Goal: Task Accomplishment & Management: Complete application form

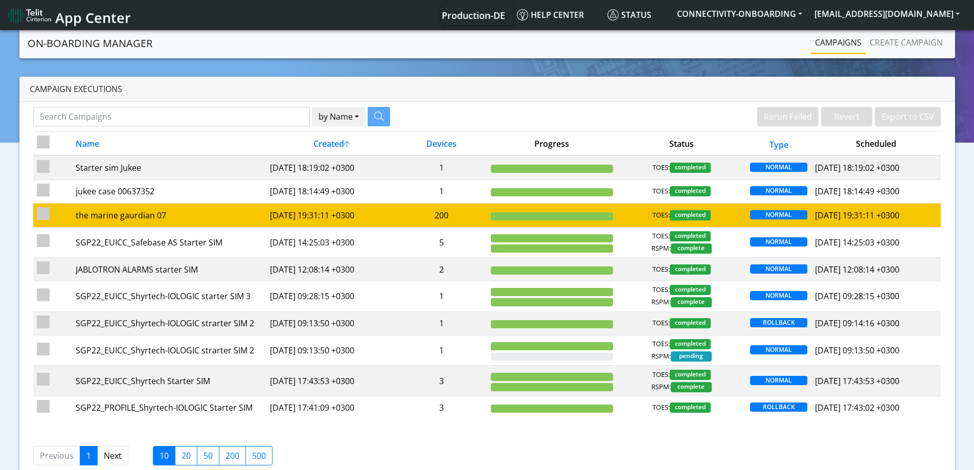
scroll to position [21, 0]
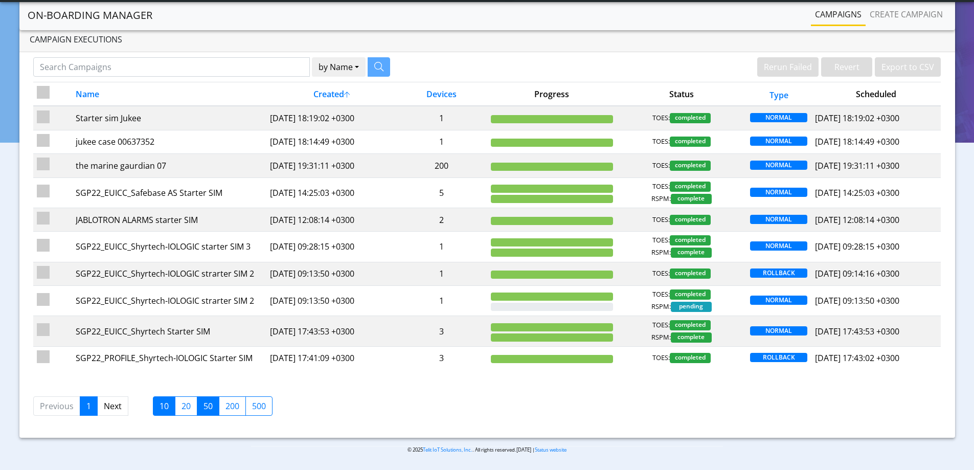
click at [213, 408] on label "50" at bounding box center [208, 405] width 22 height 19
click at [210, 407] on input "50" at bounding box center [207, 403] width 7 height 7
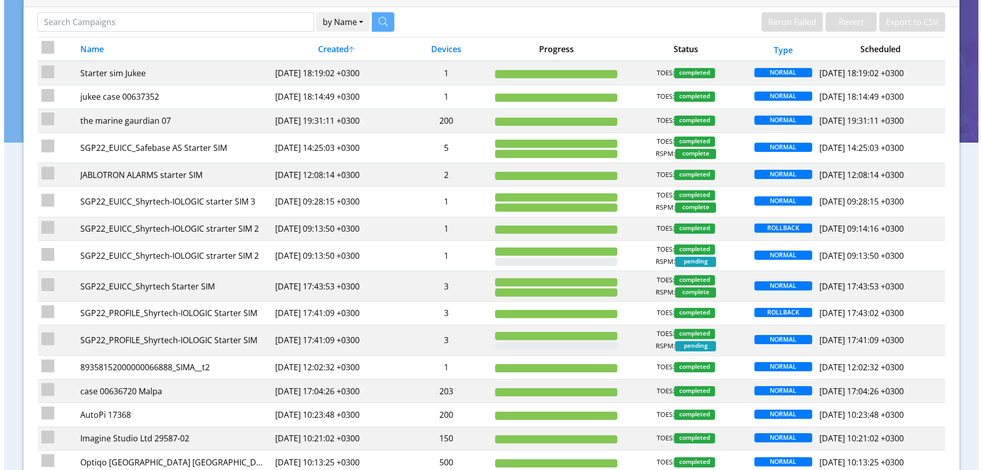
scroll to position [0, 0]
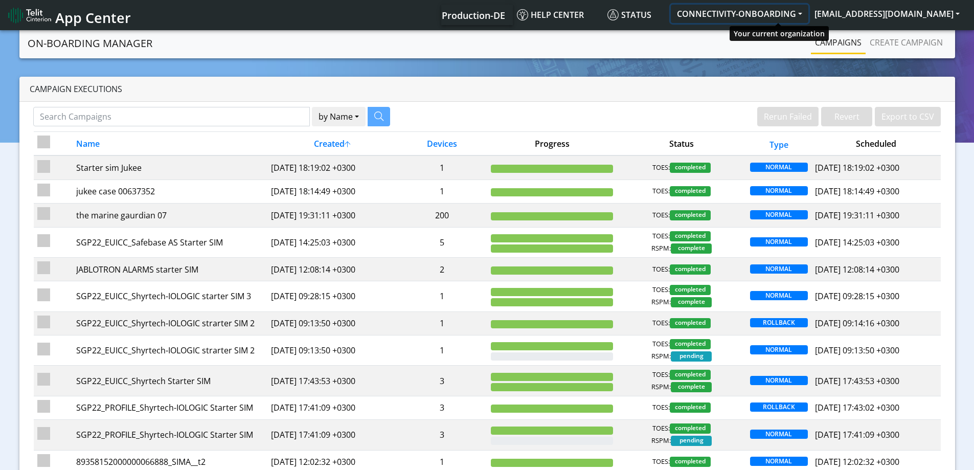
click at [773, 12] on button "CONNECTIVITY-ONBOARDING" at bounding box center [740, 14] width 138 height 18
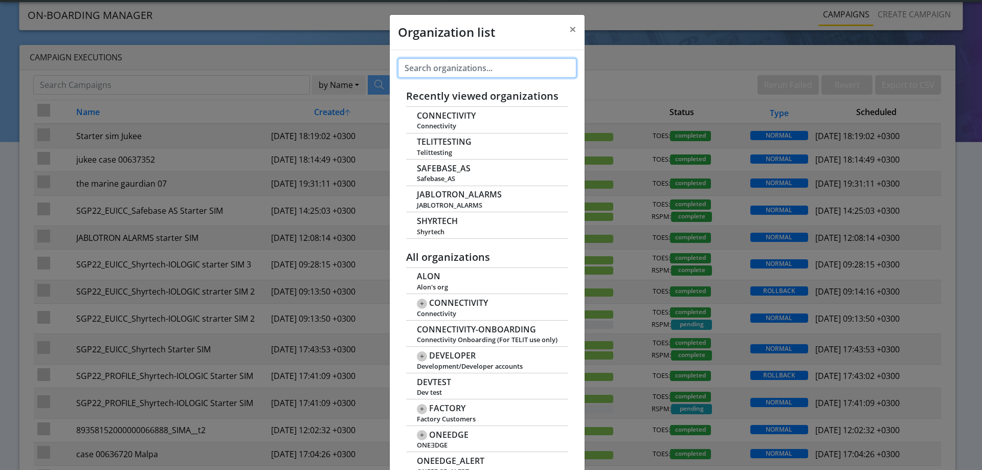
click at [447, 66] on input "text" at bounding box center [487, 67] width 178 height 19
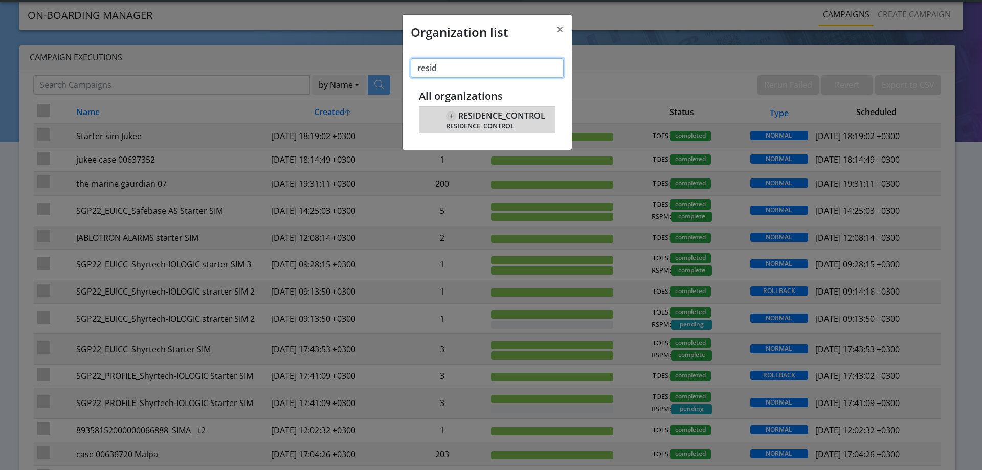
type input "resid"
click at [472, 119] on span "RESIDENCE_CONTROL" at bounding box center [501, 116] width 87 height 10
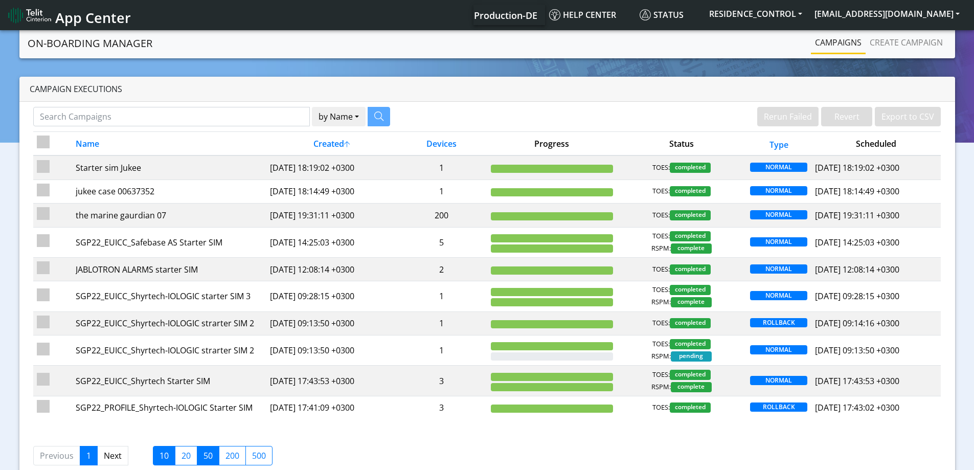
click at [214, 465] on label "50" at bounding box center [208, 455] width 22 height 19
click at [210, 456] on input "50" at bounding box center [207, 452] width 7 height 7
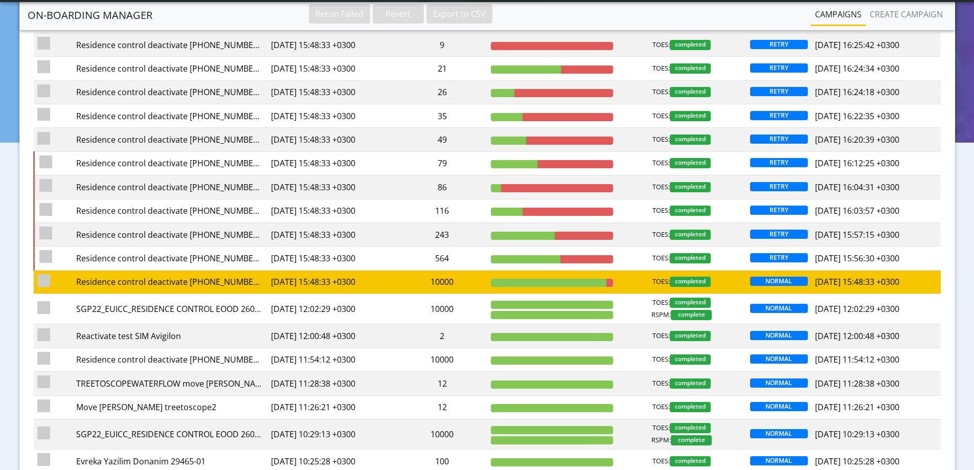
scroll to position [997, 0]
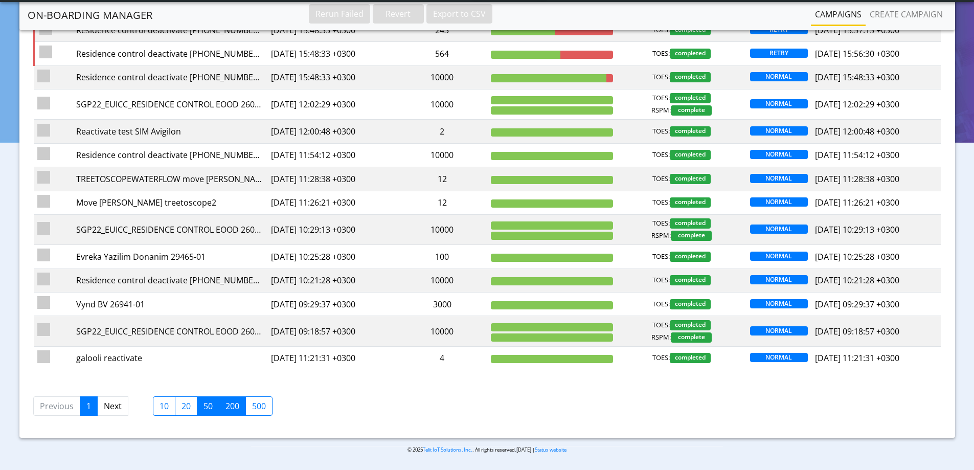
click at [227, 405] on label "200" at bounding box center [232, 405] width 27 height 19
click at [227, 405] on input "200" at bounding box center [229, 403] width 7 height 7
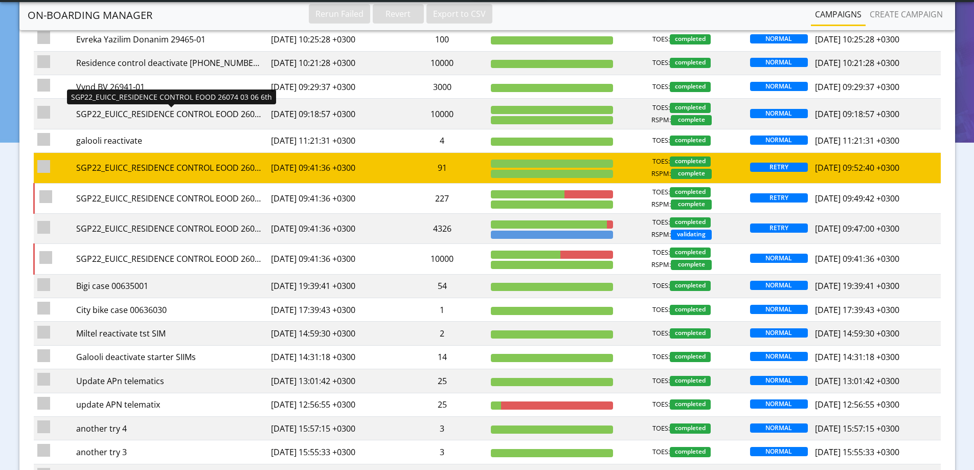
scroll to position [1227, 0]
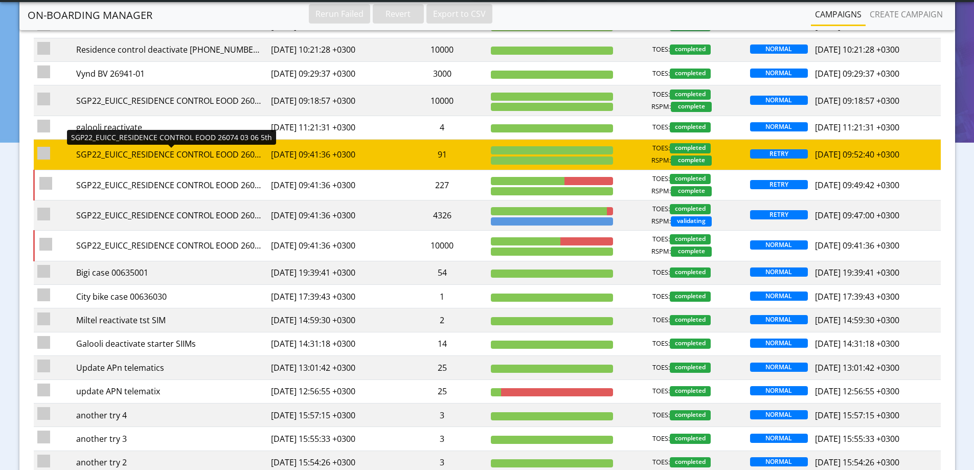
click at [175, 150] on div "SGP22_EUICC_RESIDENCE CONTROL EOOD 26074 03 06 5th - Rerun" at bounding box center [169, 154] width 187 height 12
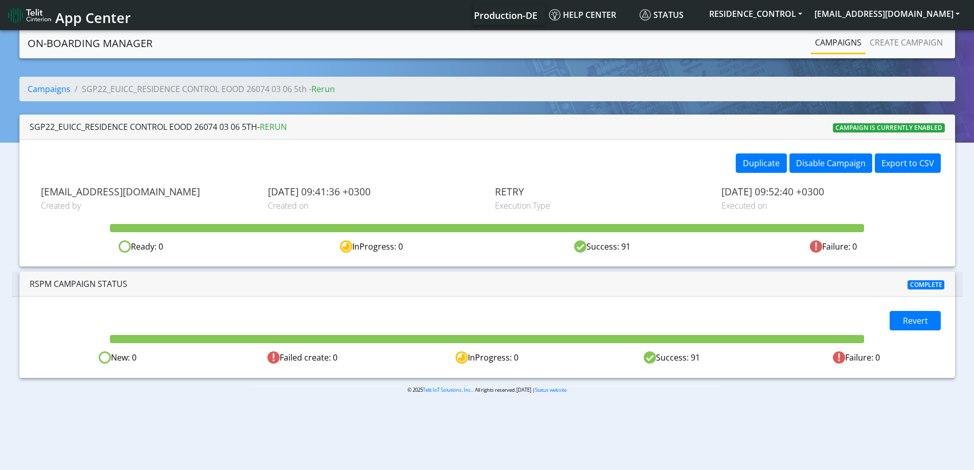
drag, startPoint x: 258, startPoint y: 127, endPoint x: 4, endPoint y: 129, distance: 254.2
click at [4, 129] on section "On-Boarding Manager Campaigns Create campaign Campaigns SGP22_EUICC_RESIDENCE C…" at bounding box center [487, 218] width 974 height 381
copy div "SGP22_EUICC_RESIDENCE CONTROL EOOD 26074 03 06 5th"
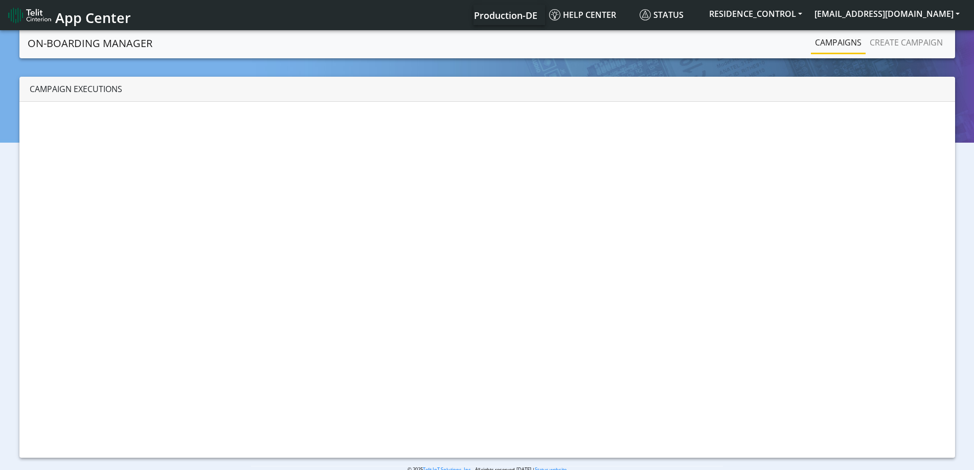
scroll to position [4, 0]
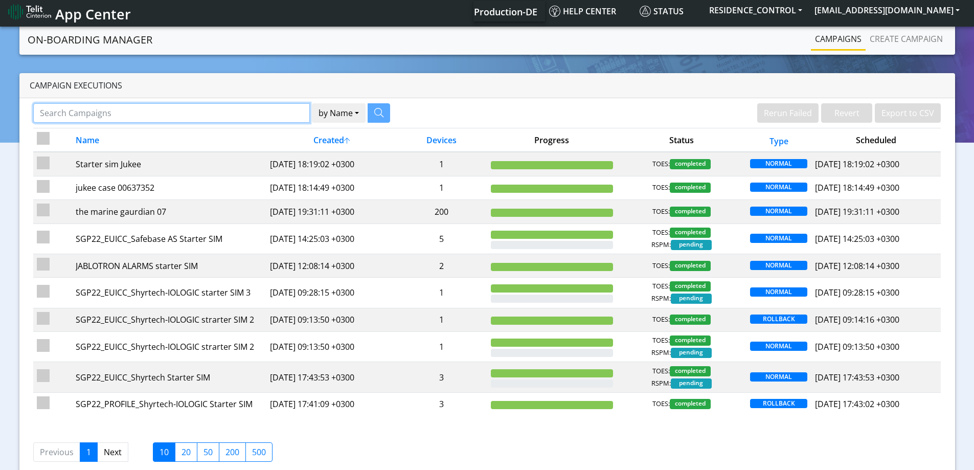
click at [211, 108] on input "Search Campaigns" at bounding box center [171, 112] width 277 height 19
paste input "SGP22_EUICC_RESIDENCE CONTROL EOOD 26074 03 06 5th"
type input "SGP22_EUICC_RESIDENCE CONTROL EOOD 26074 03 06 5th"
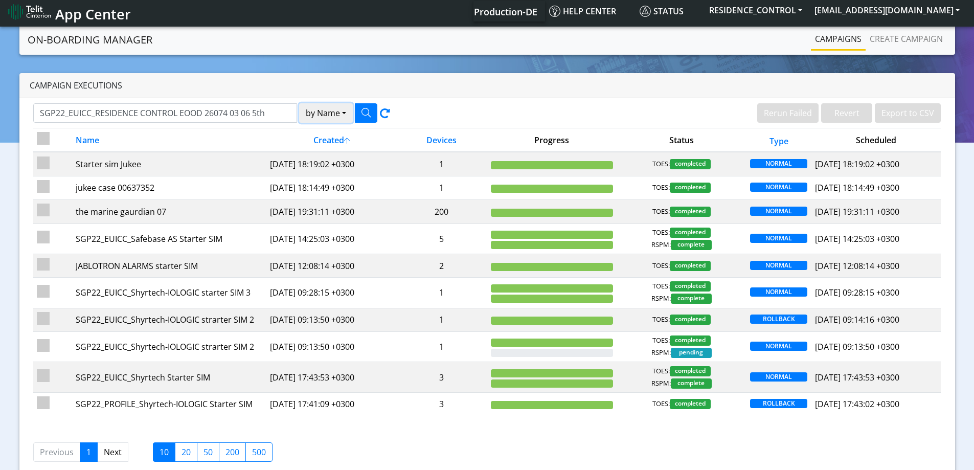
drag, startPoint x: 327, startPoint y: 109, endPoint x: 341, endPoint y: 140, distance: 33.9
click at [326, 110] on button "by Name" at bounding box center [326, 112] width 54 height 19
click at [343, 151] on button "Device" at bounding box center [340, 153] width 81 height 16
click at [337, 111] on button "by Device" at bounding box center [325, 112] width 56 height 19
click at [332, 135] on button "Name" at bounding box center [337, 136] width 81 height 16
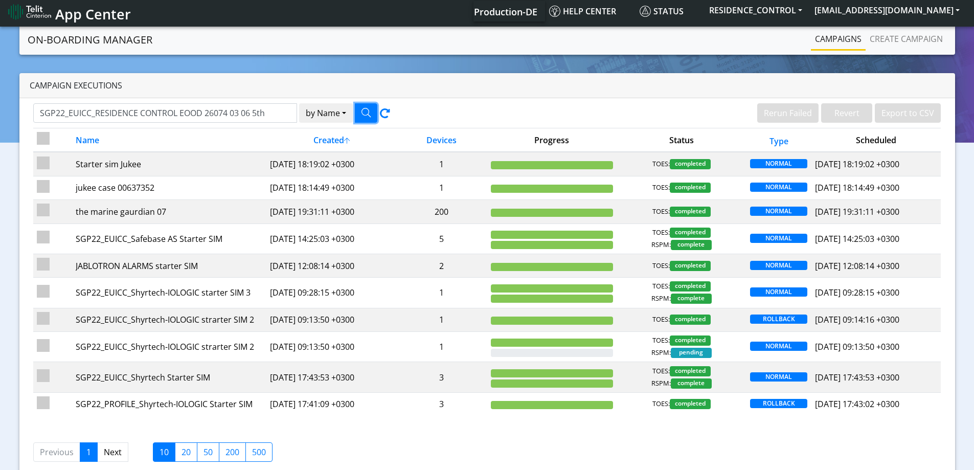
click at [366, 106] on button "button" at bounding box center [366, 112] width 22 height 19
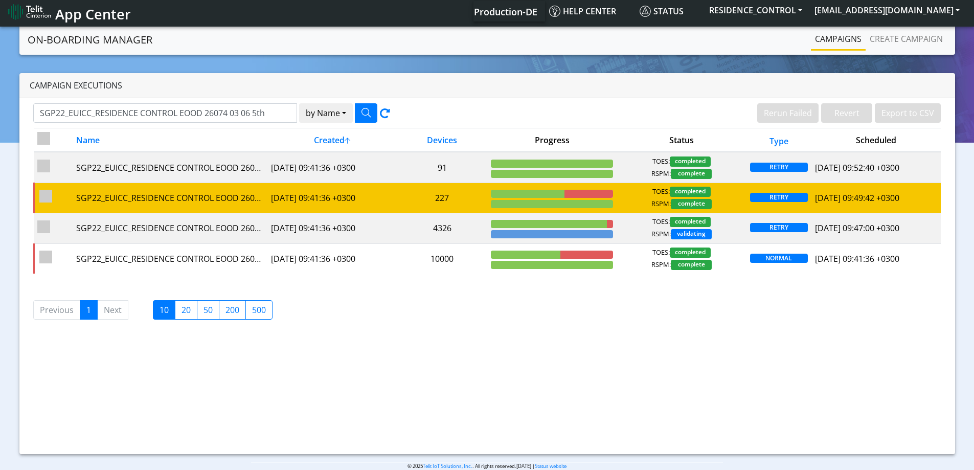
click at [480, 198] on td "227" at bounding box center [442, 198] width 91 height 30
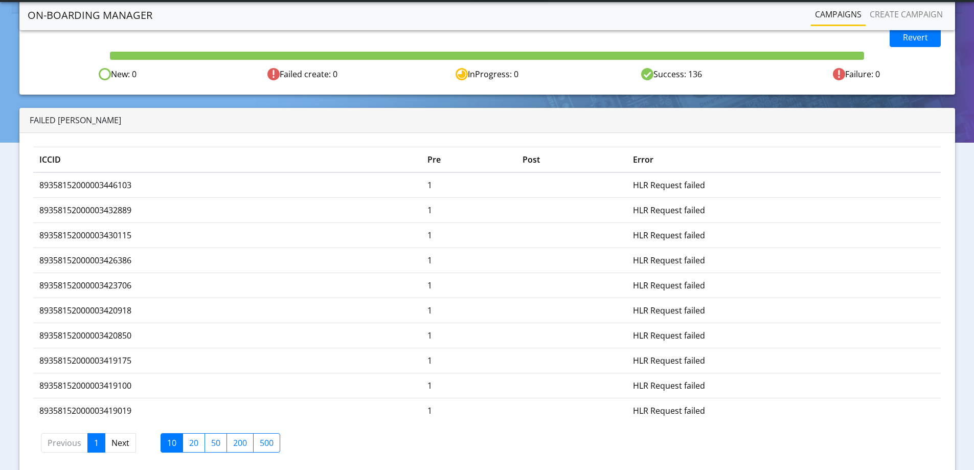
scroll to position [256, 0]
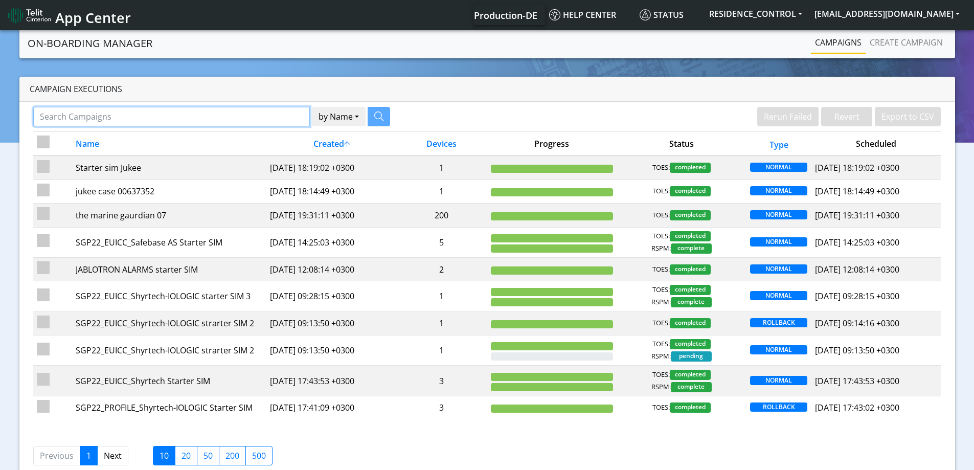
click at [204, 114] on input "Search Campaigns" at bounding box center [171, 116] width 277 height 19
paste input "SGP22_EUICC_RESIDENCE CONTROL EOOD 26074 03 06 5th"
type input "SGP22_EUICC_RESIDENCE CONTROL EOOD 26074 03 06 5th"
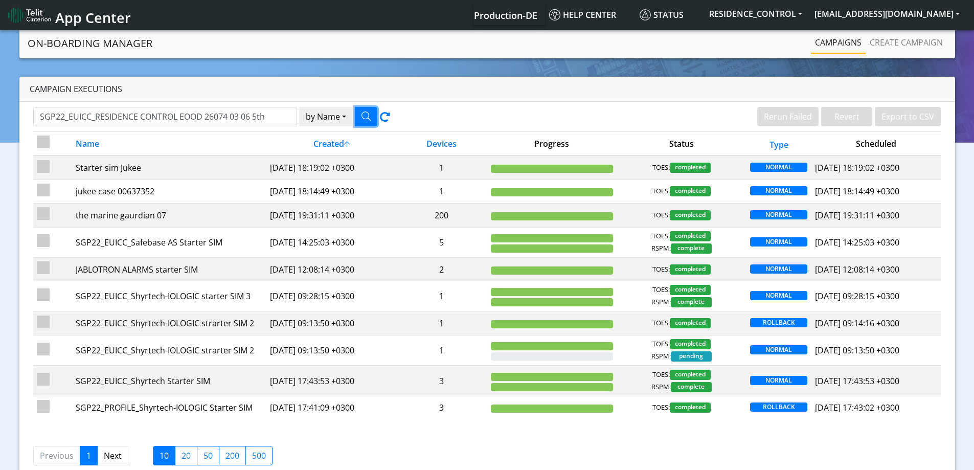
click at [366, 111] on icon "button" at bounding box center [366, 115] width 9 height 9
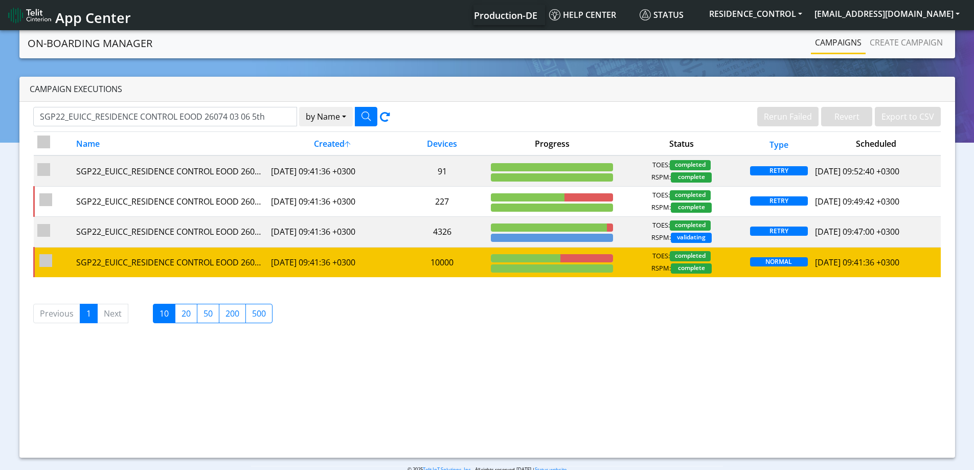
click at [458, 263] on td "10000" at bounding box center [442, 262] width 91 height 30
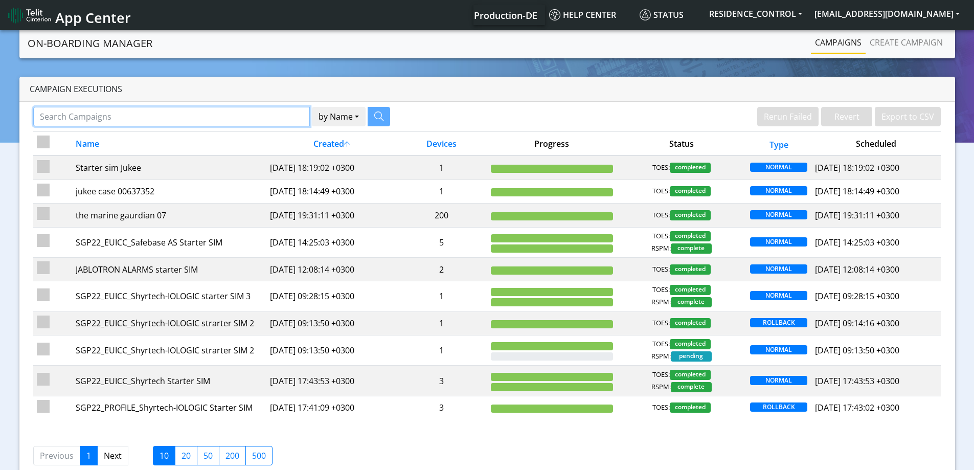
drag, startPoint x: 234, startPoint y: 125, endPoint x: 243, endPoint y: 119, distance: 11.8
click at [235, 124] on input "Search Campaigns" at bounding box center [171, 116] width 277 height 19
click at [245, 117] on input "Search Campaigns" at bounding box center [171, 116] width 277 height 19
paste input "SGP22_EUICC_RESIDENCE CONTROL EOOD 26074 03 06 5th"
type input "SGP22_EUICC_RESIDENCE CONTROL EOOD 26074 03 06 5th"
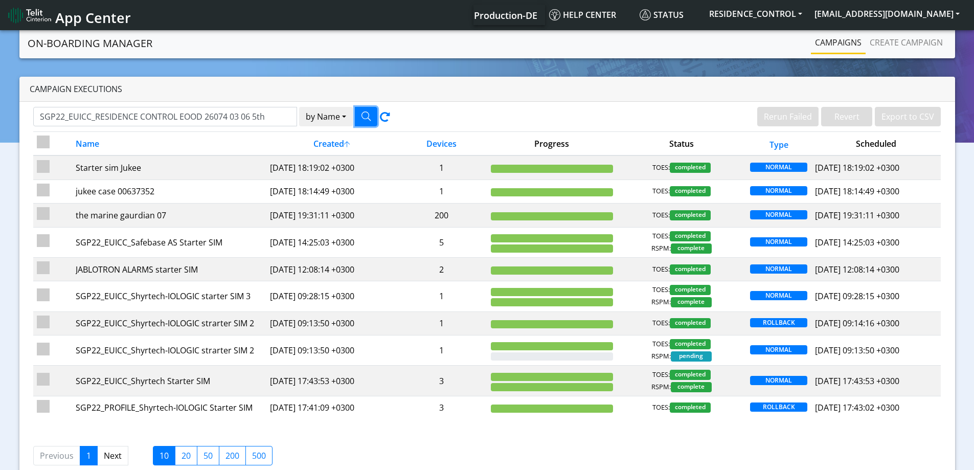
click at [365, 115] on icon "button" at bounding box center [366, 115] width 9 height 9
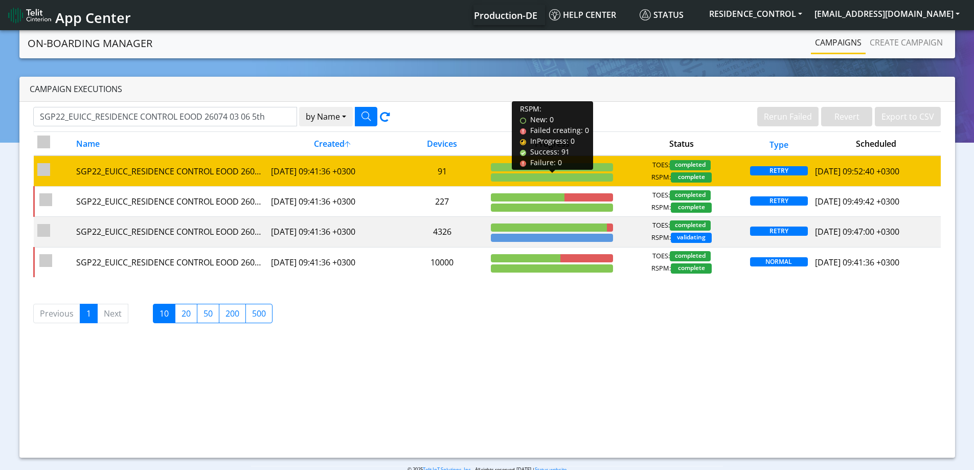
click at [577, 180] on div at bounding box center [552, 177] width 122 height 8
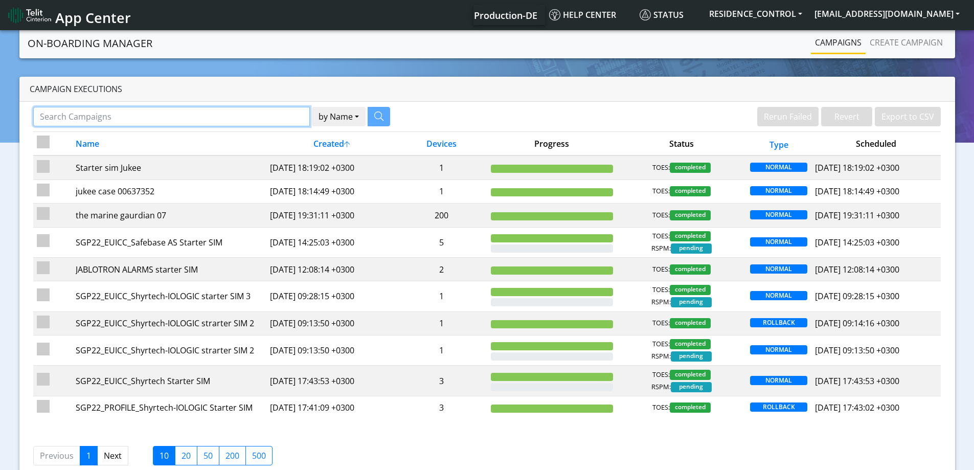
click at [271, 110] on input "Search Campaigns" at bounding box center [171, 116] width 277 height 19
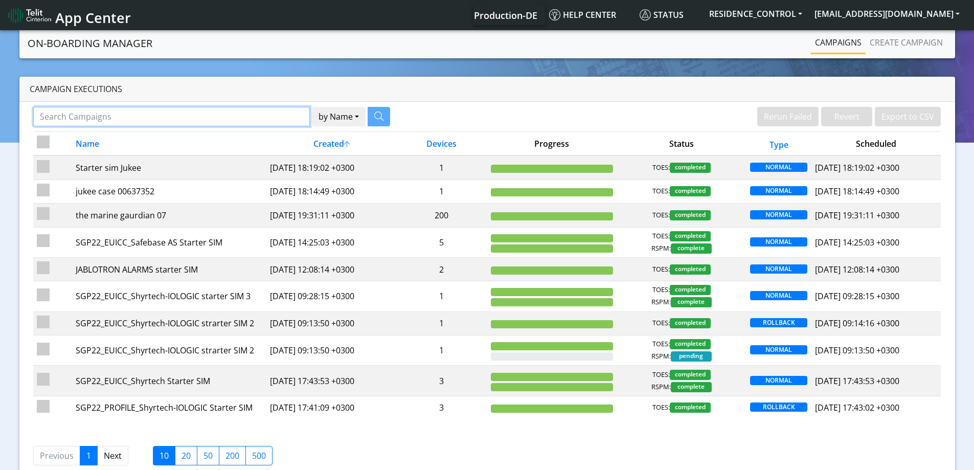
paste input "SGP22_EUICC_RESIDENCE CONTROL EOOD 26074 03 06 5th"
type input "SGP22_EUICC_RESIDENCE CONTROL EOOD 26074 03 06 5th"
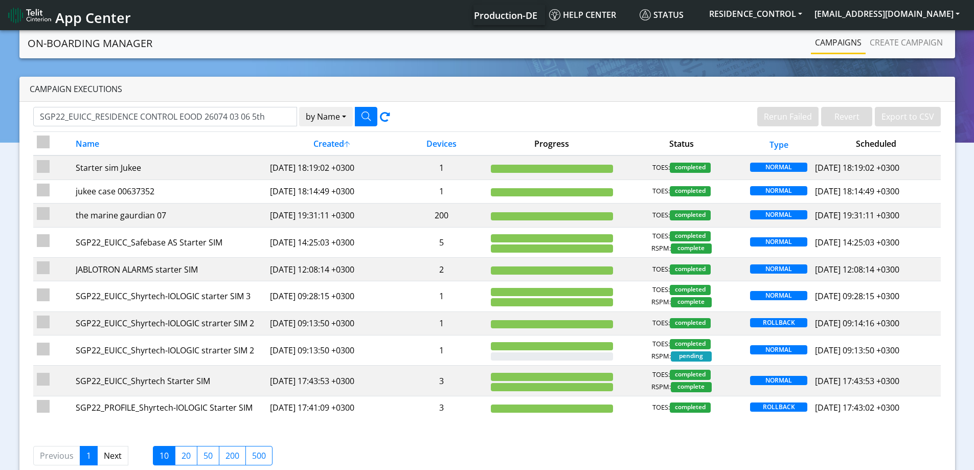
click at [380, 112] on icon at bounding box center [385, 119] width 10 height 14
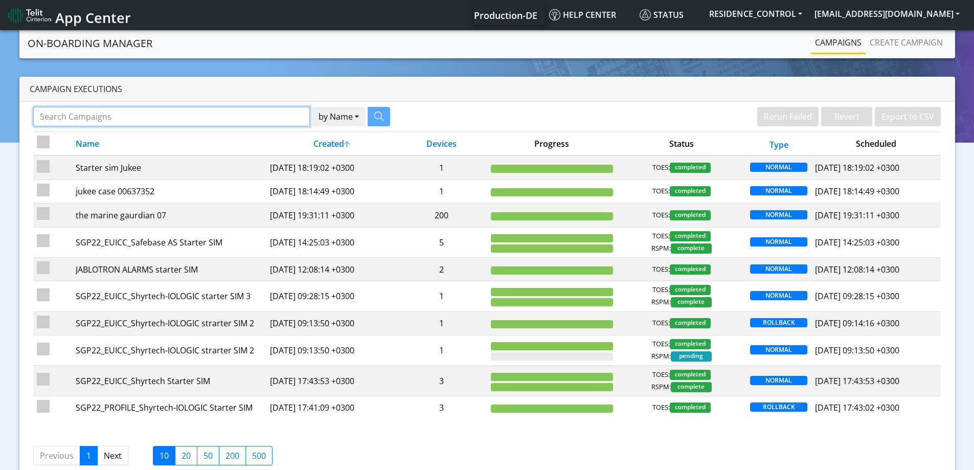
click at [286, 120] on input "Search Campaigns" at bounding box center [171, 116] width 277 height 19
paste input "SGP22_EUICC_RESIDENCE CONTROL EOOD 26074 03 06 5th"
type input "SGP22_EUICC_RESIDENCE CONTROL EOOD 26074 03 06 5th"
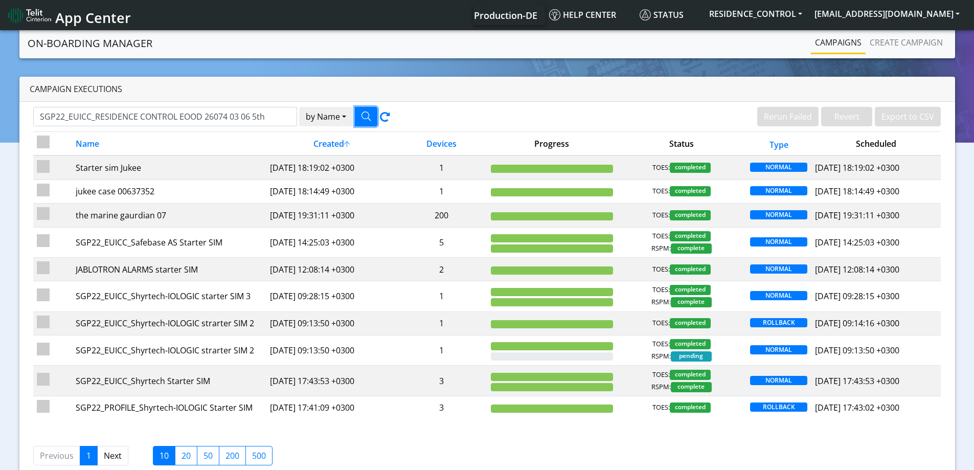
click at [365, 115] on icon "button" at bounding box center [366, 115] width 9 height 9
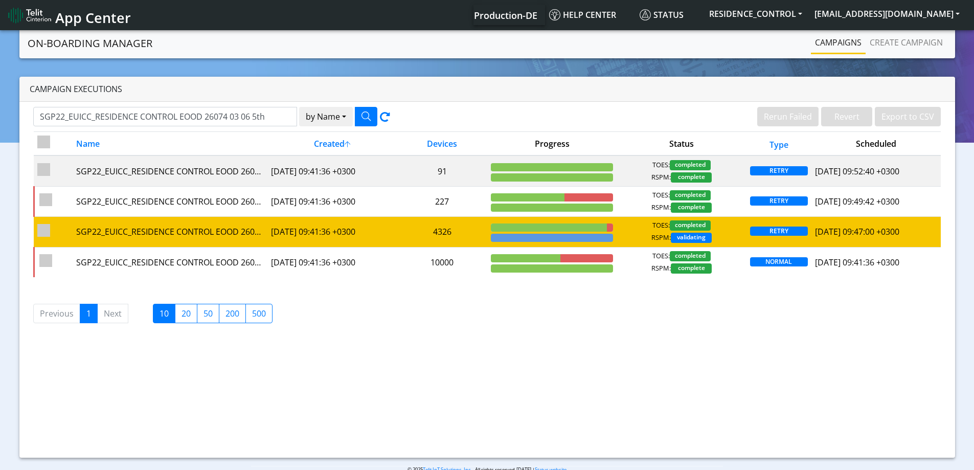
click at [407, 236] on td "4326" at bounding box center [442, 232] width 91 height 30
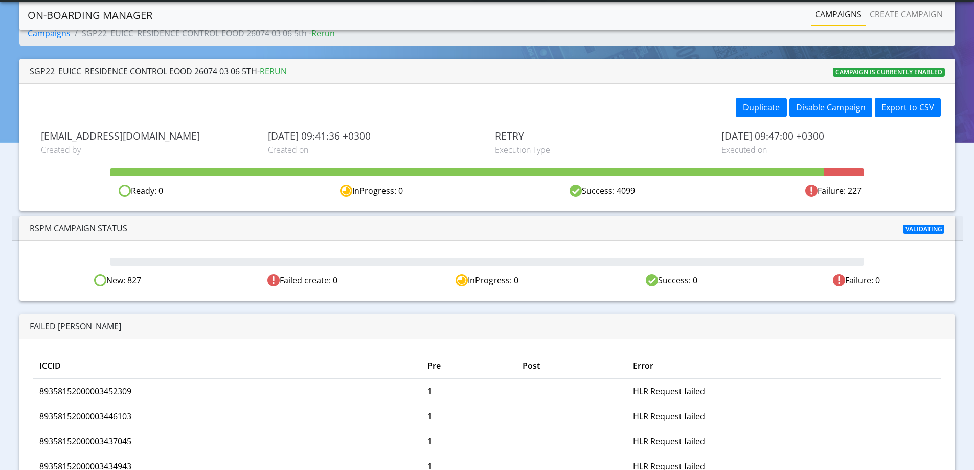
scroll to position [14, 0]
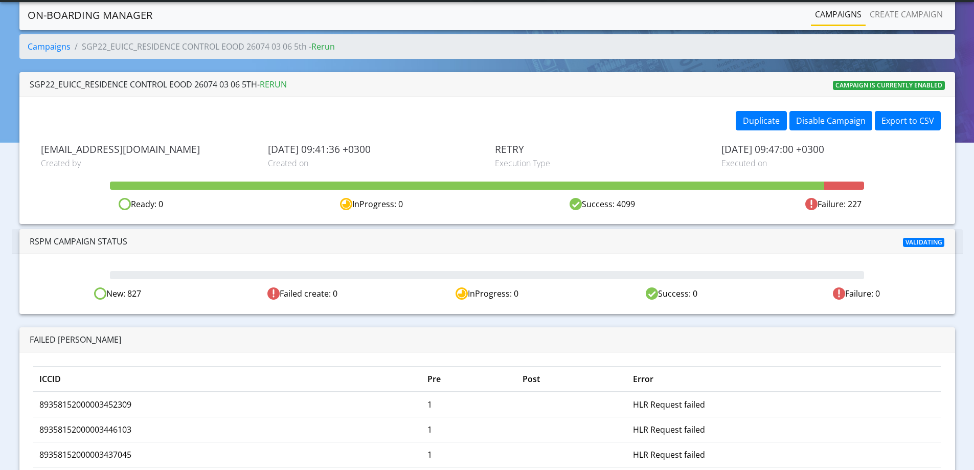
click at [141, 294] on div "New: 827" at bounding box center [118, 293] width 185 height 13
drag, startPoint x: 141, startPoint y: 294, endPoint x: 150, endPoint y: 293, distance: 9.7
click at [144, 294] on div "New: 827" at bounding box center [118, 293] width 185 height 13
click at [884, 244] on div "Validating" at bounding box center [797, 241] width 310 height 12
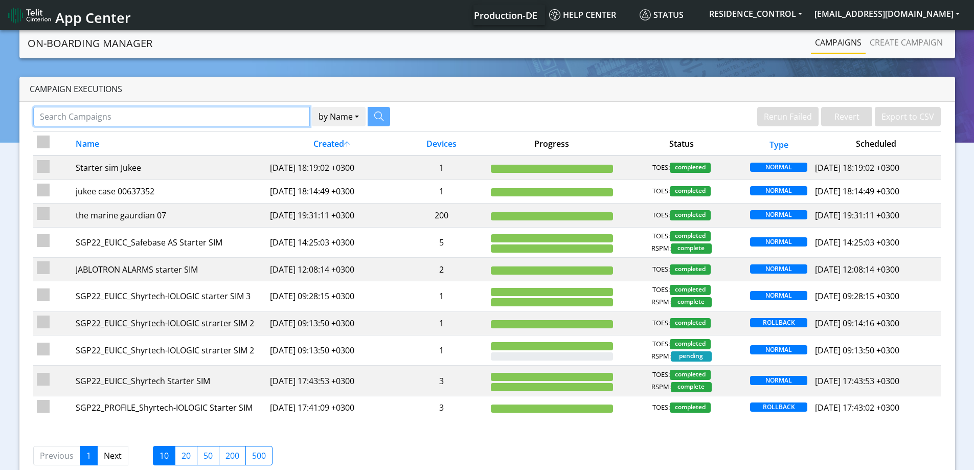
click at [274, 122] on input "Search Campaigns" at bounding box center [171, 116] width 277 height 19
paste input "SGP22_EUICC_RESIDENCE CONTROL EOOD 26074 03 06 5th"
type input "SGP22_EUICC_RESIDENCE CONTROL EOOD 26074 03 06 5th"
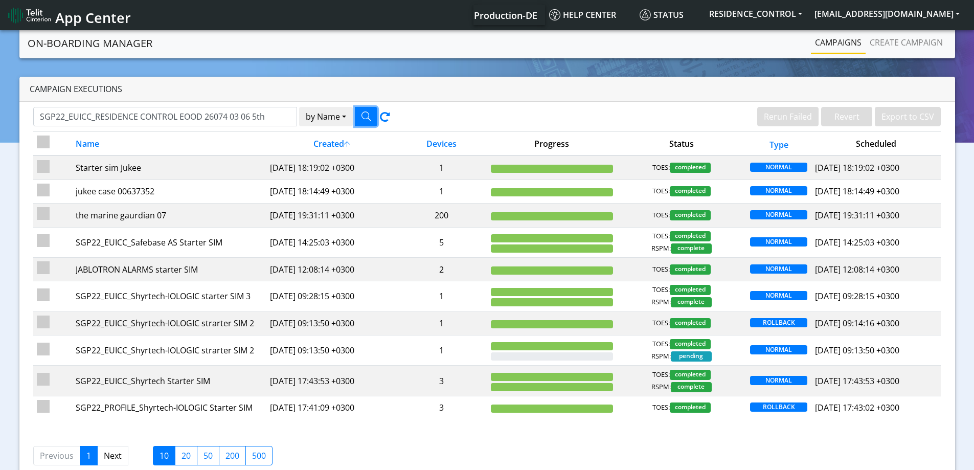
click at [369, 116] on icon "button" at bounding box center [366, 115] width 9 height 9
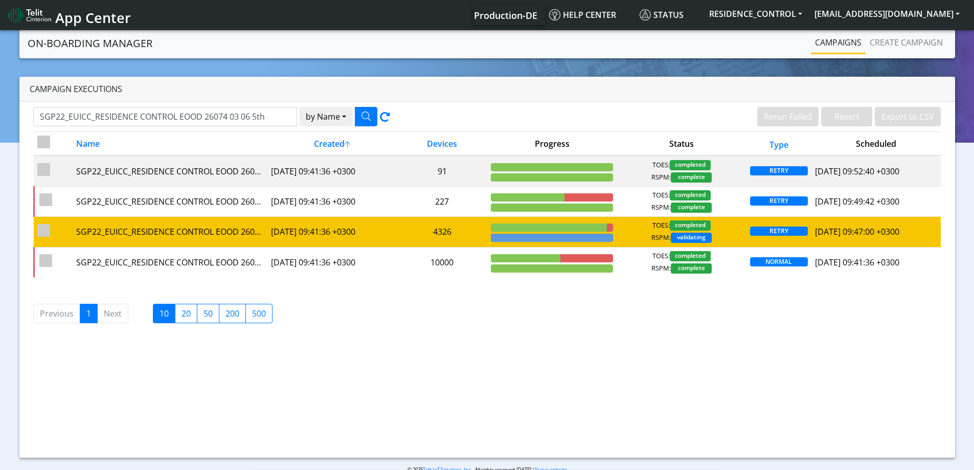
click at [420, 231] on td "4326" at bounding box center [442, 232] width 91 height 30
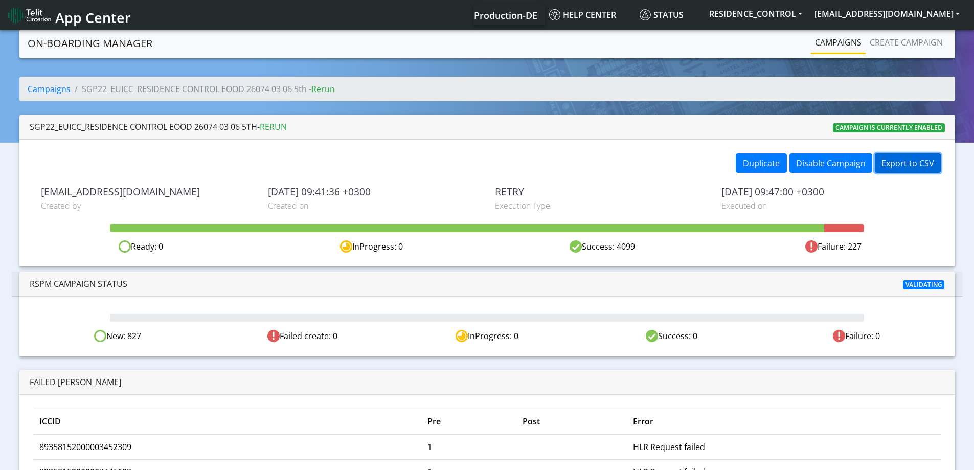
click at [917, 159] on button "Export to CSV" at bounding box center [908, 162] width 66 height 19
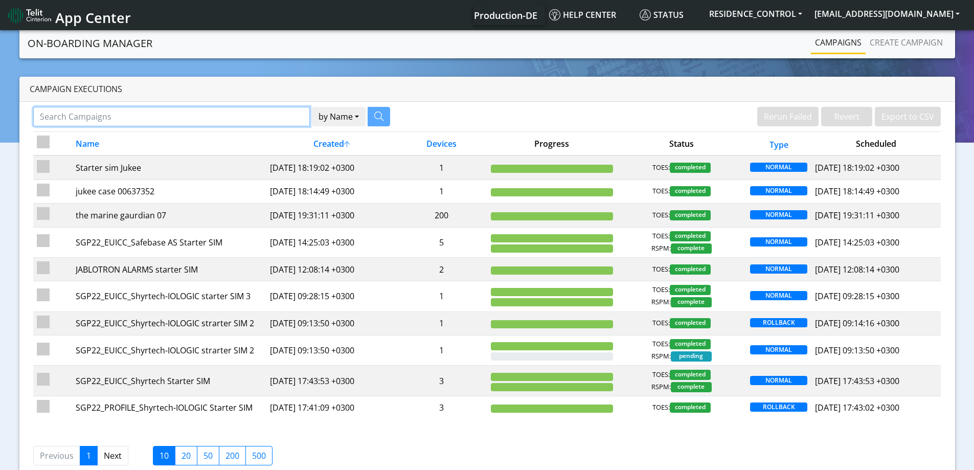
click at [275, 114] on input "Search Campaigns" at bounding box center [171, 116] width 277 height 19
paste input "SGP22_EUICC_RESIDENCE CONTROL EOOD 26074 03 06 5th"
type input "SGP22_EUICC_RESIDENCE CONTROL EOOD 26074 03 06 5th"
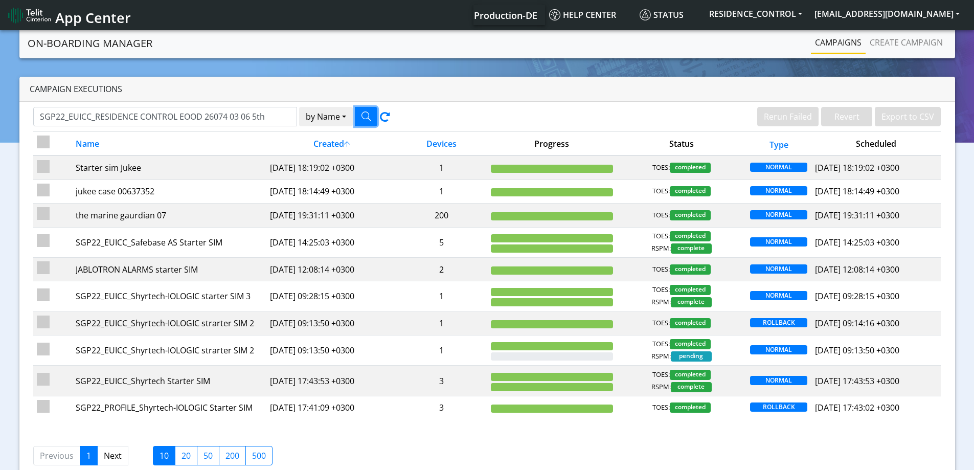
click at [364, 115] on icon "button" at bounding box center [366, 115] width 9 height 9
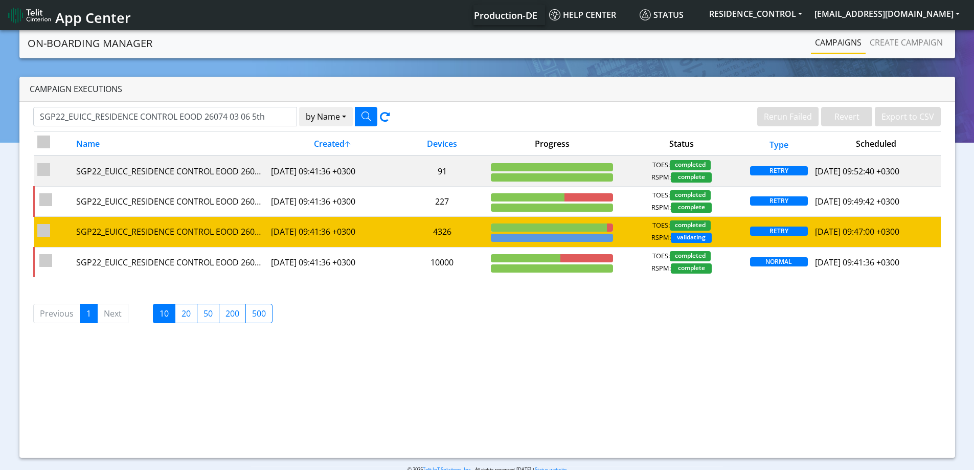
click at [478, 236] on td "4326" at bounding box center [442, 232] width 91 height 30
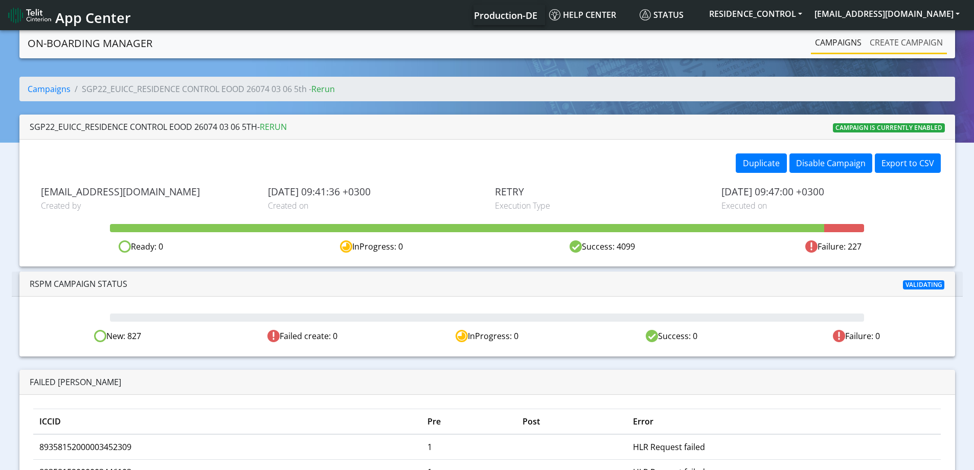
click at [901, 39] on link "Create campaign" at bounding box center [906, 42] width 81 height 20
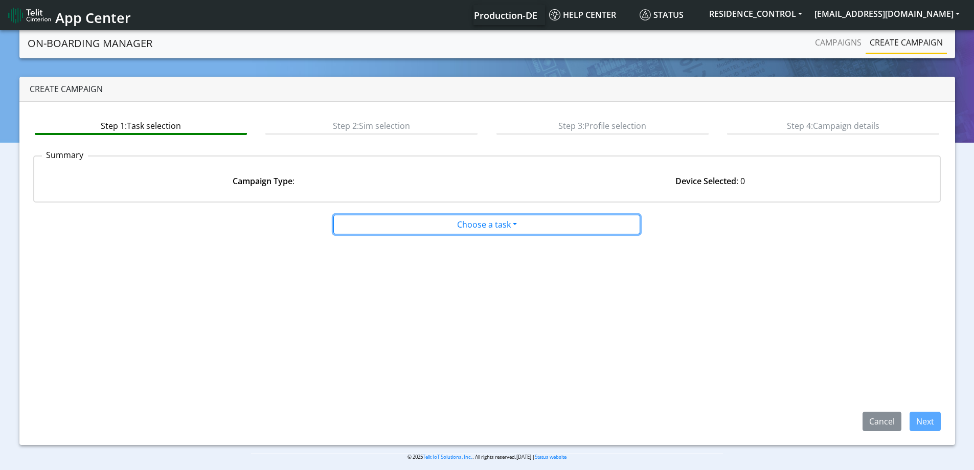
drag, startPoint x: 543, startPoint y: 229, endPoint x: 486, endPoint y: 250, distance: 60.5
click at [543, 230] on button "Choose a task" at bounding box center [486, 224] width 307 height 19
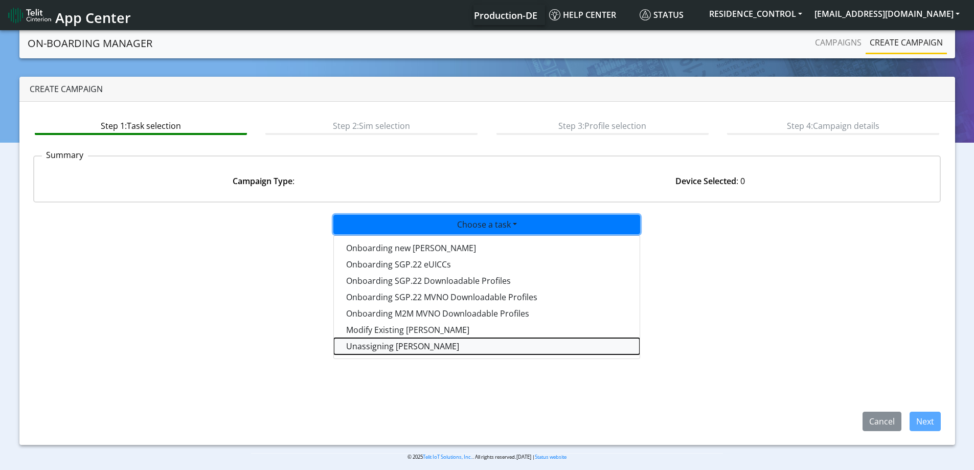
click at [377, 343] on taskunassign-dropdown "Unassigning [PERSON_NAME]" at bounding box center [487, 346] width 306 height 16
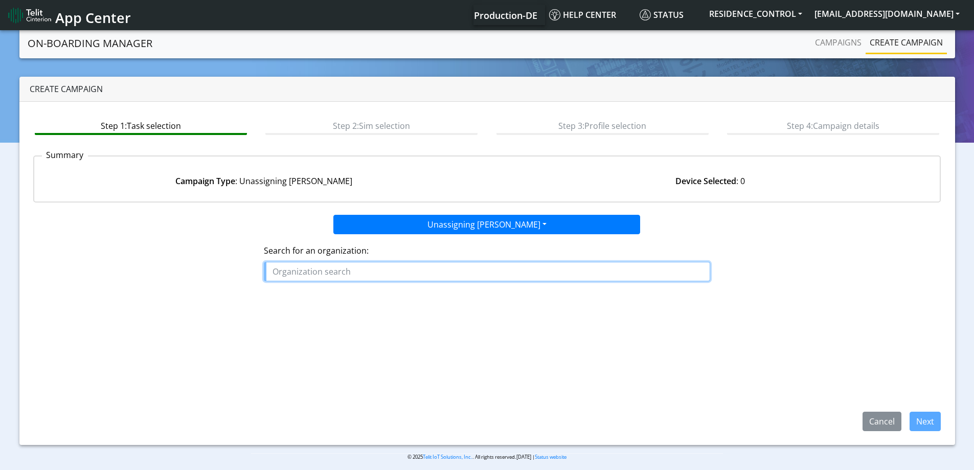
click at [394, 278] on input "text" at bounding box center [487, 271] width 446 height 19
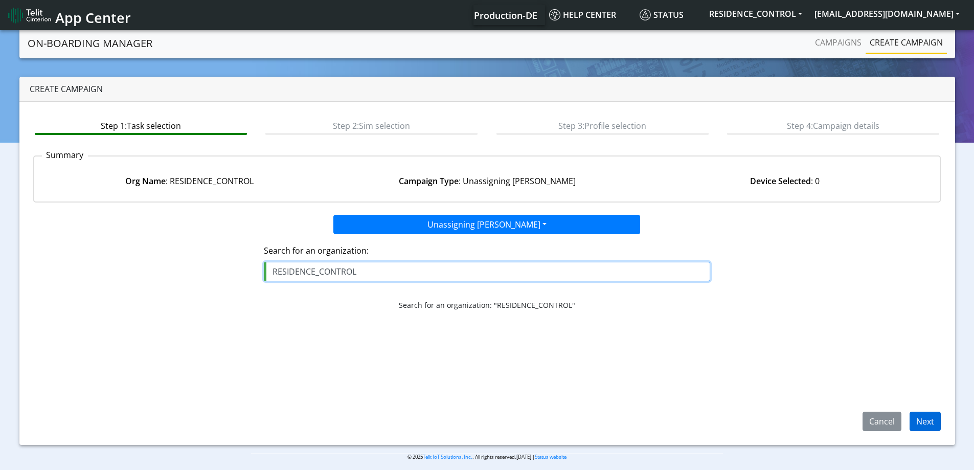
type input "RESIDENCE_CONTROL"
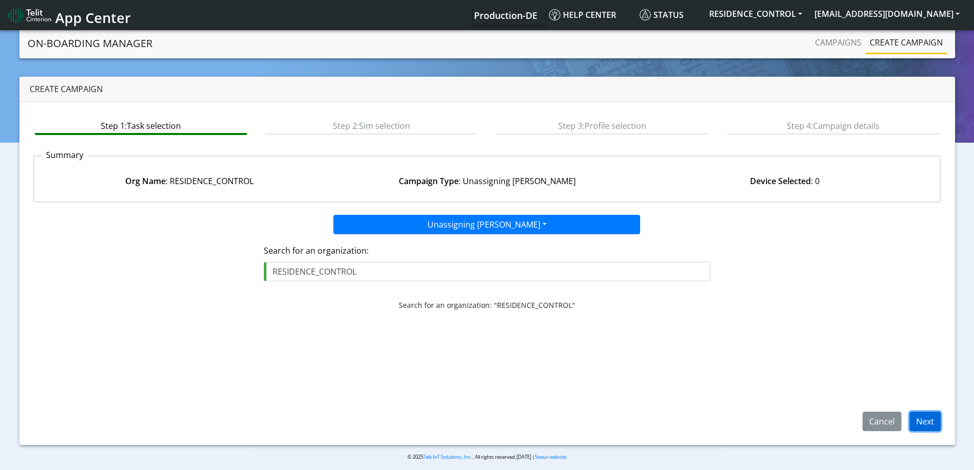
click at [929, 429] on button "Next" at bounding box center [925, 421] width 31 height 19
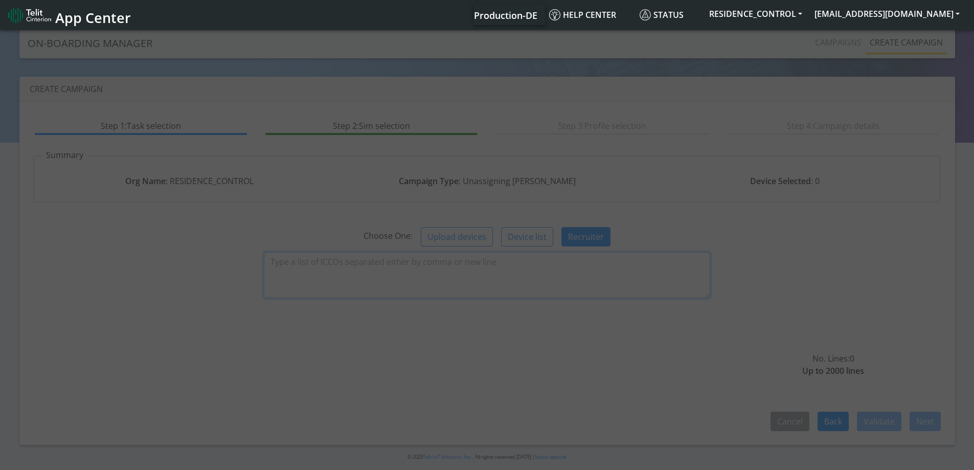
click at [520, 273] on textarea at bounding box center [487, 275] width 446 height 46
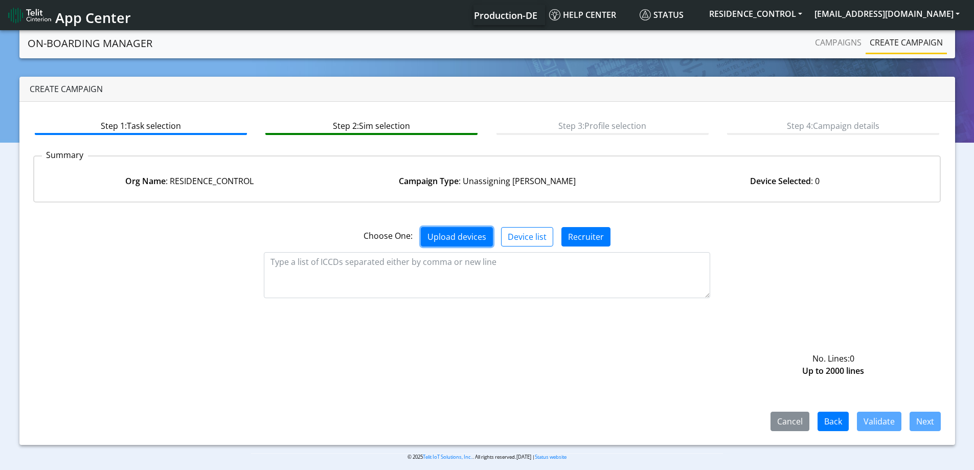
click at [479, 234] on button "Upload devices" at bounding box center [457, 236] width 72 height 19
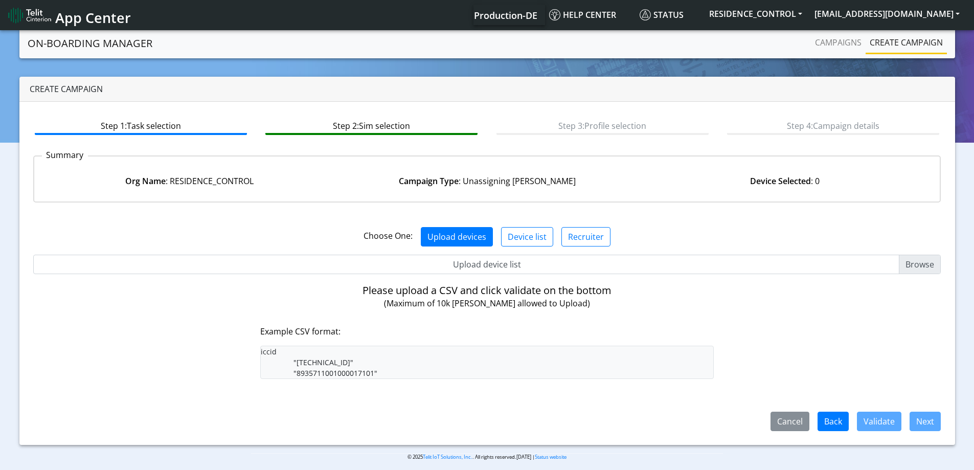
click at [470, 255] on input "Upload device list" at bounding box center [487, 264] width 908 height 19
type input "C:\fakepath\onboarding CSV.csv"
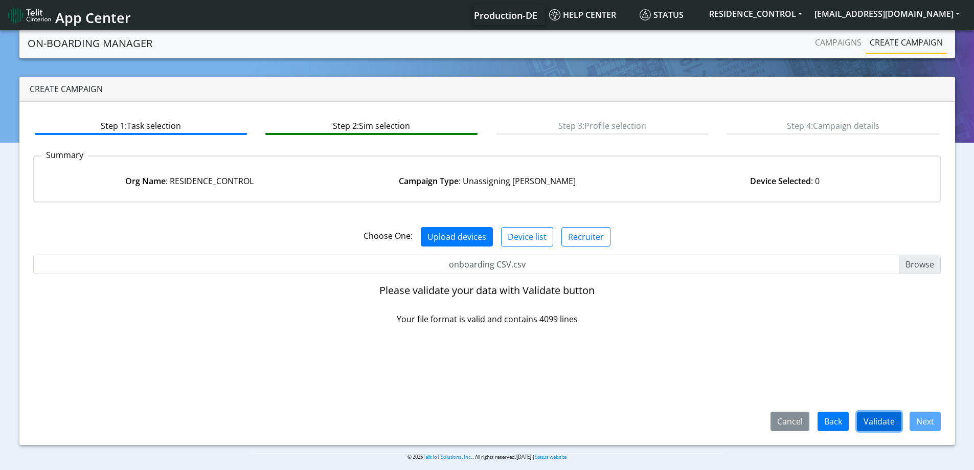
click at [877, 421] on button "Validate" at bounding box center [879, 421] width 44 height 19
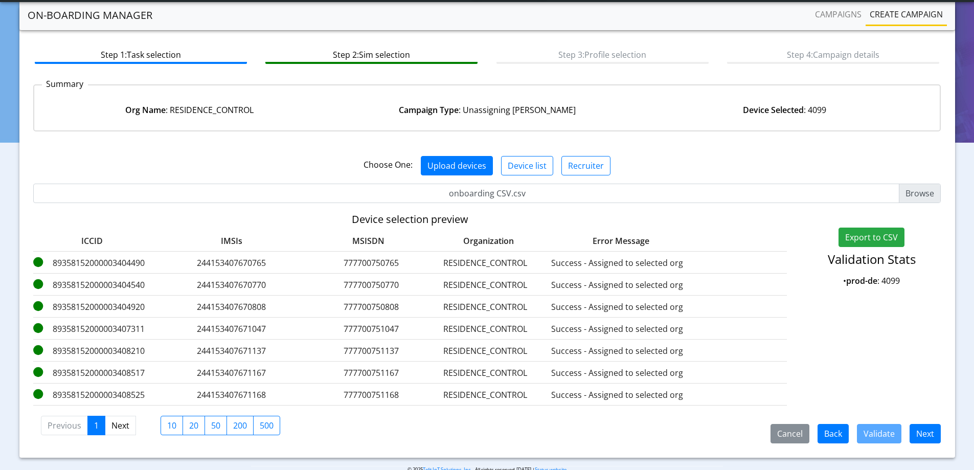
scroll to position [62, 0]
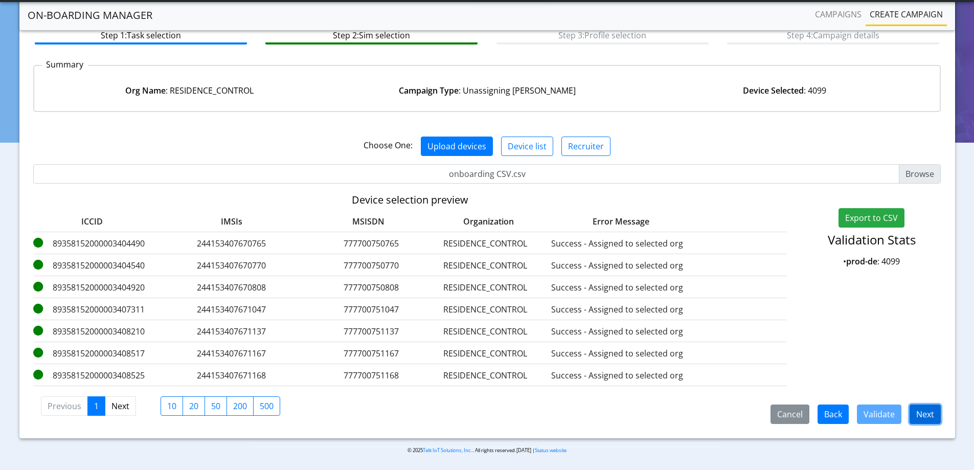
click at [930, 412] on button "Next" at bounding box center [925, 413] width 31 height 19
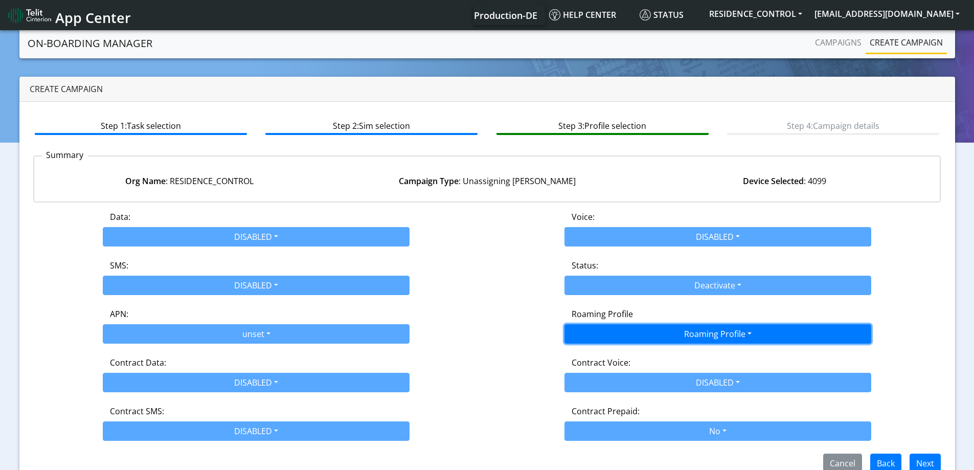
click at [726, 334] on button "Roaming Profile" at bounding box center [718, 333] width 307 height 19
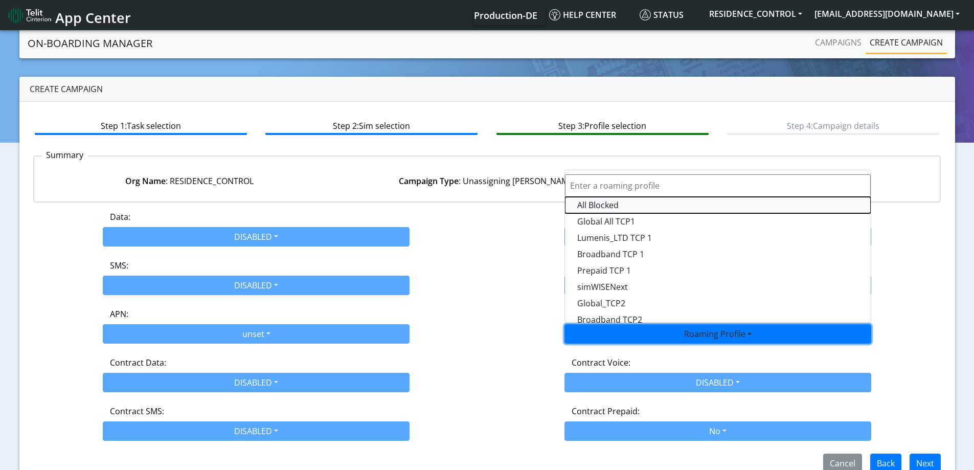
click at [613, 200] on Profile-dropdown "All Blocked" at bounding box center [718, 205] width 306 height 16
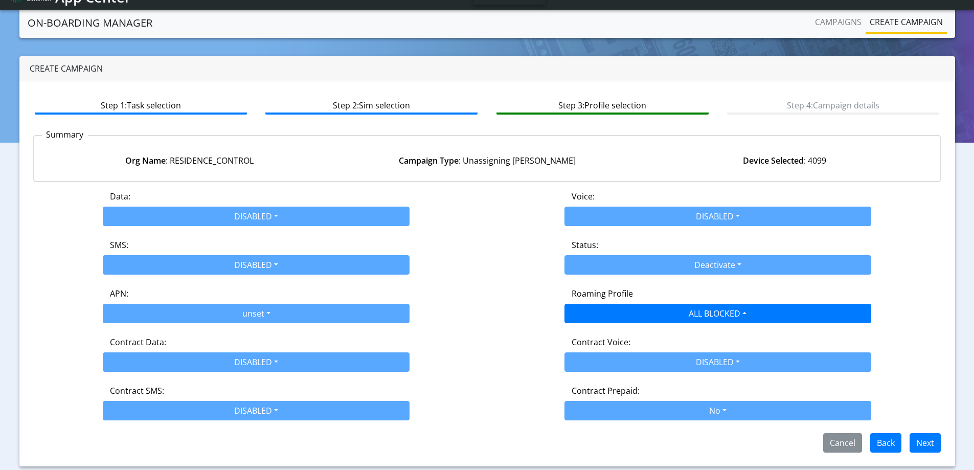
scroll to position [20, 0]
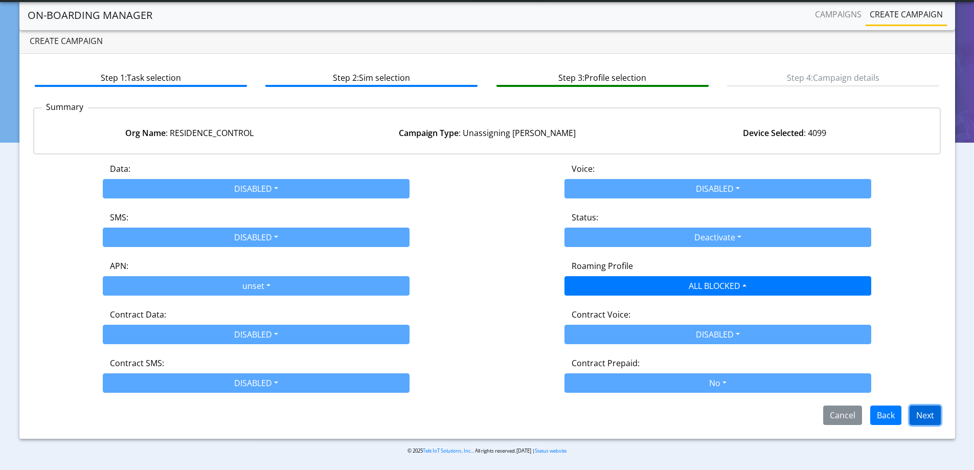
click at [928, 410] on button "Next" at bounding box center [925, 415] width 31 height 19
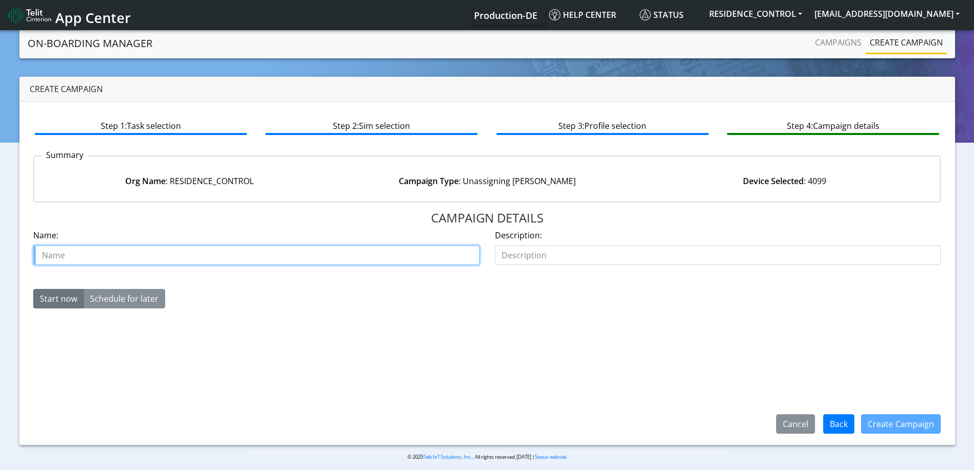
click at [392, 258] on input "text" at bounding box center [256, 254] width 446 height 19
click at [236, 258] on input "text" at bounding box center [256, 254] width 446 height 19
paste input "SGP22_EUICC_RESIDENCE CONTROL EOOD 26074 03 06 5th"
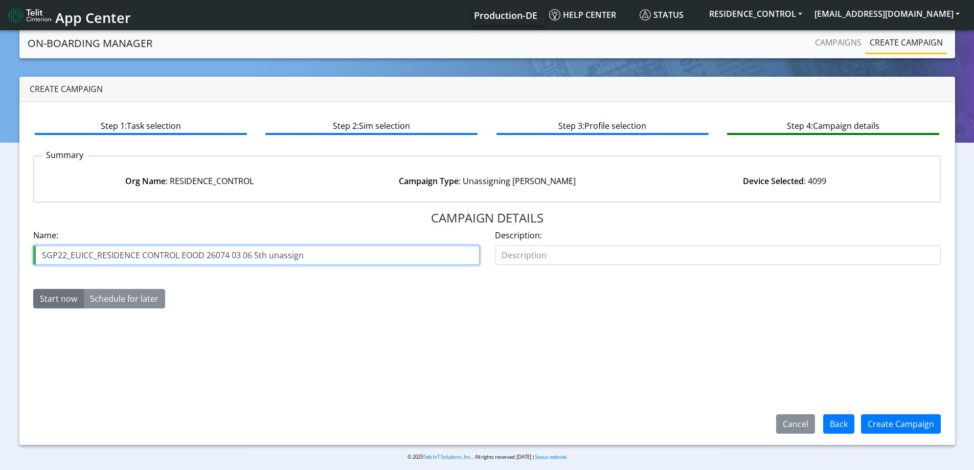
type input "SGP22_EUICC_RESIDENCE CONTROL EOOD 26074 03 06 5th unassign"
click at [902, 414] on div "Create Campaign" at bounding box center [900, 424] width 93 height 27
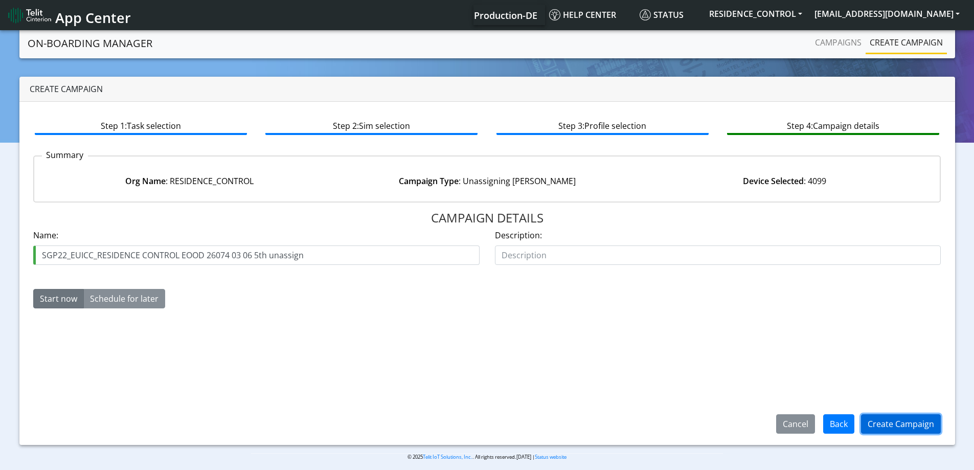
click at [900, 422] on button "Create Campaign" at bounding box center [901, 423] width 80 height 19
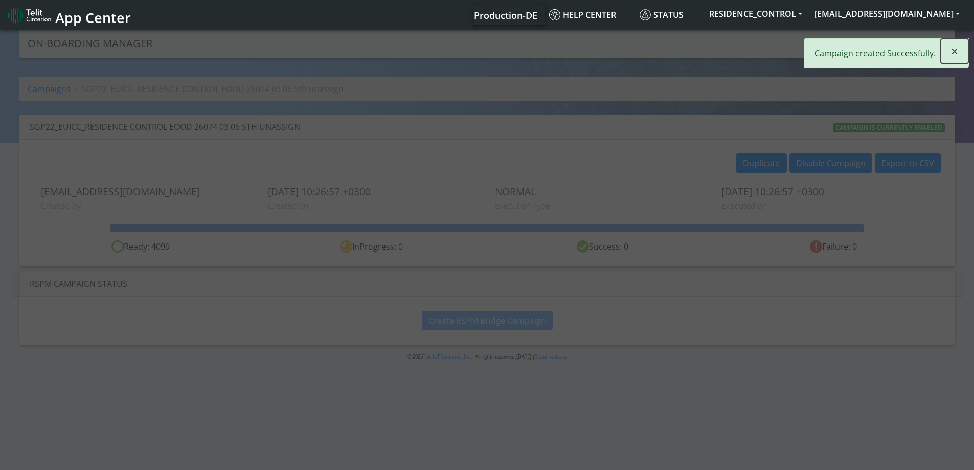
click at [955, 50] on span "×" at bounding box center [954, 50] width 7 height 17
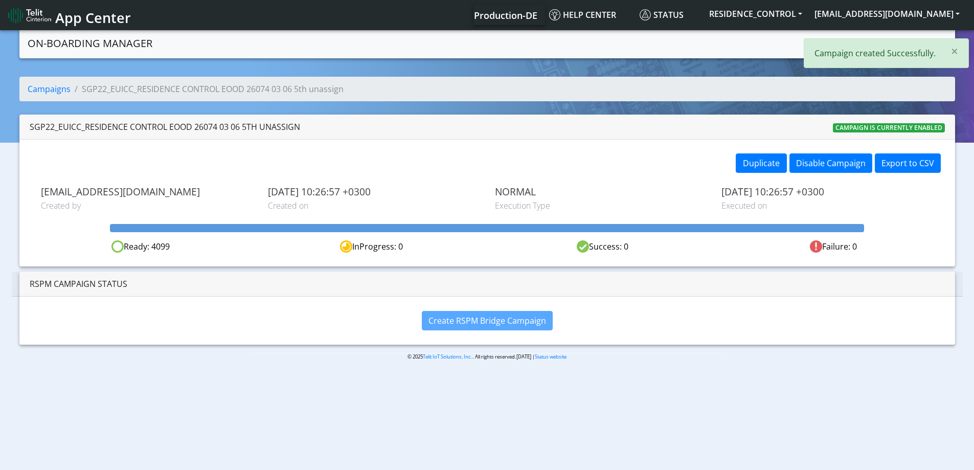
click at [851, 43] on link "Campaigns" at bounding box center [838, 42] width 55 height 20
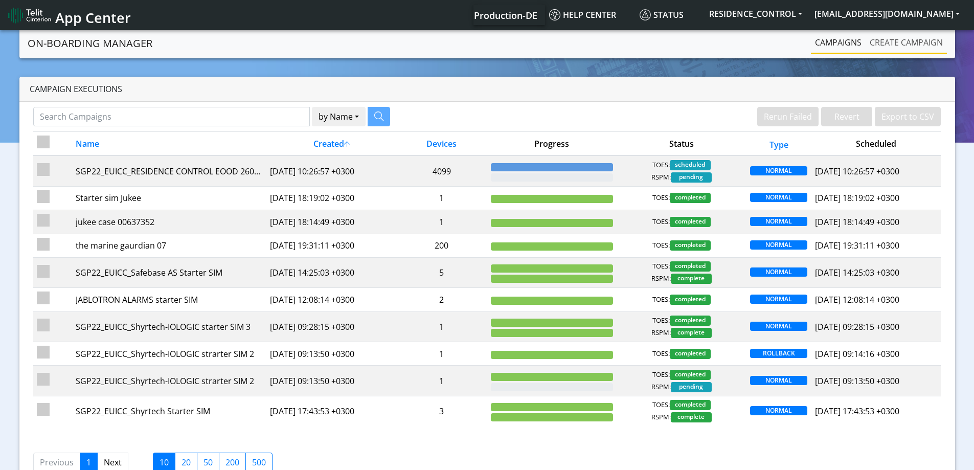
click at [904, 46] on link "Create campaign" at bounding box center [906, 42] width 81 height 20
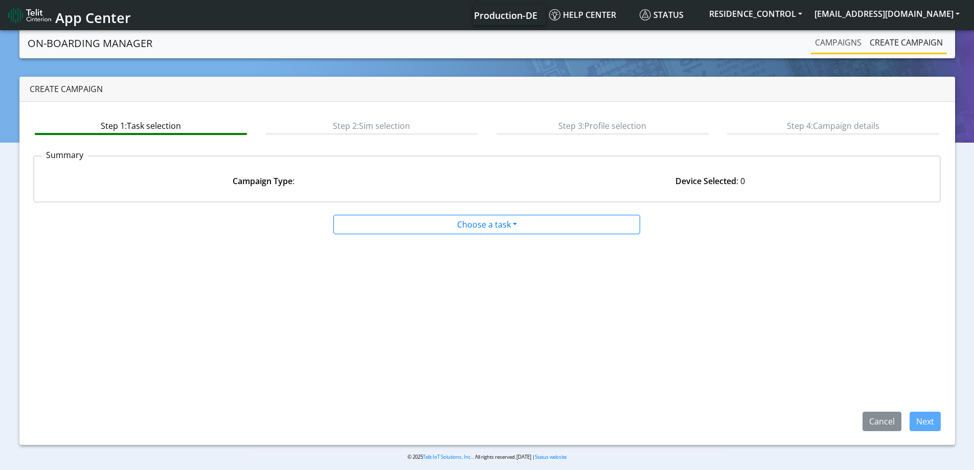
click at [842, 40] on link "Campaigns" at bounding box center [838, 42] width 55 height 20
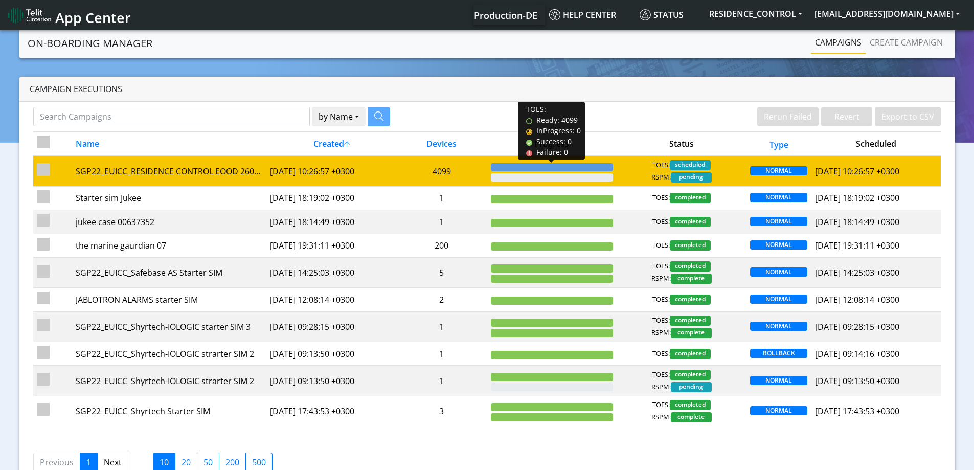
click at [529, 170] on div at bounding box center [552, 167] width 122 height 8
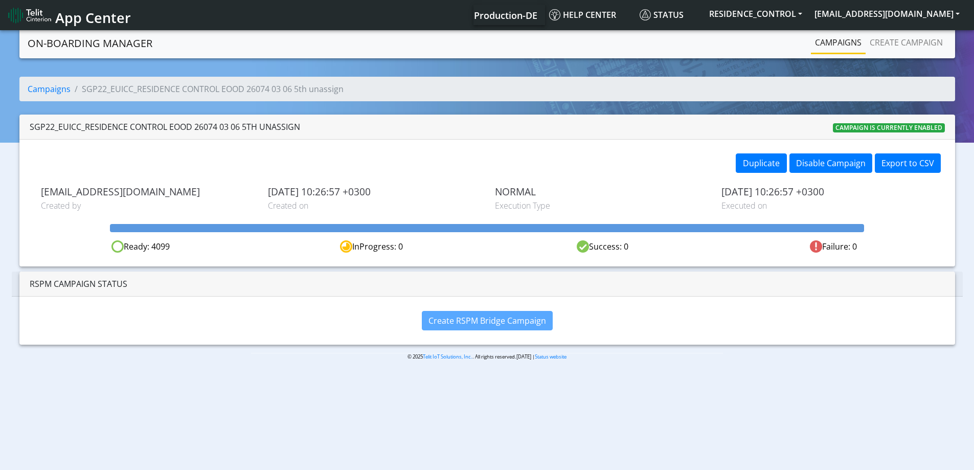
click at [843, 42] on link "Campaigns" at bounding box center [838, 42] width 55 height 20
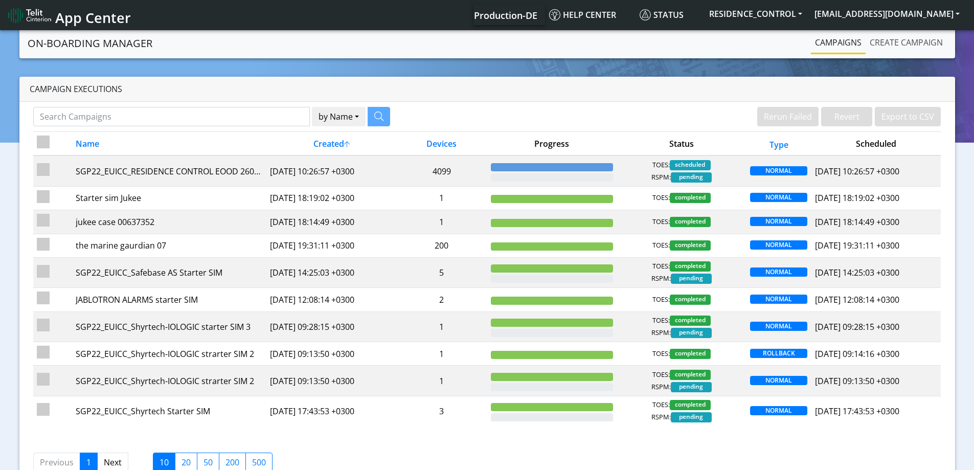
click at [891, 40] on link "Create campaign" at bounding box center [906, 42] width 81 height 20
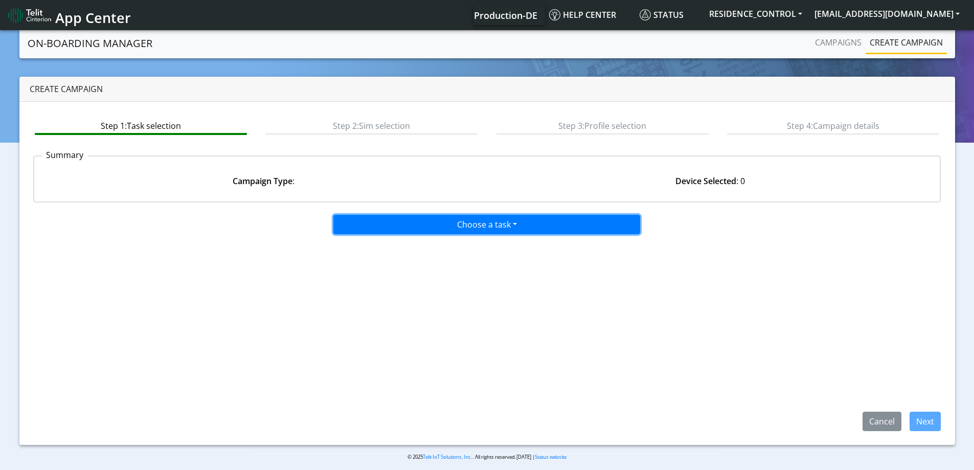
click at [533, 229] on button "Choose a task" at bounding box center [486, 224] width 307 height 19
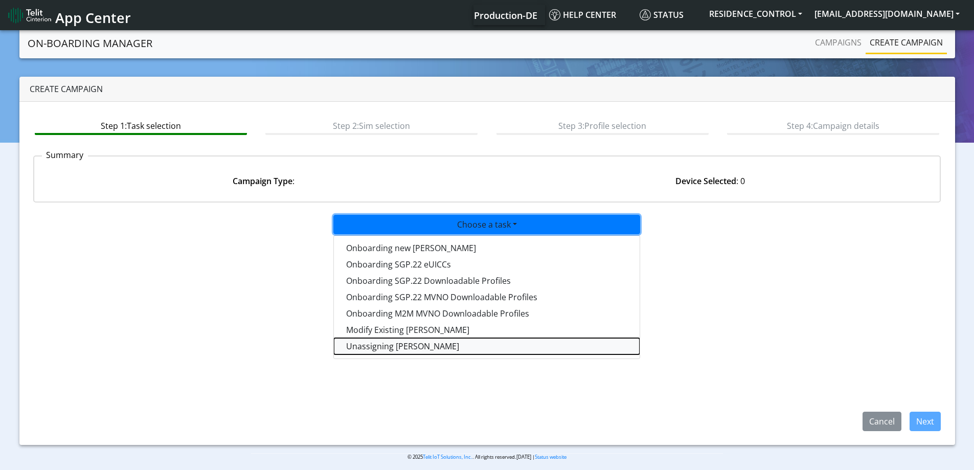
click at [417, 351] on taskunassign-dropdown "Unassigning [PERSON_NAME]" at bounding box center [487, 346] width 306 height 16
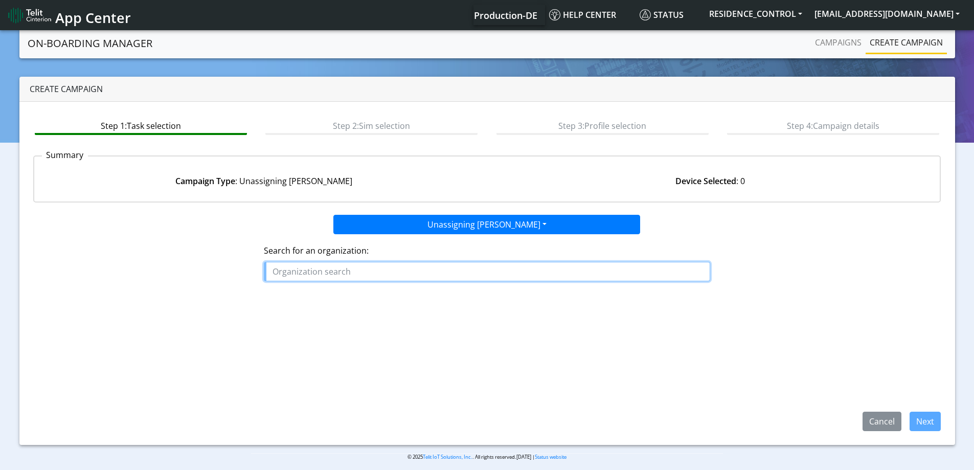
click at [411, 269] on input "text" at bounding box center [487, 271] width 446 height 19
click at [338, 293] on ngb-highlight "RESI DENCE_CONTROL" at bounding box center [319, 294] width 84 height 11
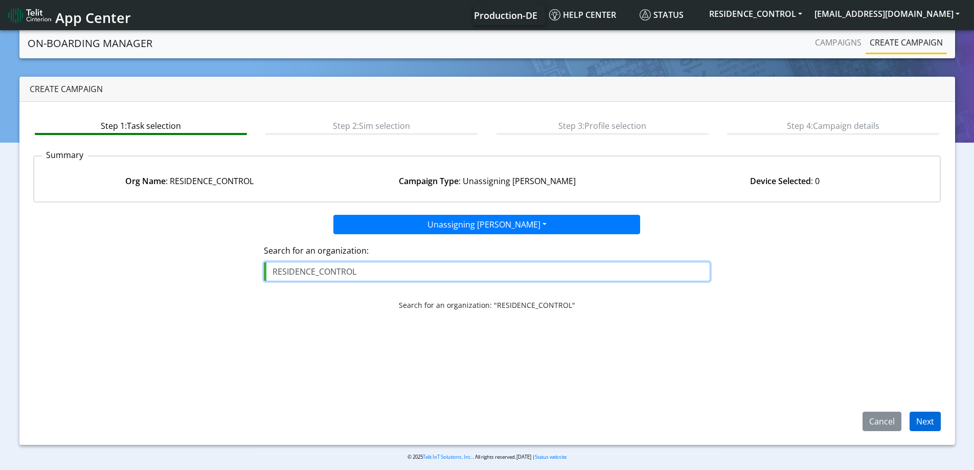
type input "RESIDENCE_CONTROL"
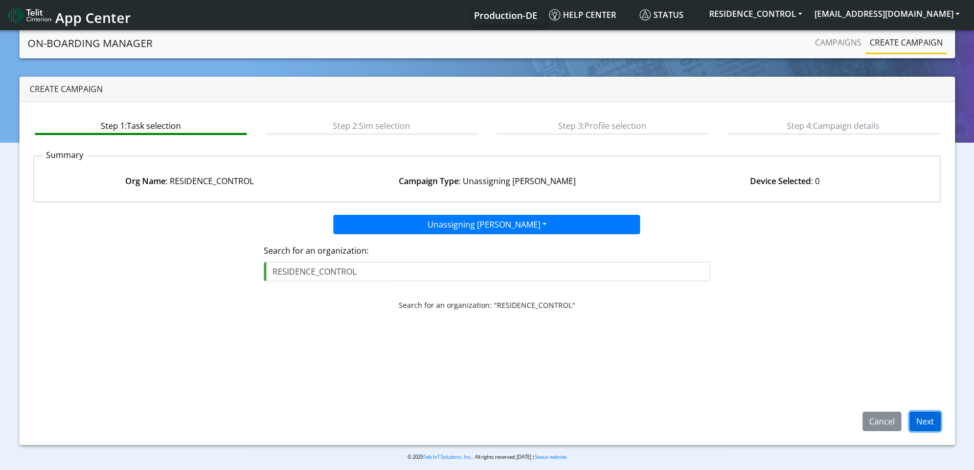
click at [934, 431] on button "Next" at bounding box center [925, 421] width 31 height 19
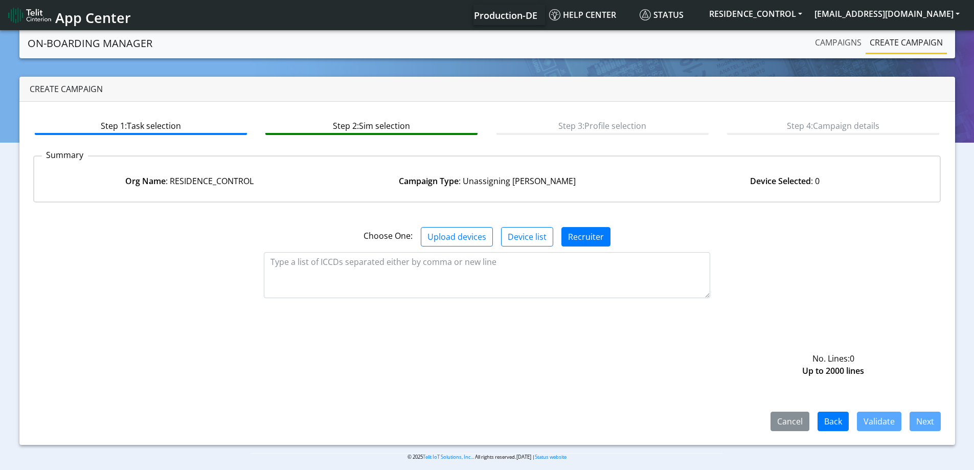
click at [827, 40] on link "Campaigns" at bounding box center [838, 42] width 55 height 20
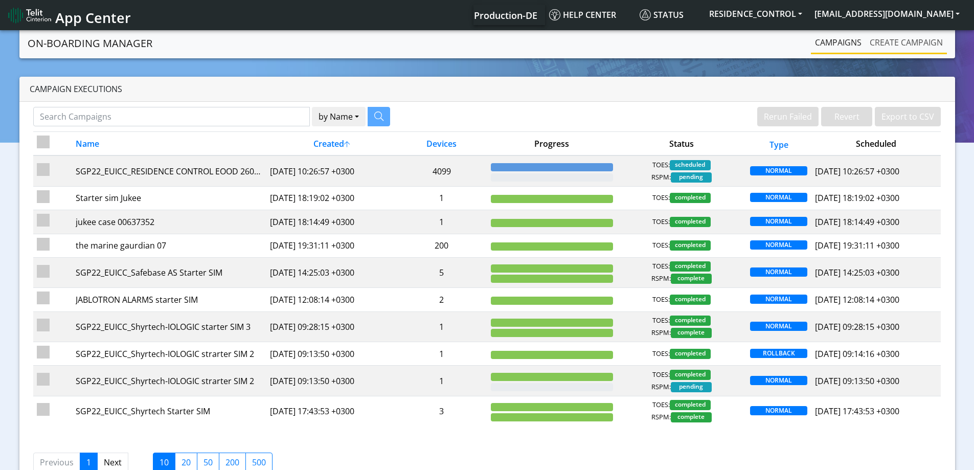
click at [931, 39] on link "Create campaign" at bounding box center [906, 42] width 81 height 20
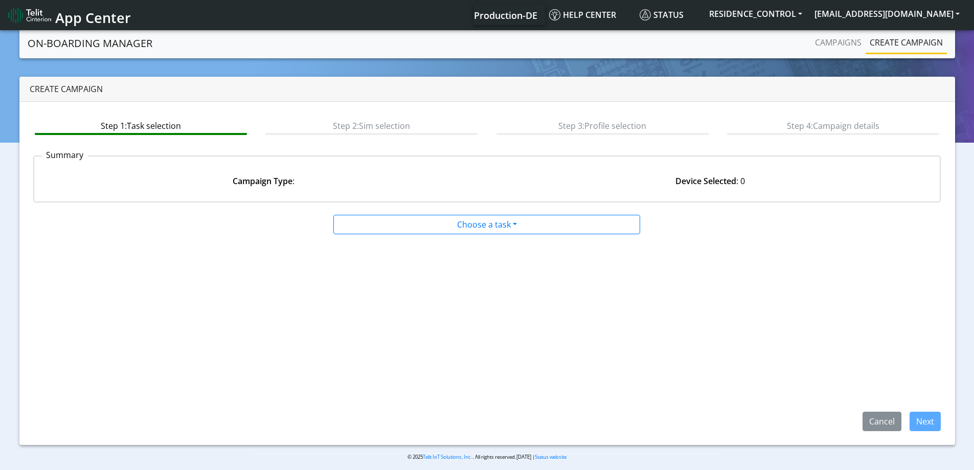
click at [805, 43] on div "Campaigns Create campaign" at bounding box center [792, 43] width 308 height 22
click at [828, 46] on link "Campaigns" at bounding box center [838, 42] width 55 height 20
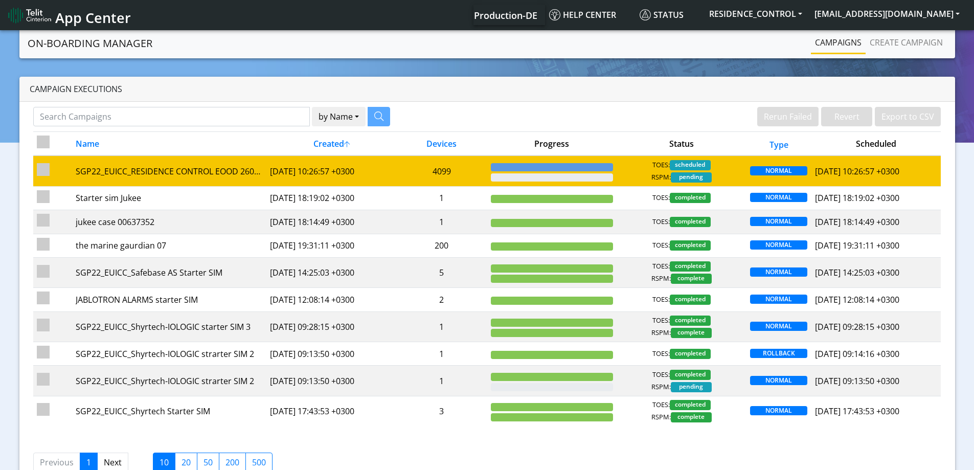
click at [435, 178] on td "4099" at bounding box center [441, 170] width 91 height 31
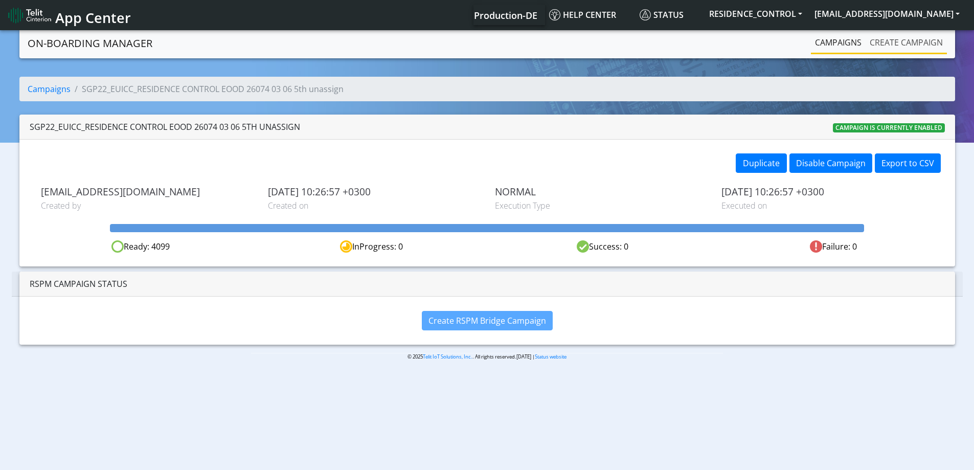
click at [908, 43] on link "Create campaign" at bounding box center [906, 42] width 81 height 20
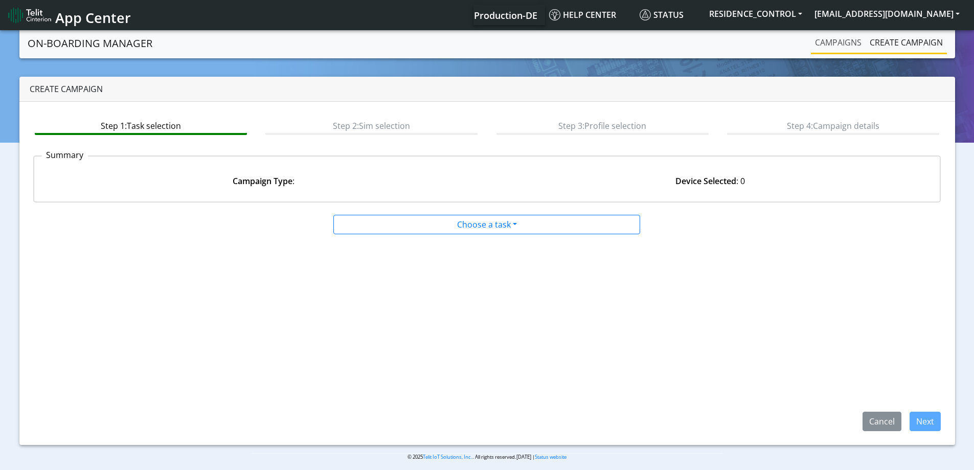
click at [835, 41] on link "Campaigns" at bounding box center [838, 42] width 55 height 20
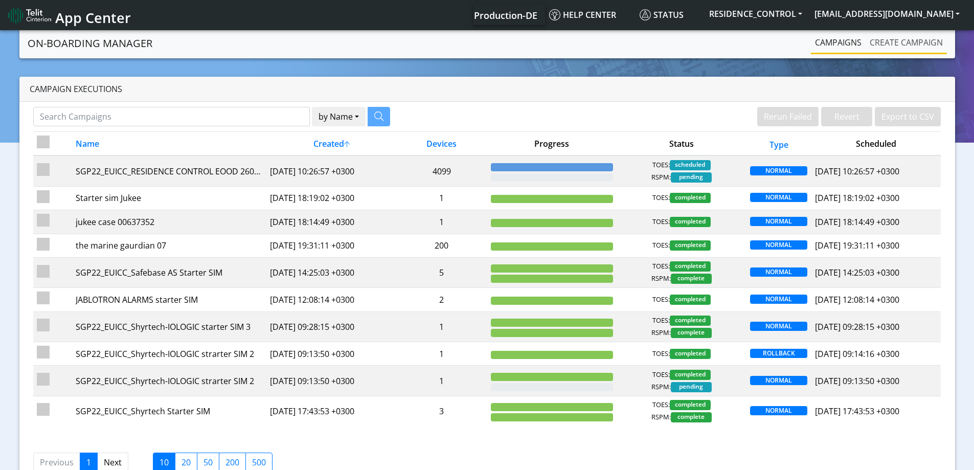
click at [905, 44] on link "Create campaign" at bounding box center [906, 42] width 81 height 20
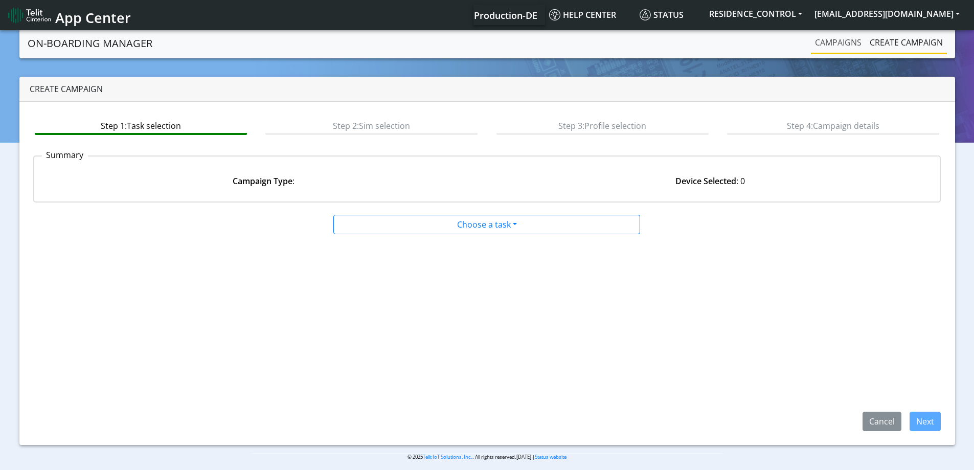
click at [841, 38] on link "Campaigns" at bounding box center [838, 42] width 55 height 20
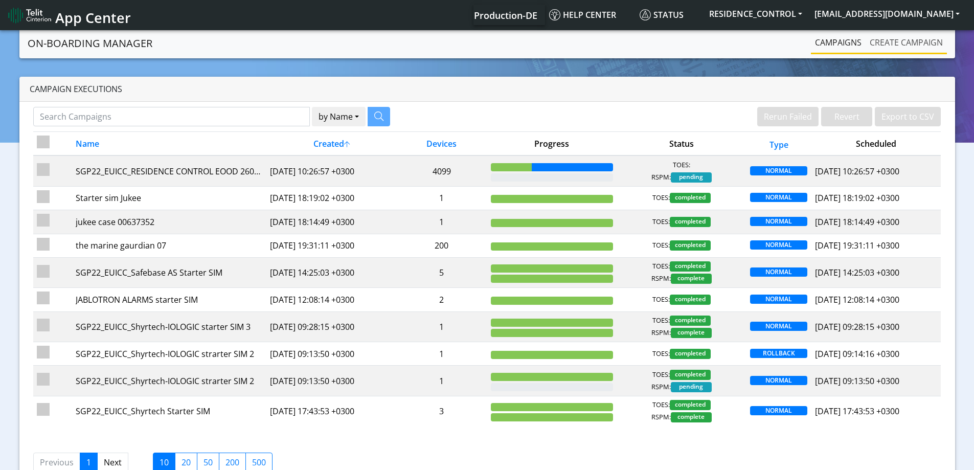
click at [910, 44] on link "Create campaign" at bounding box center [906, 42] width 81 height 20
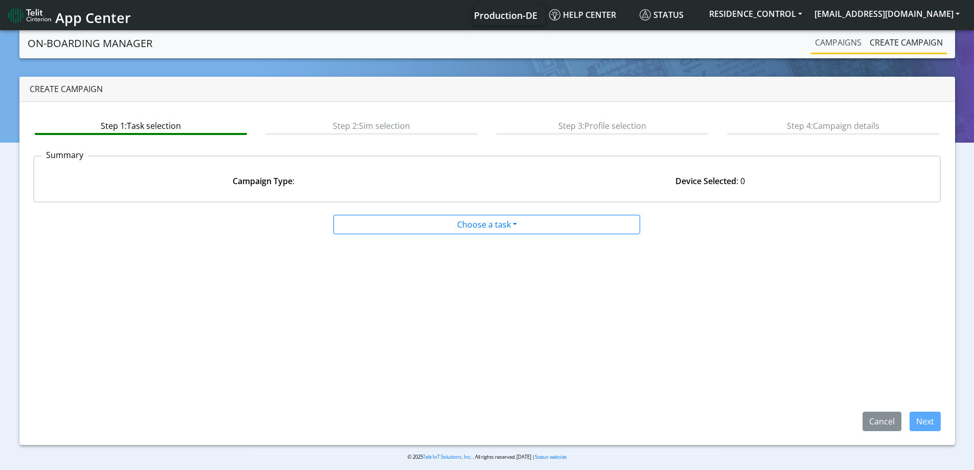
click at [849, 43] on link "Campaigns" at bounding box center [838, 42] width 55 height 20
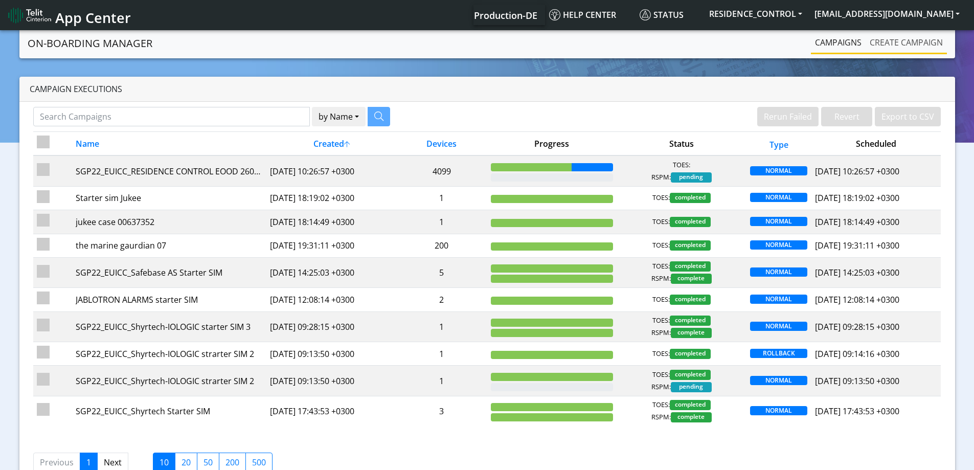
click at [903, 39] on link "Create campaign" at bounding box center [906, 42] width 81 height 20
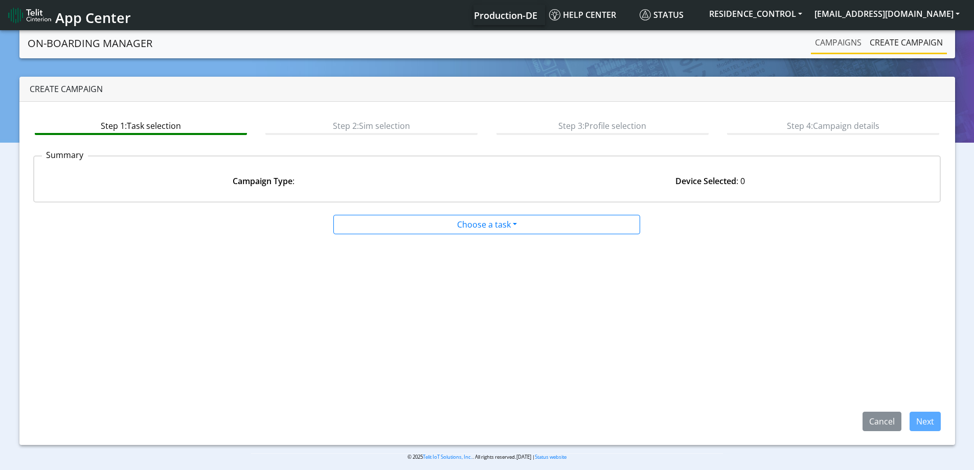
click at [850, 40] on link "Campaigns" at bounding box center [838, 42] width 55 height 20
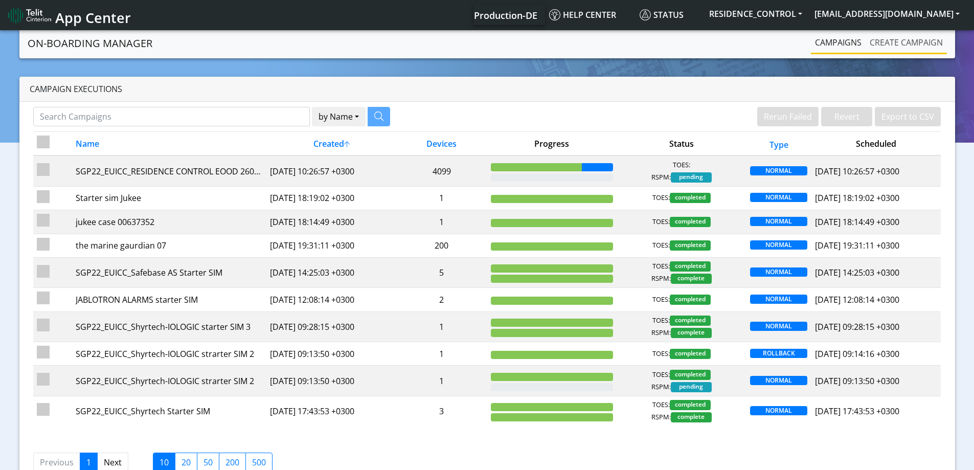
click at [907, 39] on link "Create campaign" at bounding box center [906, 42] width 81 height 20
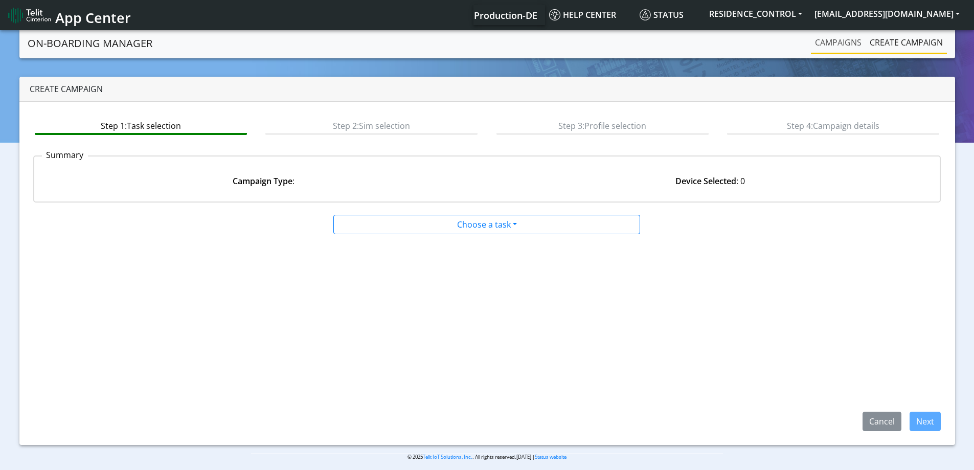
click at [849, 44] on link "Campaigns" at bounding box center [838, 42] width 55 height 20
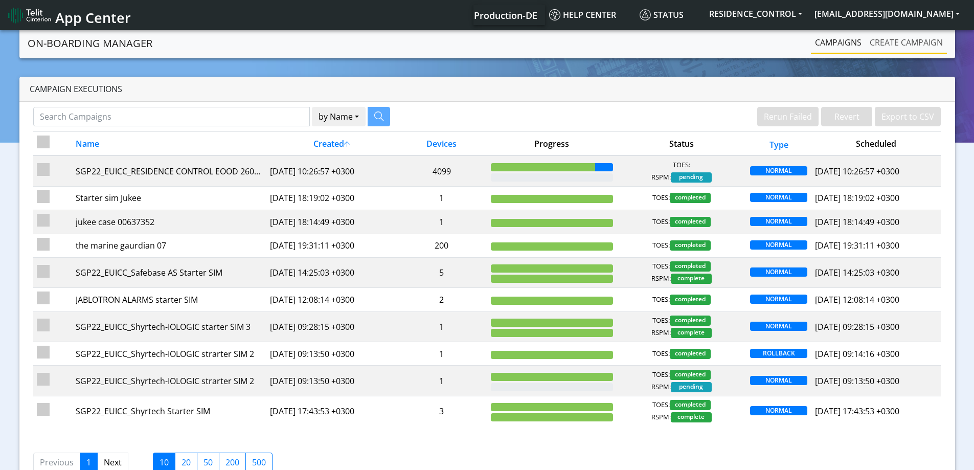
click at [900, 41] on link "Create campaign" at bounding box center [906, 42] width 81 height 20
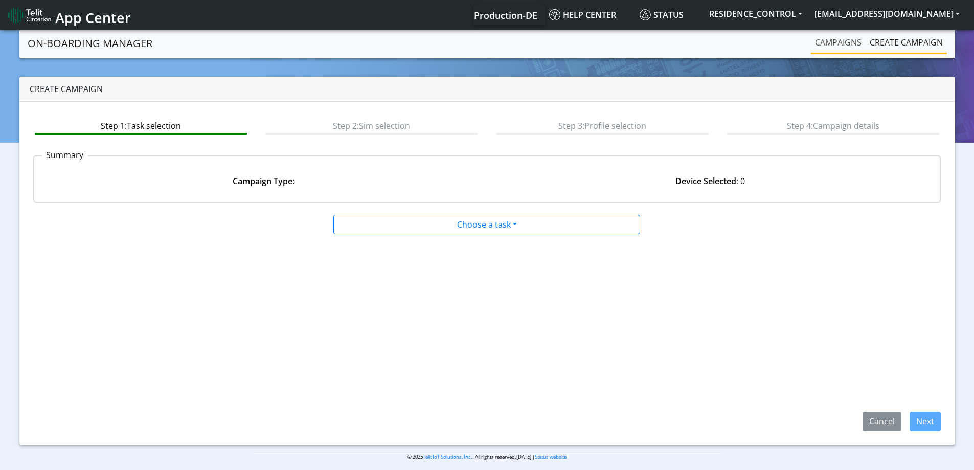
click at [831, 41] on link "Campaigns" at bounding box center [838, 42] width 55 height 20
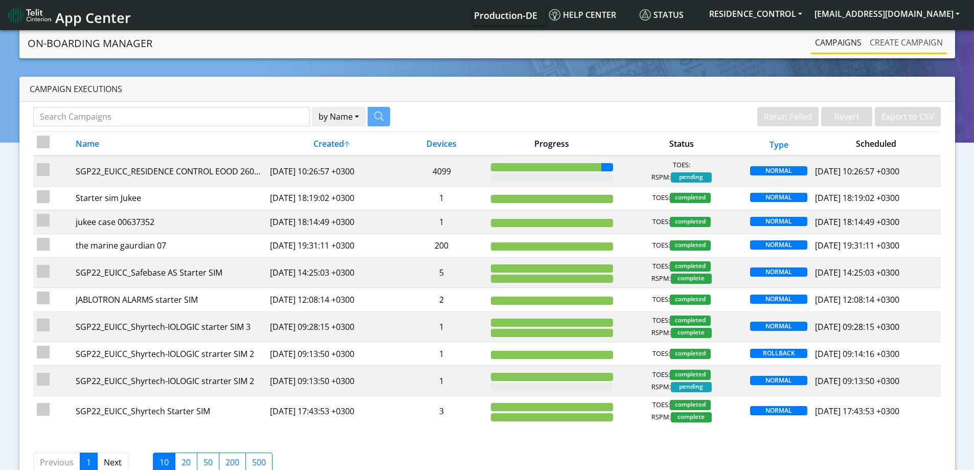
click at [901, 35] on link "Create campaign" at bounding box center [906, 42] width 81 height 20
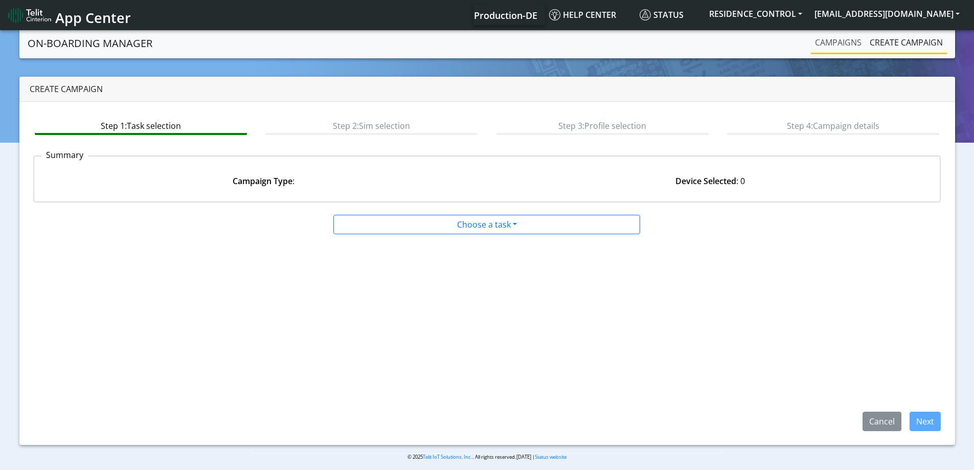
click at [837, 50] on link "Campaigns" at bounding box center [838, 42] width 55 height 20
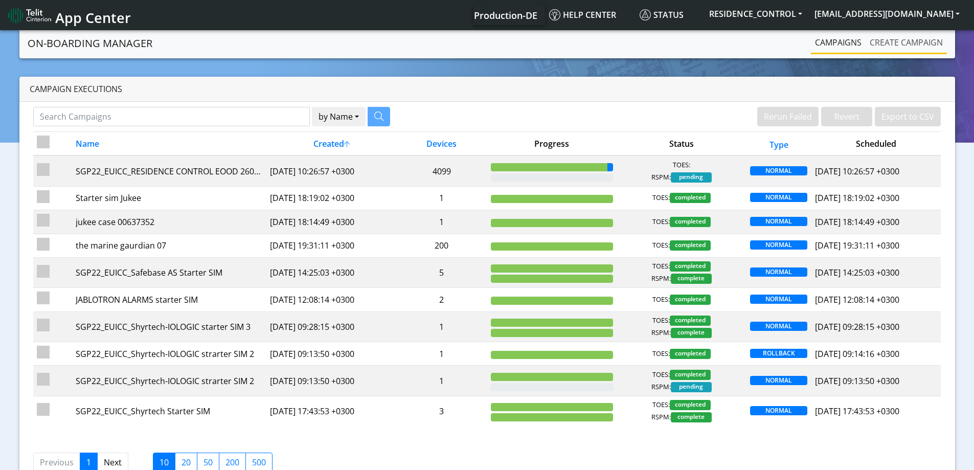
click at [905, 40] on link "Create campaign" at bounding box center [906, 42] width 81 height 20
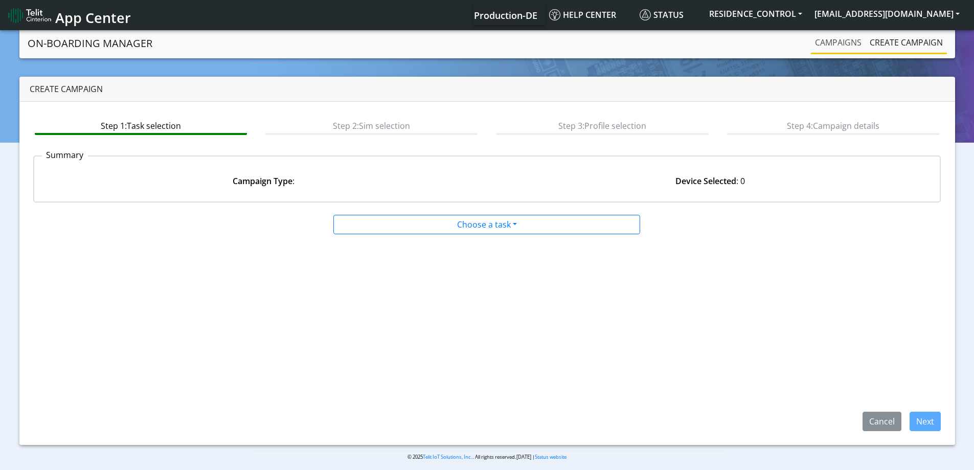
click at [849, 46] on link "Campaigns" at bounding box center [838, 42] width 55 height 20
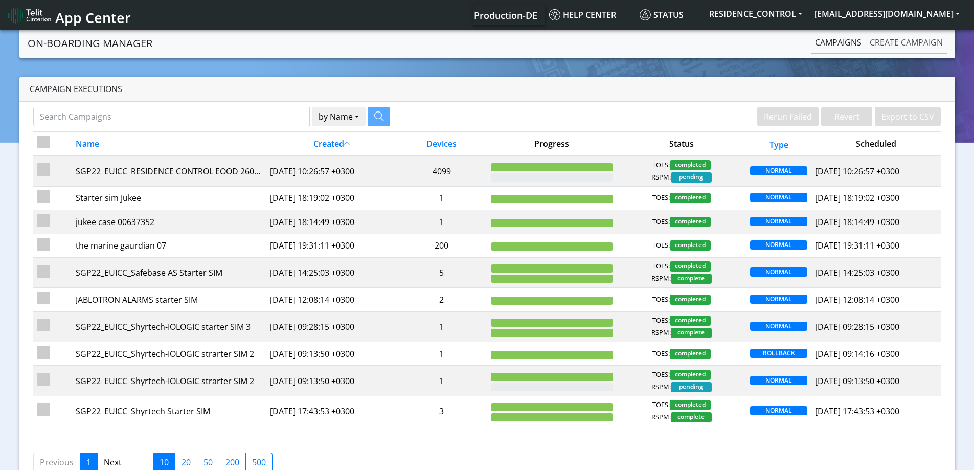
click at [901, 40] on link "Create campaign" at bounding box center [906, 42] width 81 height 20
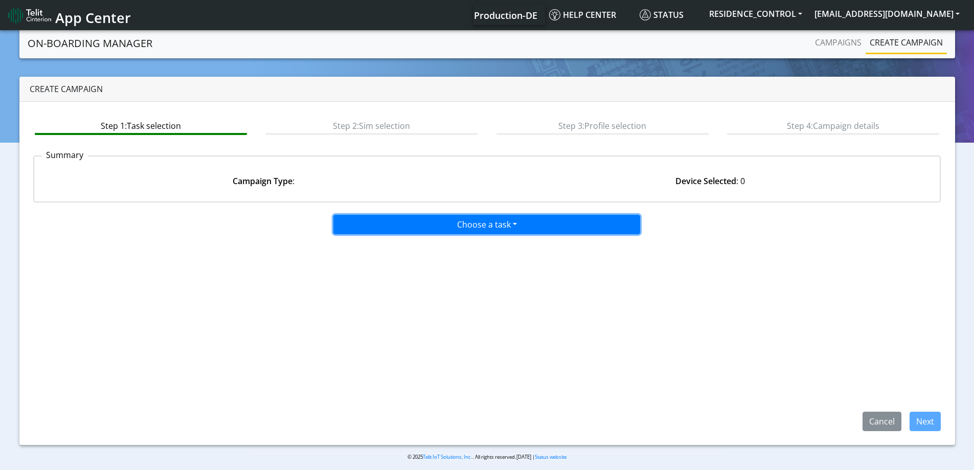
click at [501, 222] on button "Choose a task" at bounding box center [486, 224] width 307 height 19
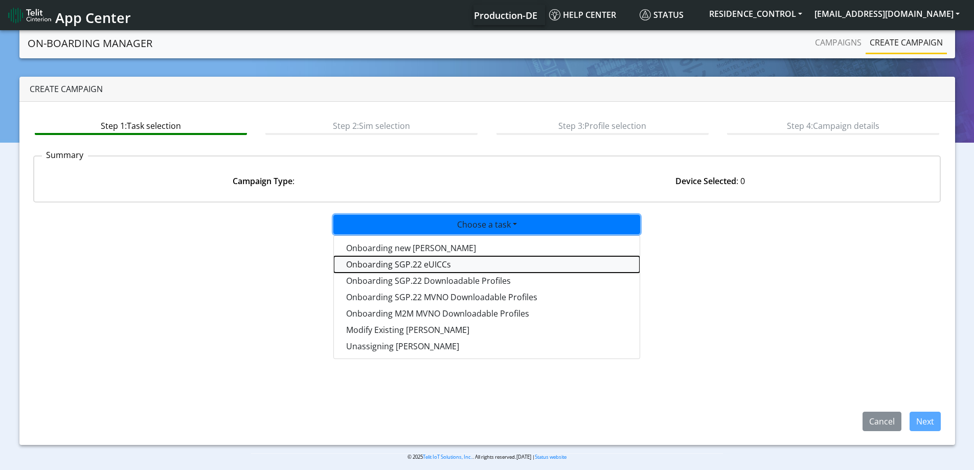
click at [408, 262] on tasksgp22eUICC-dropdown "Onboarding SGP.22 eUICCs" at bounding box center [487, 264] width 306 height 16
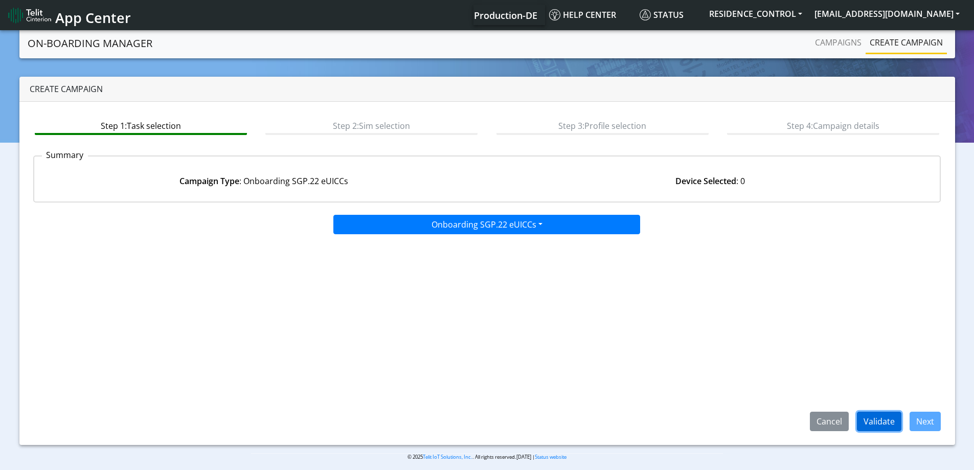
click at [885, 419] on button "Validate" at bounding box center [879, 421] width 44 height 19
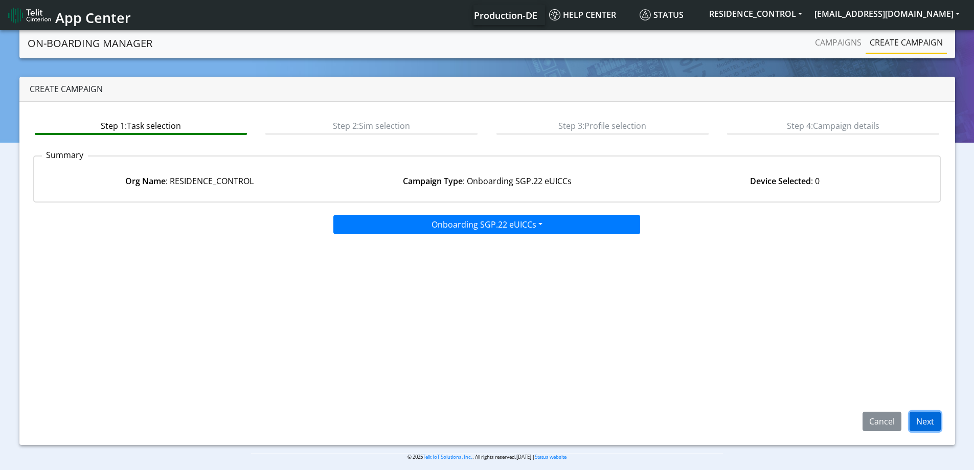
click at [923, 418] on button "Next" at bounding box center [925, 421] width 31 height 19
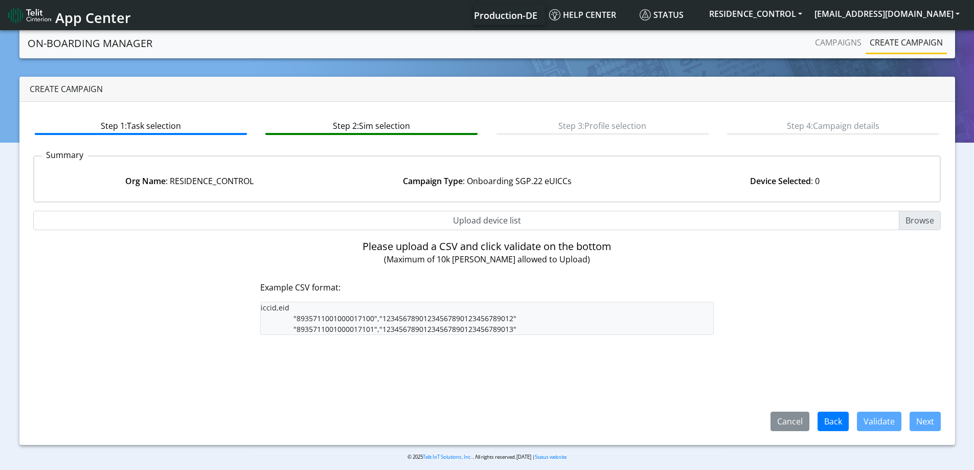
click at [490, 219] on input "Upload device list" at bounding box center [487, 220] width 908 height 19
type input "C:\fakepath\SGP Onboarding CSV.csv"
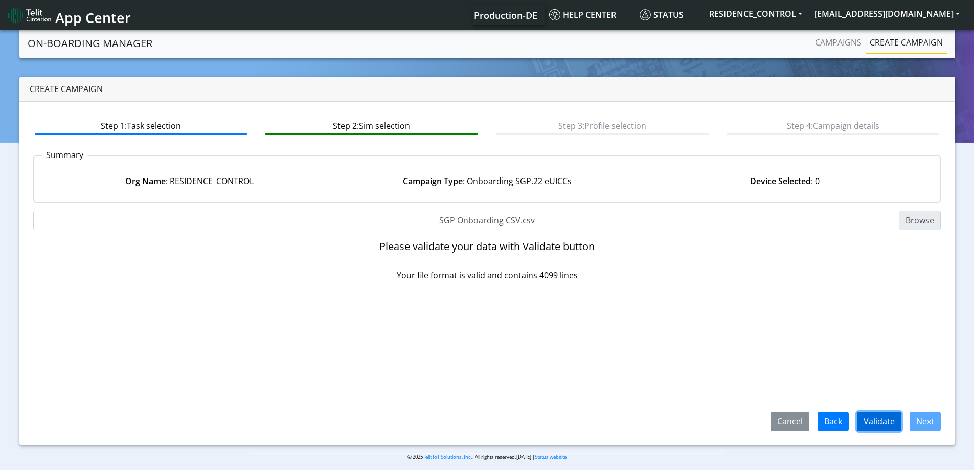
click at [878, 417] on button "Validate" at bounding box center [879, 421] width 44 height 19
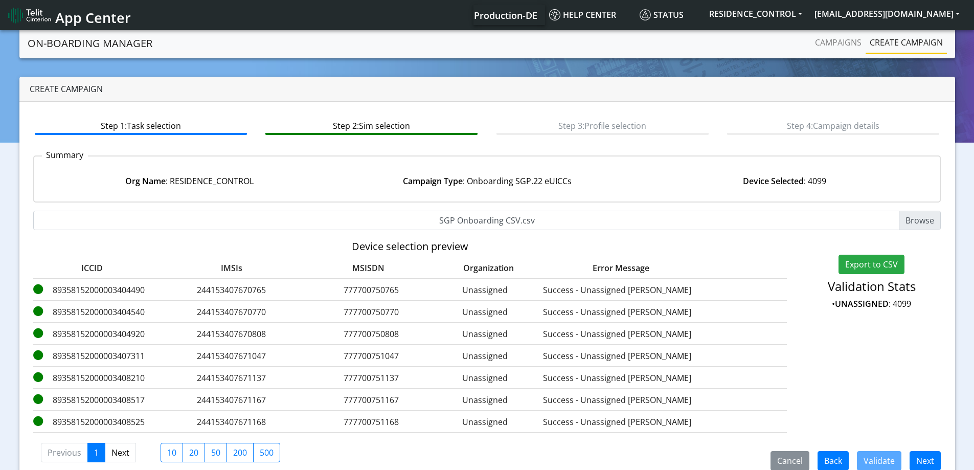
scroll to position [18, 0]
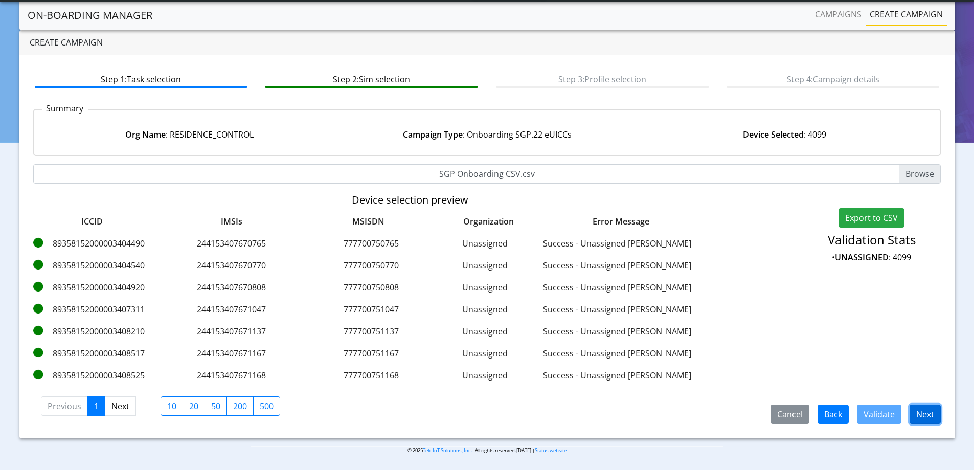
click at [929, 413] on button "Next" at bounding box center [925, 413] width 31 height 19
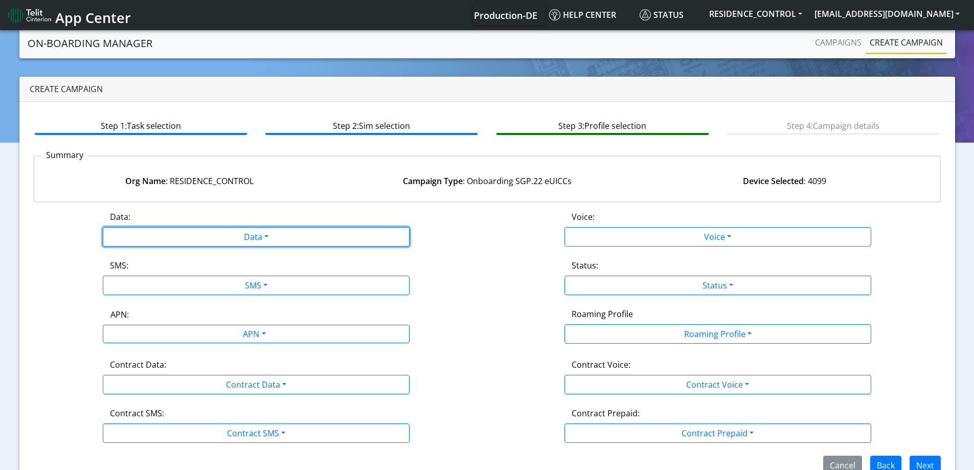
drag, startPoint x: 251, startPoint y: 240, endPoint x: 170, endPoint y: 264, distance: 84.3
click at [250, 240] on button "Data" at bounding box center [256, 236] width 307 height 19
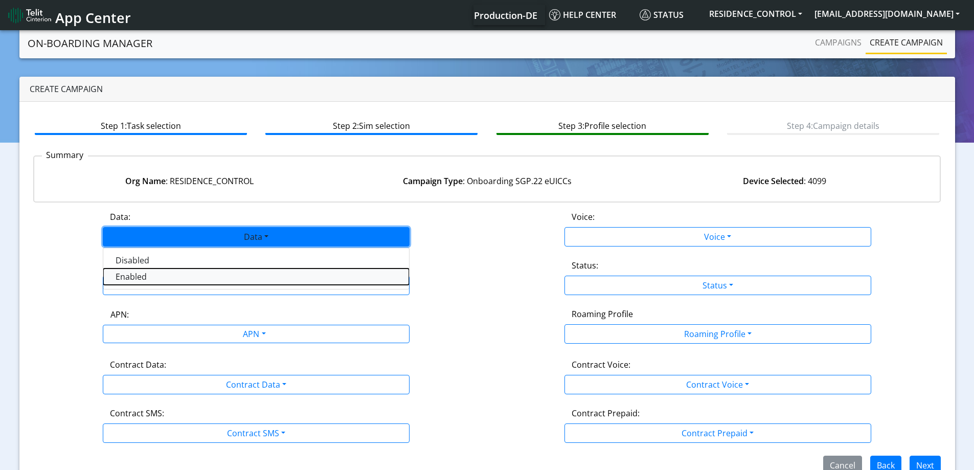
click at [148, 269] on button "Enabled" at bounding box center [256, 276] width 306 height 16
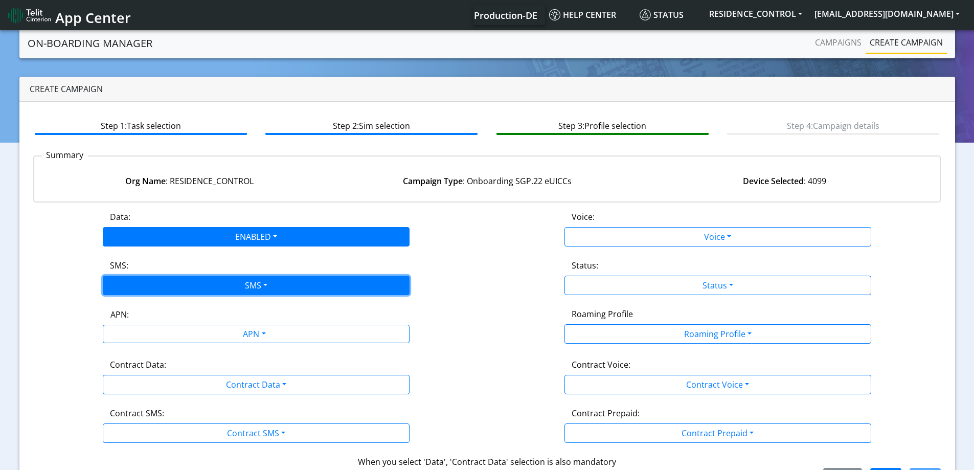
drag, startPoint x: 145, startPoint y: 275, endPoint x: 146, endPoint y: 281, distance: 6.3
click at [145, 276] on button "SMS" at bounding box center [256, 285] width 307 height 19
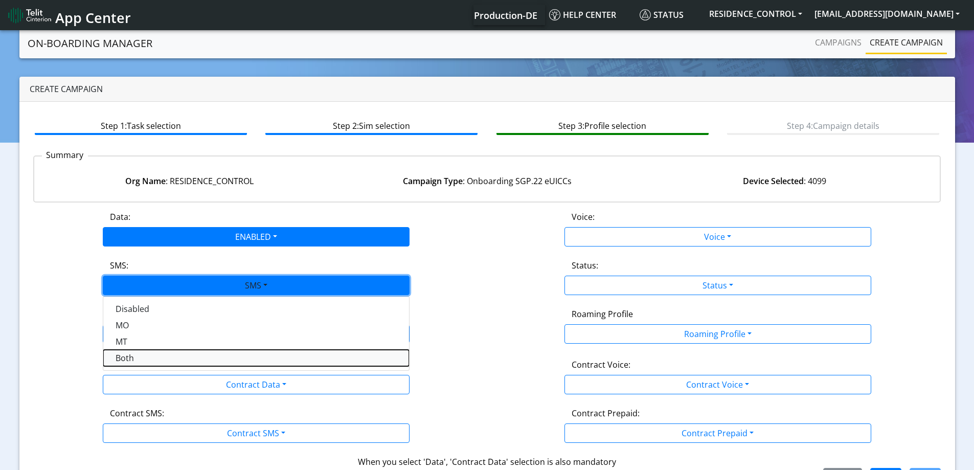
click at [138, 352] on button "Both" at bounding box center [256, 358] width 306 height 16
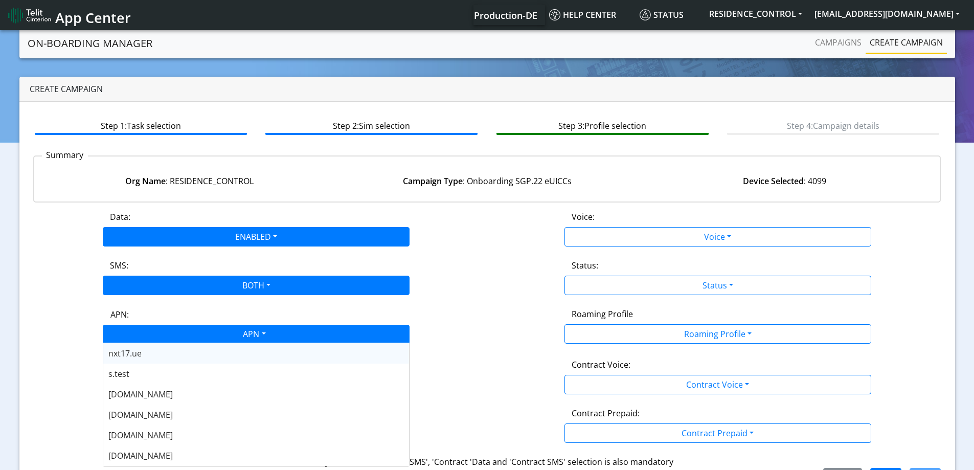
click at [179, 337] on div "APN" at bounding box center [254, 335] width 324 height 20
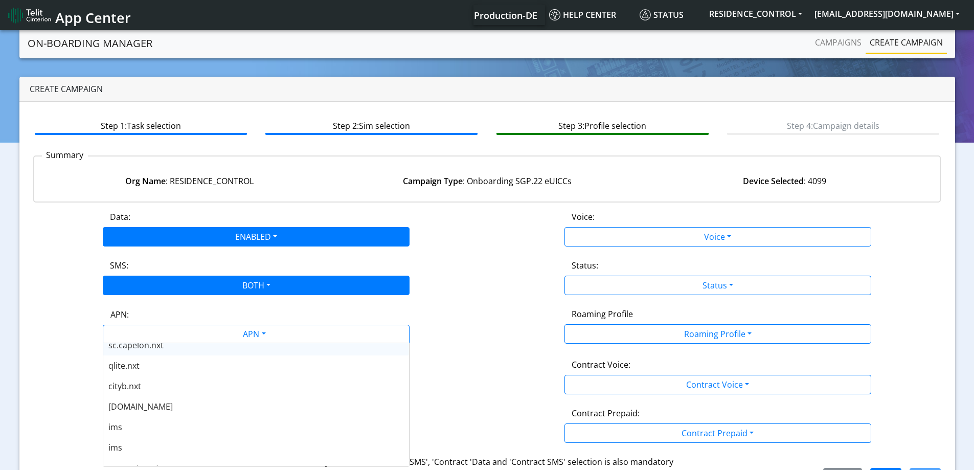
scroll to position [358, 0]
click at [151, 385] on div "nxt23.net" at bounding box center [256, 384] width 306 height 20
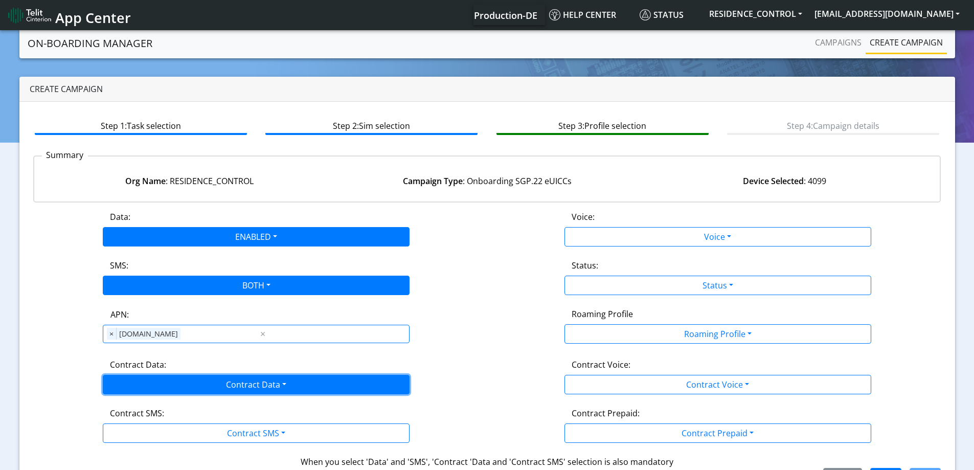
click at [152, 385] on button "Contract Data" at bounding box center [256, 384] width 307 height 19
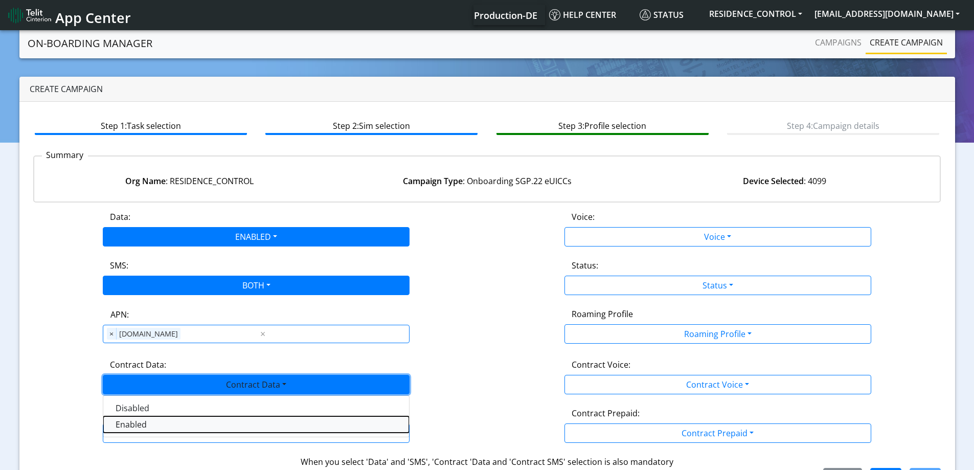
click at [129, 431] on Dataenabled-dropdown "Enabled" at bounding box center [256, 424] width 306 height 16
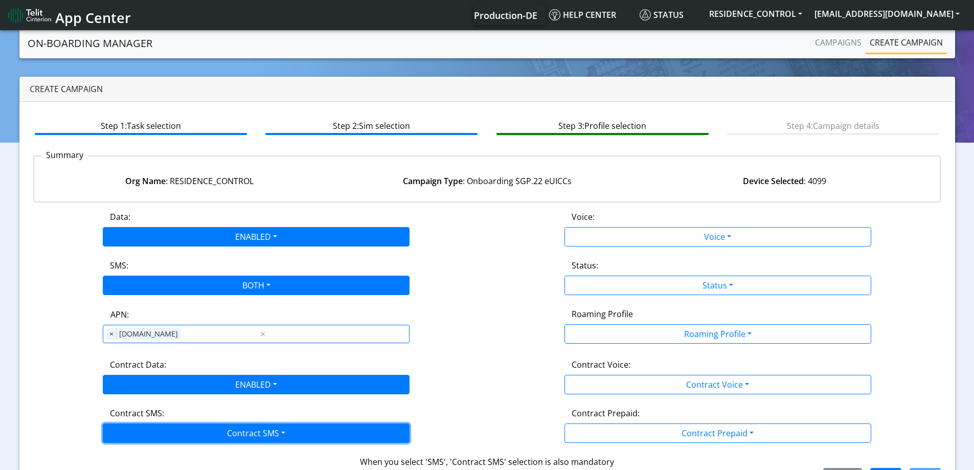
click at [128, 434] on button "Contract SMS" at bounding box center [256, 432] width 307 height 19
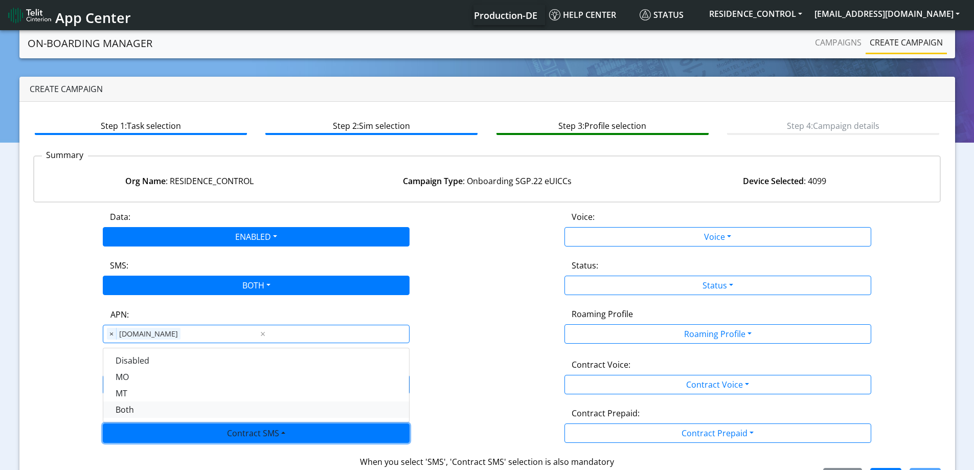
scroll to position [35, 0]
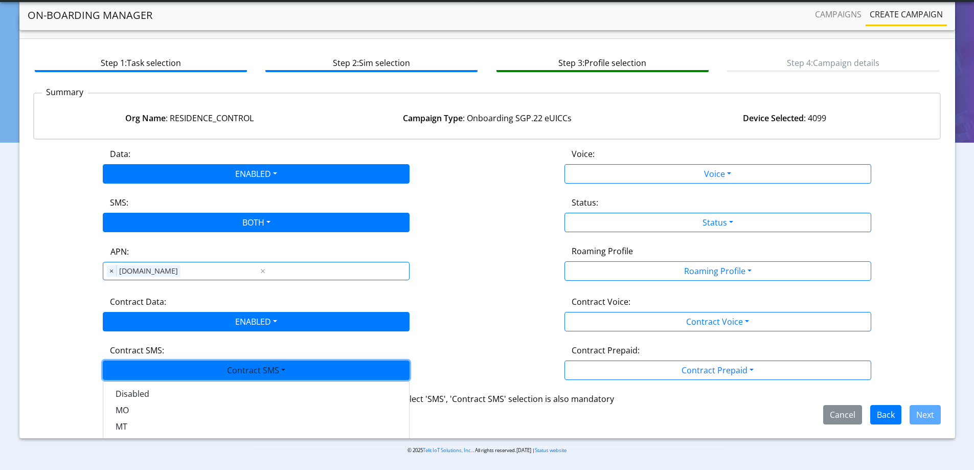
click at [473, 305] on div "Contract Data: ENABLED Disabled Enabled" at bounding box center [257, 314] width 462 height 36
click at [124, 368] on button "Contract SMS" at bounding box center [256, 370] width 307 height 19
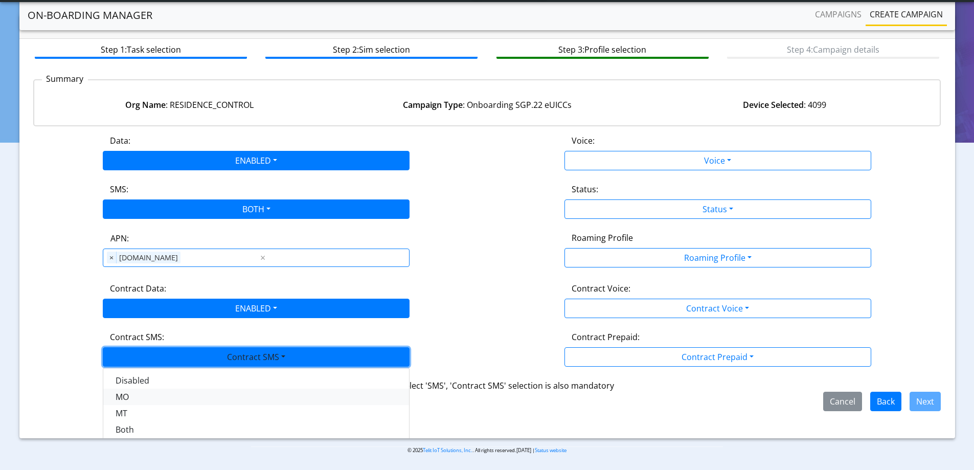
scroll to position [17, 0]
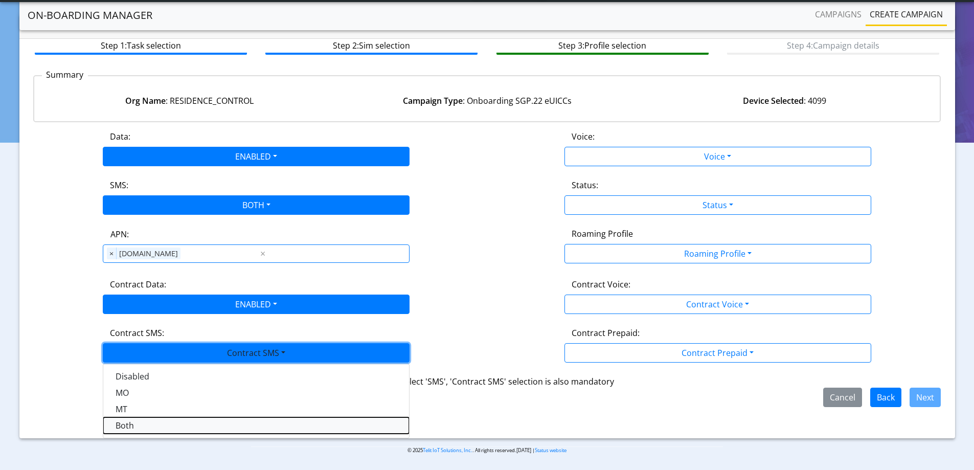
click at [162, 429] on SMSboth-dropdown "Both" at bounding box center [256, 425] width 306 height 16
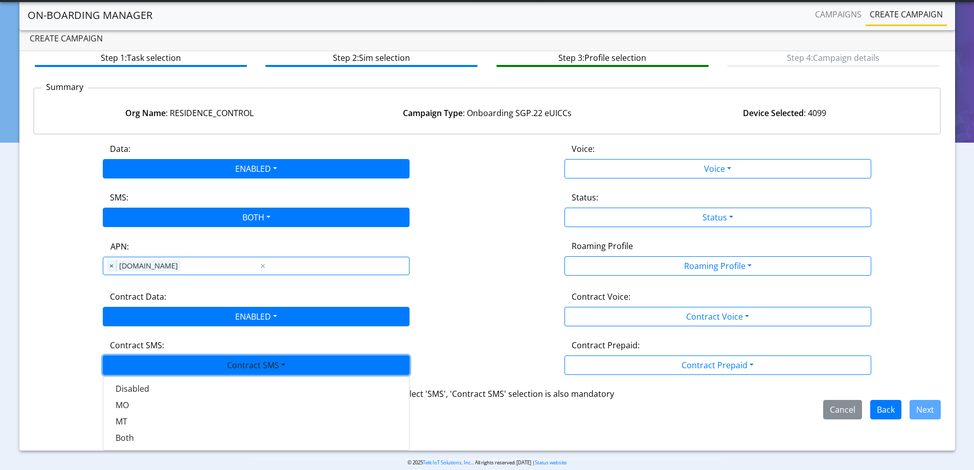
scroll to position [0, 0]
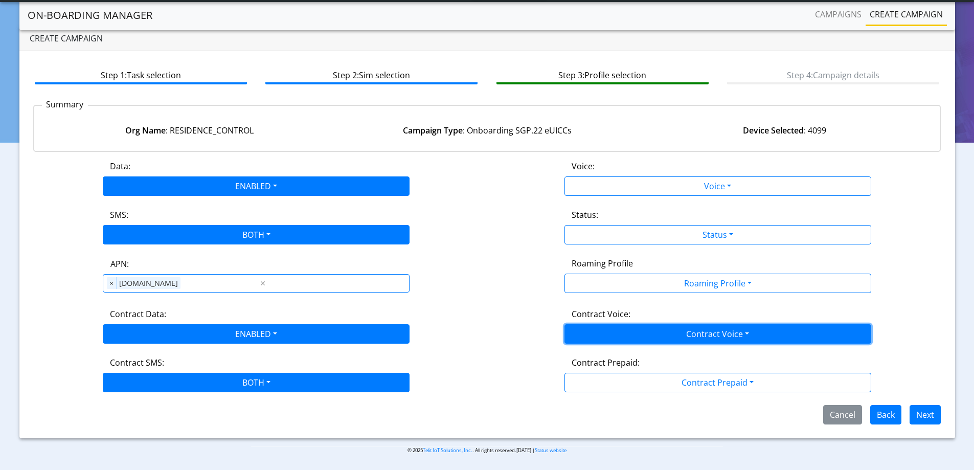
click at [627, 337] on button "Contract Voice" at bounding box center [718, 333] width 307 height 19
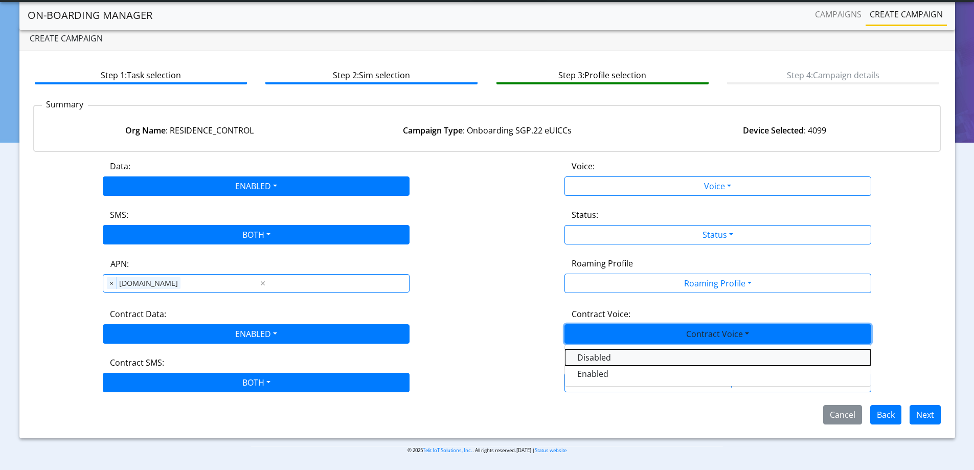
click at [596, 352] on Voicedisabled-dropdown "Disabled" at bounding box center [718, 357] width 306 height 16
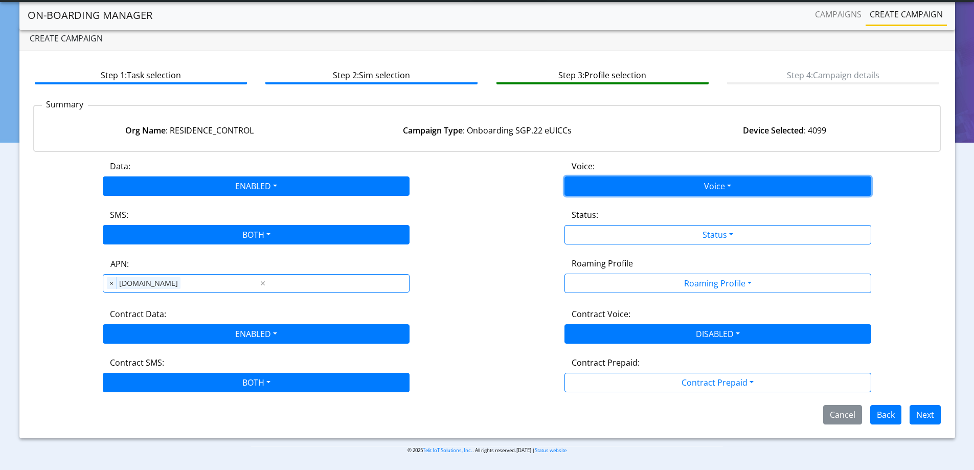
click at [598, 188] on button "Voice" at bounding box center [718, 185] width 307 height 19
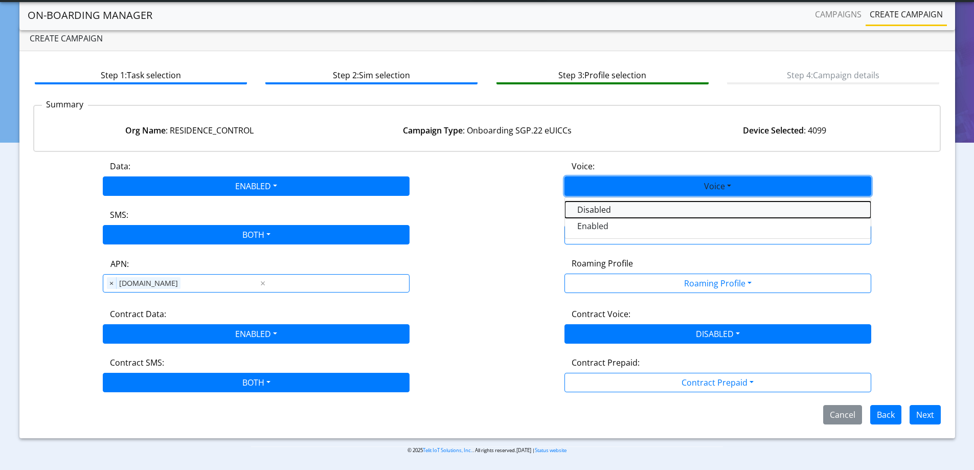
click at [590, 213] on button "Disabled" at bounding box center [718, 209] width 306 height 16
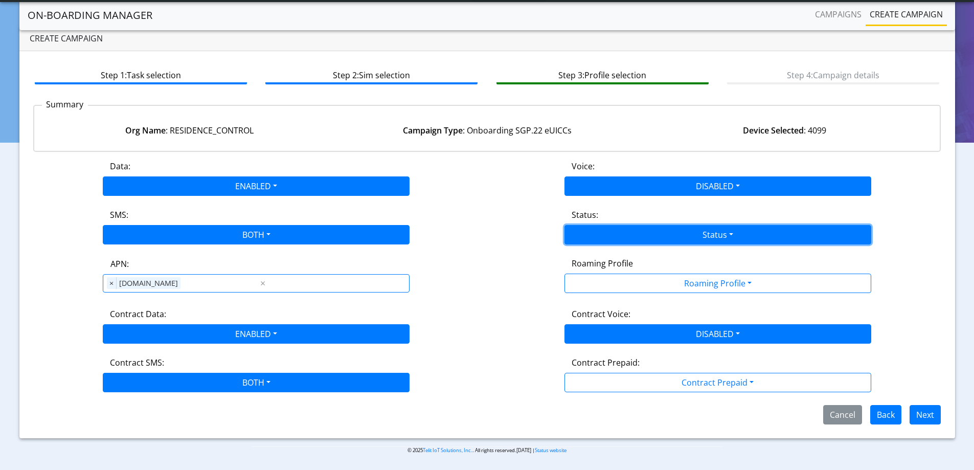
click at [590, 230] on button "Status" at bounding box center [718, 234] width 307 height 19
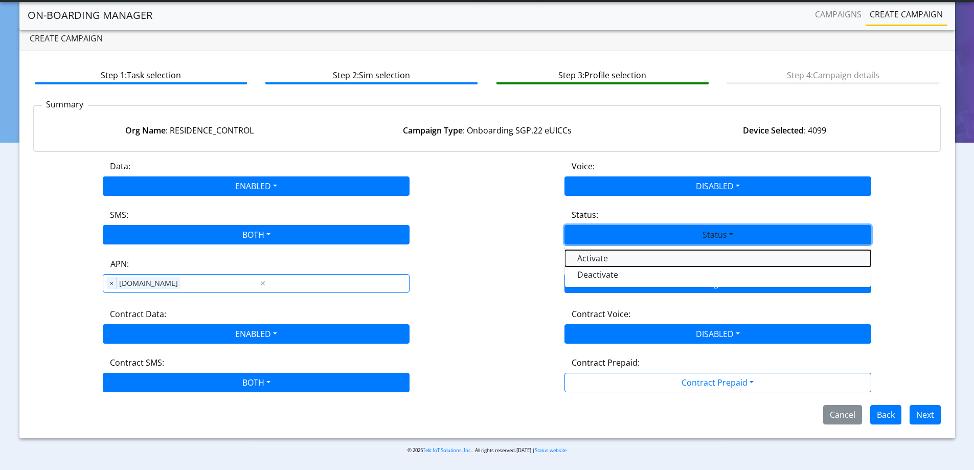
drag, startPoint x: 590, startPoint y: 258, endPoint x: 597, endPoint y: 276, distance: 19.9
click at [590, 259] on button "Activate" at bounding box center [718, 258] width 306 height 16
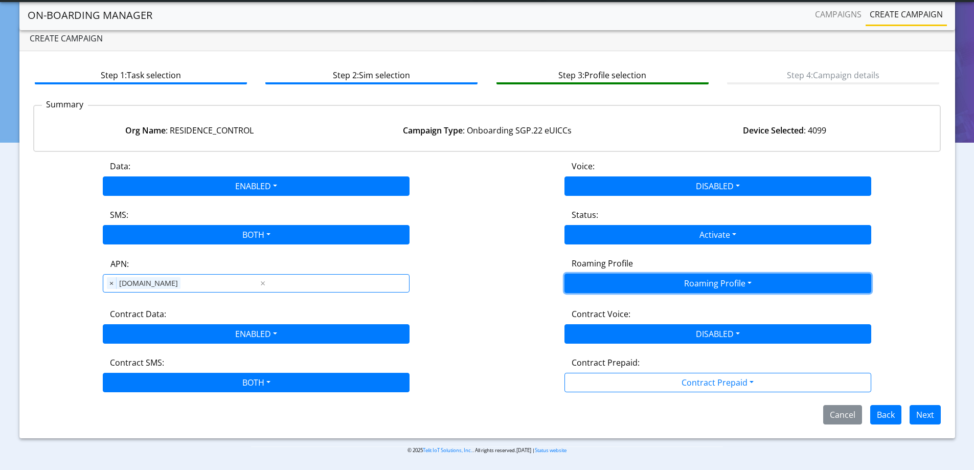
click at [597, 278] on button "Roaming Profile" at bounding box center [718, 283] width 307 height 19
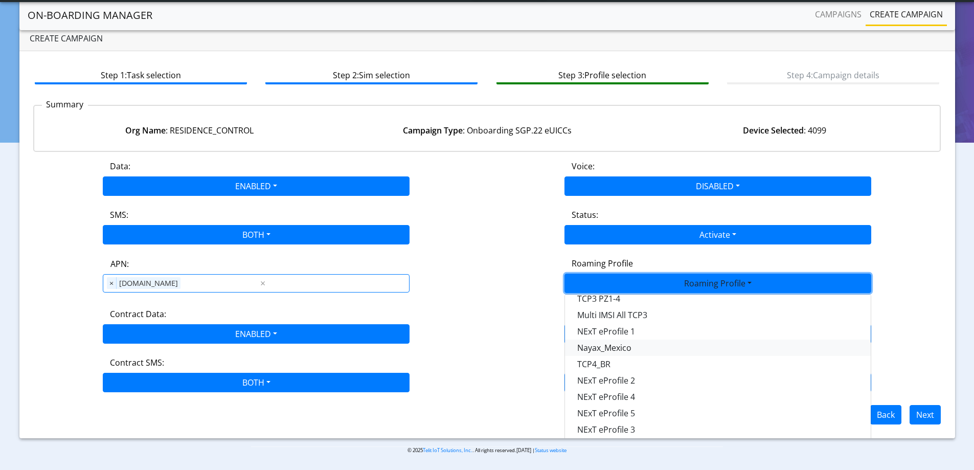
scroll to position [287, 0]
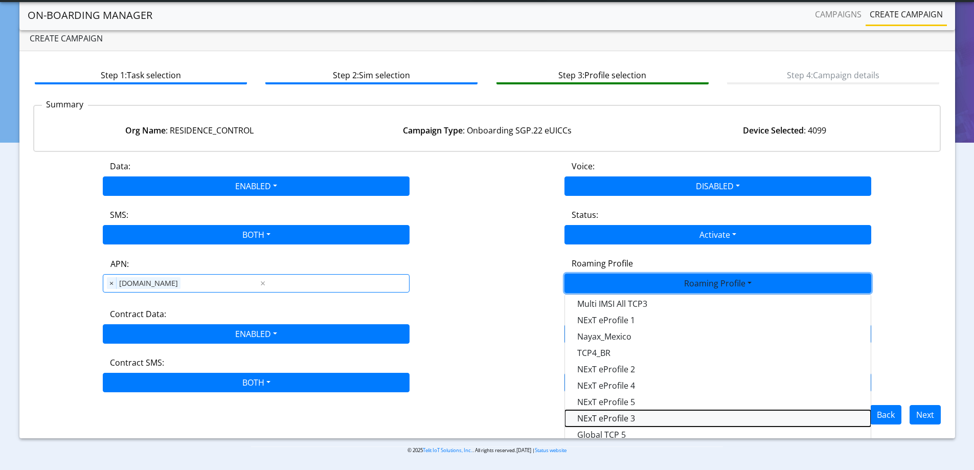
drag, startPoint x: 641, startPoint y: 414, endPoint x: 589, endPoint y: 379, distance: 62.4
click at [641, 414] on Profile-dropdown "NExT eProfile 3" at bounding box center [718, 418] width 306 height 16
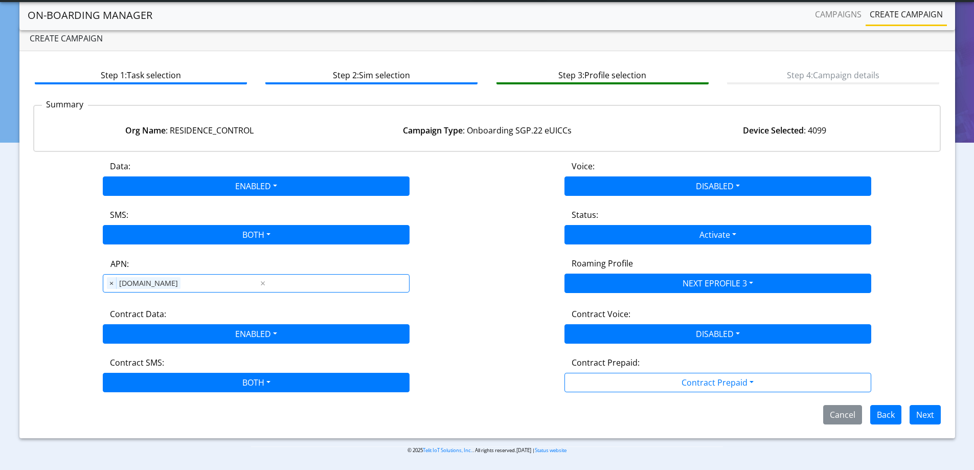
click at [447, 229] on div "SMS: BOTH Disabled MO MT Both" at bounding box center [257, 227] width 462 height 36
click at [931, 413] on button "Next" at bounding box center [925, 414] width 31 height 19
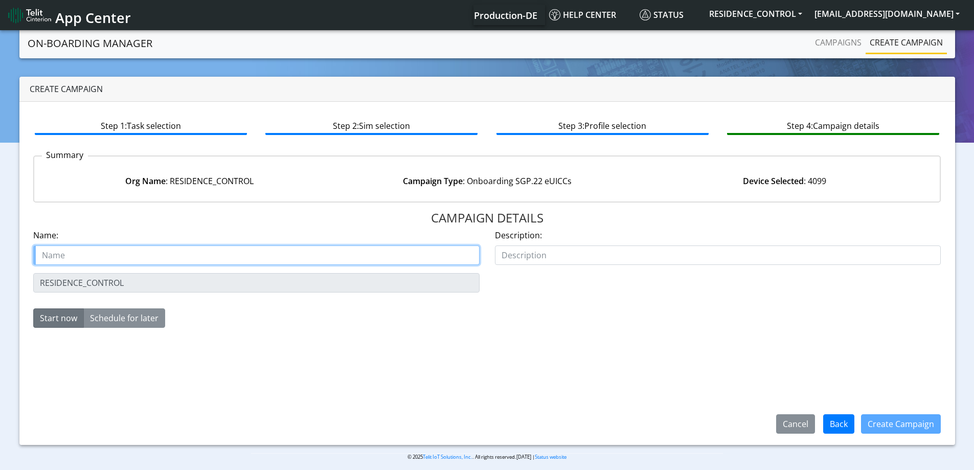
click at [178, 258] on input "text" at bounding box center [256, 254] width 446 height 19
paste input "SGP22_EUICC_RESIDENCE CONTROL EOOD 26074 03 06 5th unassign"
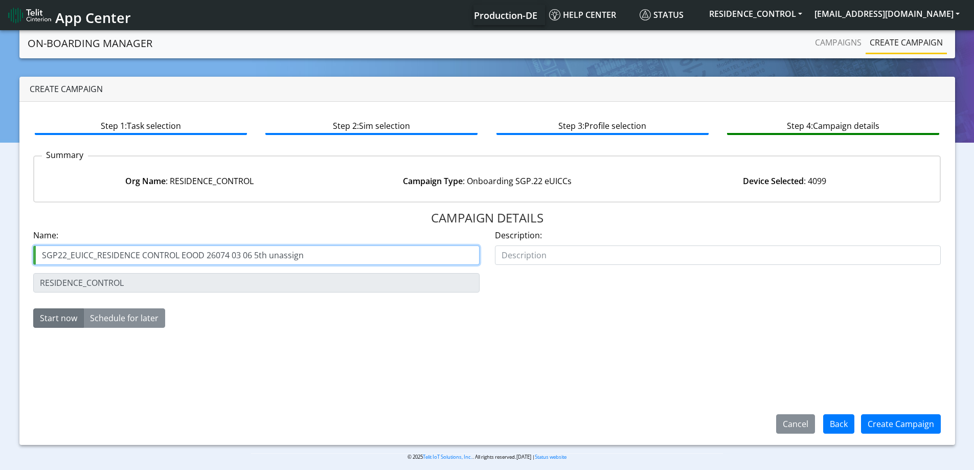
click at [284, 252] on input "SGP22_EUICC_RESIDENCE CONTROL EOOD 26074 03 06 5th unassign" at bounding box center [256, 254] width 446 height 19
type input "SGP22_EUICC_RESIDENCE CONTROL EOOD 26074 03 06 5th Fix"
click at [903, 413] on div "Create Campaign" at bounding box center [900, 424] width 93 height 27
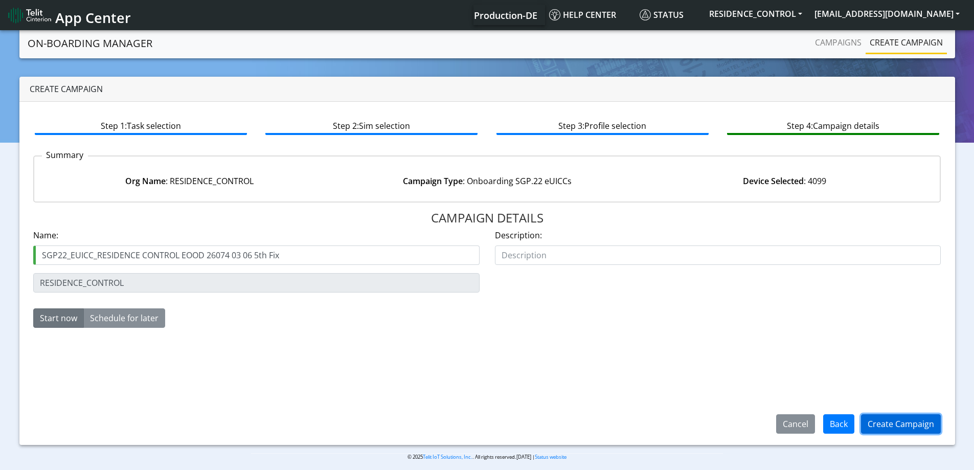
click at [901, 420] on button "Create Campaign" at bounding box center [901, 423] width 80 height 19
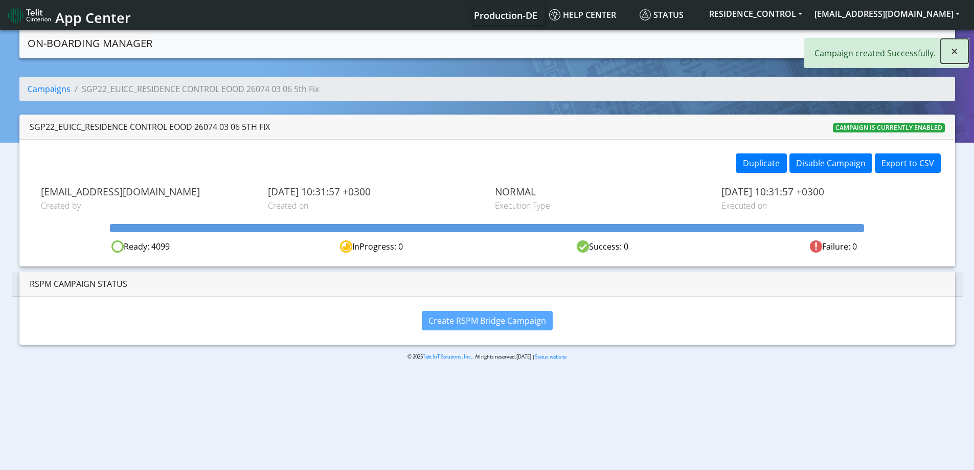
drag, startPoint x: 956, startPoint y: 54, endPoint x: 915, endPoint y: 50, distance: 41.6
click at [957, 54] on span "×" at bounding box center [954, 50] width 7 height 17
click at [819, 35] on link "Campaigns" at bounding box center [838, 42] width 55 height 20
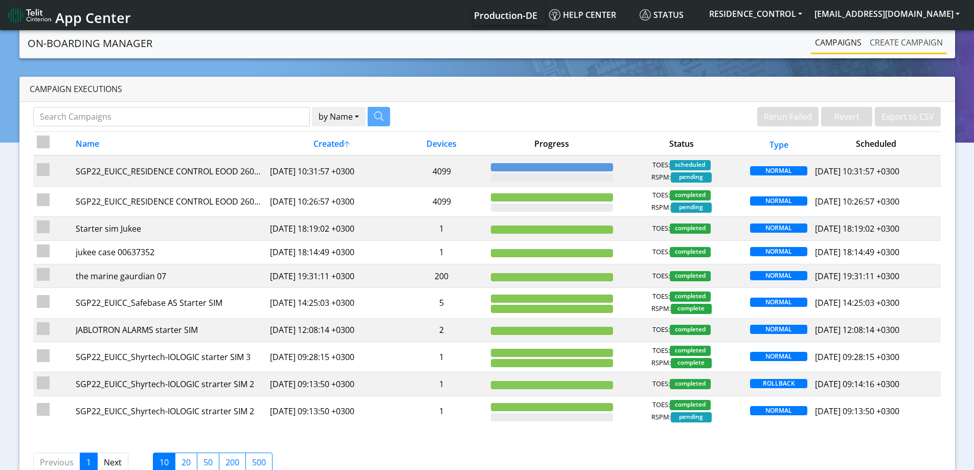
click at [886, 42] on link "Create campaign" at bounding box center [906, 42] width 81 height 20
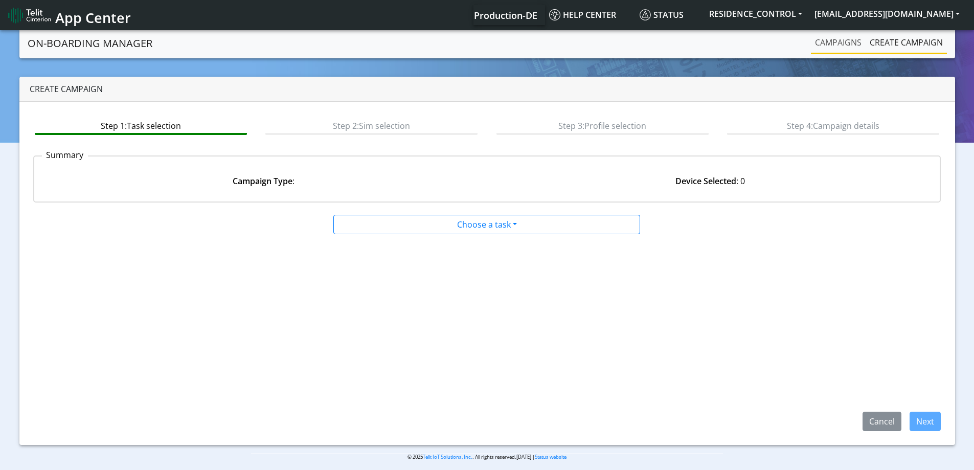
click at [851, 42] on link "Campaigns" at bounding box center [838, 42] width 55 height 20
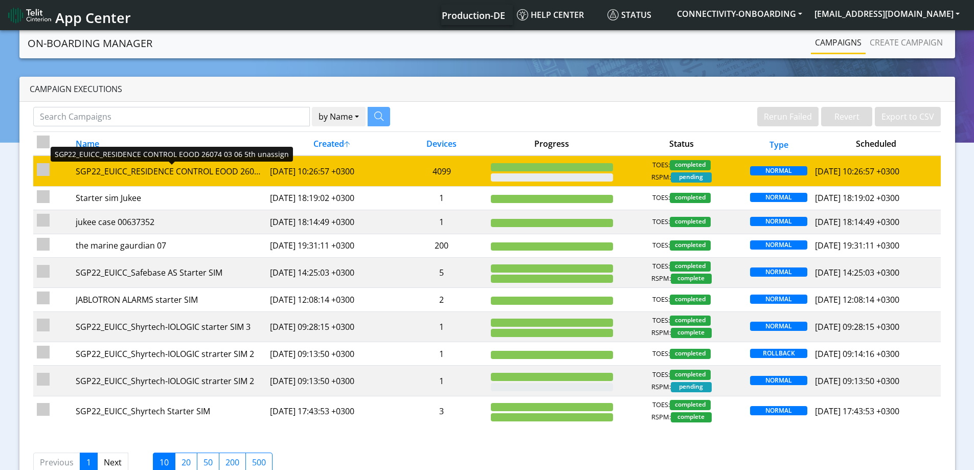
click at [132, 170] on div "SGP22_EUICC_RESIDENCE CONTROL EOOD 26074 03 06 5th unassign" at bounding box center [169, 171] width 187 height 12
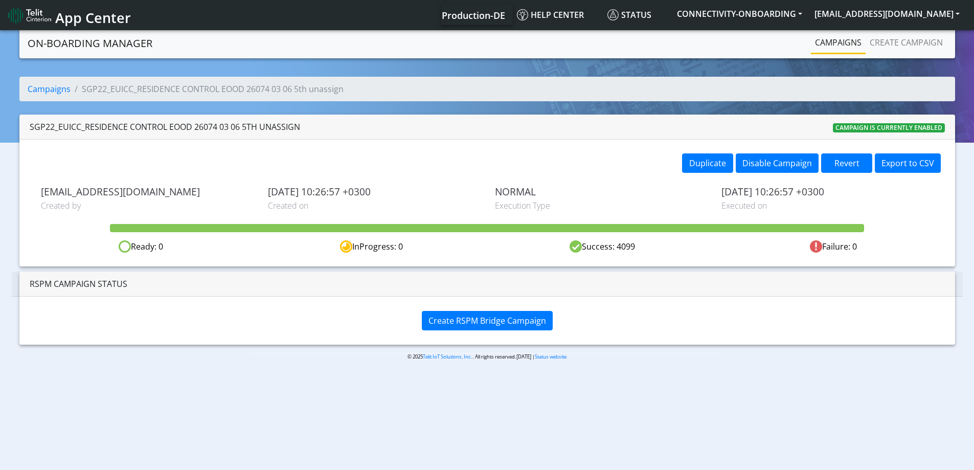
drag, startPoint x: 28, startPoint y: 126, endPoint x: 374, endPoint y: 128, distance: 346.2
click at [374, 128] on div "SGP22_EUICC_RESIDENCE CONTROL EOOD 26074 03 06 5th unassign Campaign is current…" at bounding box center [487, 127] width 936 height 25
copy div "SGP22_EUICC_RESIDENCE CONTROL EOOD 26074 03 06 5th unassign"
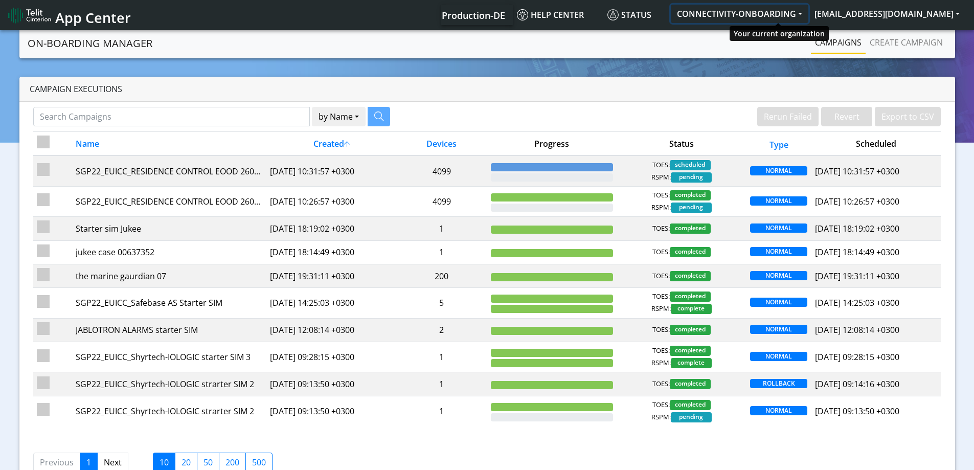
click at [764, 11] on button "CONNECTIVITY-ONBOARDING" at bounding box center [740, 14] width 138 height 18
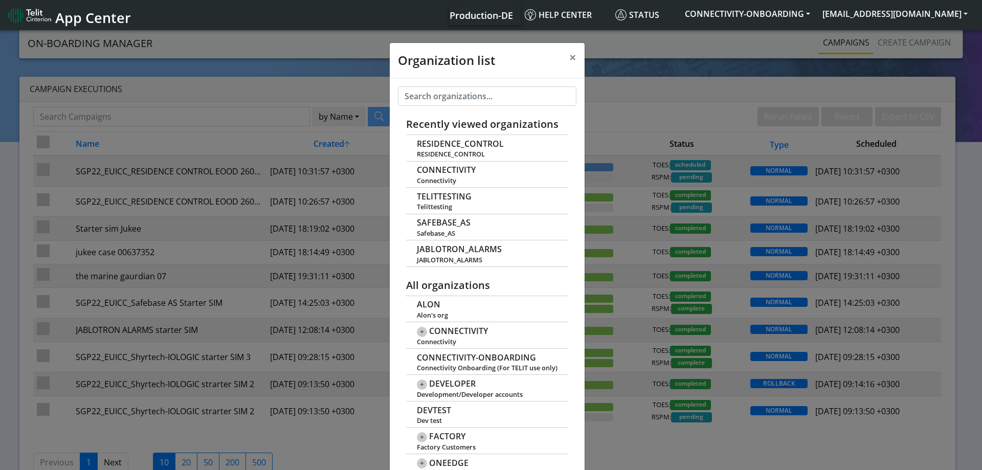
scroll to position [4, 0]
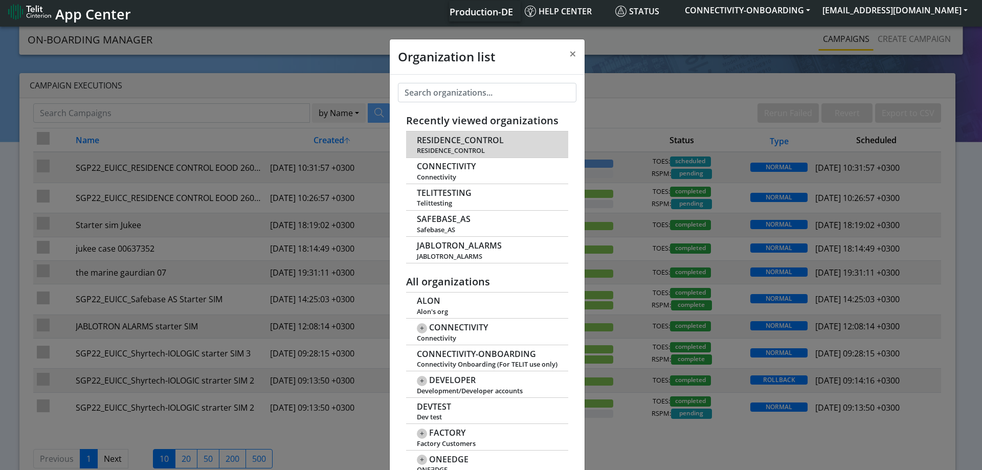
click at [436, 143] on span "RESIDENCE_CONTROL" at bounding box center [460, 141] width 87 height 10
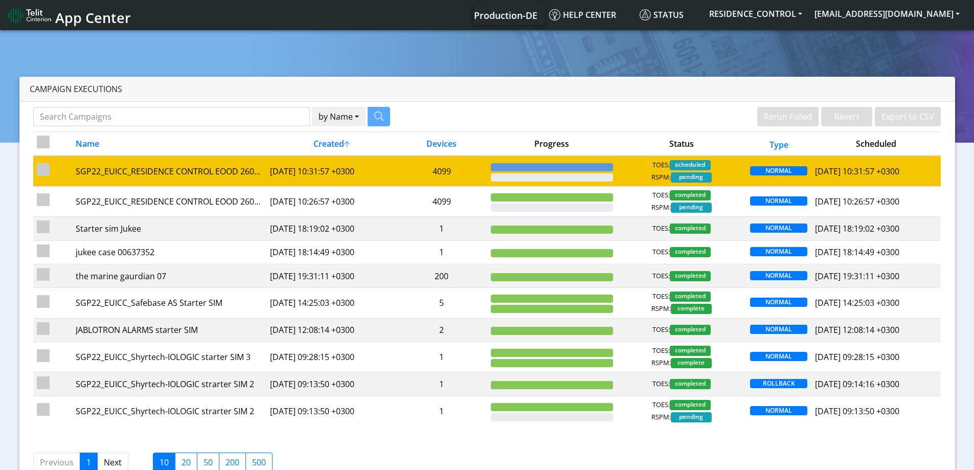
click at [432, 172] on td "4099" at bounding box center [441, 170] width 91 height 31
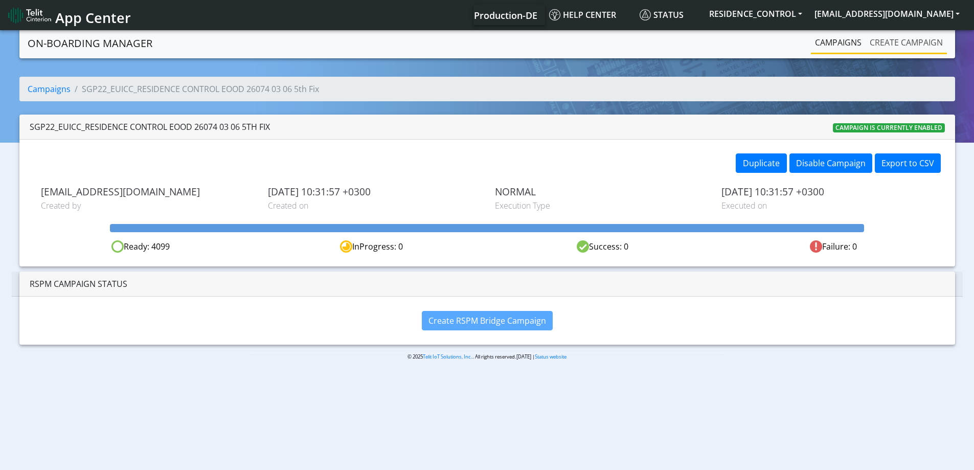
click at [897, 45] on link "Create campaign" at bounding box center [906, 42] width 81 height 20
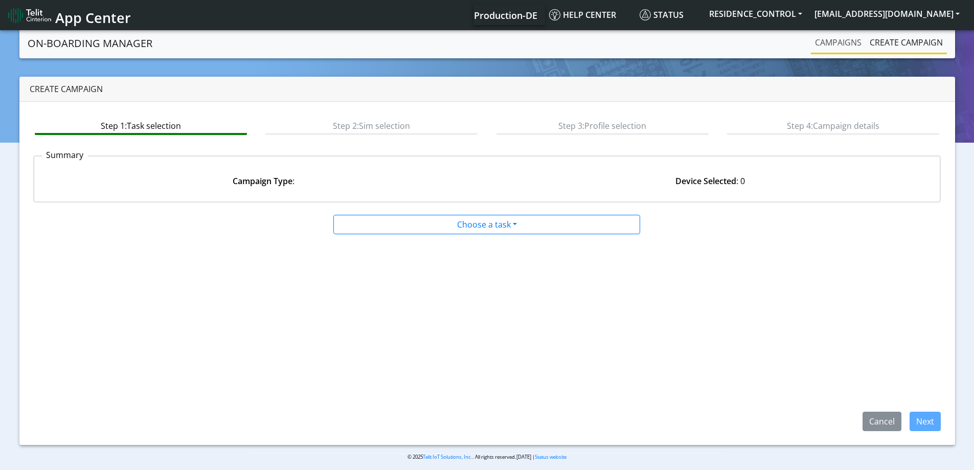
click at [851, 41] on link "Campaigns" at bounding box center [838, 42] width 55 height 20
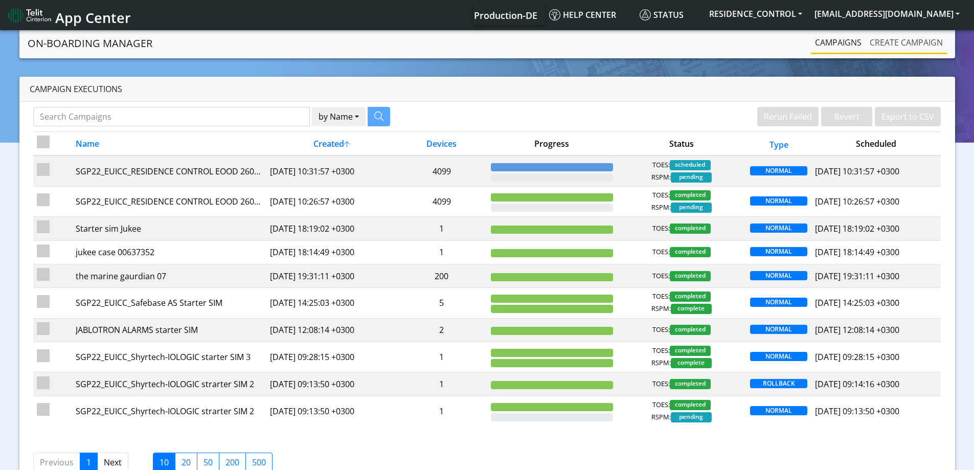
click at [918, 39] on link "Create campaign" at bounding box center [906, 42] width 81 height 20
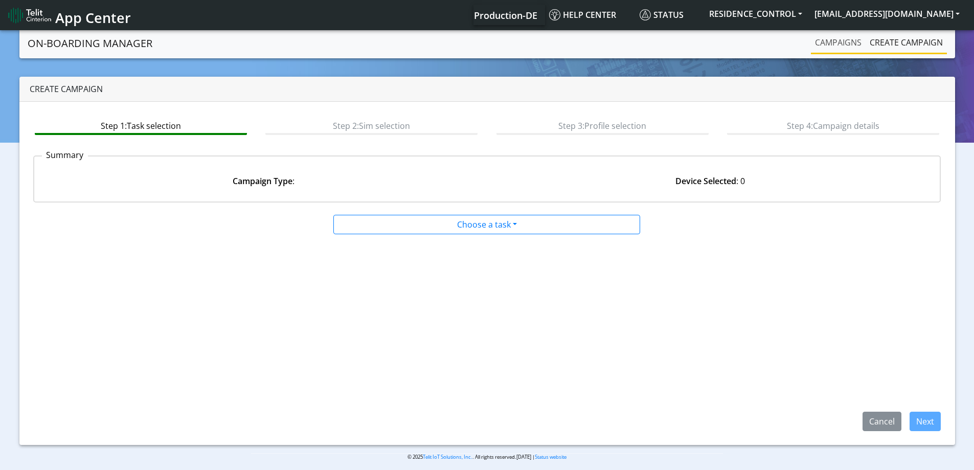
click at [836, 40] on link "Campaigns" at bounding box center [838, 42] width 55 height 20
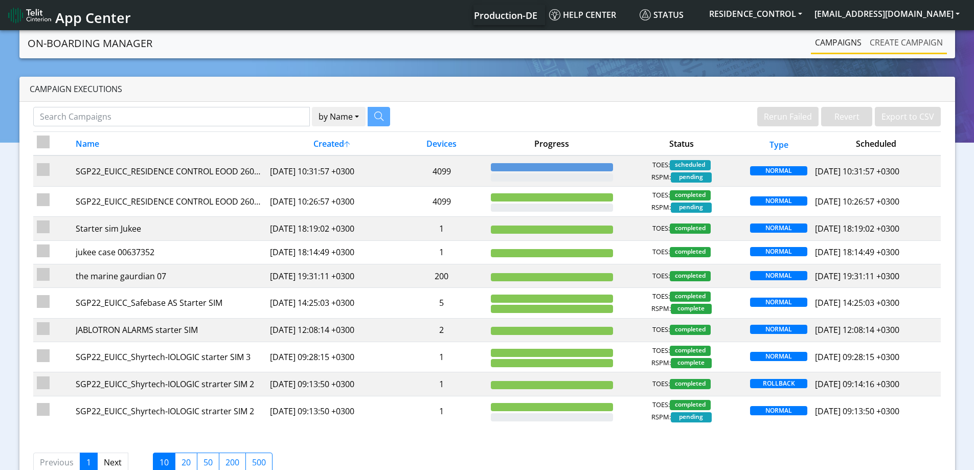
click at [876, 41] on link "Create campaign" at bounding box center [906, 42] width 81 height 20
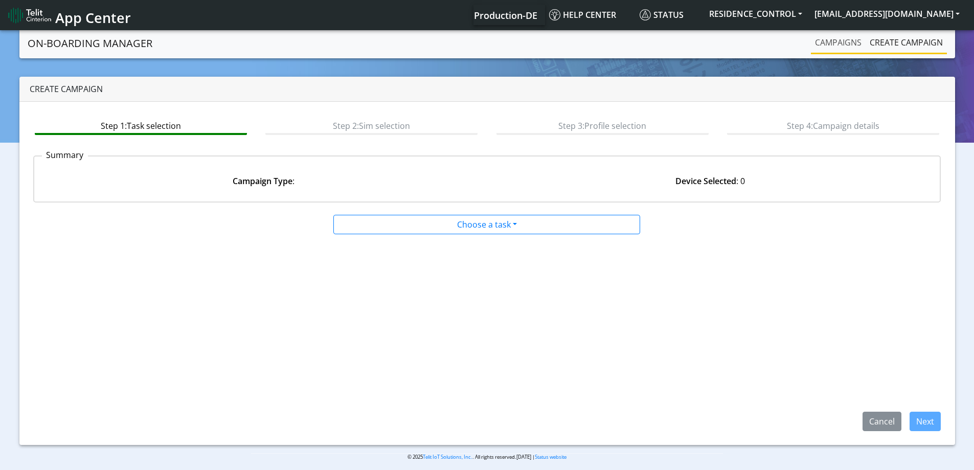
click at [839, 41] on link "Campaigns" at bounding box center [838, 42] width 55 height 20
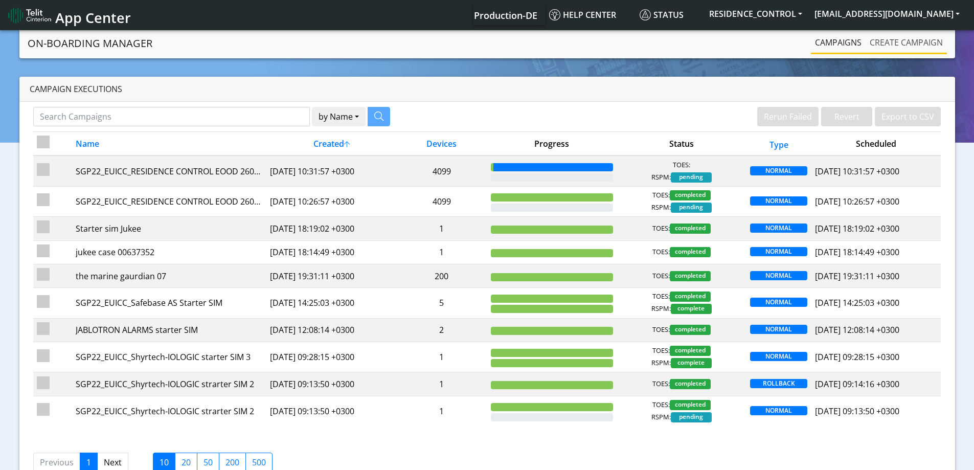
click at [899, 38] on link "Create campaign" at bounding box center [906, 42] width 81 height 20
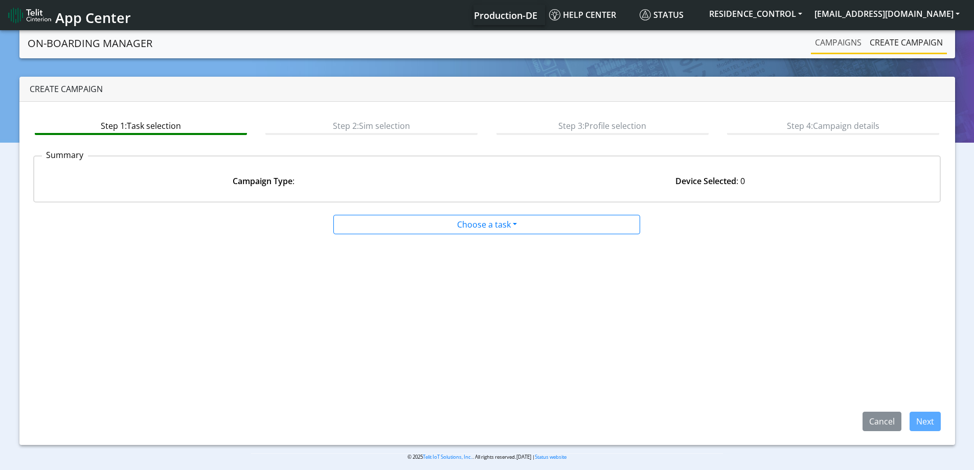
click at [840, 44] on link "Campaigns" at bounding box center [838, 42] width 55 height 20
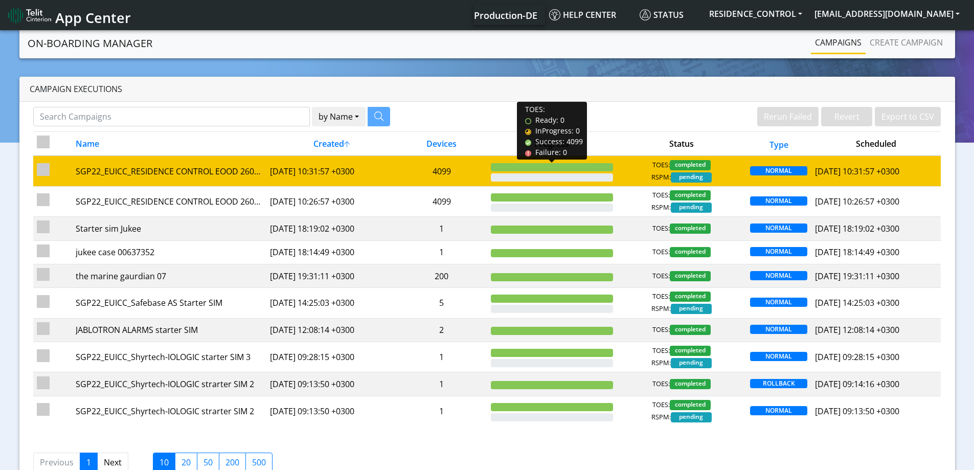
click at [542, 168] on div at bounding box center [552, 167] width 122 height 8
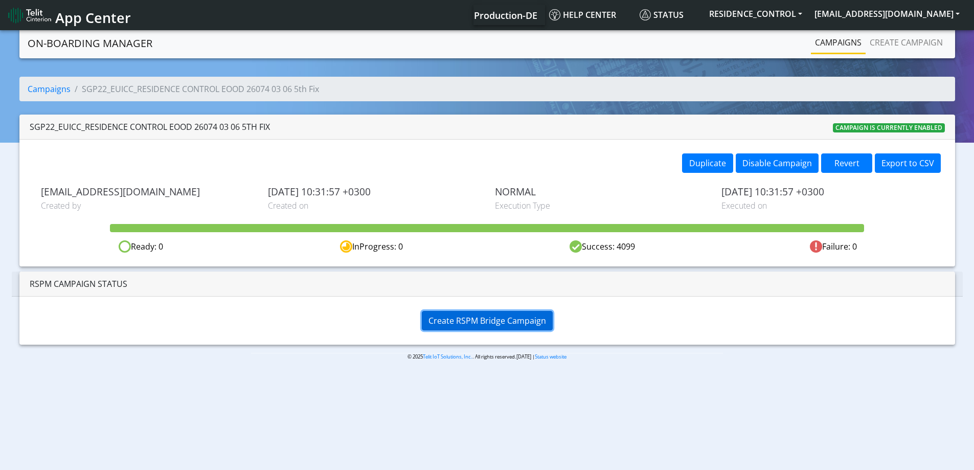
click at [536, 322] on span "Create RSPM Bridge Campaign" at bounding box center [488, 320] width 118 height 11
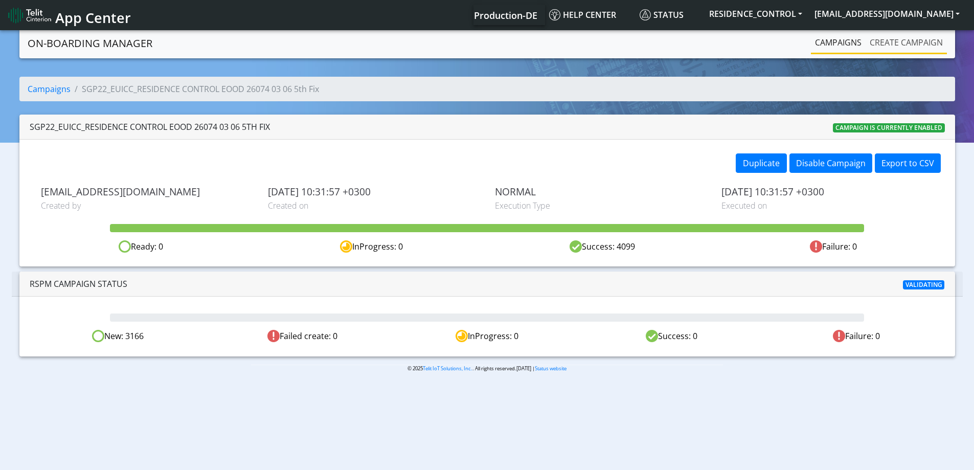
click at [902, 37] on link "Create campaign" at bounding box center [906, 42] width 81 height 20
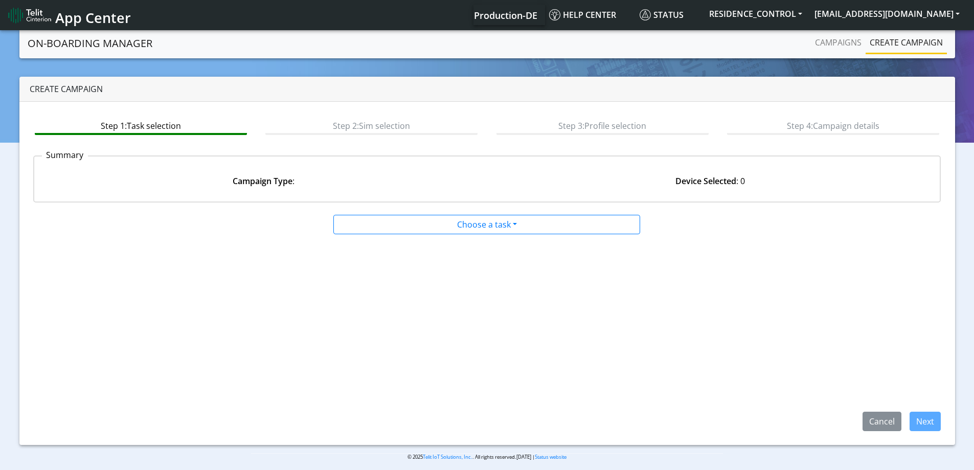
click at [866, 41] on link "Create campaign" at bounding box center [906, 42] width 81 height 20
click at [844, 43] on link "Campaigns" at bounding box center [838, 42] width 55 height 20
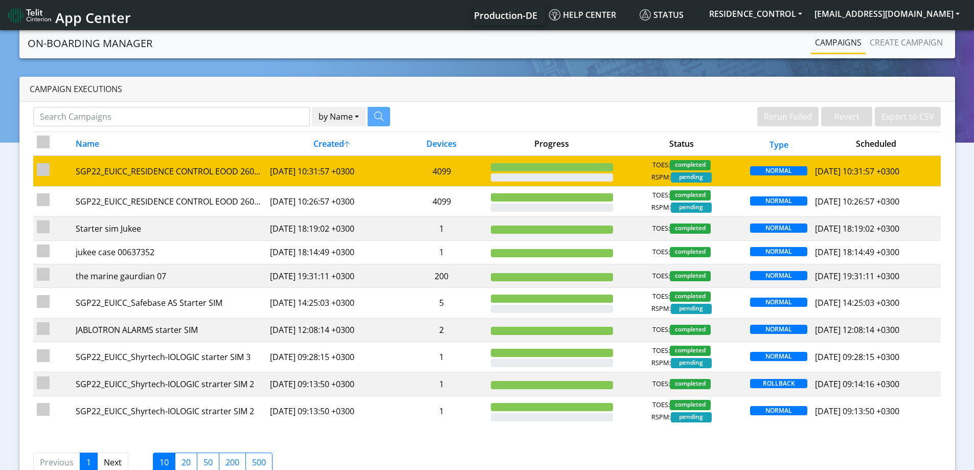
click at [452, 177] on td "4099" at bounding box center [441, 170] width 91 height 31
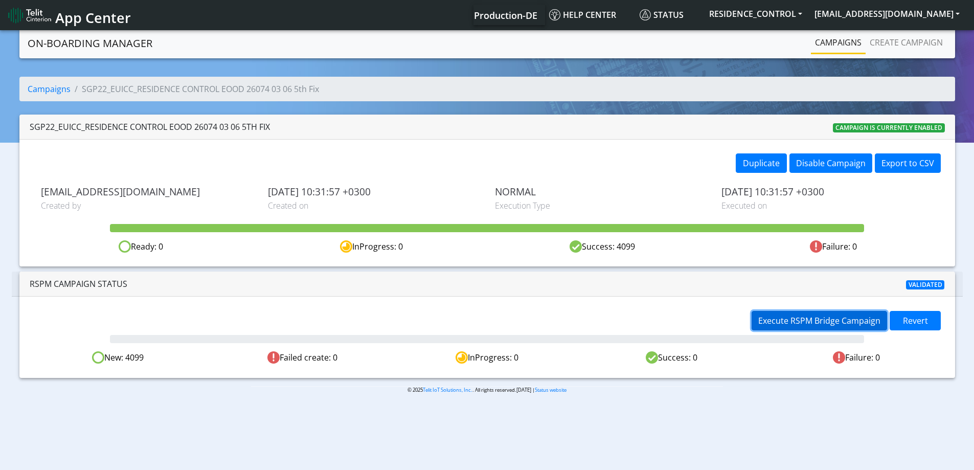
click at [813, 325] on span "Execute RSPM Bridge Campaign" at bounding box center [819, 320] width 122 height 11
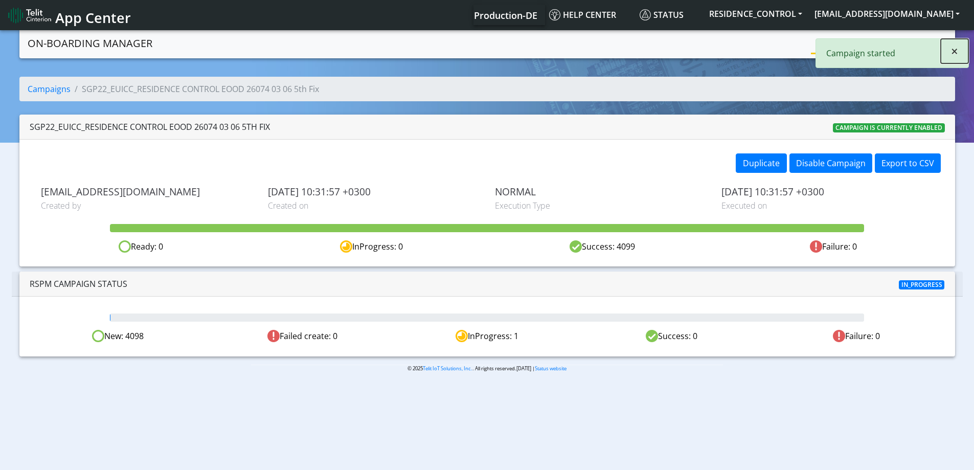
click at [953, 56] on span "×" at bounding box center [954, 50] width 7 height 17
click at [828, 46] on link "Campaigns" at bounding box center [838, 42] width 55 height 20
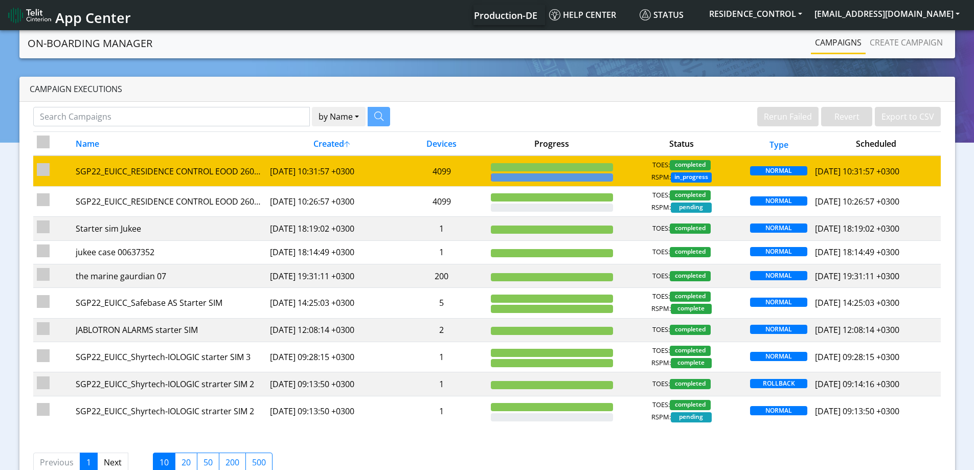
click at [441, 175] on td "4099" at bounding box center [441, 170] width 91 height 31
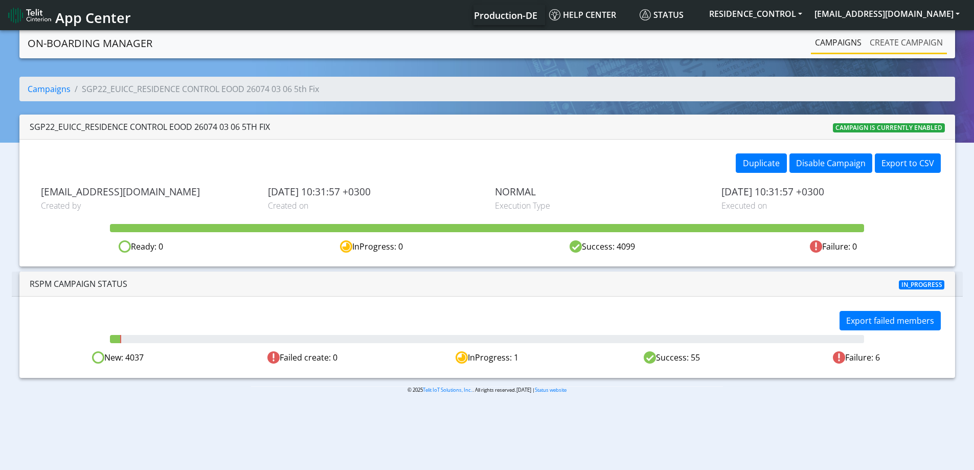
click at [904, 49] on link "Create campaign" at bounding box center [906, 42] width 81 height 20
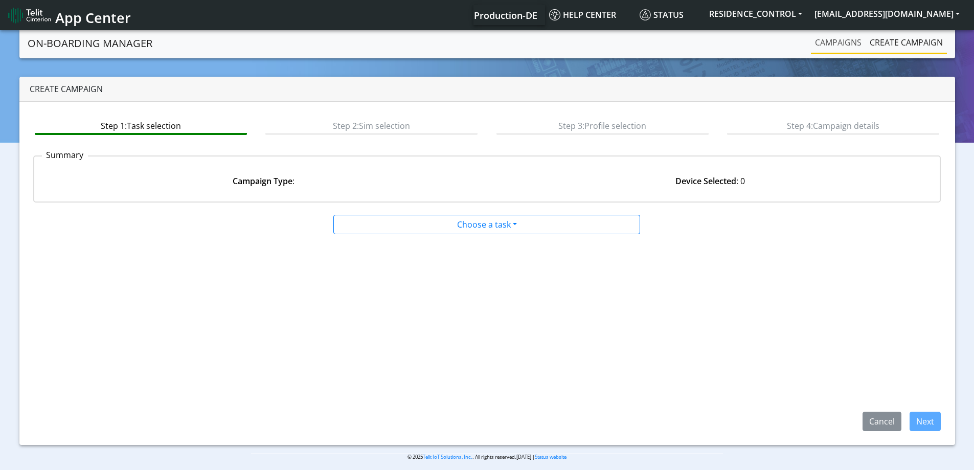
click at [842, 44] on link "Campaigns" at bounding box center [838, 42] width 55 height 20
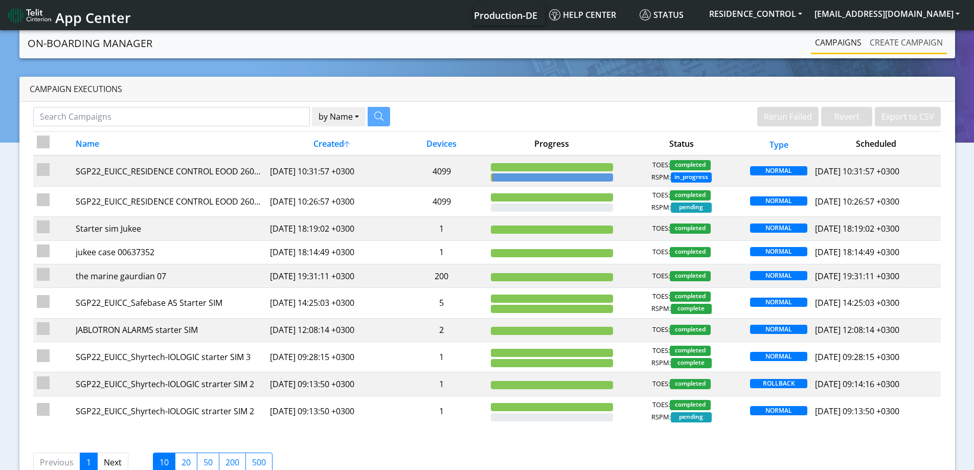
click at [896, 42] on link "Create campaign" at bounding box center [906, 42] width 81 height 20
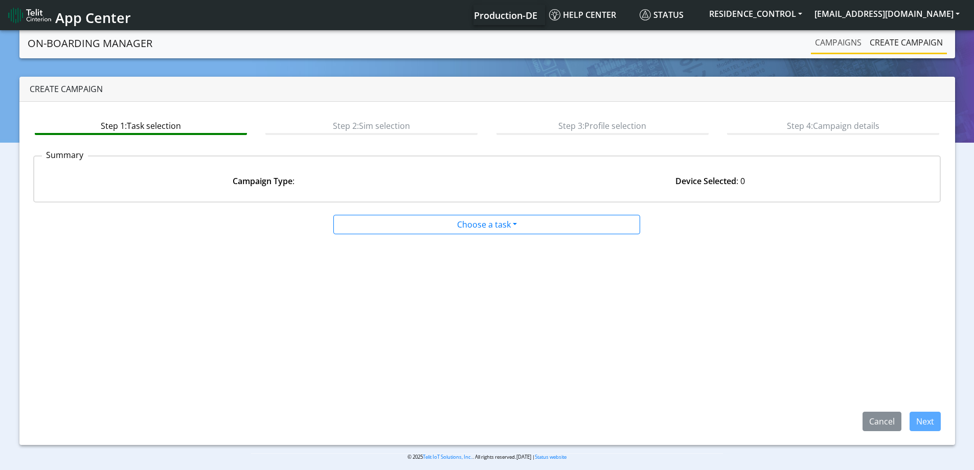
click at [841, 44] on link "Campaigns" at bounding box center [838, 42] width 55 height 20
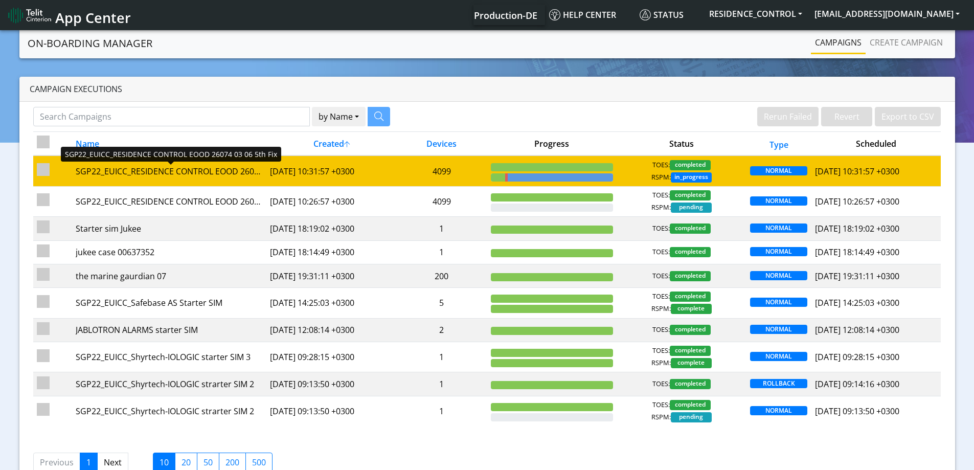
click at [244, 166] on div "SGP22_EUICC_RESIDENCE CONTROL EOOD 26074 03 06 5th Fix" at bounding box center [169, 171] width 187 height 12
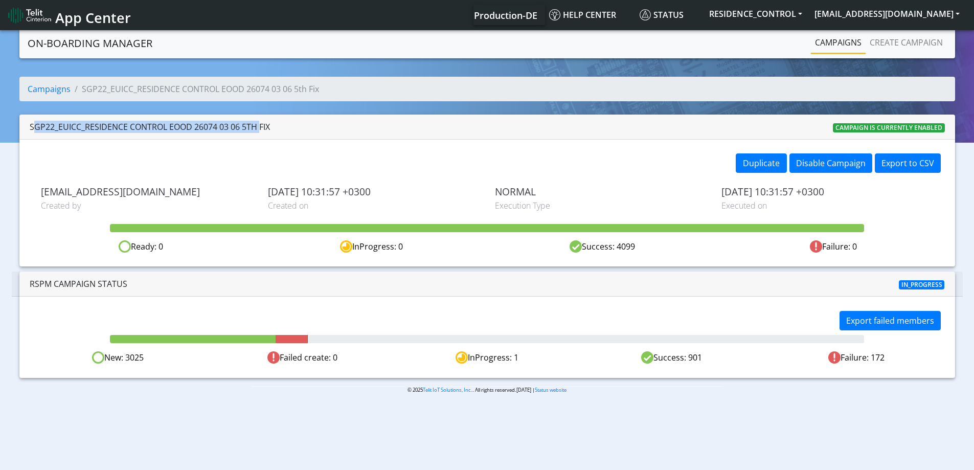
drag, startPoint x: 258, startPoint y: 125, endPoint x: 21, endPoint y: 124, distance: 236.8
click at [21, 124] on div "SGP22_EUICC_RESIDENCE CONTROL EOOD 26074 03 06 5th Fix Campaign is currently en…" at bounding box center [487, 127] width 936 height 25
copy div "SGP22_EUICC_RESIDENCE CONTROL EOOD 26074 03 06 5th"
click at [228, 125] on div "SGP22_EUICC_RESIDENCE CONTROL EOOD 26074 03 06 5th Fix" at bounding box center [150, 127] width 240 height 12
drag, startPoint x: 258, startPoint y: 126, endPoint x: 0, endPoint y: 127, distance: 257.7
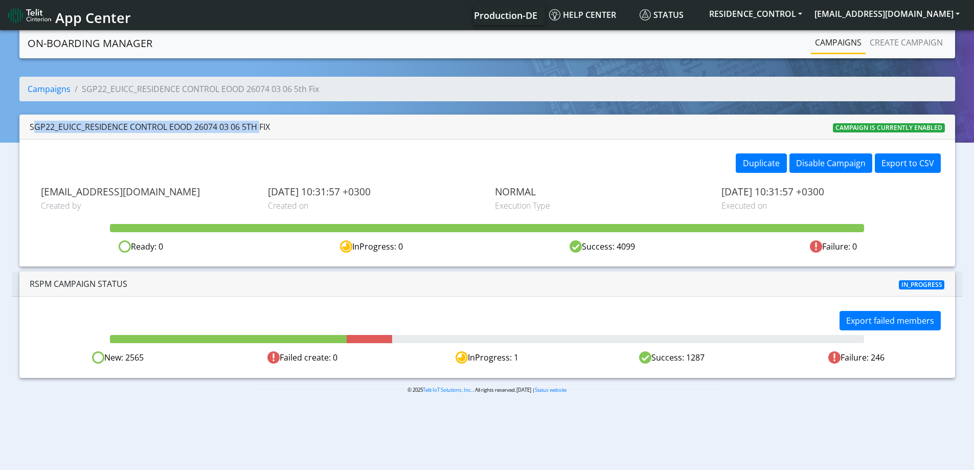
click at [0, 127] on section "On-Boarding Manager Campaigns Create campaign Campaigns SGP22_EUICC_RESIDENCE C…" at bounding box center [487, 218] width 974 height 381
copy div "SGP22_EUICC_RESIDENCE CONTROL EOOD 26074 03 06 5th"
click at [831, 43] on link "Campaigns" at bounding box center [838, 42] width 55 height 20
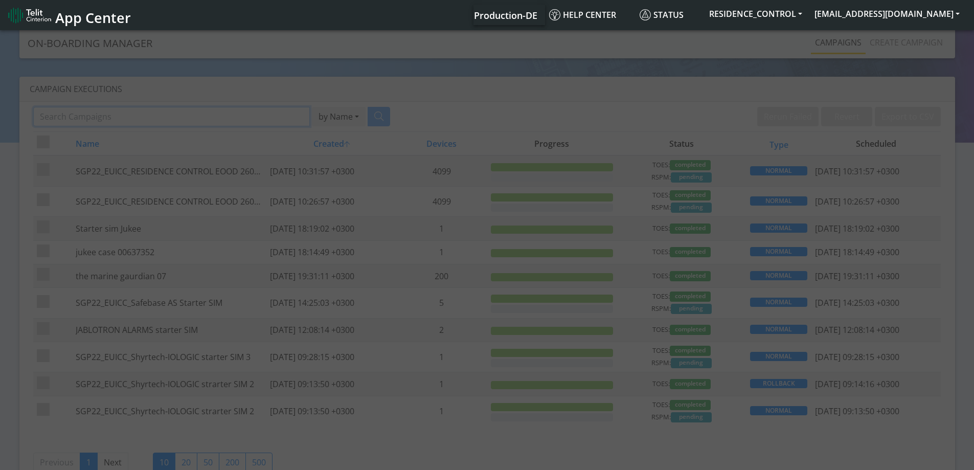
click at [227, 116] on input "Search Campaigns" at bounding box center [171, 116] width 277 height 19
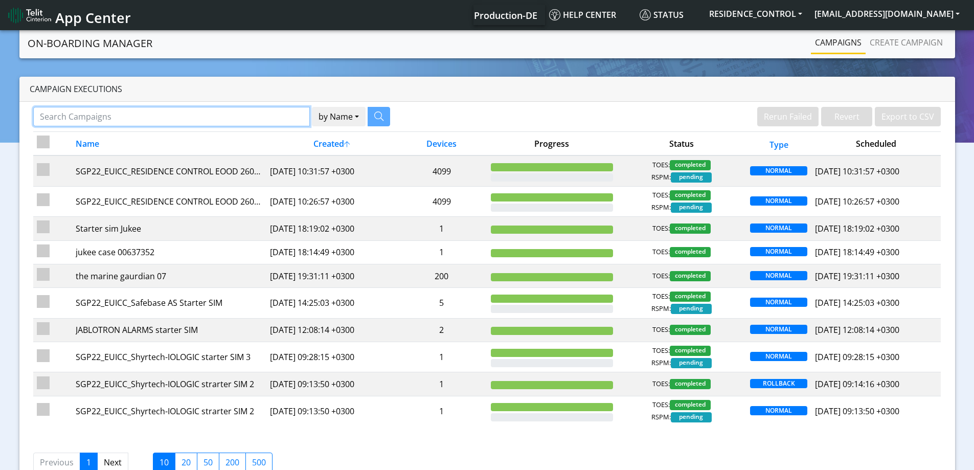
paste input "SGP22_EUICC_RESIDENCE CONTROL EOOD 26074 03 06 5th"
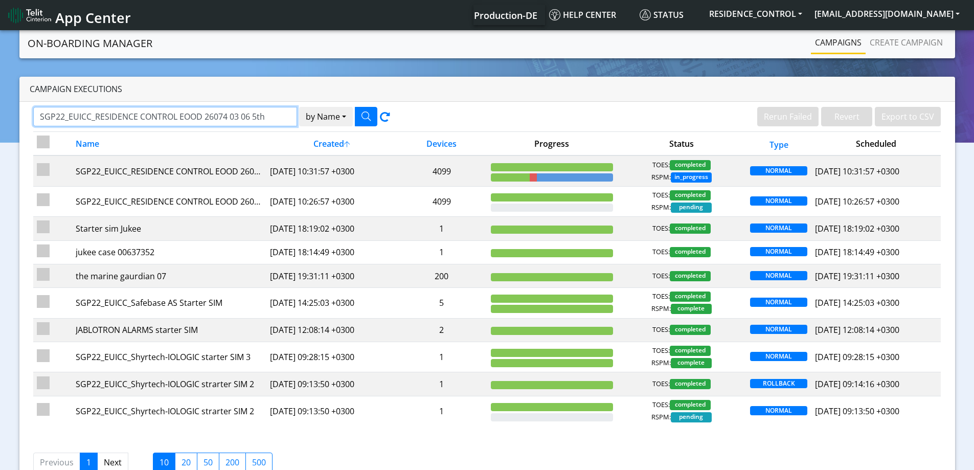
type input "SGP22_EUICC_RESIDENCE CONTROL EOOD 26074 03 06 5th"
click at [320, 116] on button "by Name" at bounding box center [326, 116] width 54 height 19
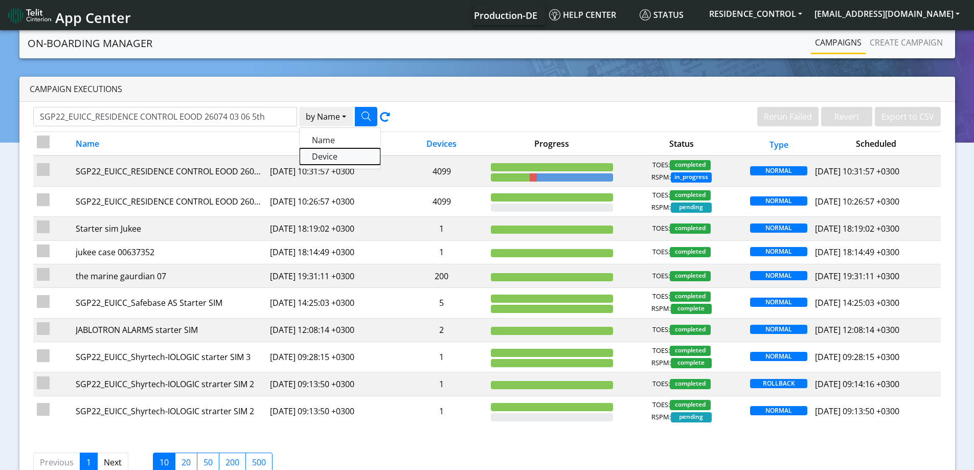
click at [323, 151] on button "Device" at bounding box center [340, 156] width 81 height 16
click at [318, 120] on button "by Device" at bounding box center [325, 116] width 56 height 19
click at [324, 140] on button "Name" at bounding box center [337, 140] width 81 height 16
click at [368, 110] on button "button" at bounding box center [366, 116] width 22 height 19
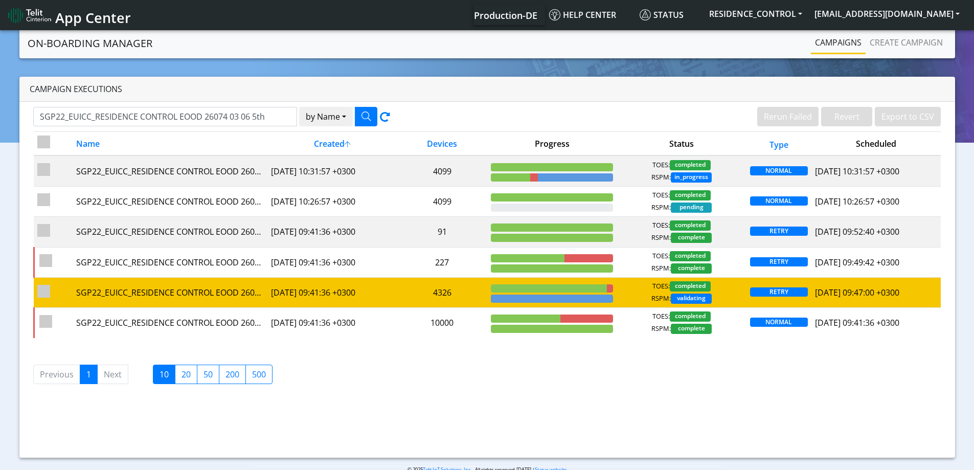
click at [407, 284] on td "4326" at bounding box center [442, 292] width 91 height 30
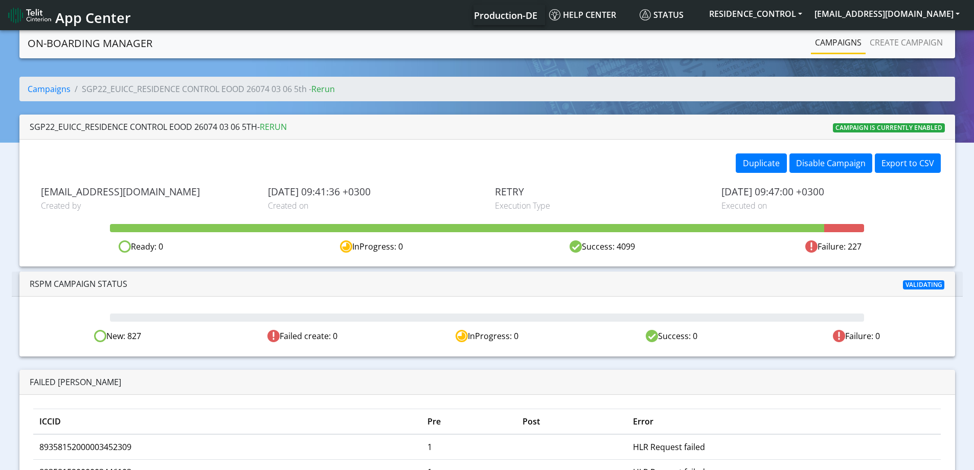
drag, startPoint x: 269, startPoint y: 191, endPoint x: 408, endPoint y: 192, distance: 138.1
click at [408, 192] on span "2025-08-17 09:41:36 +0300" at bounding box center [374, 192] width 212 height 12
copy span "2025-08-17 09:41:36 +0300"
click at [911, 40] on link "Create campaign" at bounding box center [906, 42] width 81 height 20
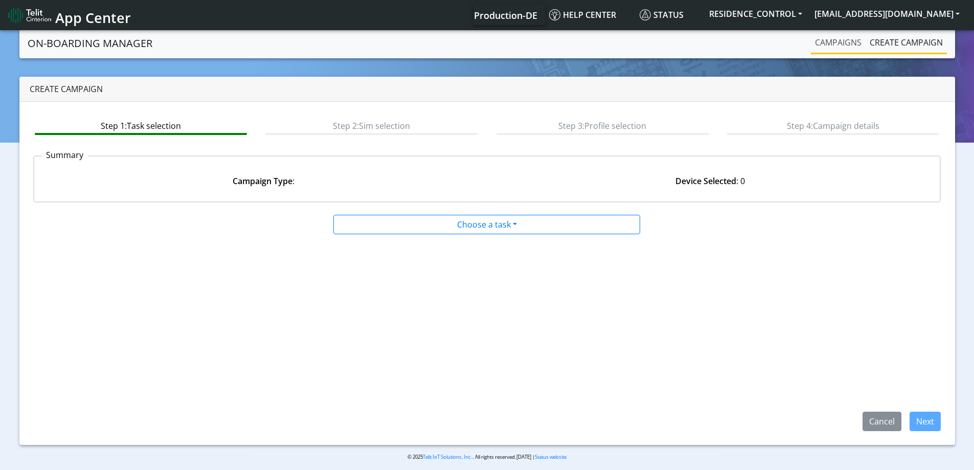
click at [845, 43] on link "Campaigns" at bounding box center [838, 42] width 55 height 20
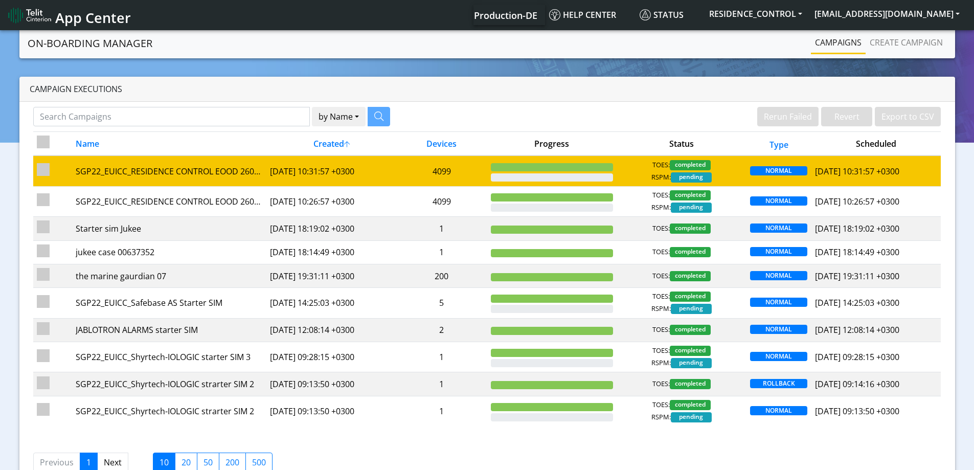
click at [486, 163] on td "4099" at bounding box center [441, 170] width 91 height 31
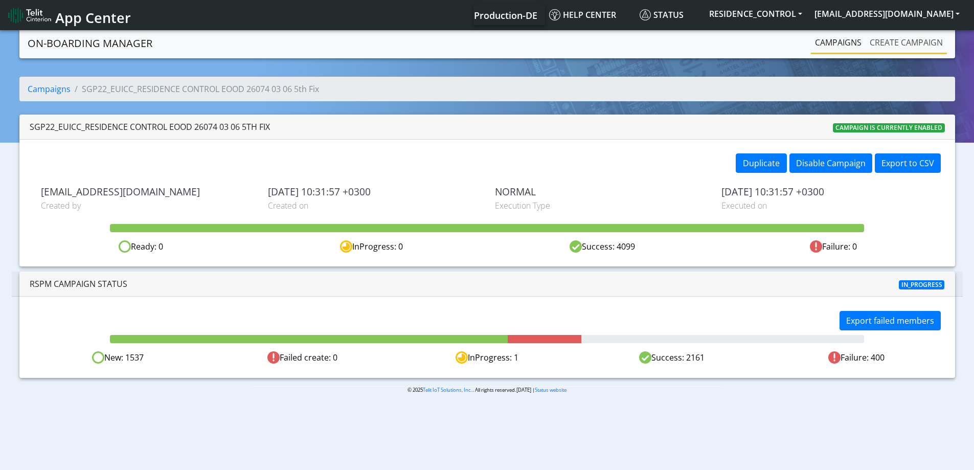
click at [902, 44] on link "Create campaign" at bounding box center [906, 42] width 81 height 20
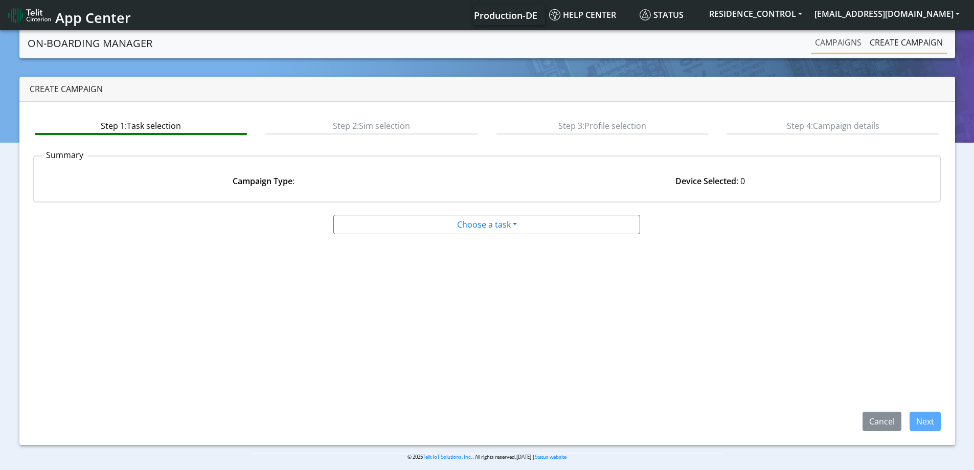
click at [835, 40] on link "Campaigns" at bounding box center [838, 42] width 55 height 20
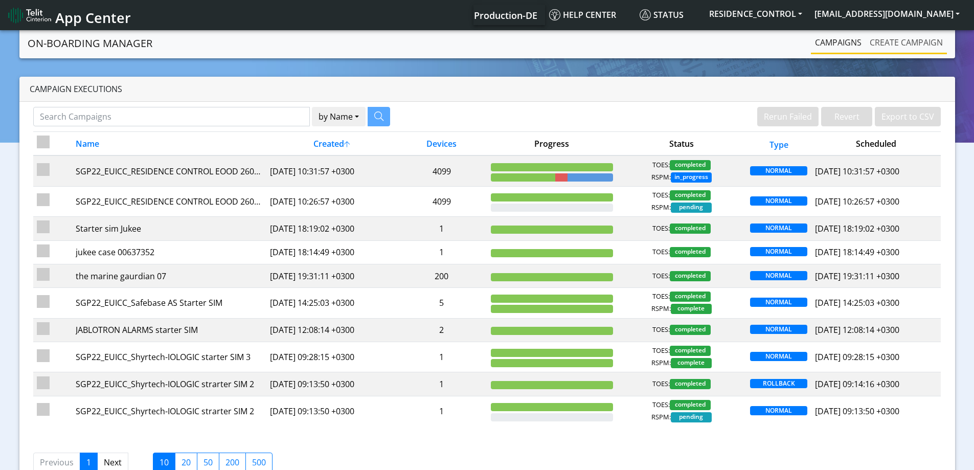
click at [897, 49] on link "Create campaign" at bounding box center [906, 42] width 81 height 20
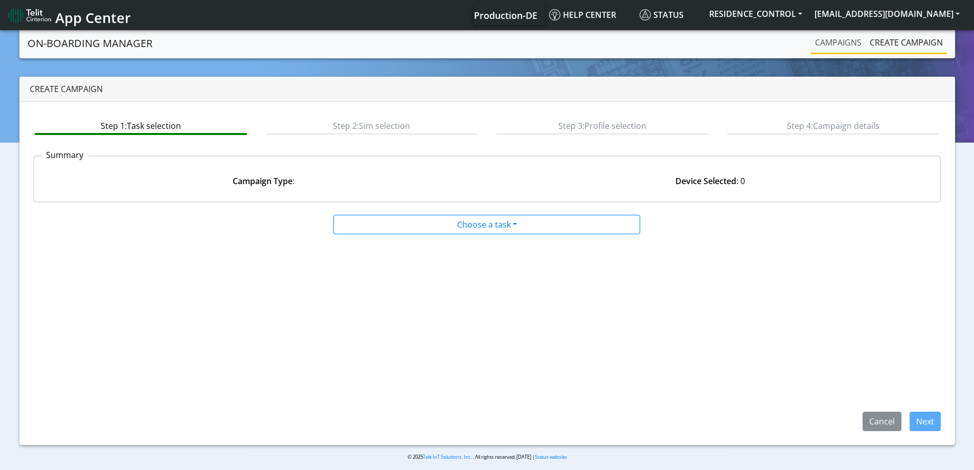
click at [835, 50] on link "Campaigns" at bounding box center [838, 42] width 55 height 20
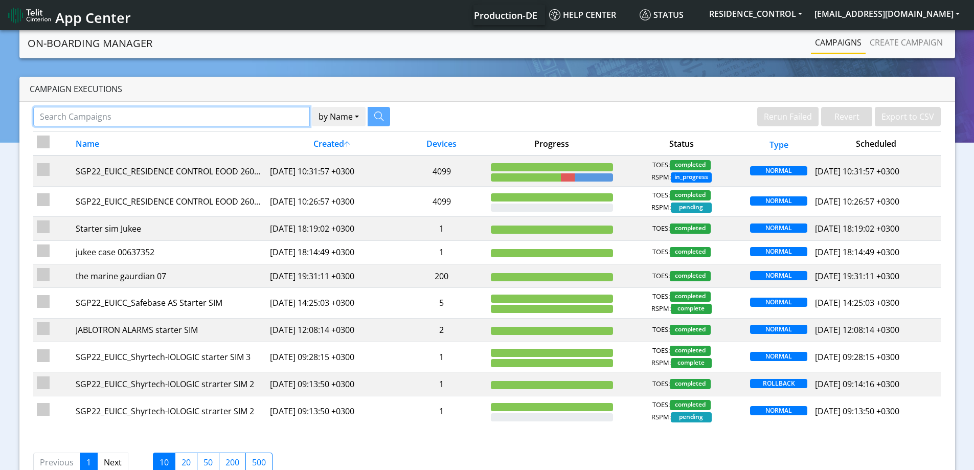
click at [201, 115] on input "Search Campaigns" at bounding box center [171, 116] width 277 height 19
paste input "89358152000002701946"
type input "89358152000002701946"
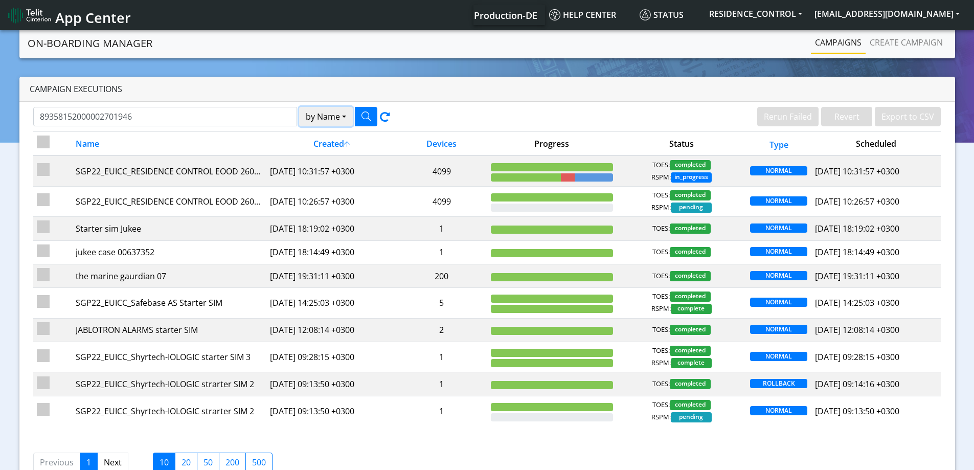
drag, startPoint x: 340, startPoint y: 123, endPoint x: 335, endPoint y: 125, distance: 5.3
click at [339, 123] on button "by Name" at bounding box center [326, 116] width 54 height 19
click at [323, 155] on button "Device" at bounding box center [340, 156] width 81 height 16
click at [357, 120] on button "button" at bounding box center [366, 116] width 22 height 19
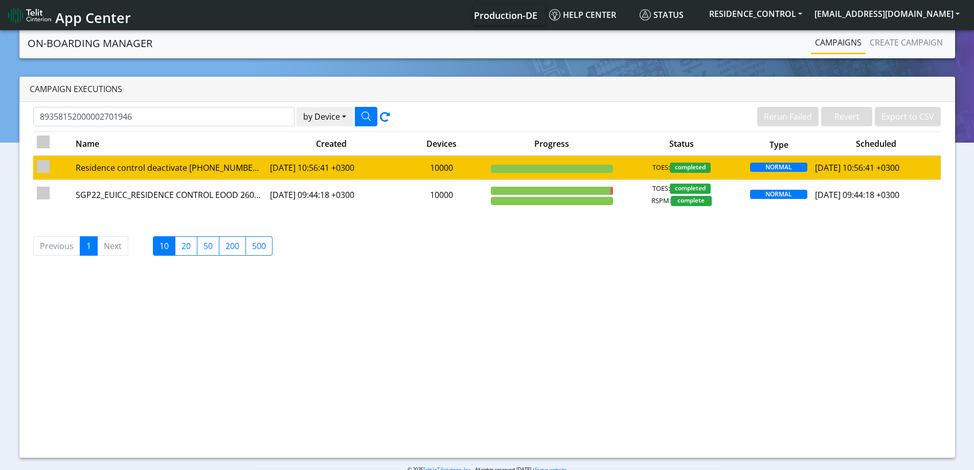
click at [300, 169] on td "2025-08-13 10:56:41 +0300" at bounding box center [331, 167] width 130 height 24
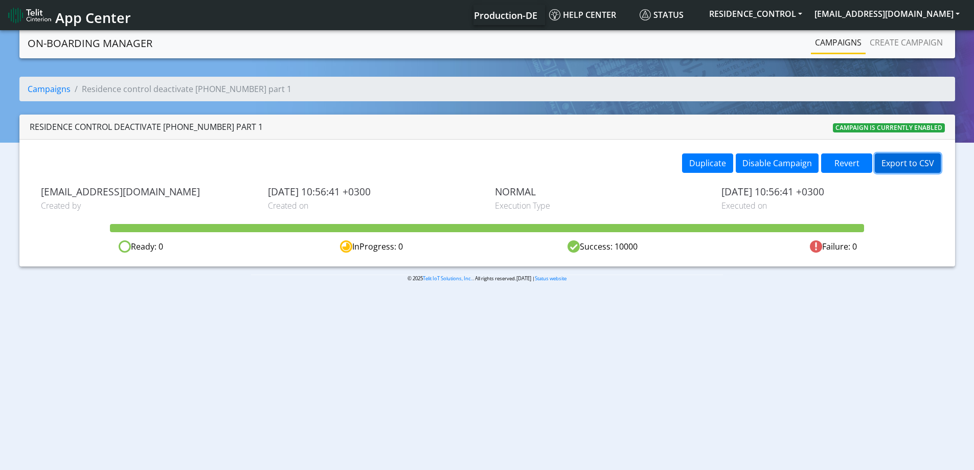
click at [897, 163] on button "Export to CSV" at bounding box center [908, 162] width 66 height 19
click at [891, 48] on link "Create campaign" at bounding box center [906, 42] width 81 height 20
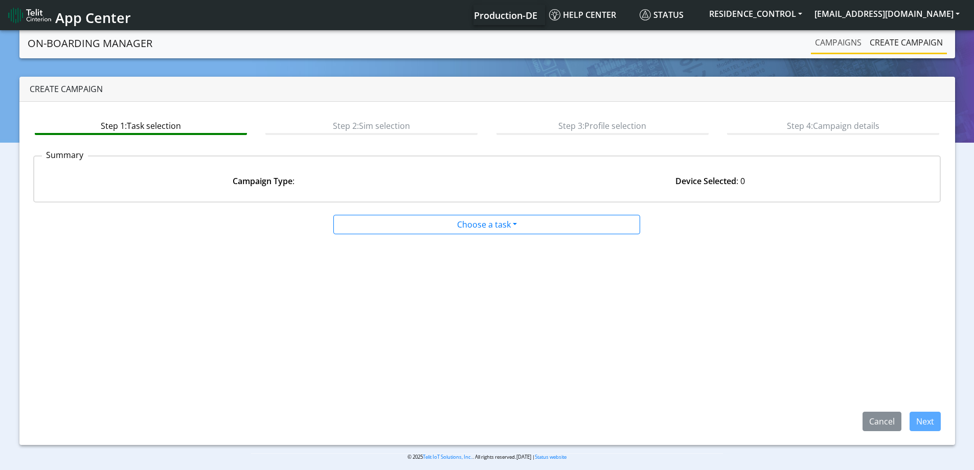
click at [845, 44] on link "Campaigns" at bounding box center [838, 42] width 55 height 20
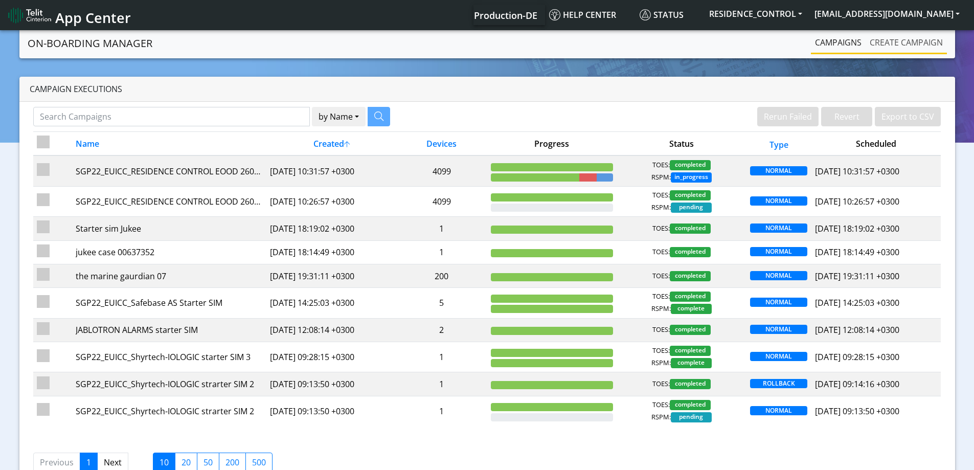
click at [896, 40] on link "Create campaign" at bounding box center [906, 42] width 81 height 20
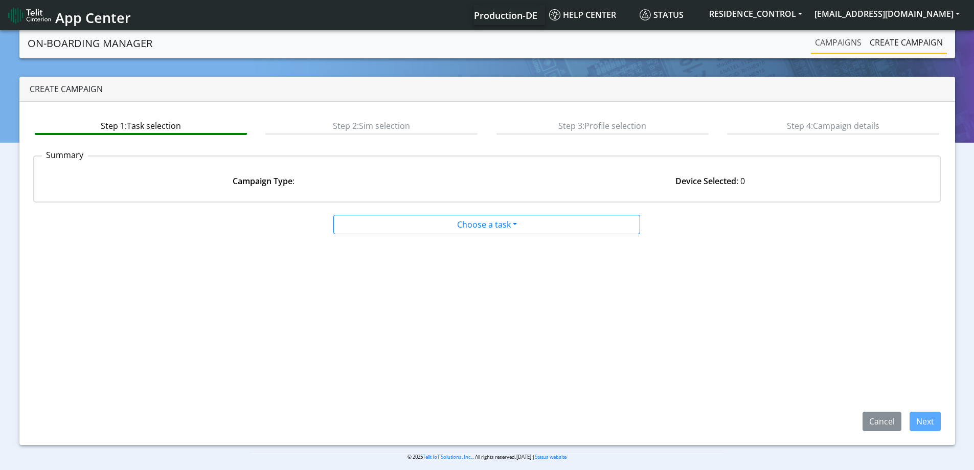
click at [834, 43] on link "Campaigns" at bounding box center [838, 42] width 55 height 20
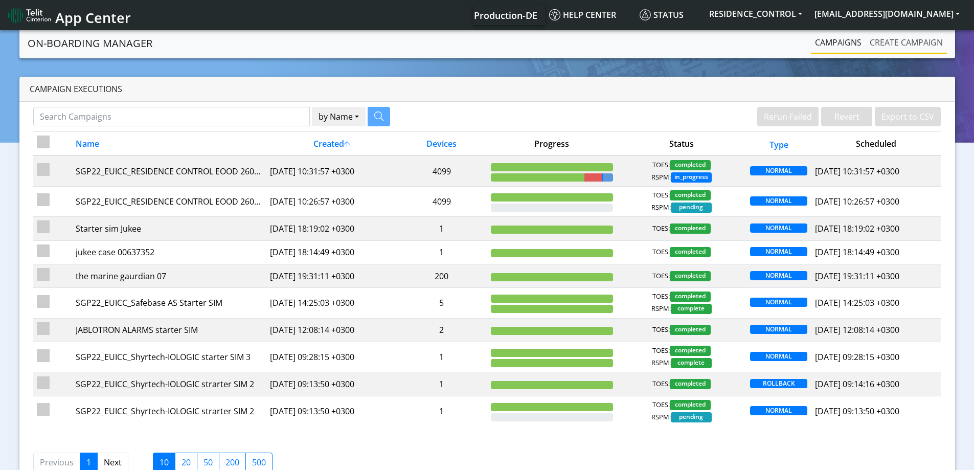
click at [895, 35] on link "Create campaign" at bounding box center [906, 42] width 81 height 20
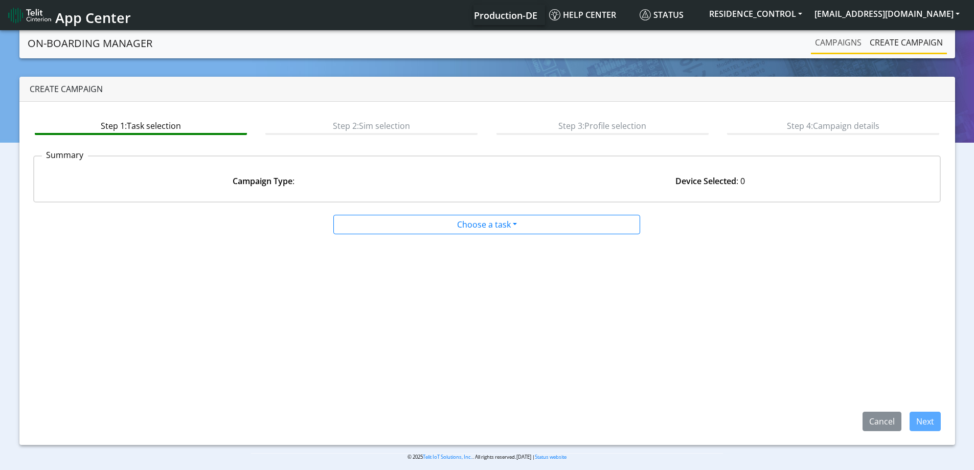
click at [863, 39] on link "Campaigns" at bounding box center [838, 42] width 55 height 20
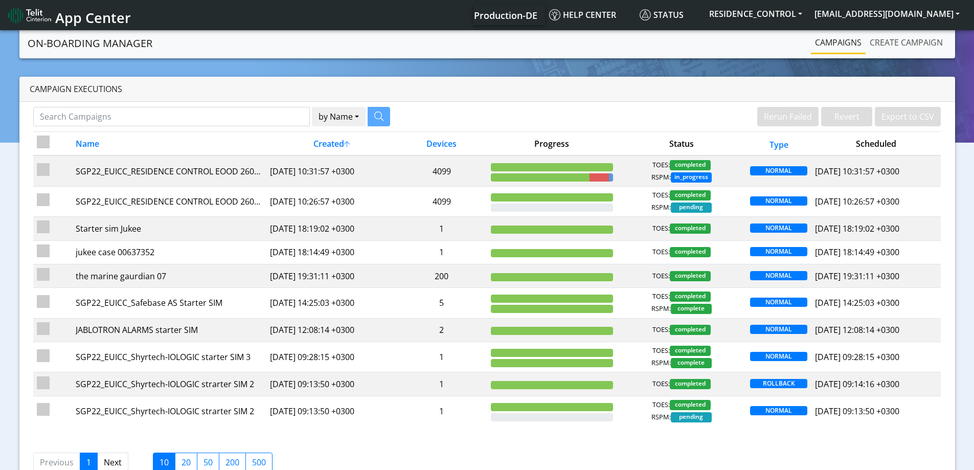
drag, startPoint x: 878, startPoint y: 37, endPoint x: 858, endPoint y: 36, distance: 20.5
click at [877, 36] on link "Create campaign" at bounding box center [906, 42] width 81 height 20
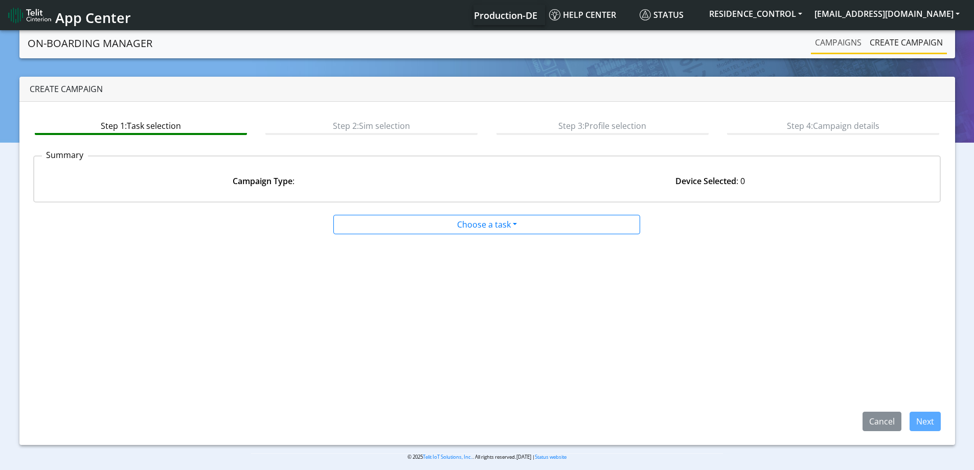
click at [849, 36] on link "Campaigns" at bounding box center [838, 42] width 55 height 20
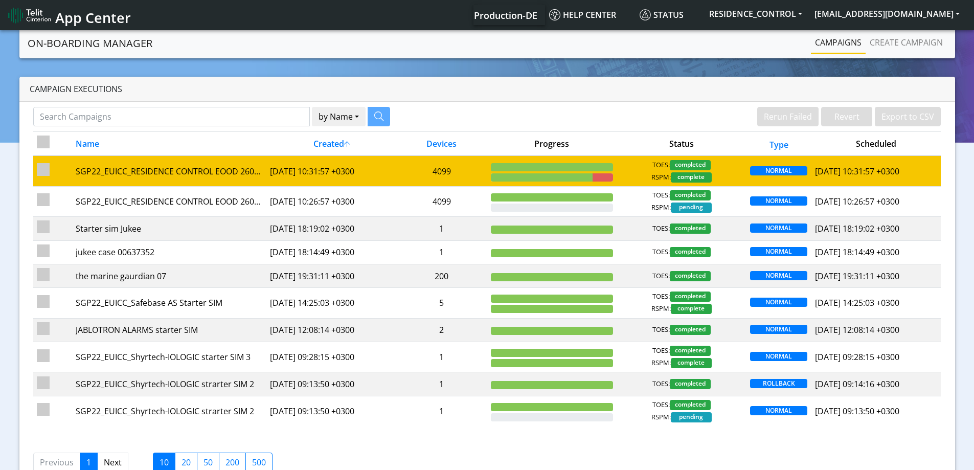
click at [633, 170] on div "TOES: completed RSPM: complete" at bounding box center [681, 171] width 122 height 22
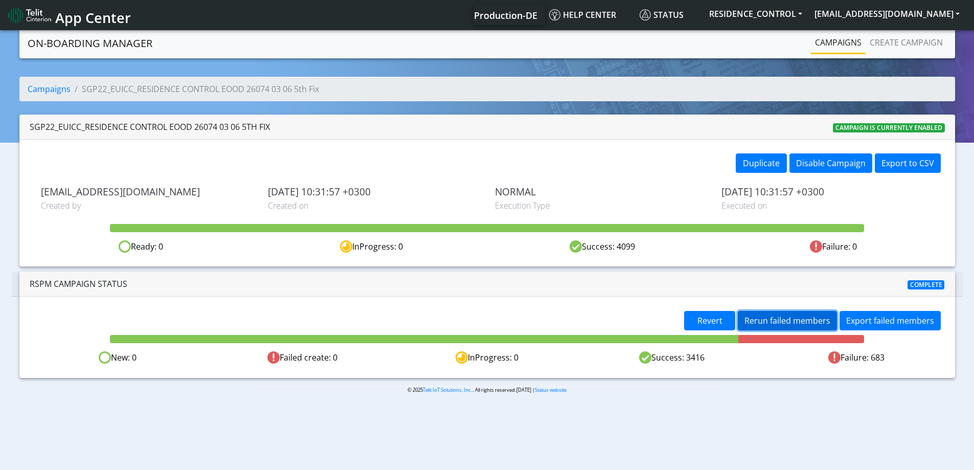
click at [770, 319] on span "Rerun failed members" at bounding box center [788, 320] width 86 height 11
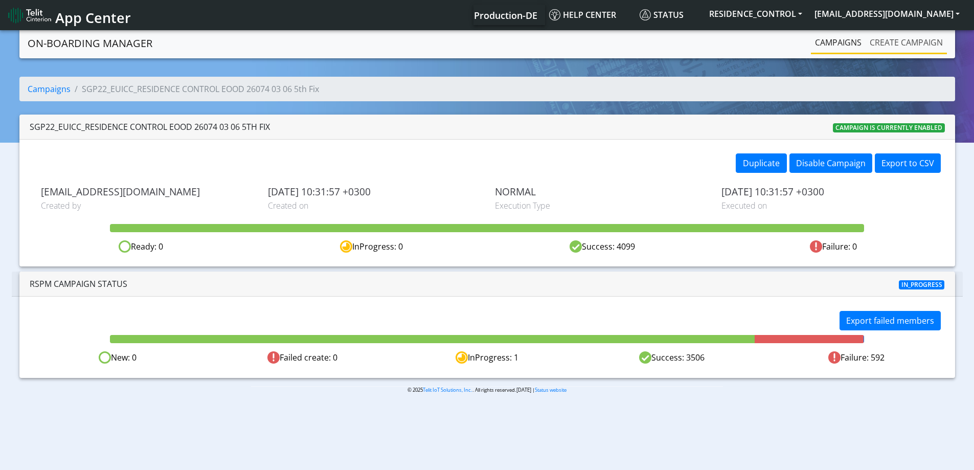
click at [894, 40] on link "Create campaign" at bounding box center [906, 42] width 81 height 20
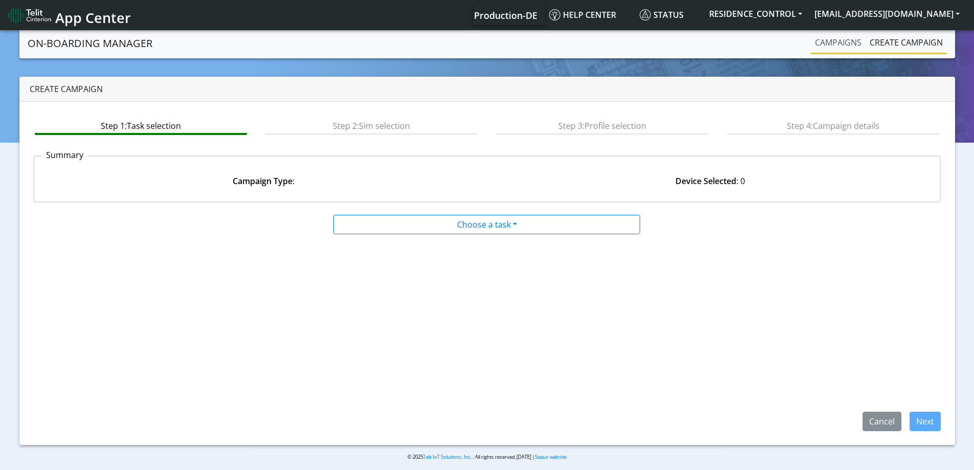
click at [826, 41] on link "Campaigns" at bounding box center [838, 42] width 55 height 20
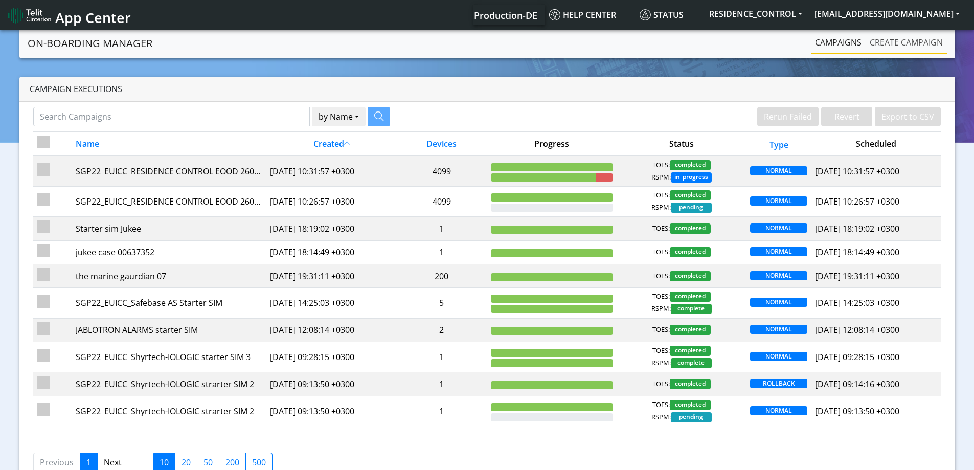
click at [895, 41] on link "Create campaign" at bounding box center [906, 42] width 81 height 20
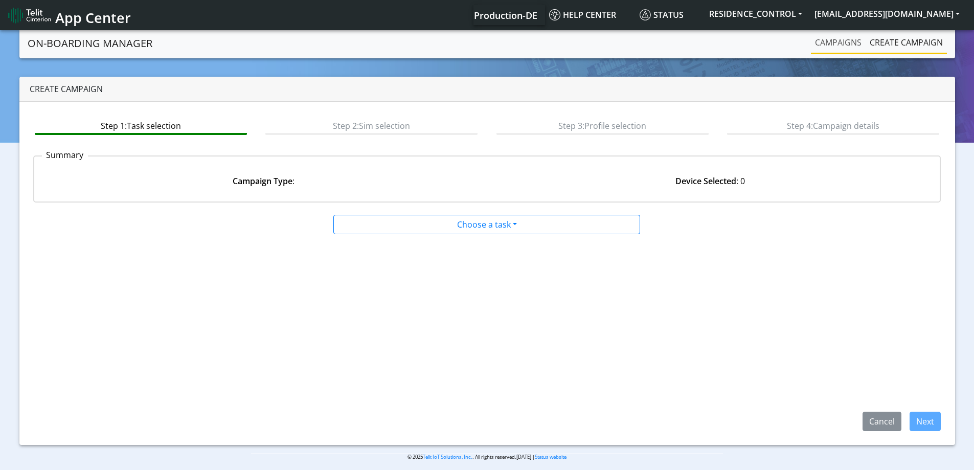
click at [842, 40] on link "Campaigns" at bounding box center [838, 42] width 55 height 20
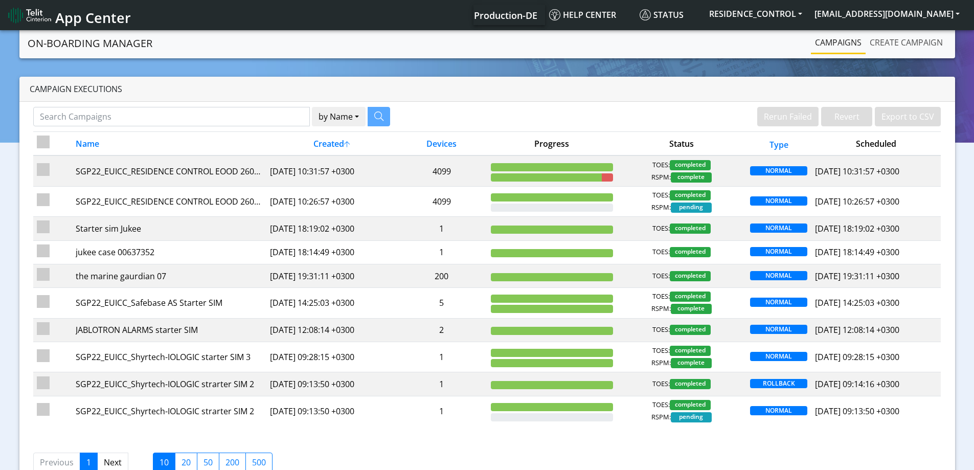
drag, startPoint x: 880, startPoint y: 42, endPoint x: 860, endPoint y: 40, distance: 20.0
click at [880, 42] on link "Create campaign" at bounding box center [906, 42] width 81 height 20
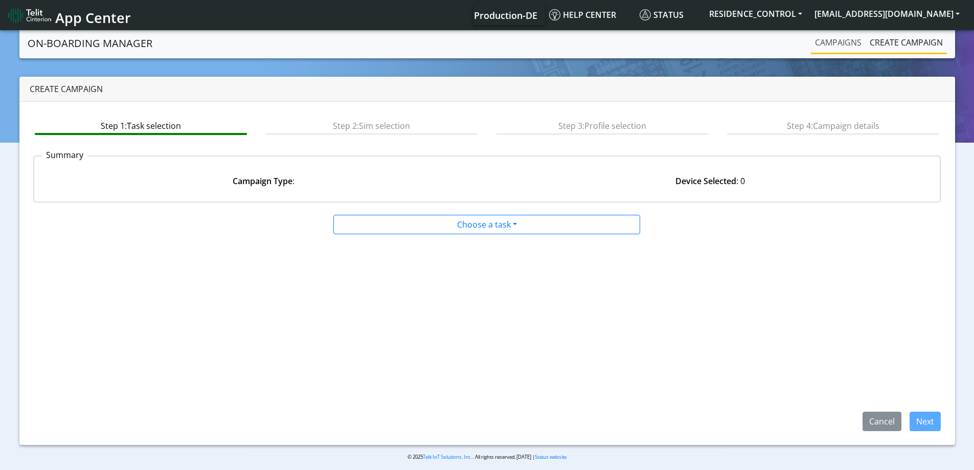
click at [837, 38] on link "Campaigns" at bounding box center [838, 42] width 55 height 20
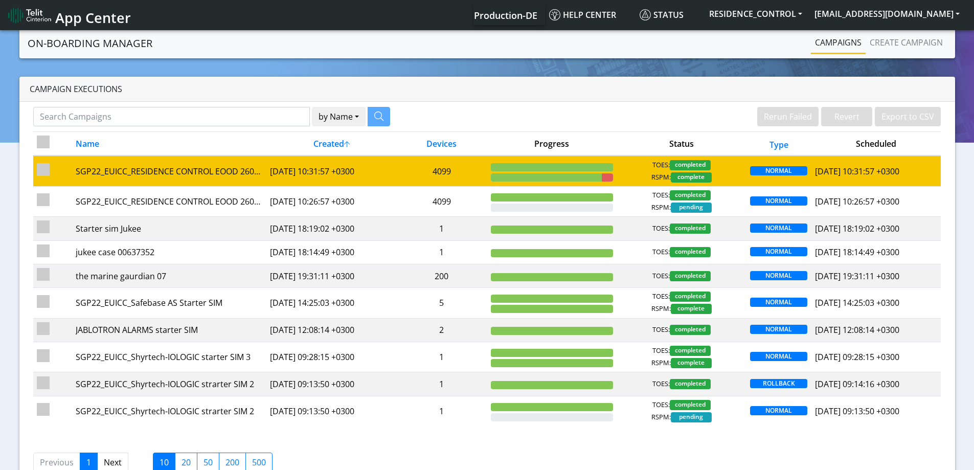
click at [627, 174] on div "TOES: completed RSPM: complete" at bounding box center [681, 171] width 122 height 22
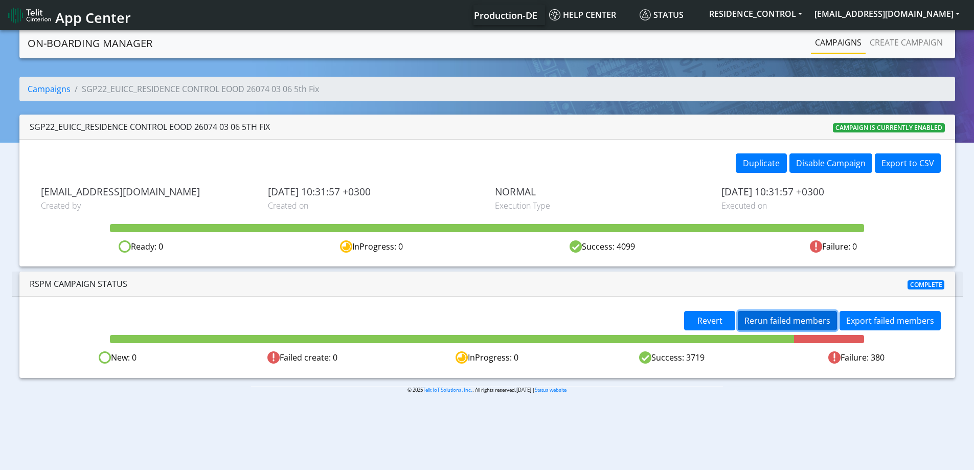
click at [791, 320] on span "Rerun failed members" at bounding box center [788, 320] width 86 height 11
click at [787, 306] on div "Revert Rerun failed members Export failed members New: 0 Failed create: 0 InPro…" at bounding box center [487, 337] width 936 height 81
click at [786, 326] on button "Rerun failed members" at bounding box center [787, 320] width 99 height 19
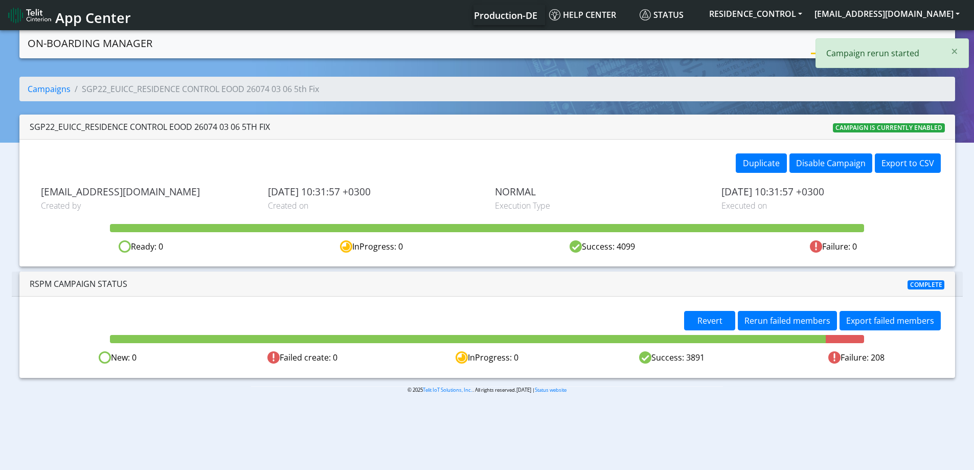
click at [838, 41] on div "× Campaign rerun started" at bounding box center [892, 53] width 153 height 30
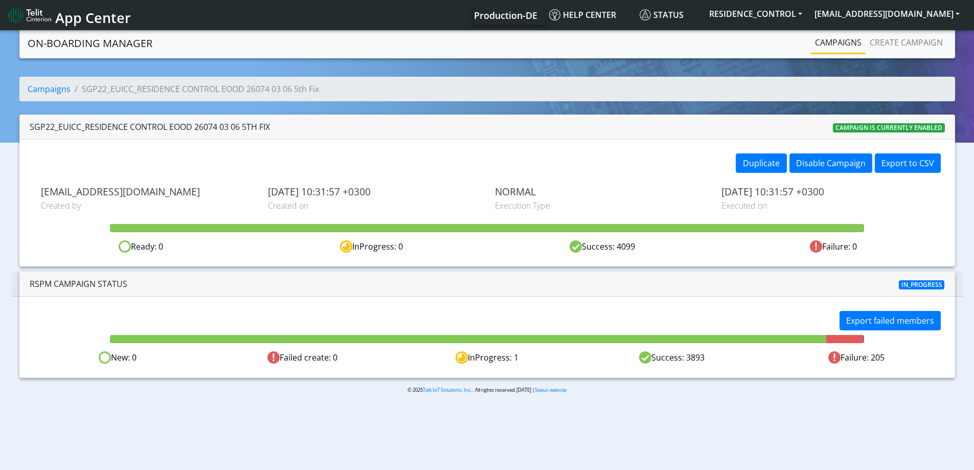
click at [857, 46] on link "Campaigns" at bounding box center [838, 42] width 55 height 20
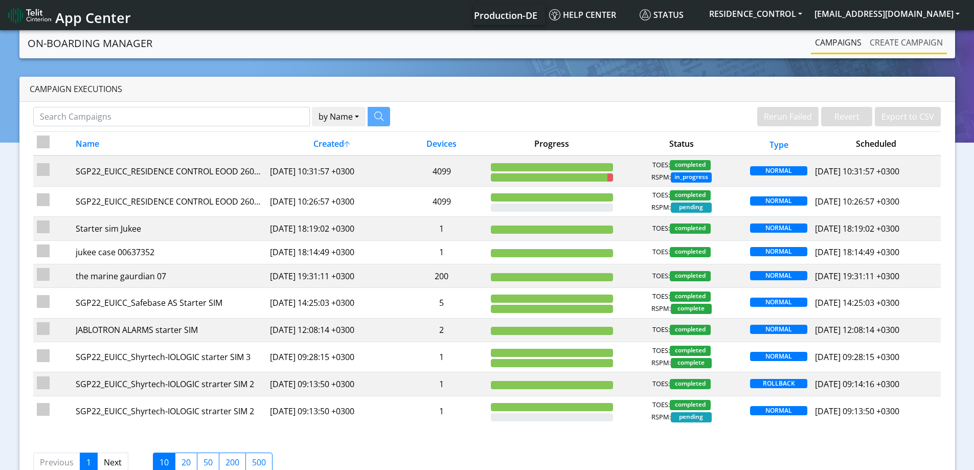
click at [880, 48] on link "Create campaign" at bounding box center [906, 42] width 81 height 20
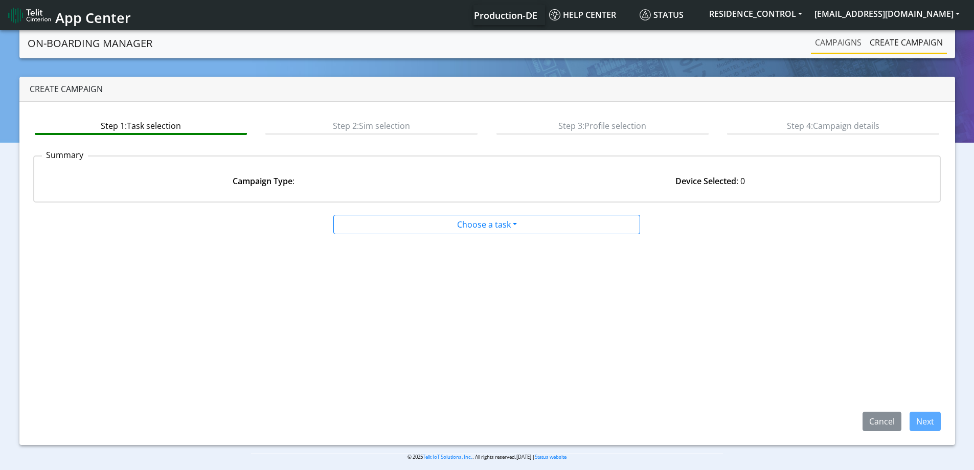
click at [839, 48] on link "Campaigns" at bounding box center [838, 42] width 55 height 20
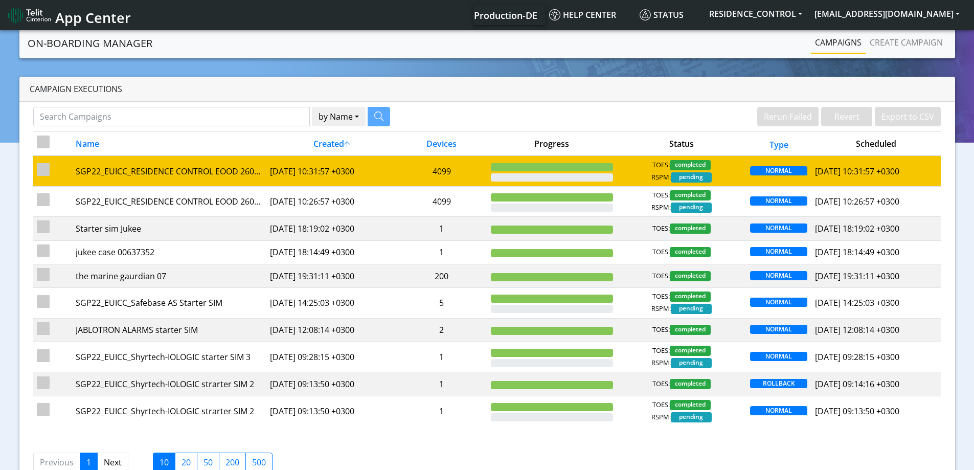
click at [456, 167] on td "4099" at bounding box center [441, 170] width 91 height 31
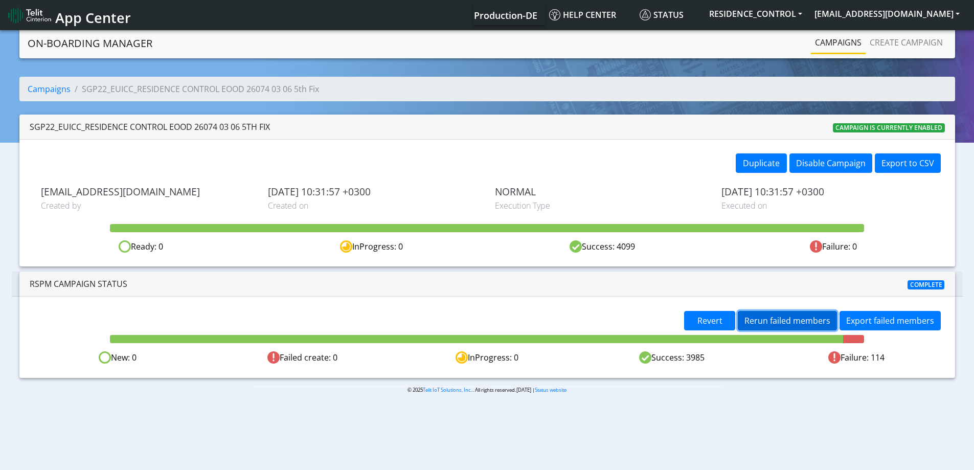
click at [809, 320] on span "Rerun failed members" at bounding box center [788, 320] width 86 height 11
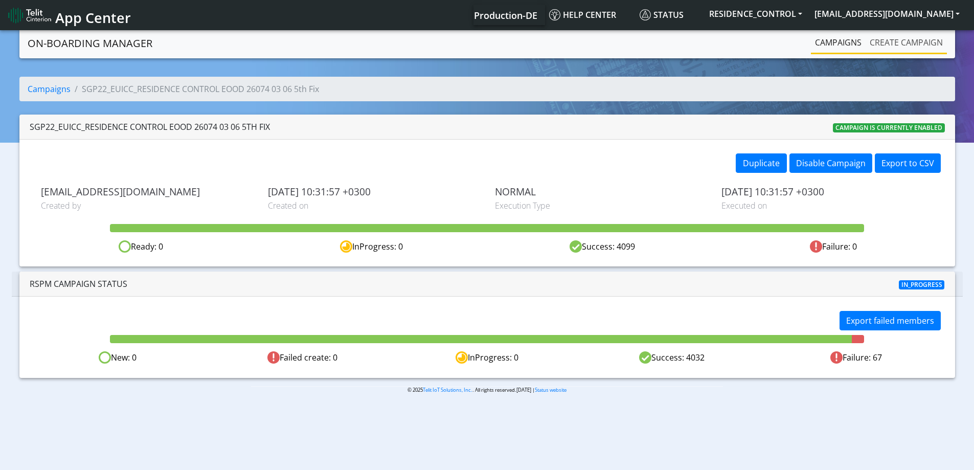
click at [890, 36] on link "Create campaign" at bounding box center [906, 42] width 81 height 20
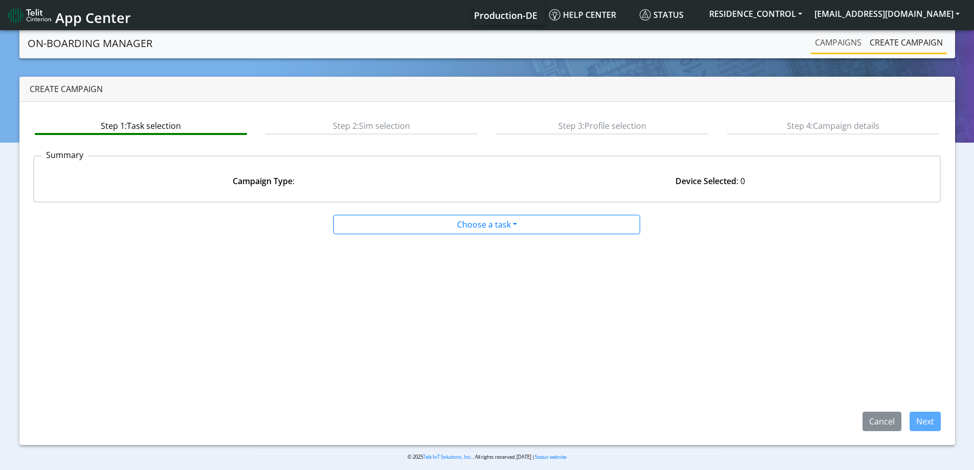
click at [848, 39] on link "Campaigns" at bounding box center [838, 42] width 55 height 20
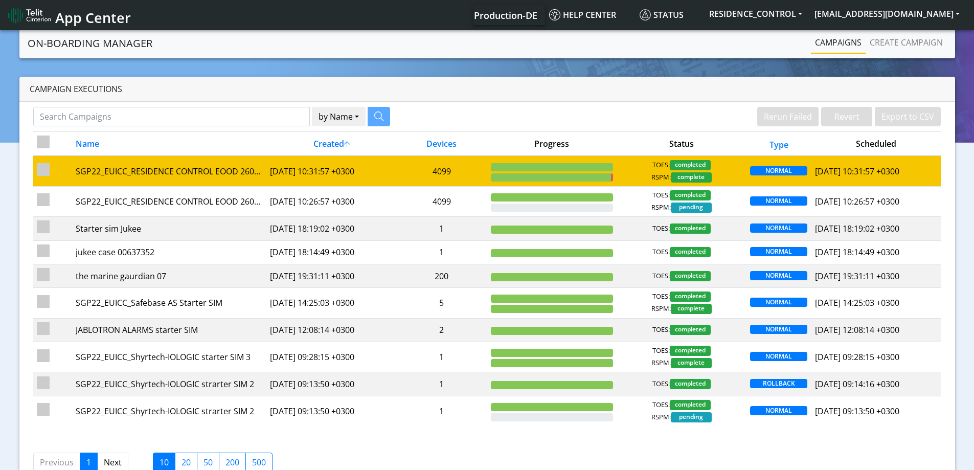
click at [633, 169] on div "TOES: completed RSPM: complete" at bounding box center [681, 171] width 122 height 22
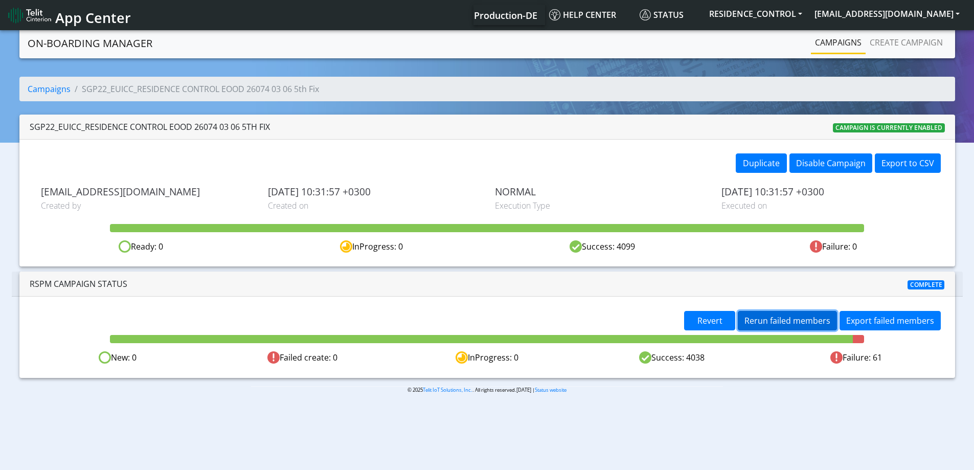
click at [791, 318] on span "Rerun failed members" at bounding box center [788, 320] width 86 height 11
click at [799, 321] on span "Rerun failed members" at bounding box center [788, 320] width 86 height 11
click at [803, 314] on button "Rerun failed members" at bounding box center [787, 320] width 99 height 19
click at [768, 318] on span "Rerun failed members" at bounding box center [788, 320] width 86 height 11
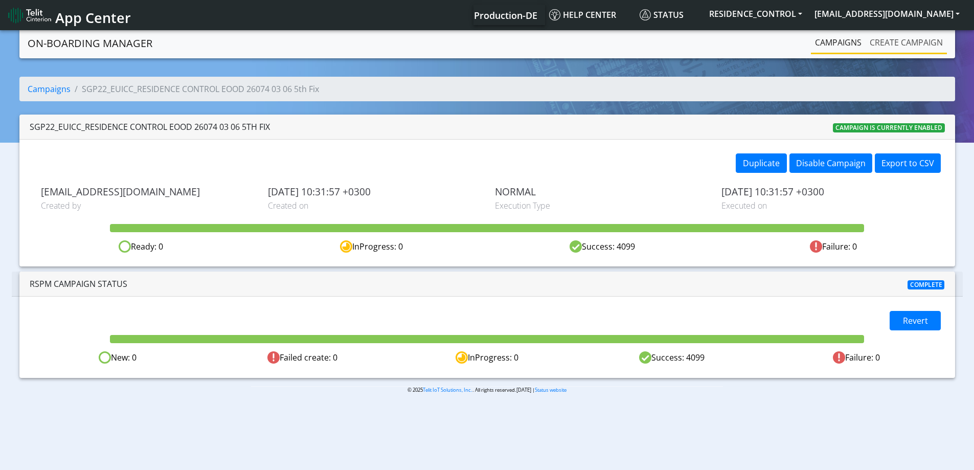
click at [889, 40] on link "Create campaign" at bounding box center [906, 42] width 81 height 20
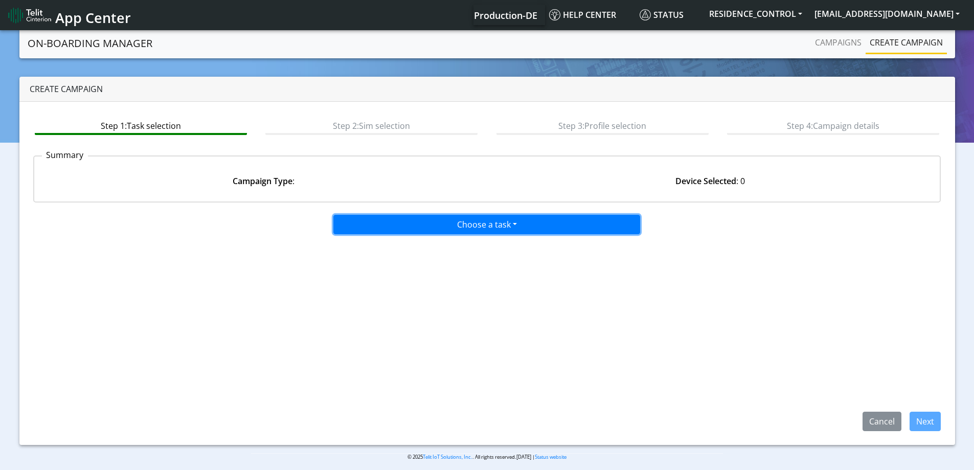
click at [490, 224] on button "Choose a task" at bounding box center [486, 224] width 307 height 19
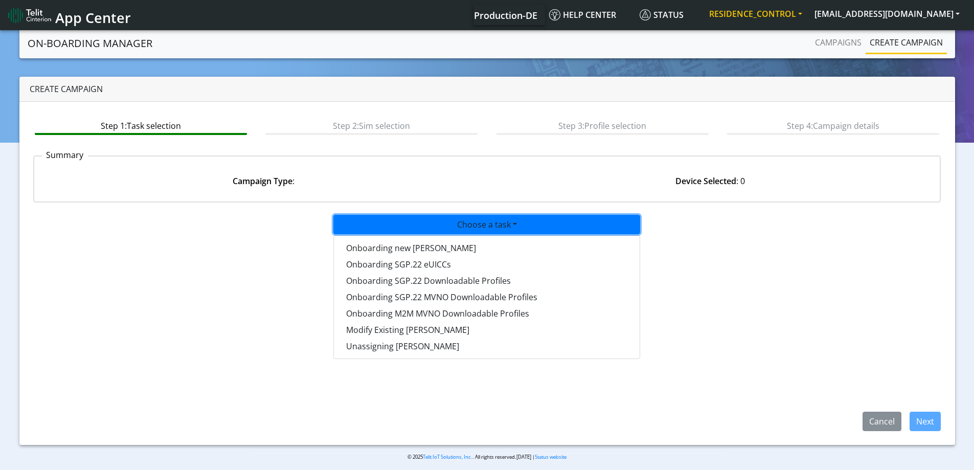
click at [791, 3] on nav "App Center Production-DE Help center Status RESIDENCE_CONTROL yaniv.sitelcool@t…" at bounding box center [487, 15] width 974 height 30
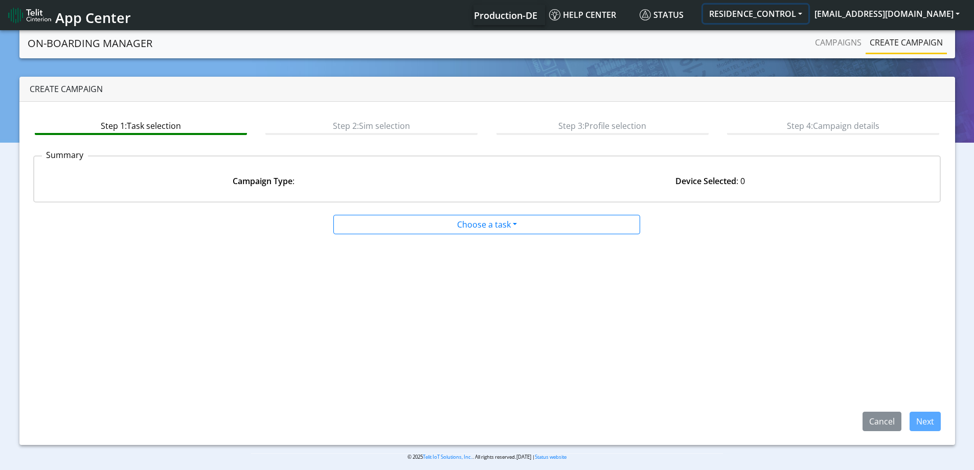
click at [789, 10] on button "RESIDENCE_CONTROL" at bounding box center [755, 14] width 105 height 18
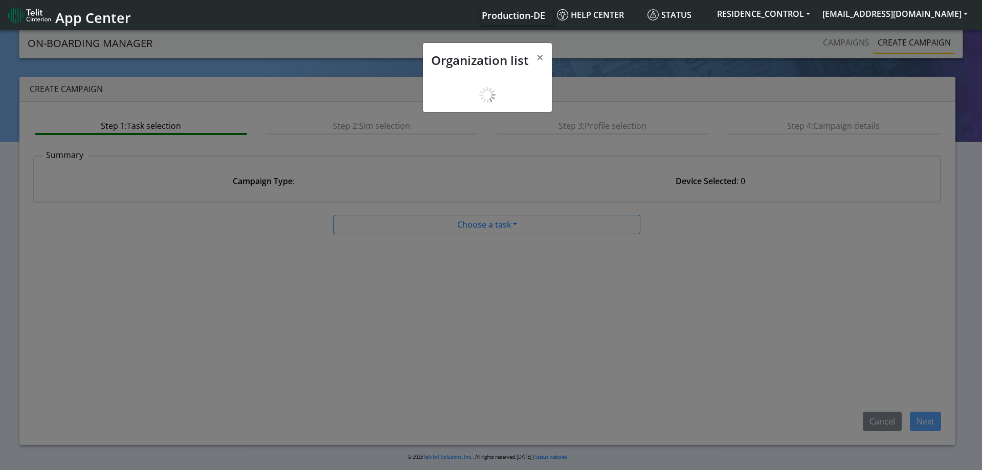
scroll to position [4, 0]
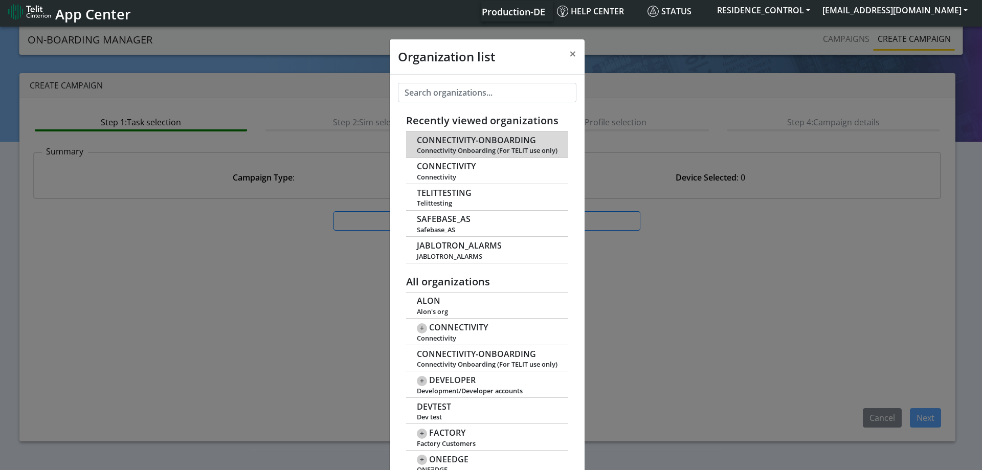
click at [448, 137] on span "CONNECTIVITY-ONBOARDING" at bounding box center [476, 141] width 119 height 10
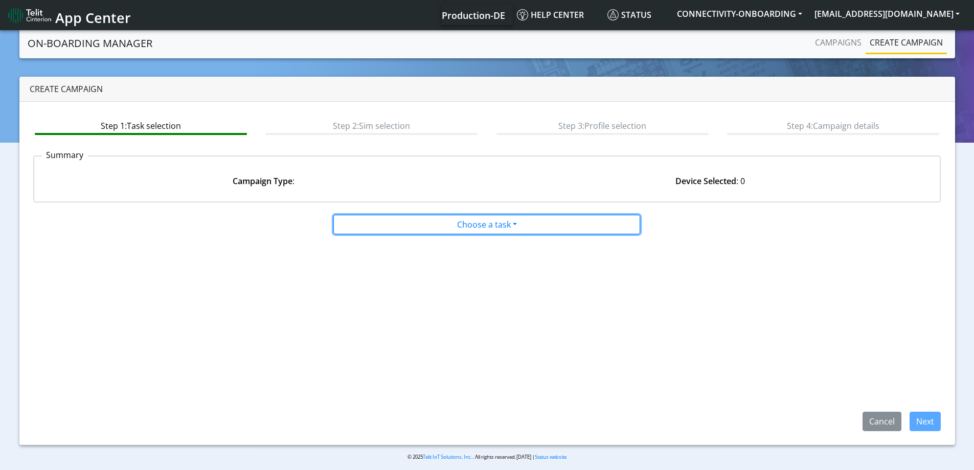
click at [430, 227] on button "Choose a task" at bounding box center [486, 224] width 307 height 19
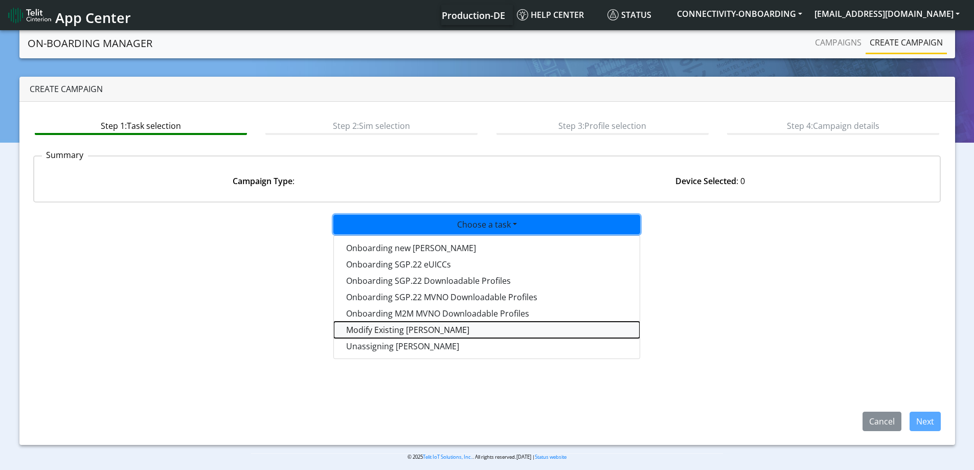
click at [395, 332] on taskiotp-dropdown "Modify Existing [PERSON_NAME]" at bounding box center [487, 330] width 306 height 16
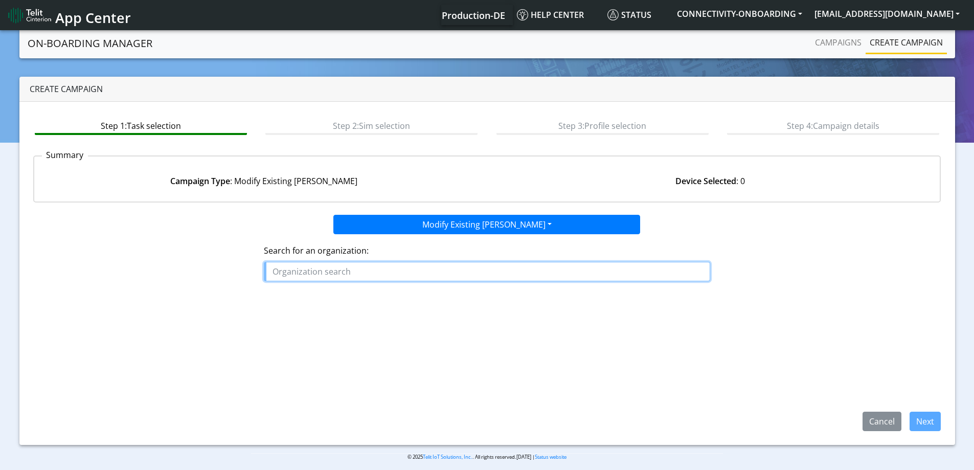
click at [354, 267] on input "text" at bounding box center [487, 271] width 446 height 19
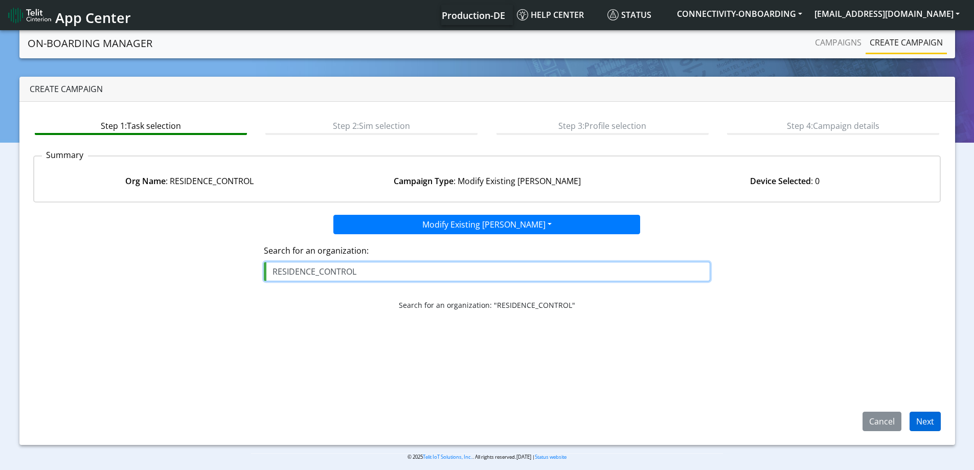
type input "RESIDENCE_CONTROL"
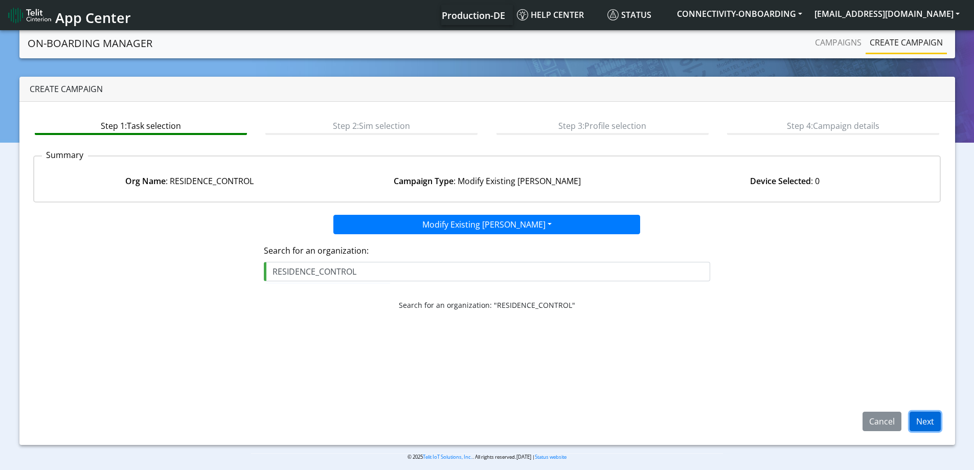
click at [922, 414] on button "Next" at bounding box center [925, 421] width 31 height 19
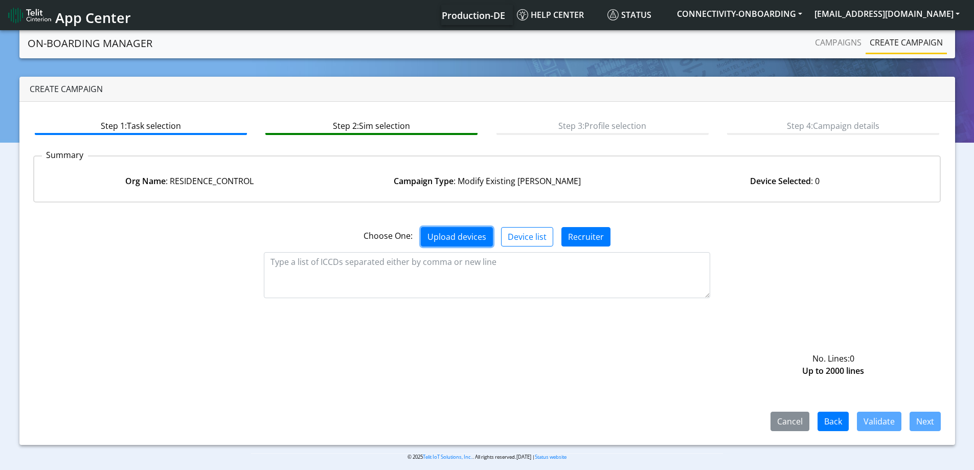
click at [469, 234] on button "Upload devices" at bounding box center [457, 236] width 72 height 19
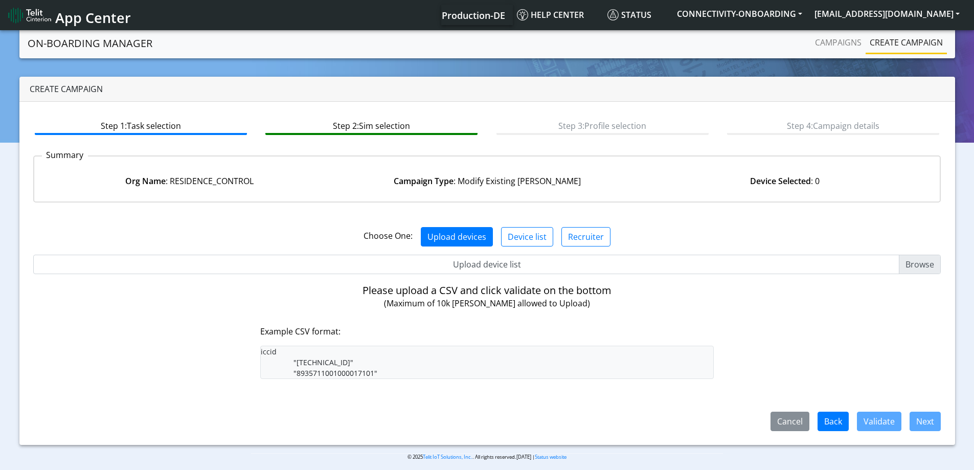
click at [459, 264] on input "Upload device list" at bounding box center [487, 264] width 908 height 19
type input "C:\fakepath\onboarding CSV.csv"
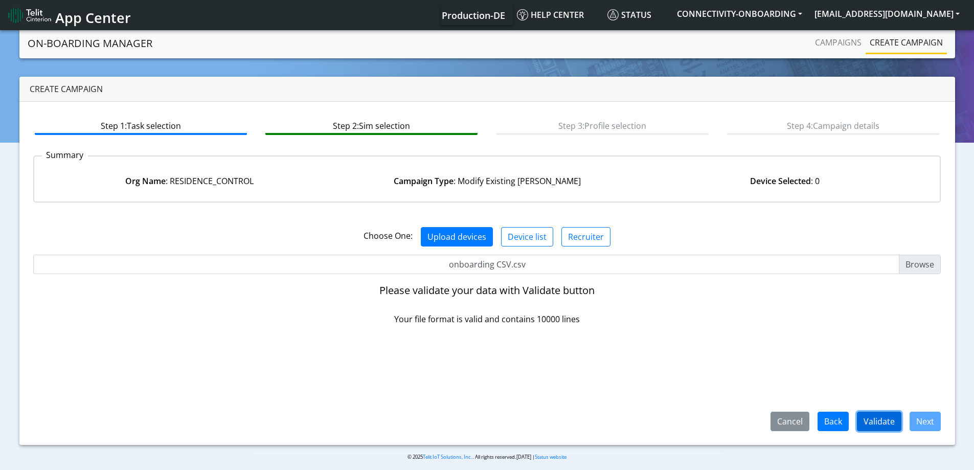
click at [896, 424] on button "Validate" at bounding box center [879, 421] width 44 height 19
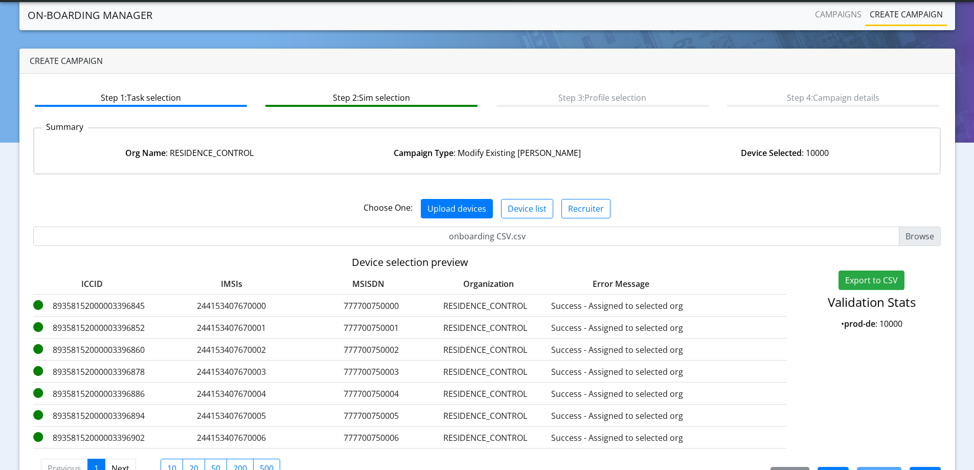
scroll to position [62, 0]
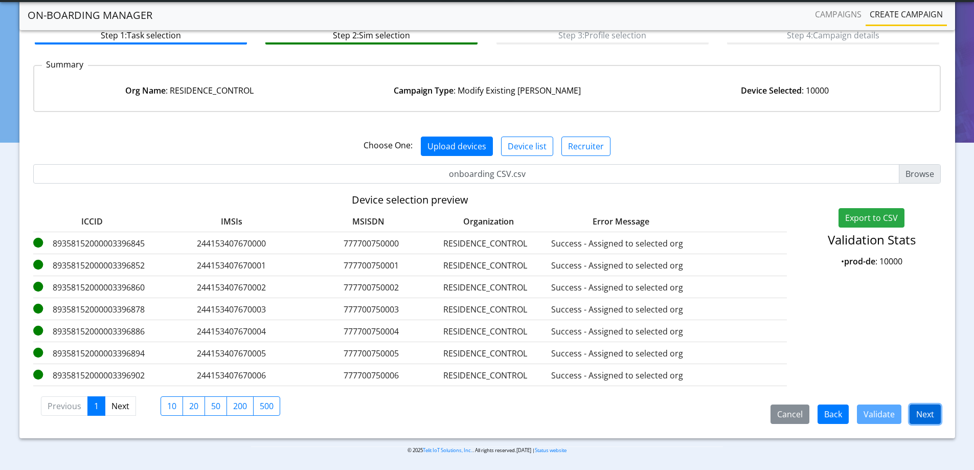
click at [933, 410] on button "Next" at bounding box center [925, 413] width 31 height 19
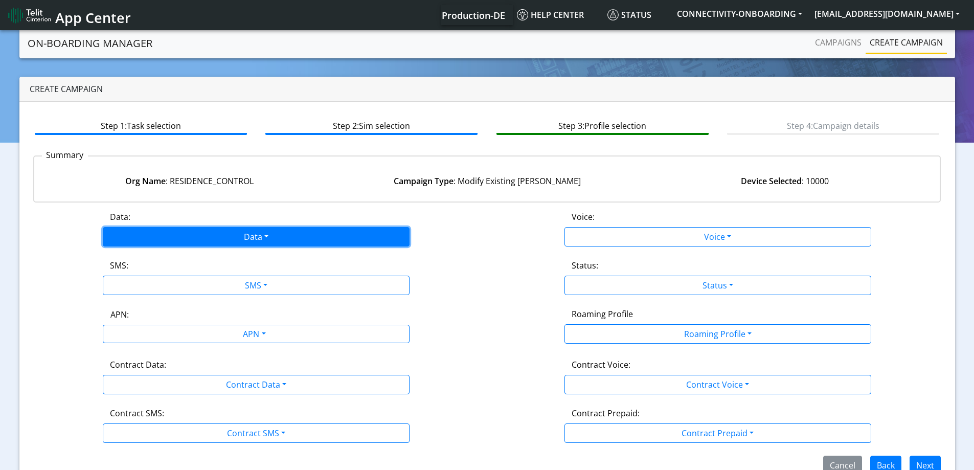
click at [221, 237] on button "Data" at bounding box center [256, 236] width 307 height 19
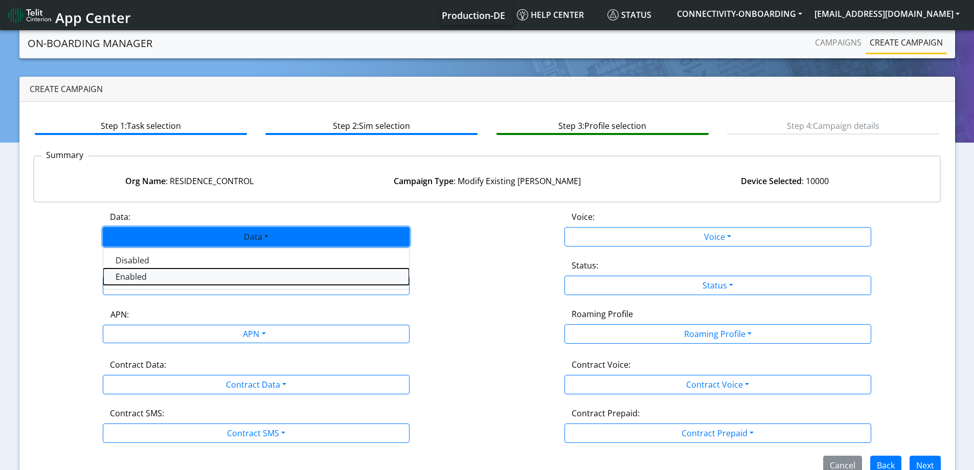
click at [139, 276] on button "Enabled" at bounding box center [256, 276] width 306 height 16
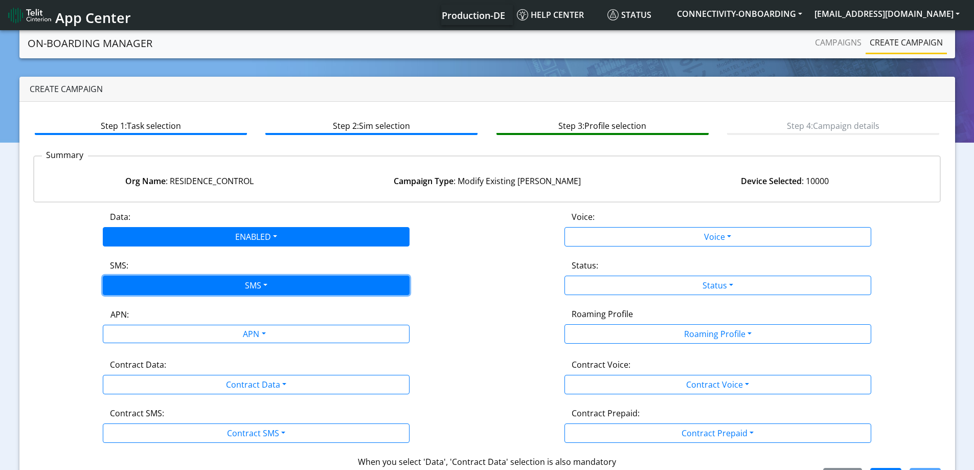
click at [143, 292] on button "SMS" at bounding box center [256, 285] width 307 height 19
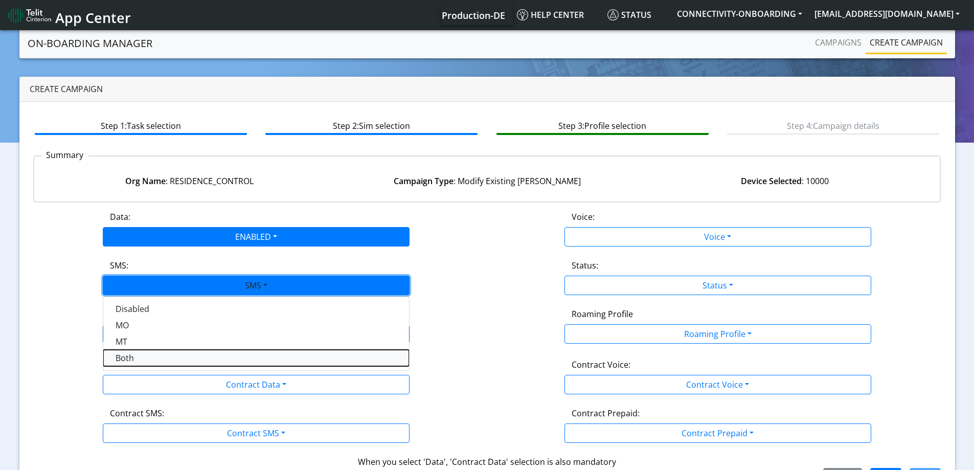
click at [136, 354] on button "Both" at bounding box center [256, 358] width 306 height 16
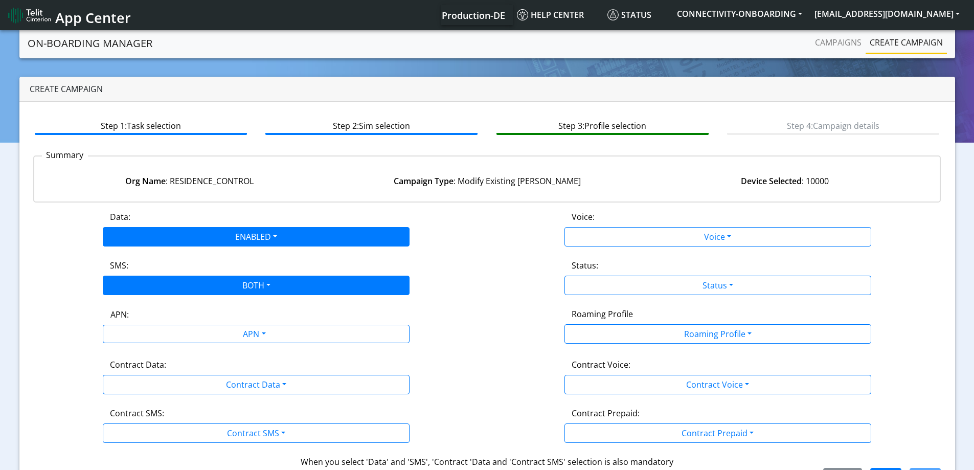
drag, startPoint x: 457, startPoint y: 318, endPoint x: 363, endPoint y: 374, distance: 110.1
click at [458, 317] on div "APN: APN" at bounding box center [257, 326] width 462 height 36
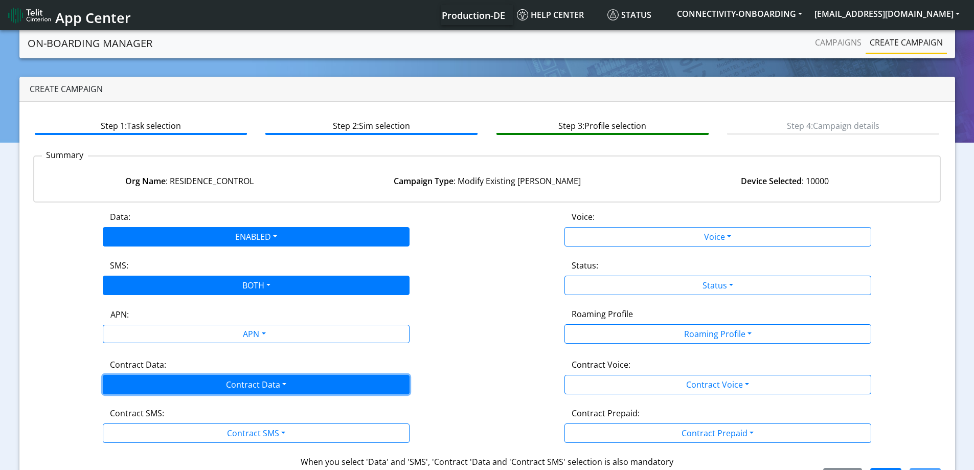
click at [208, 384] on button "Contract Data" at bounding box center [256, 384] width 307 height 19
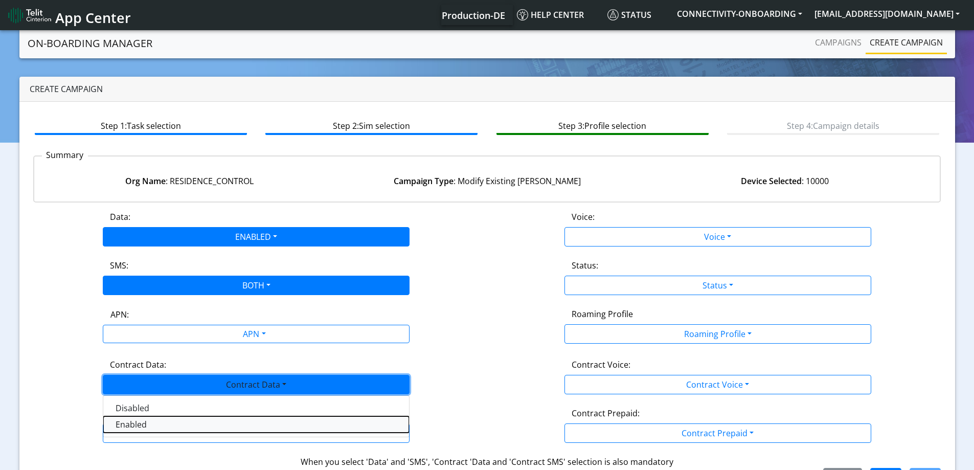
click at [153, 421] on Dataenabled-dropdown "Enabled" at bounding box center [256, 424] width 306 height 16
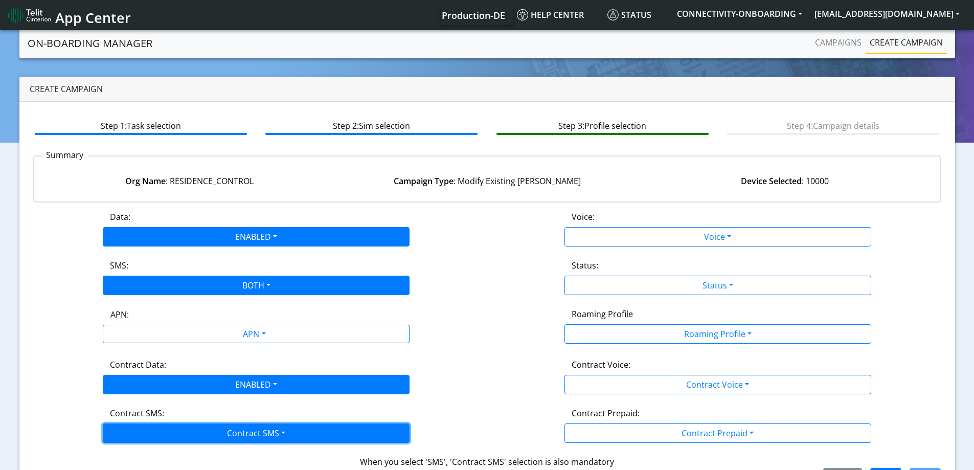
click at [258, 430] on button "Contract SMS" at bounding box center [256, 432] width 307 height 19
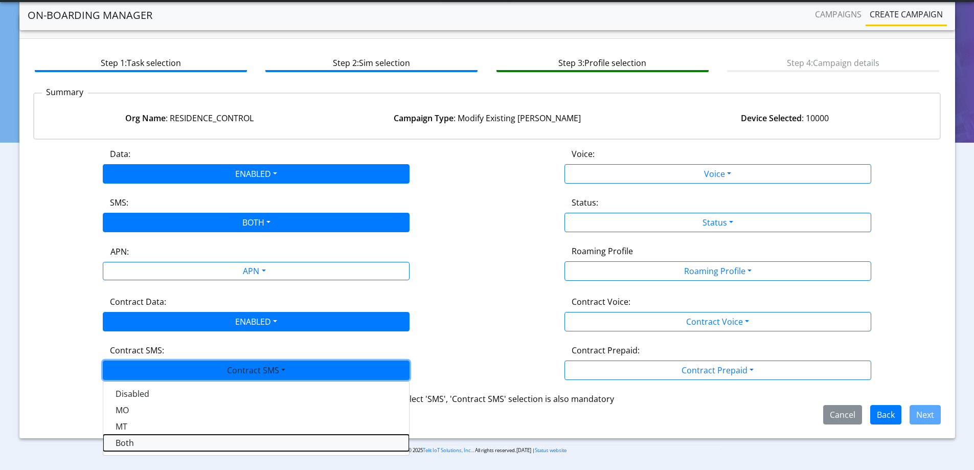
click at [146, 442] on SMSboth-dropdown "Both" at bounding box center [256, 443] width 306 height 16
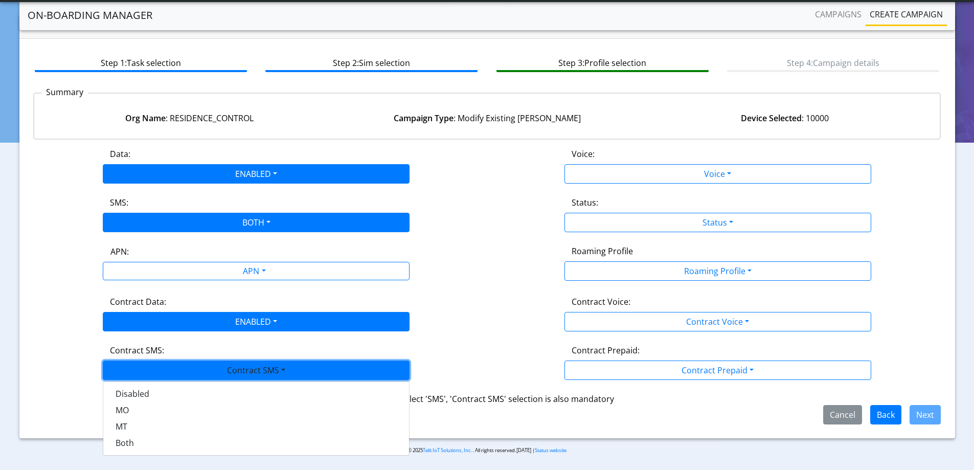
scroll to position [22, 0]
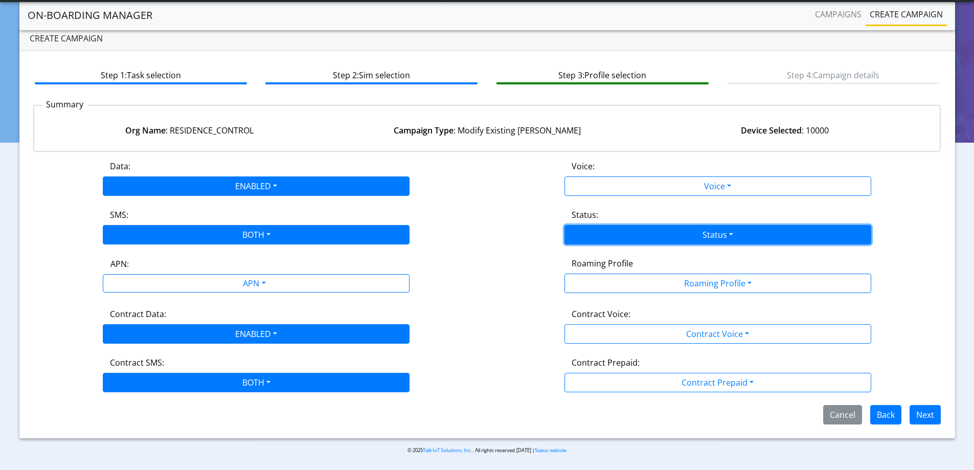
click at [674, 231] on button "Status" at bounding box center [718, 234] width 307 height 19
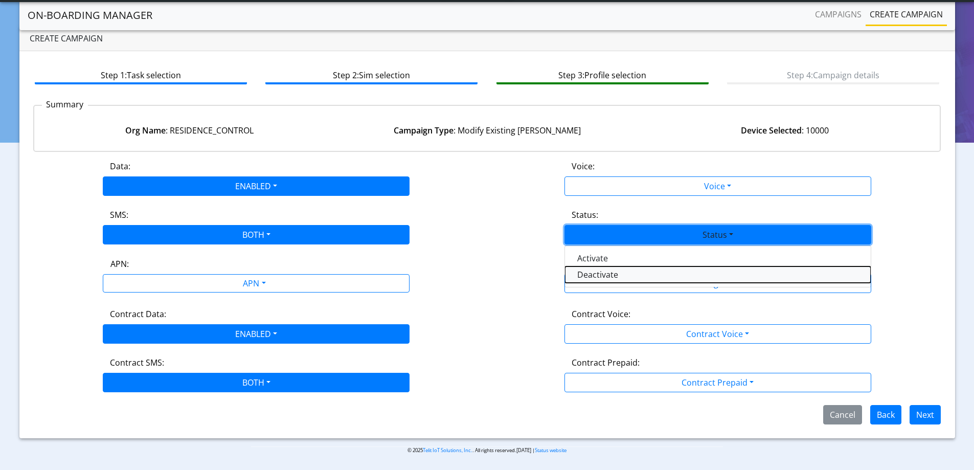
click at [589, 275] on button "Deactivate" at bounding box center [718, 274] width 306 height 16
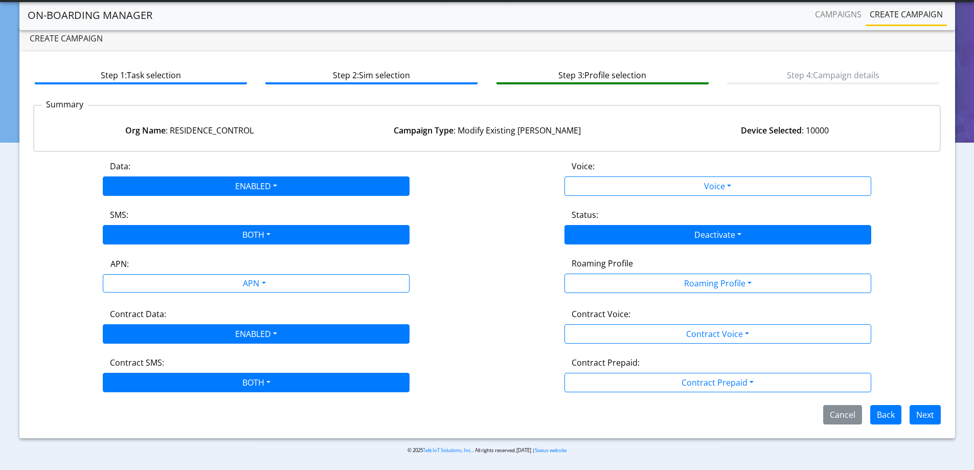
click at [526, 267] on div "Roaming Profile Roaming Profile All Blocked Global All TCP1 Lumenis_LTD TCP 1 B…" at bounding box center [718, 275] width 462 height 36
click at [924, 414] on button "Next" at bounding box center [925, 414] width 31 height 19
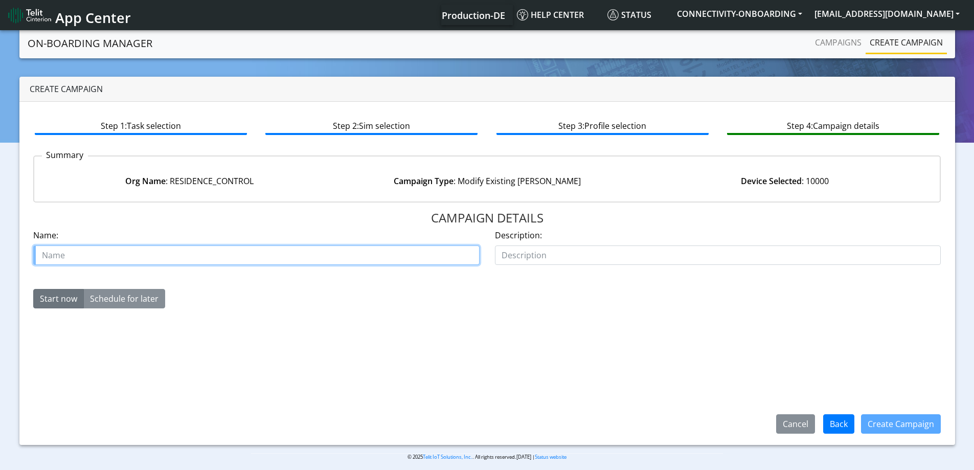
click at [207, 256] on input "text" at bounding box center [256, 254] width 446 height 19
type input "residnace control fix 30K order 1"
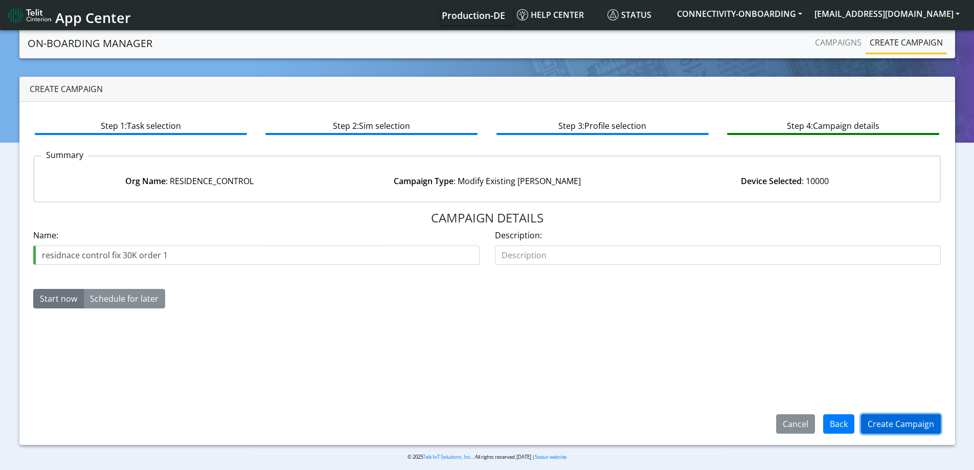
click at [896, 419] on button "Create Campaign" at bounding box center [901, 423] width 80 height 19
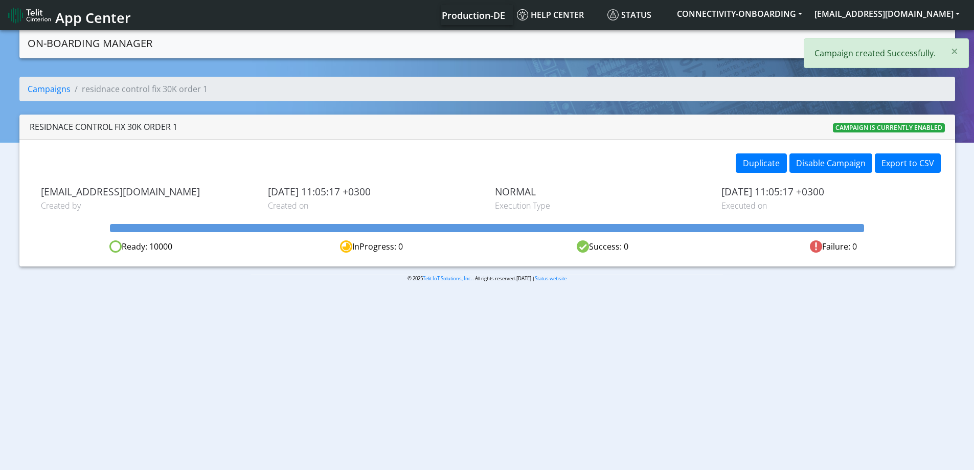
click at [969, 57] on section "On-Boarding Manager Campaigns Create campaign × Campaign created Successfully. …" at bounding box center [487, 163] width 974 height 271
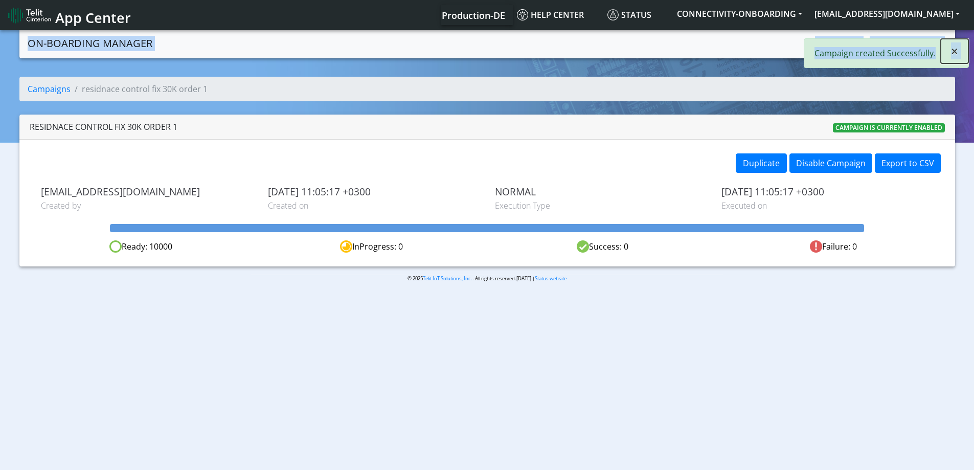
click at [958, 53] on span "×" at bounding box center [954, 50] width 7 height 17
click at [848, 32] on link "Campaigns" at bounding box center [838, 42] width 55 height 20
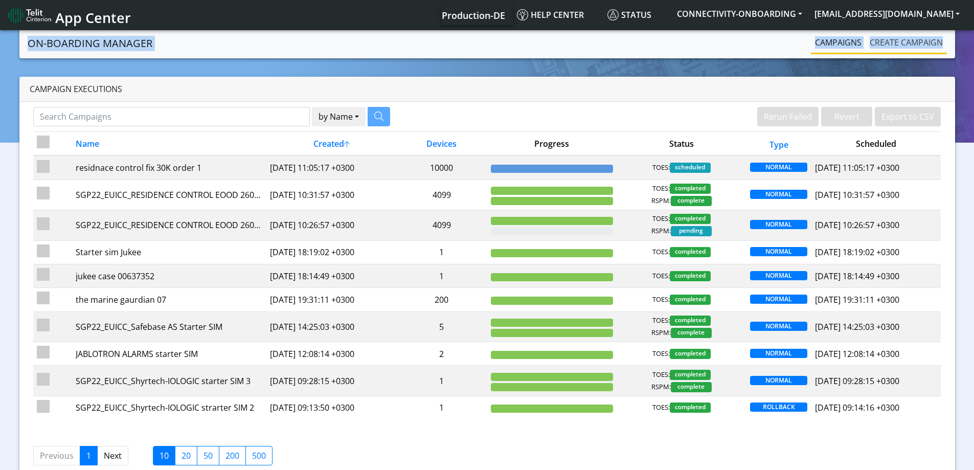
click at [914, 42] on link "Create campaign" at bounding box center [906, 42] width 81 height 20
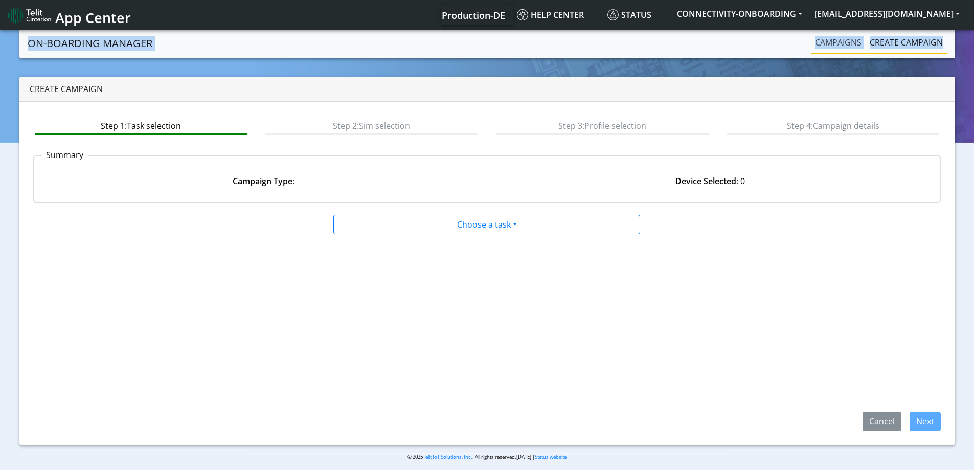
click at [864, 39] on ul "Campaigns Create campaign" at bounding box center [879, 43] width 136 height 22
click at [858, 39] on link "Campaigns" at bounding box center [838, 42] width 55 height 20
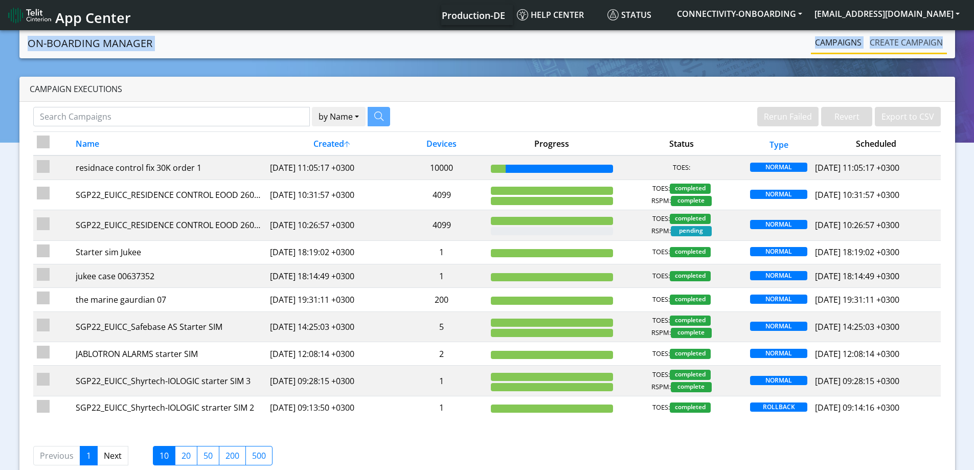
click at [903, 32] on link "Create campaign" at bounding box center [906, 42] width 81 height 20
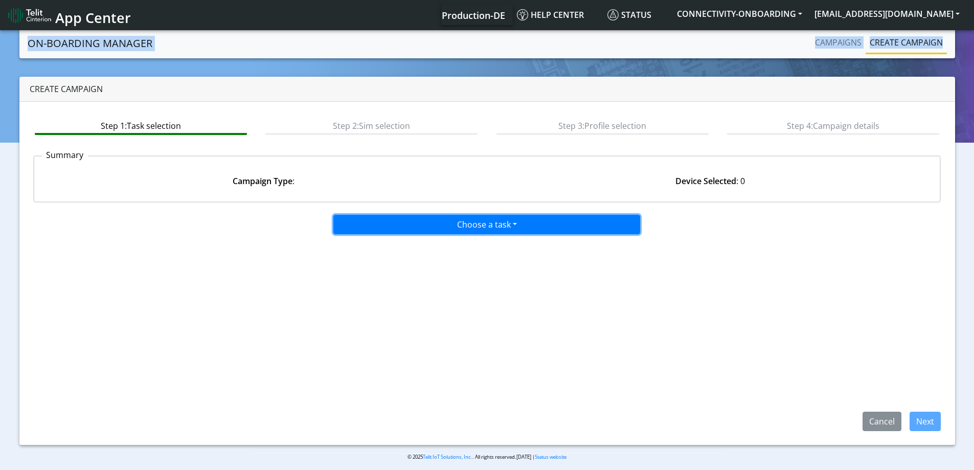
click at [459, 221] on button "Choose a task" at bounding box center [486, 224] width 307 height 19
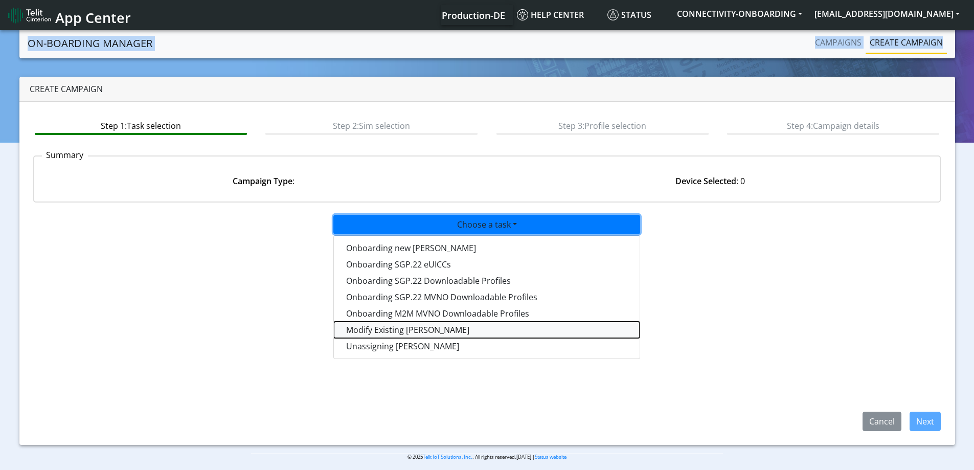
click at [384, 331] on taskiotp-dropdown "Modify Existing [PERSON_NAME]" at bounding box center [487, 330] width 306 height 16
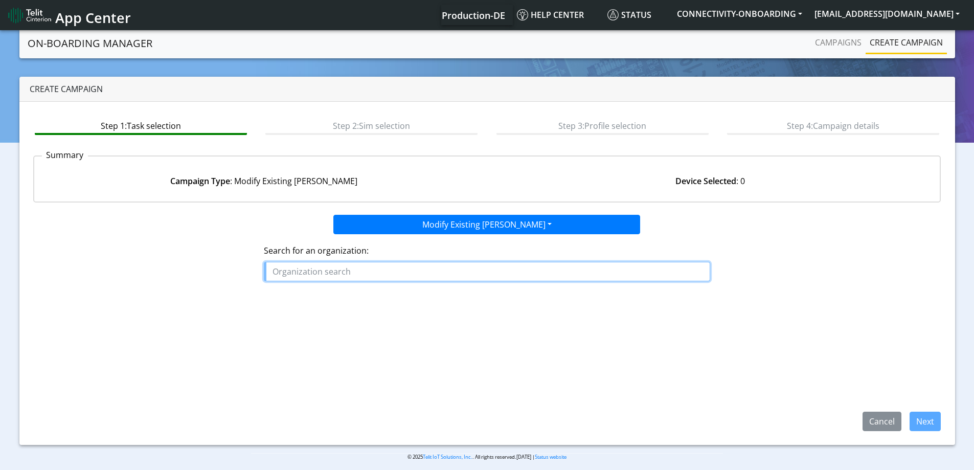
click at [357, 274] on input "text" at bounding box center [487, 271] width 446 height 19
click at [353, 294] on ngb-highlight "RESID ENCE_CONTROL" at bounding box center [319, 294] width 84 height 11
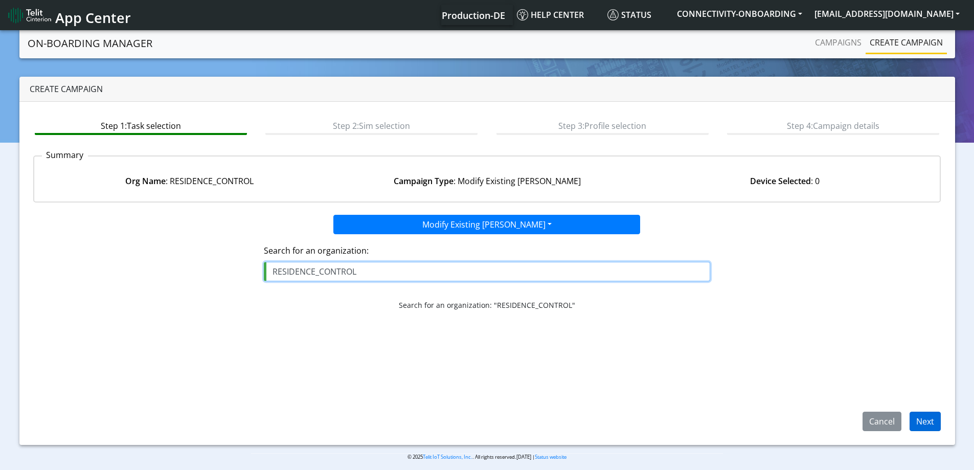
type input "RESIDENCE_CONTROL"
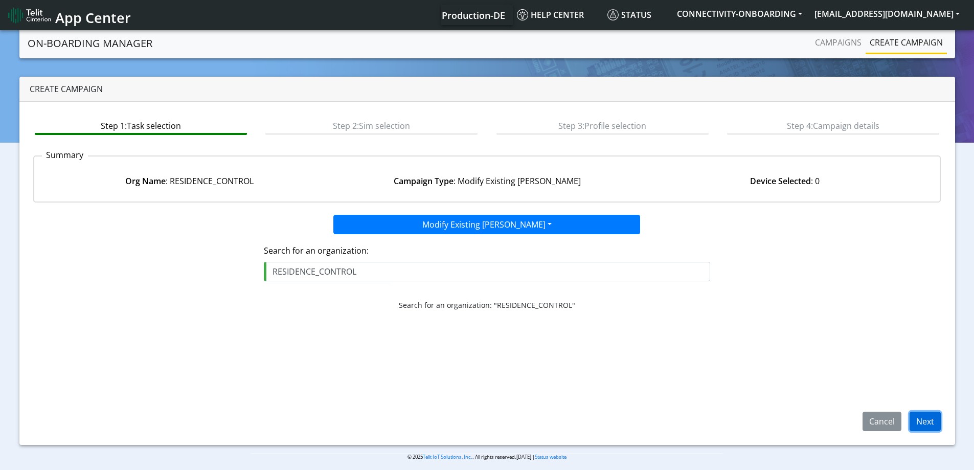
click at [931, 426] on button "Next" at bounding box center [925, 421] width 31 height 19
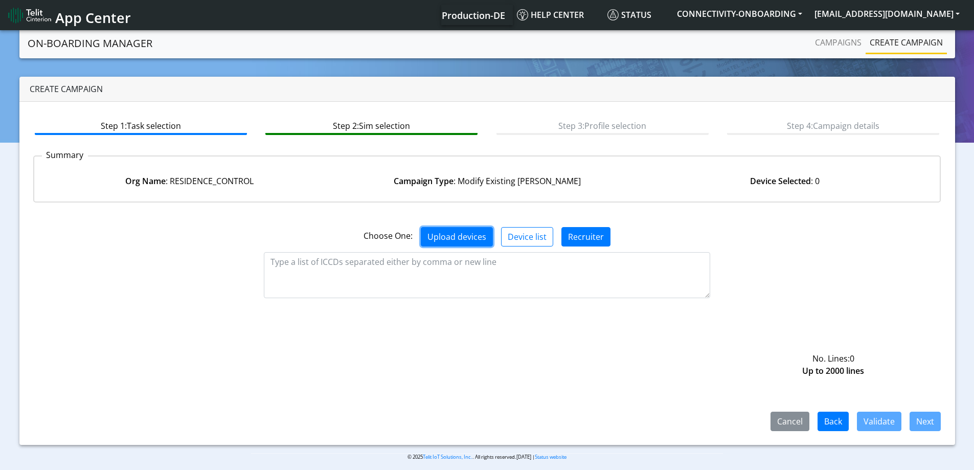
click at [459, 239] on button "Upload devices" at bounding box center [457, 236] width 72 height 19
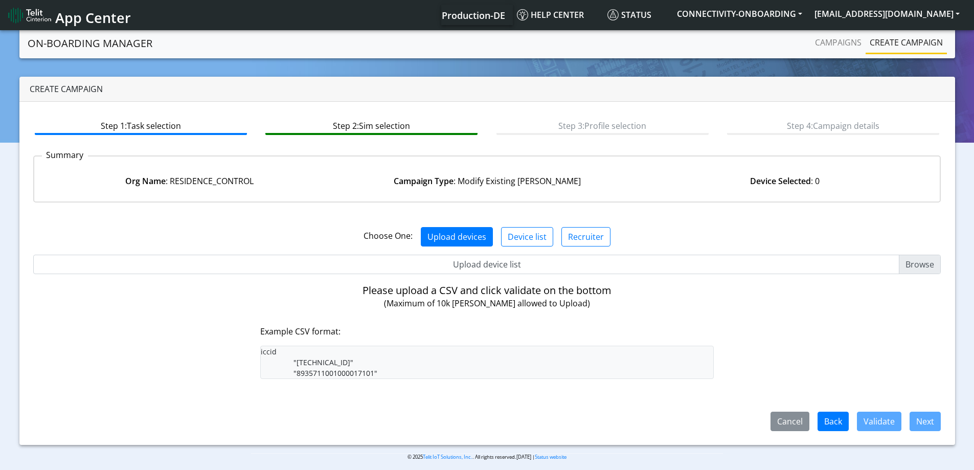
click at [471, 261] on input "Upload device list" at bounding box center [487, 264] width 908 height 19
type input "C:\fakepath\onboarding CSV.csv"
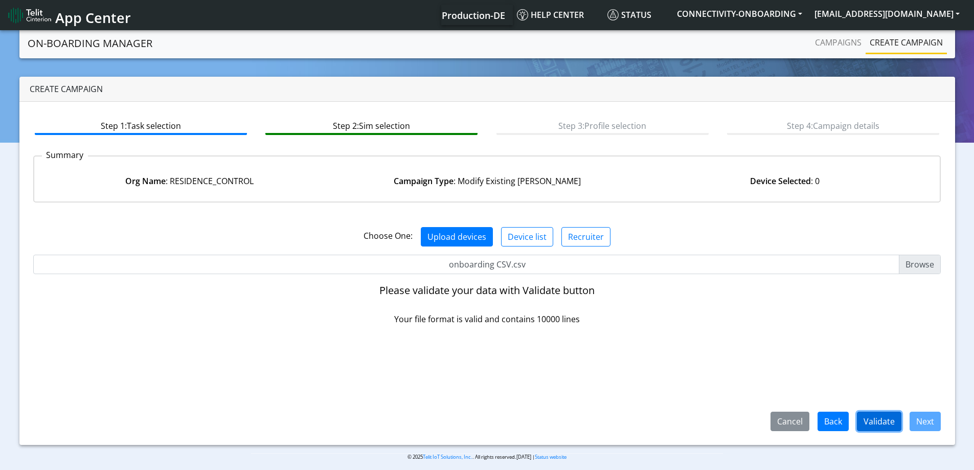
click at [882, 421] on button "Validate" at bounding box center [879, 421] width 44 height 19
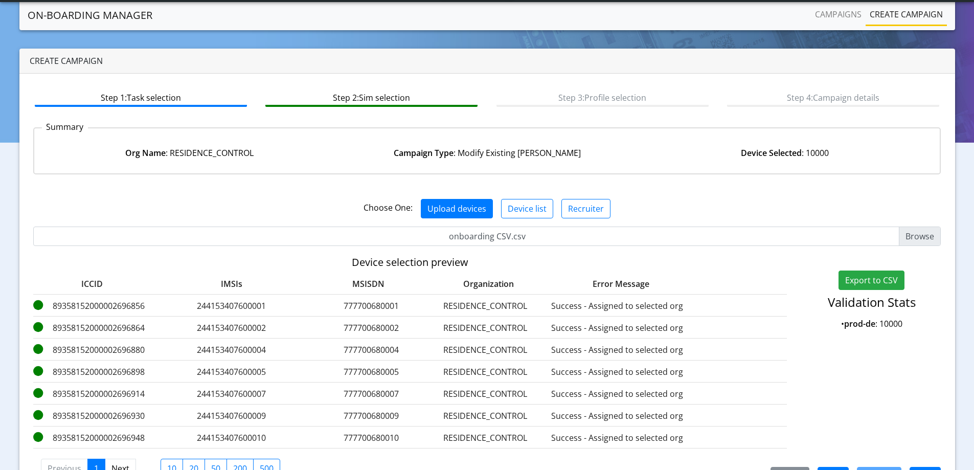
scroll to position [62, 0]
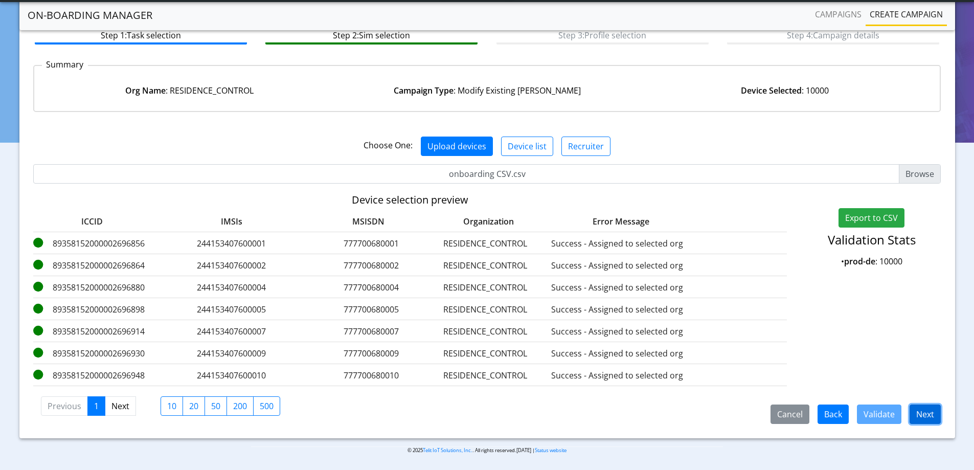
click at [931, 404] on button "Next" at bounding box center [925, 413] width 31 height 19
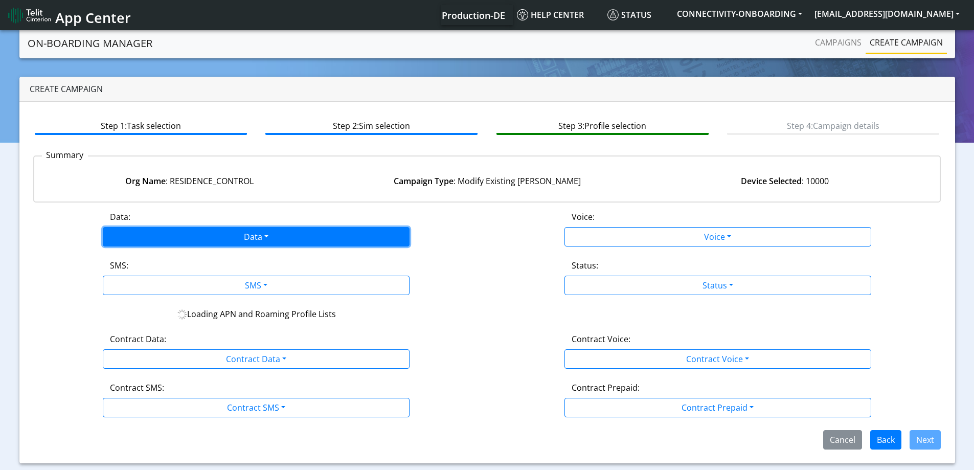
click at [274, 237] on button "Data" at bounding box center [256, 236] width 307 height 19
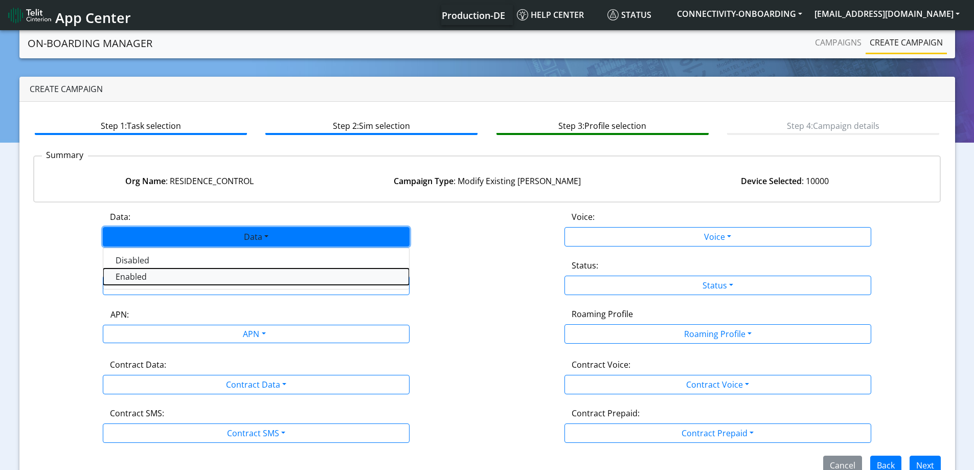
click at [180, 284] on button "Enabled" at bounding box center [256, 276] width 306 height 16
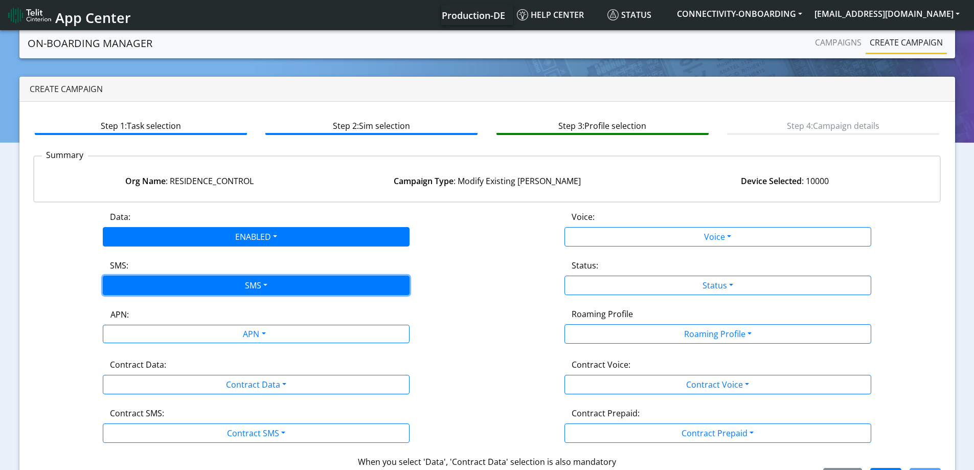
click at [177, 292] on button "SMS" at bounding box center [256, 285] width 307 height 19
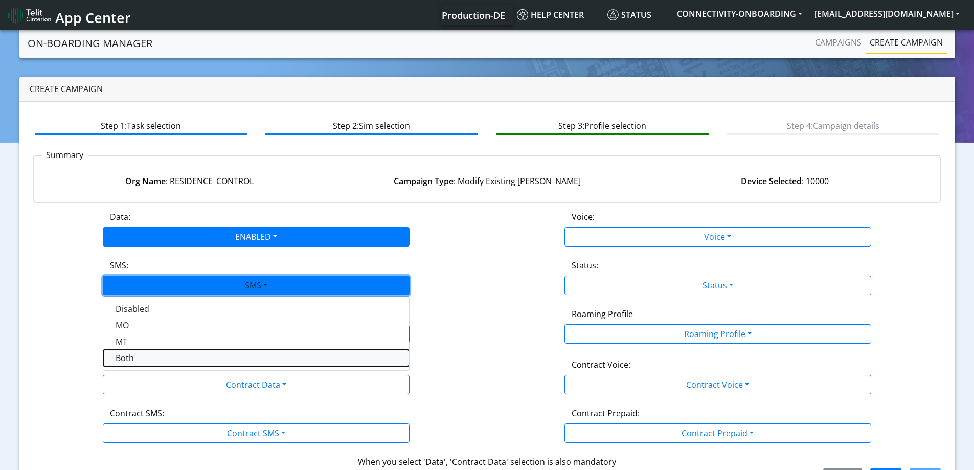
click at [145, 356] on button "Both" at bounding box center [256, 358] width 306 height 16
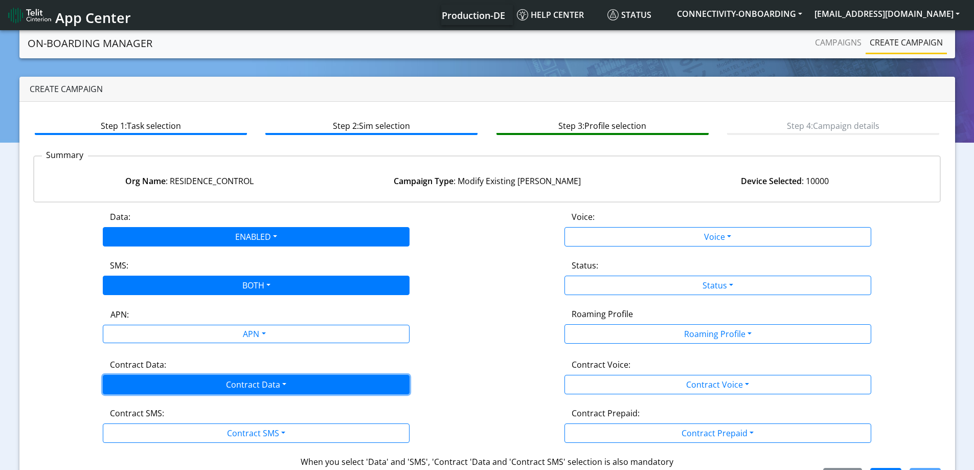
click at [147, 381] on button "Contract Data" at bounding box center [256, 384] width 307 height 19
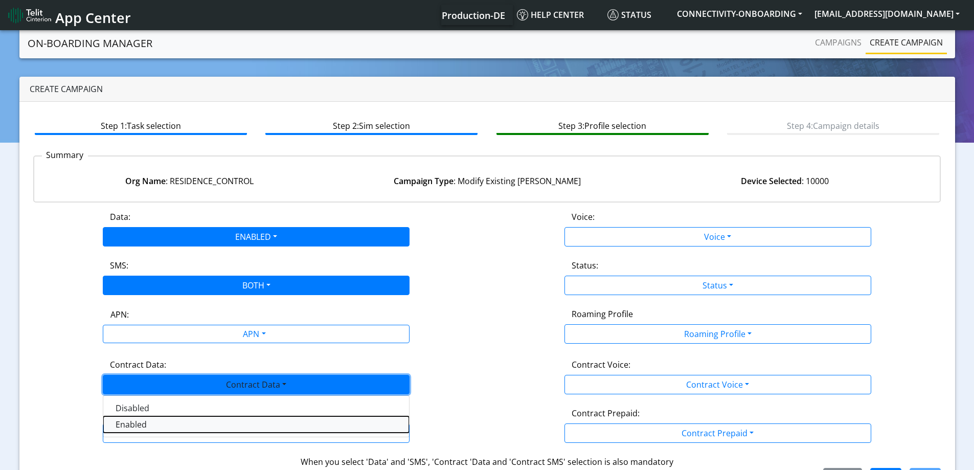
click at [140, 418] on Dataenabled-dropdown "Enabled" at bounding box center [256, 424] width 306 height 16
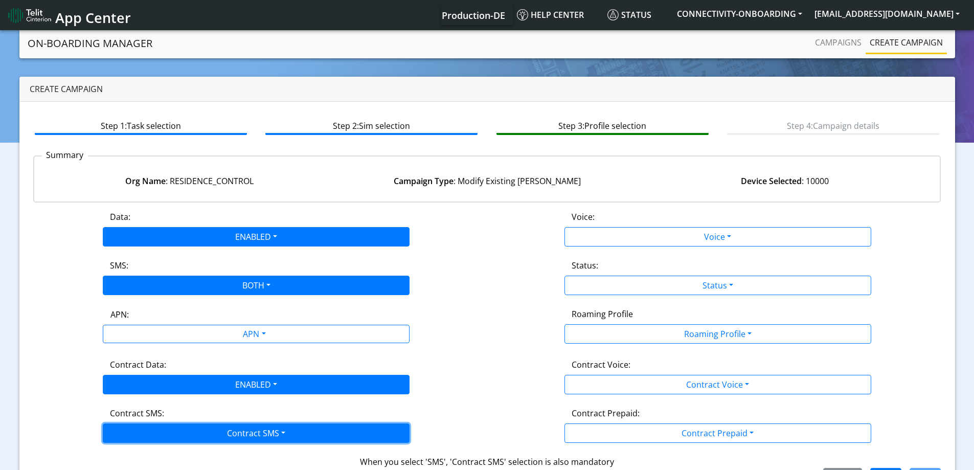
click at [143, 432] on button "Contract SMS" at bounding box center [256, 432] width 307 height 19
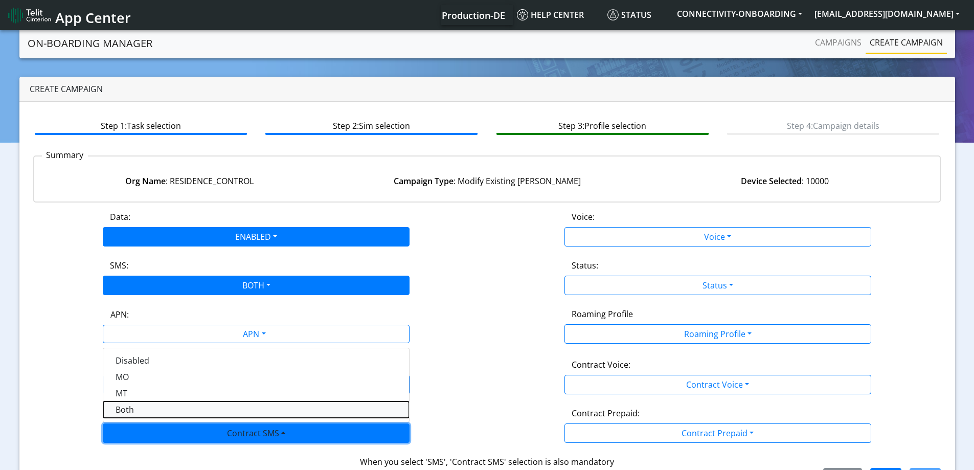
click at [124, 406] on SMSboth-dropdown "Both" at bounding box center [256, 409] width 306 height 16
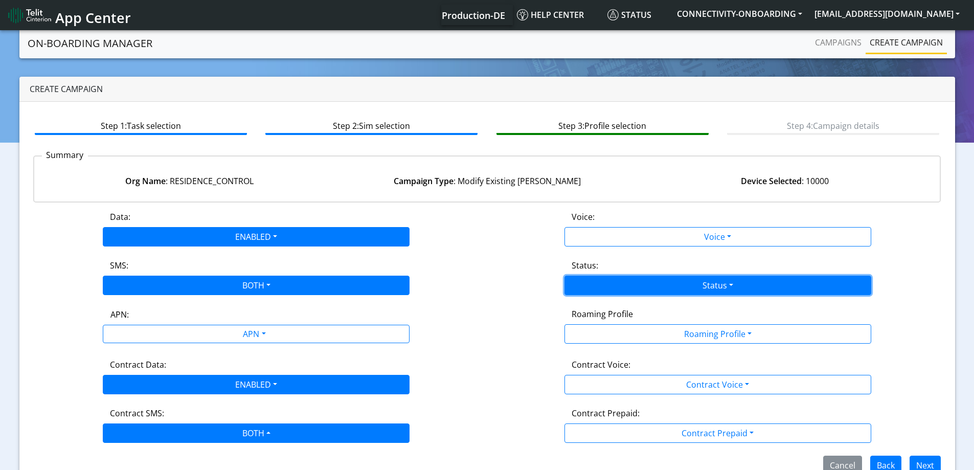
click at [621, 287] on button "Status" at bounding box center [718, 285] width 307 height 19
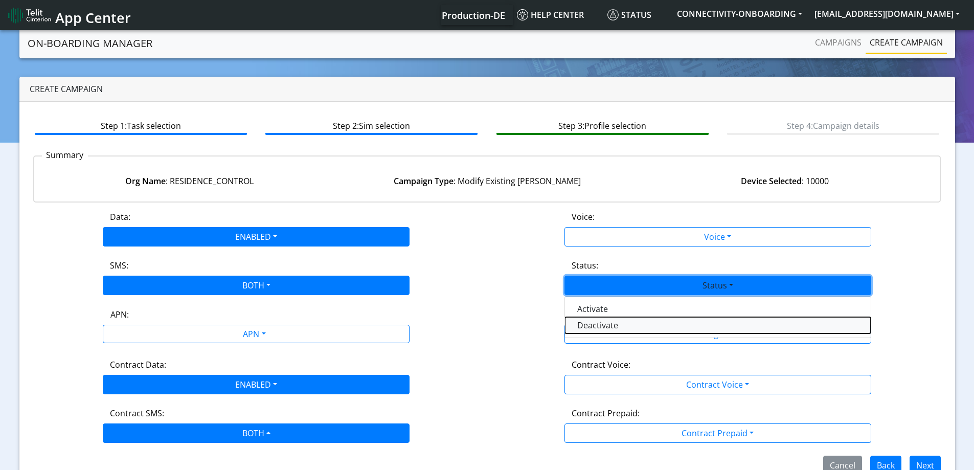
click at [609, 323] on button "Deactivate" at bounding box center [718, 325] width 306 height 16
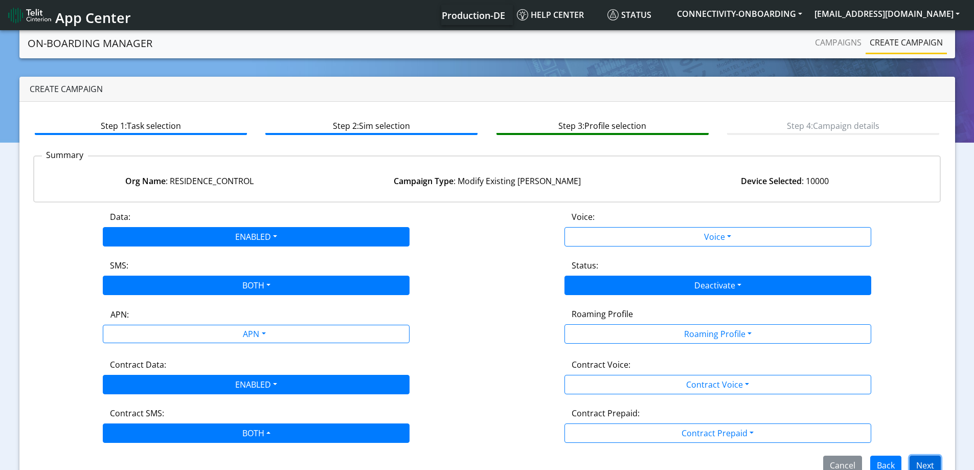
click at [928, 457] on button "Next" at bounding box center [925, 465] width 31 height 19
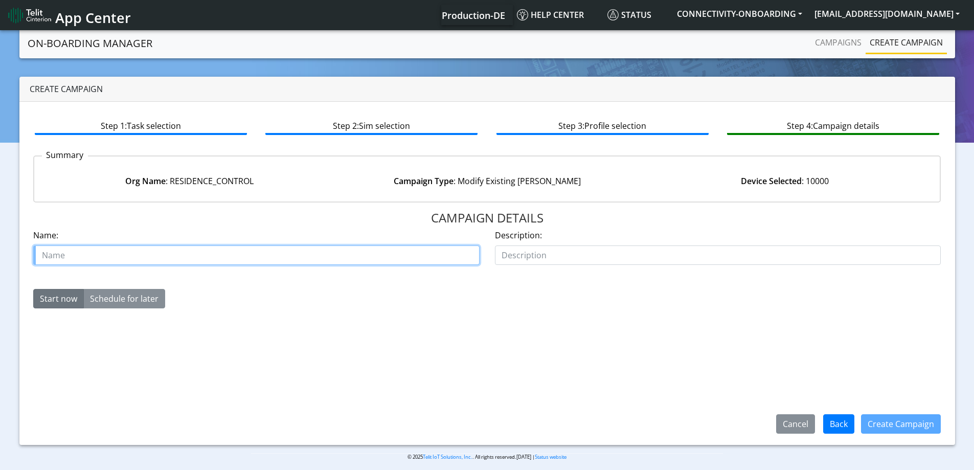
click at [269, 252] on input "text" at bounding box center [256, 254] width 446 height 19
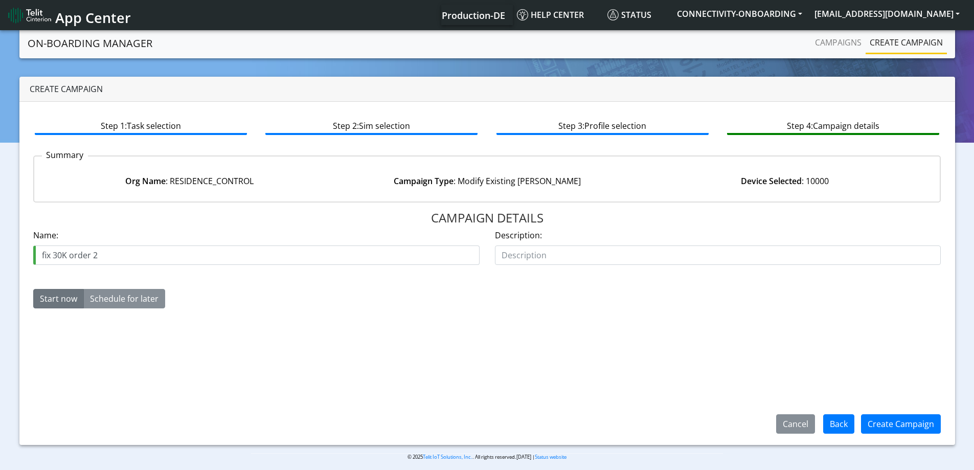
click at [914, 413] on div "Create Campaign" at bounding box center [900, 424] width 93 height 27
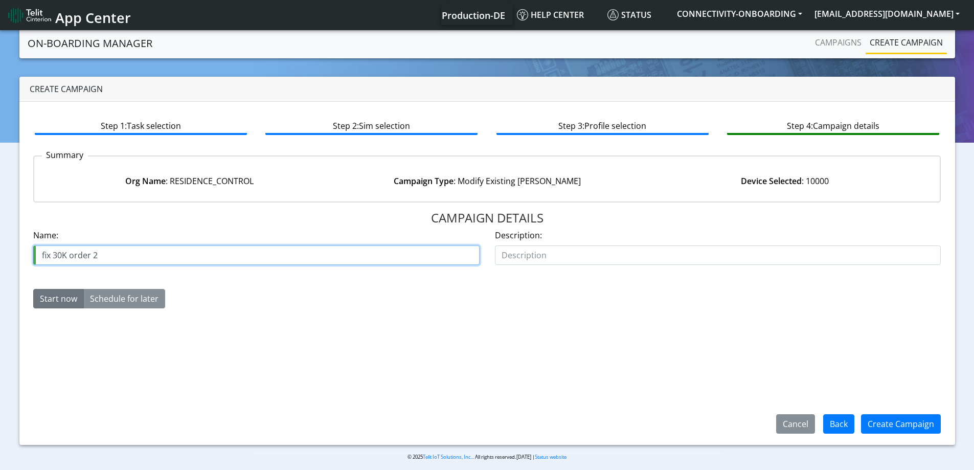
click at [40, 252] on input "fix 30K order 2" at bounding box center [256, 254] width 446 height 19
type input "residence control fix 30K order 2"
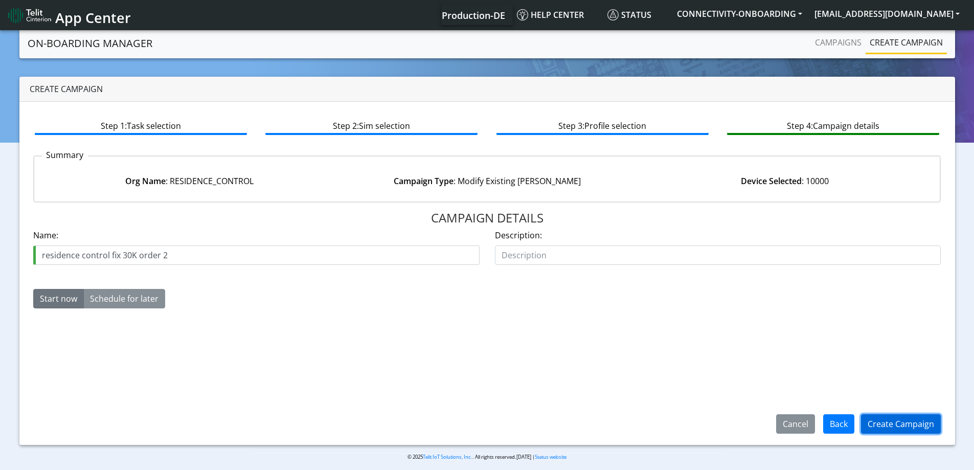
click at [917, 420] on button "Create Campaign" at bounding box center [901, 423] width 80 height 19
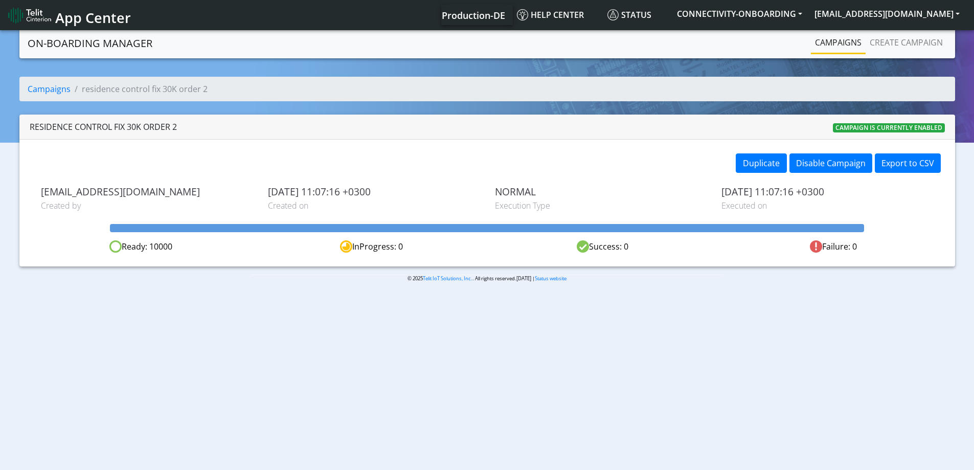
click at [839, 40] on link "Campaigns" at bounding box center [838, 42] width 55 height 20
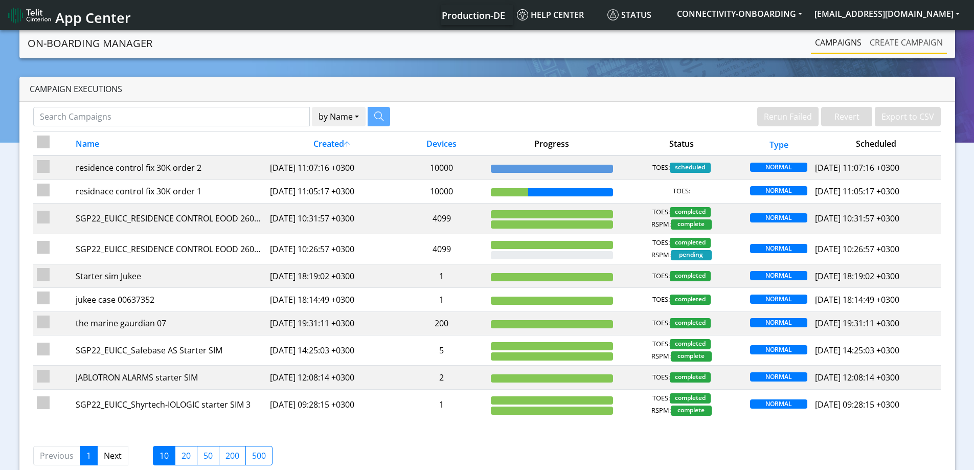
click at [911, 41] on link "Create campaign" at bounding box center [906, 42] width 81 height 20
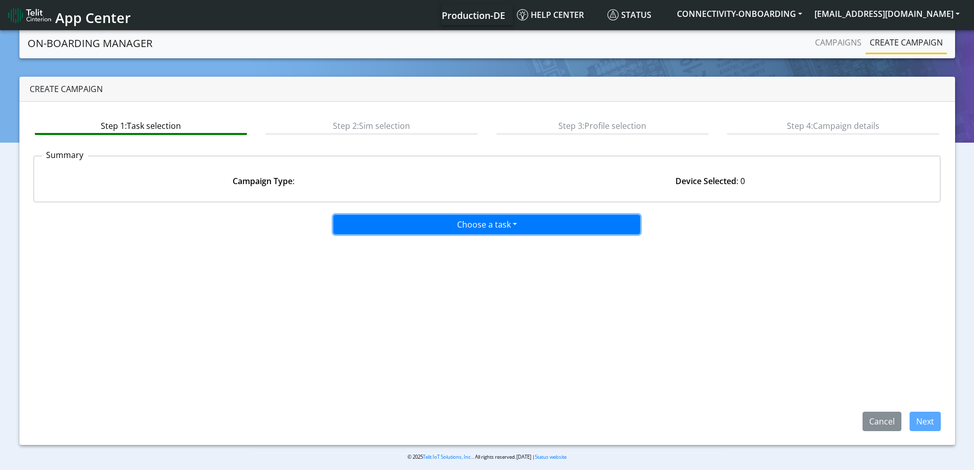
click at [461, 226] on button "Choose a task" at bounding box center [486, 224] width 307 height 19
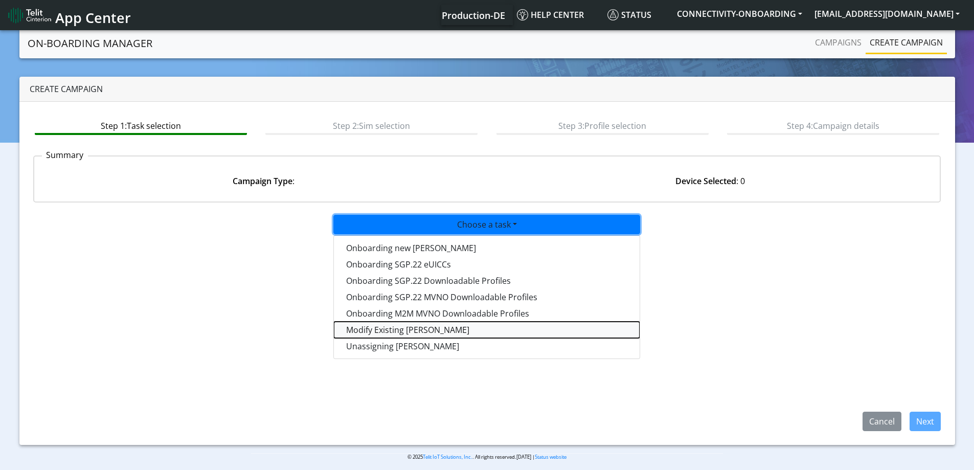
click at [369, 331] on taskiotp-dropdown "Modify Existing [PERSON_NAME]" at bounding box center [487, 330] width 306 height 16
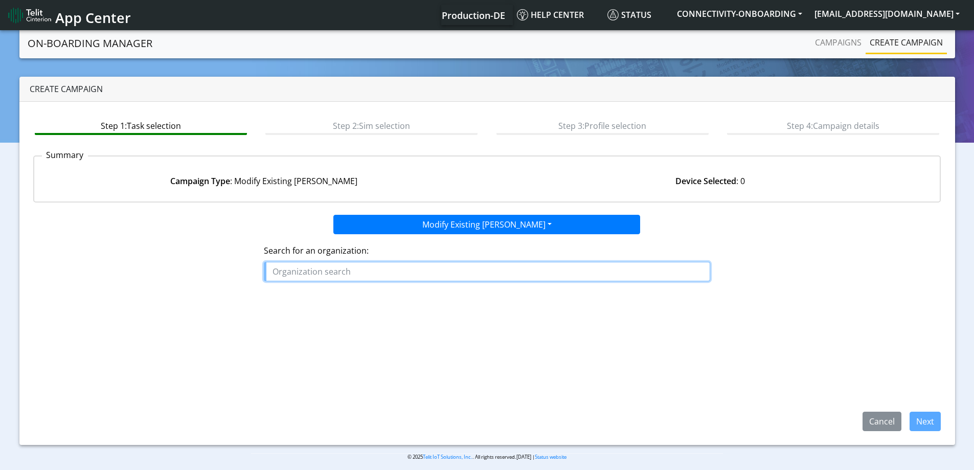
click at [351, 273] on input "text" at bounding box center [487, 271] width 446 height 19
click at [348, 294] on ngb-highlight "RESID ENCE_CONTROL" at bounding box center [319, 294] width 84 height 11
type input "RESIDENCE_CONTROL"
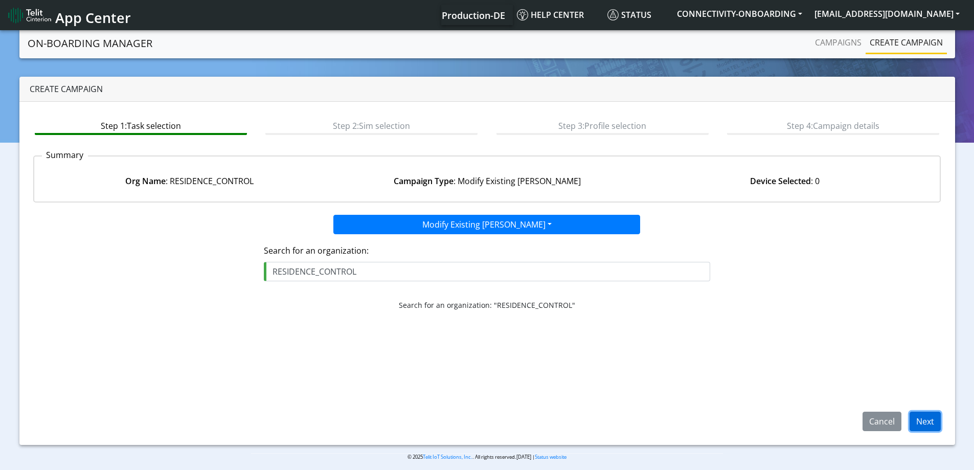
click at [938, 430] on button "Next" at bounding box center [925, 421] width 31 height 19
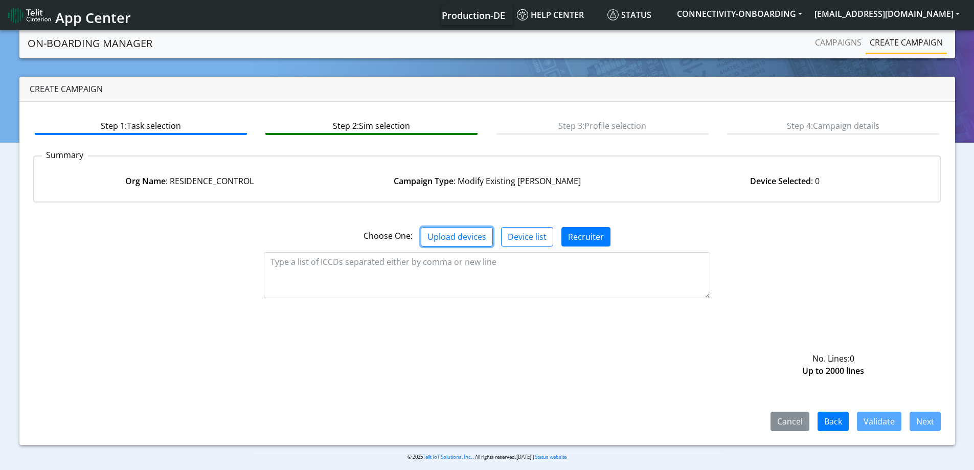
click at [461, 238] on button "Upload devices" at bounding box center [457, 236] width 72 height 19
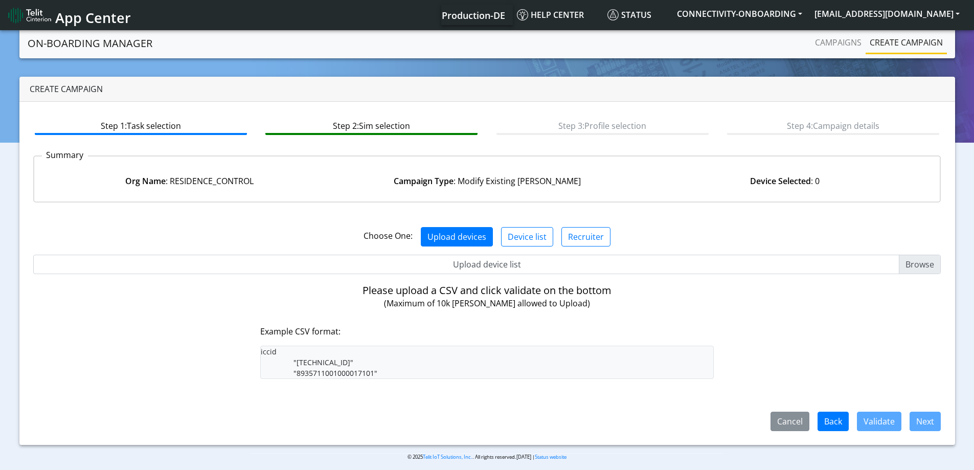
click at [477, 260] on input "Upload device list" at bounding box center [487, 264] width 908 height 19
type input "C:\fakepath\onboarding CSV.csv"
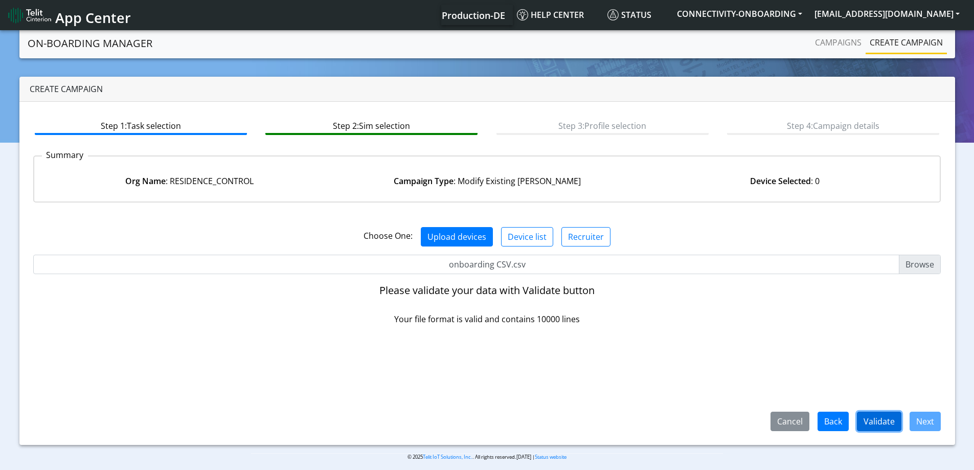
click at [876, 413] on button "Validate" at bounding box center [879, 421] width 44 height 19
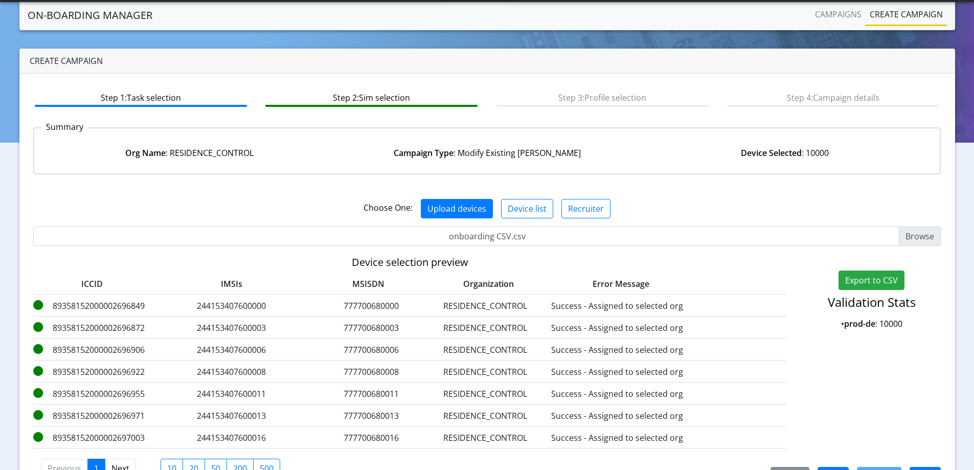
scroll to position [62, 0]
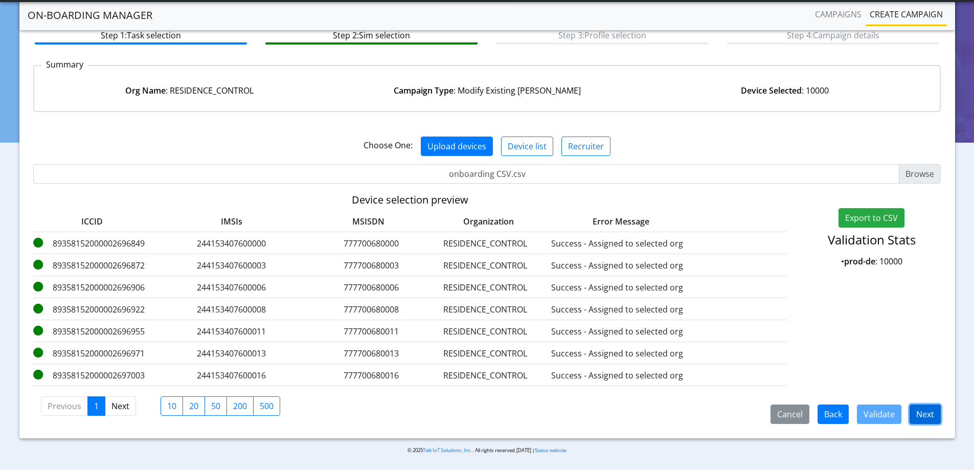
click at [926, 414] on button "Next" at bounding box center [925, 413] width 31 height 19
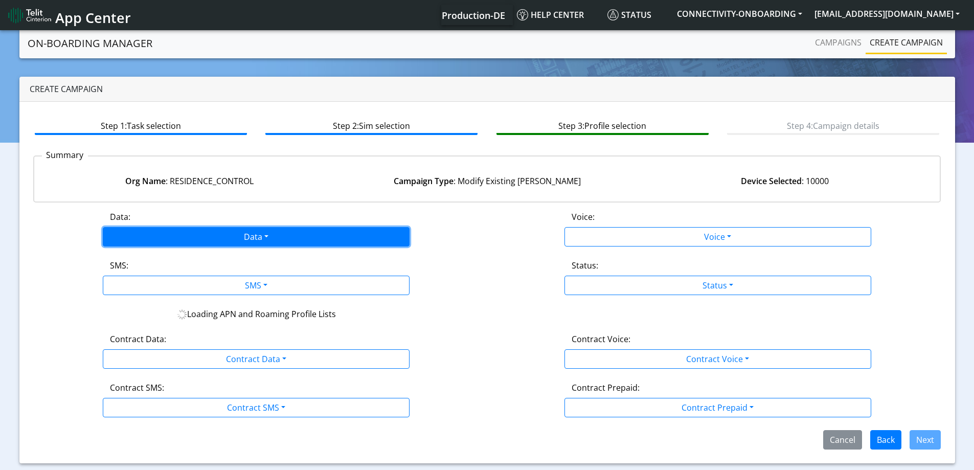
click at [213, 228] on button "Data" at bounding box center [256, 236] width 307 height 19
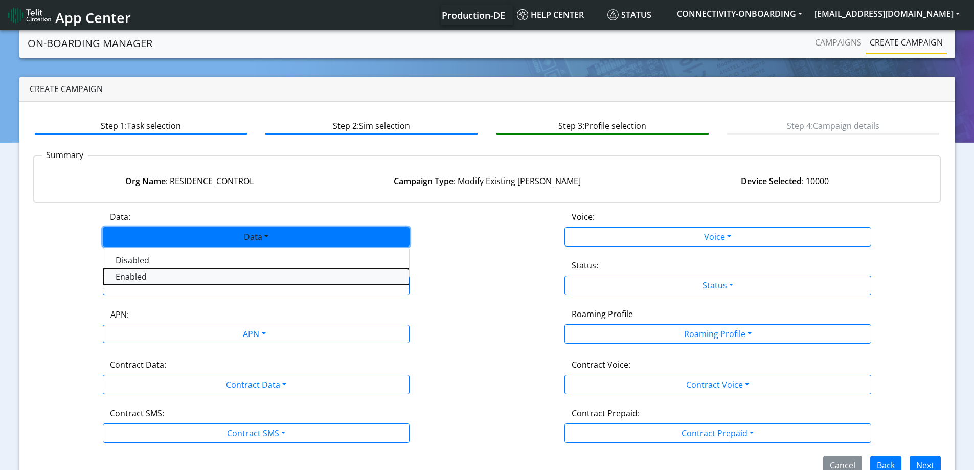
click at [161, 275] on button "Enabled" at bounding box center [256, 276] width 306 height 16
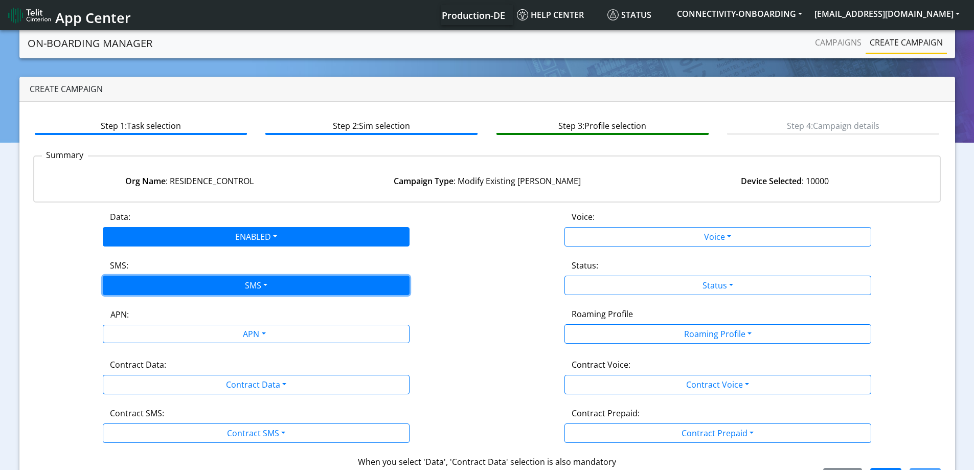
click at [161, 279] on button "SMS" at bounding box center [256, 285] width 307 height 19
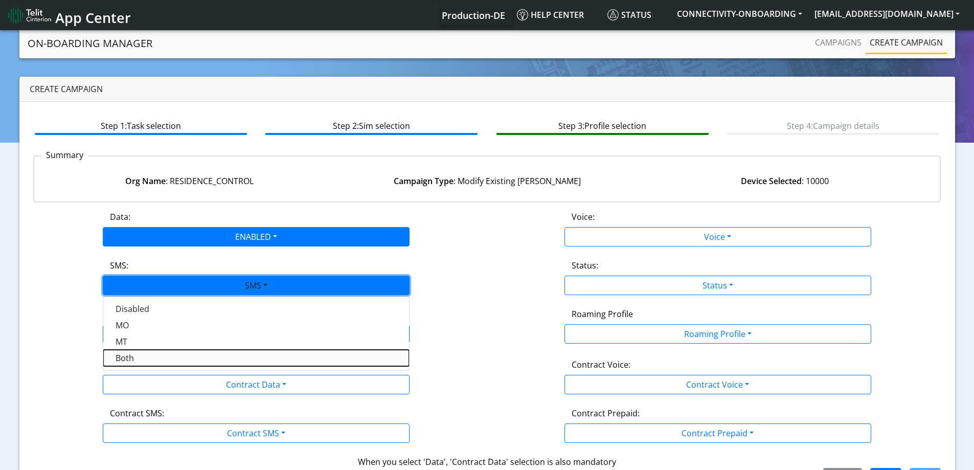
click at [136, 355] on button "Both" at bounding box center [256, 358] width 306 height 16
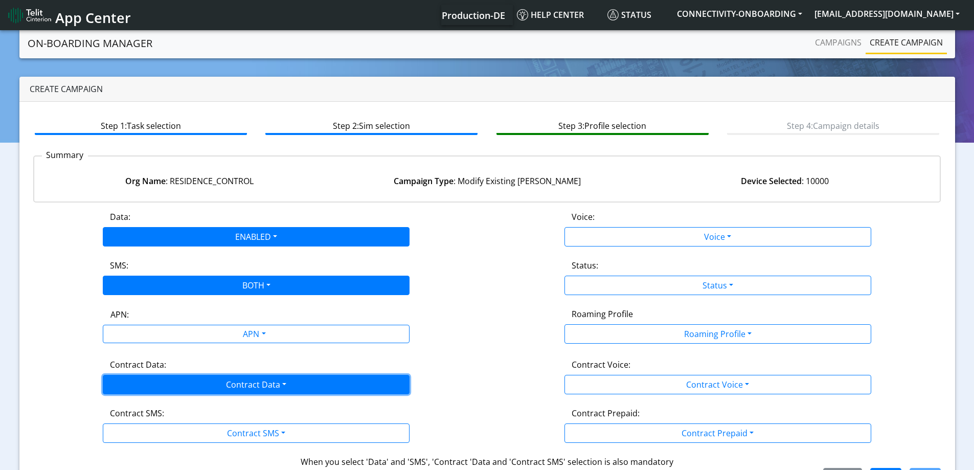
drag, startPoint x: 157, startPoint y: 381, endPoint x: 140, endPoint y: 410, distance: 33.9
click at [157, 381] on button "Contract Data" at bounding box center [256, 384] width 307 height 19
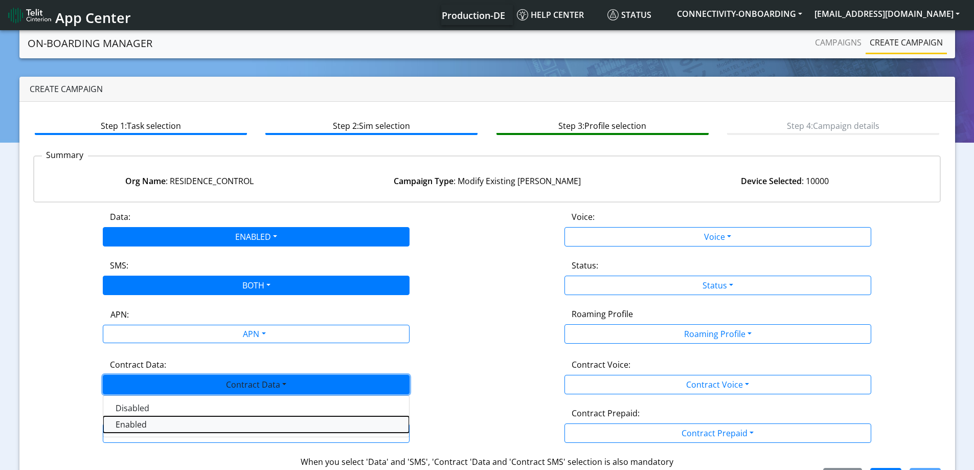
click at [128, 428] on Dataenabled-dropdown "Enabled" at bounding box center [256, 424] width 306 height 16
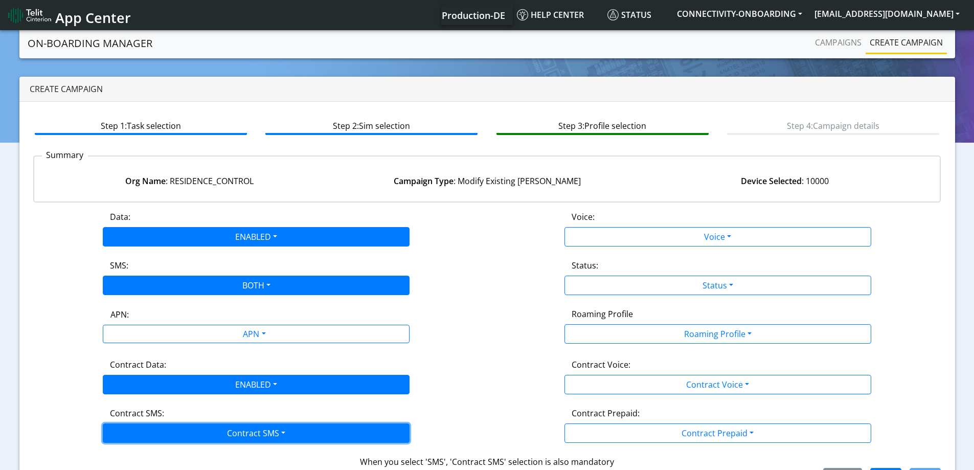
click at [127, 436] on button "Contract SMS" at bounding box center [256, 432] width 307 height 19
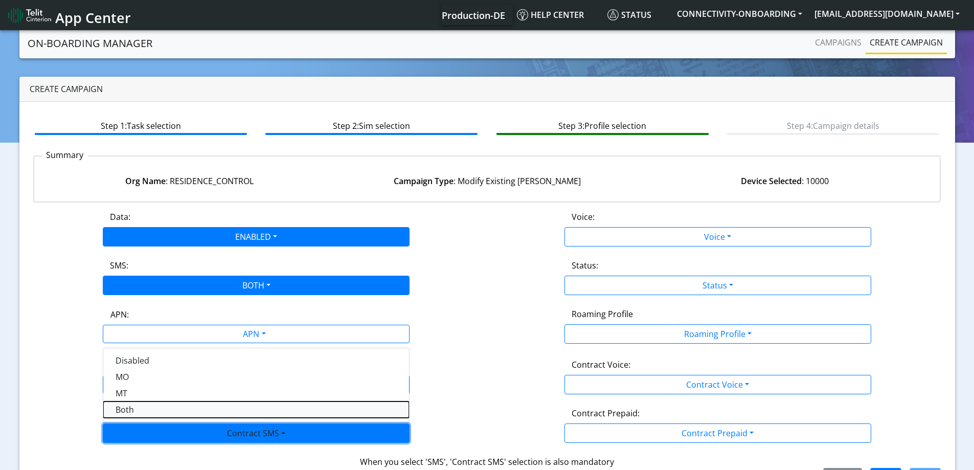
click at [138, 406] on SMSboth-dropdown "Both" at bounding box center [256, 409] width 306 height 16
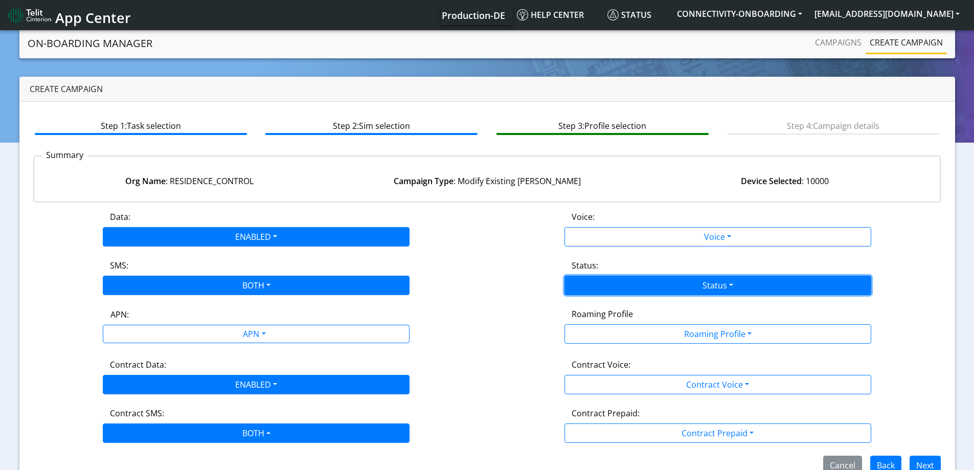
click at [714, 283] on button "Status" at bounding box center [718, 285] width 307 height 19
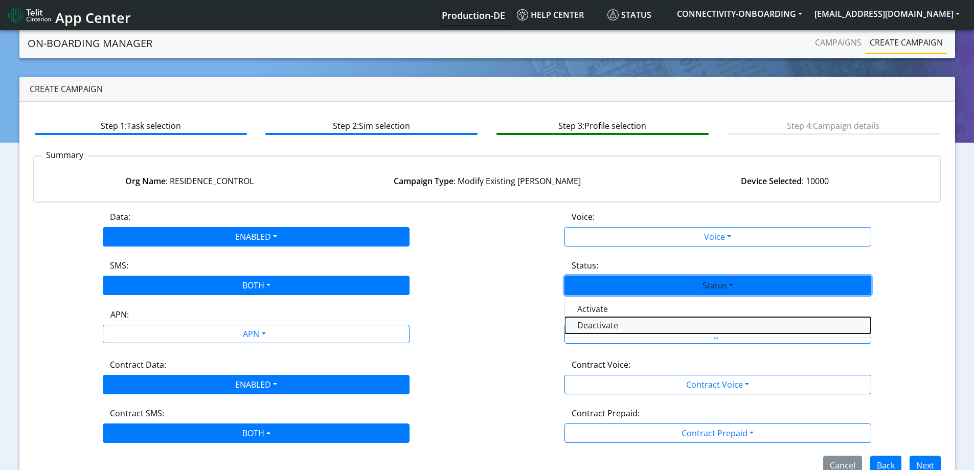
click at [595, 325] on button "Deactivate" at bounding box center [718, 325] width 306 height 16
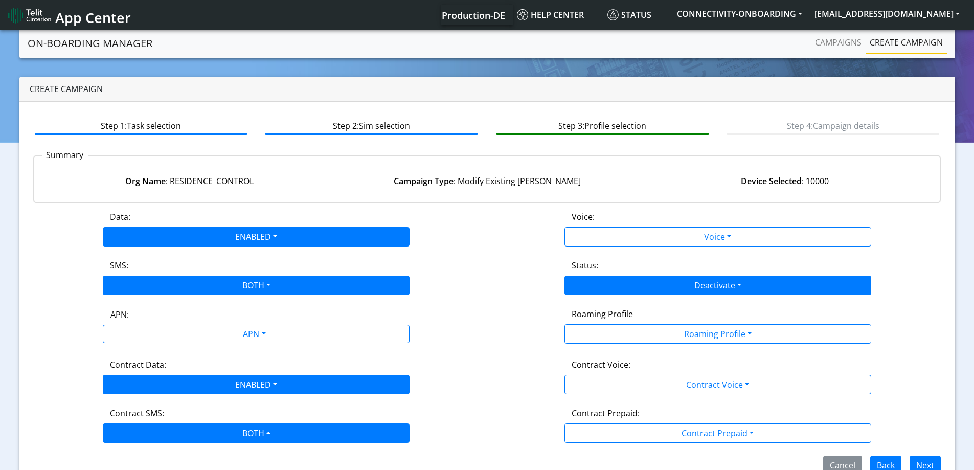
click at [492, 301] on div "Data: ENABLED Disabled Enabled Voice: Voice Disabled Enabled SMS: BOTH Disabled…" at bounding box center [487, 343] width 908 height 264
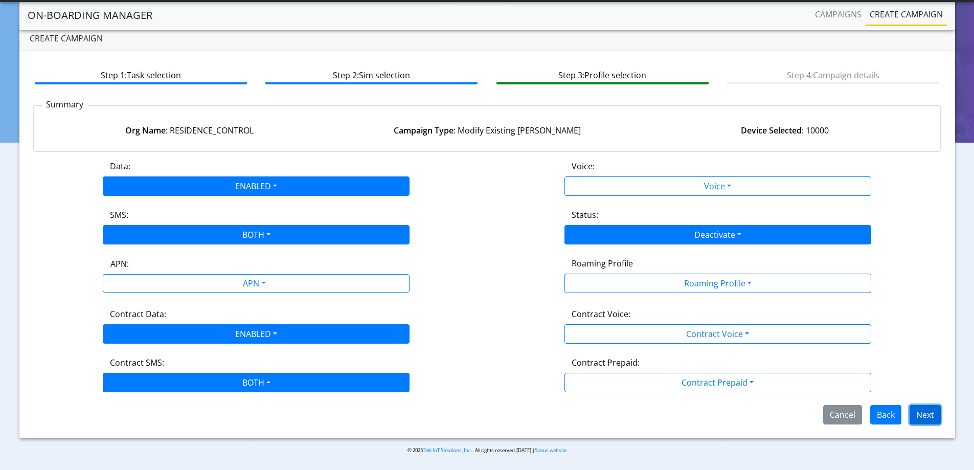
click at [928, 416] on button "Next" at bounding box center [925, 414] width 31 height 19
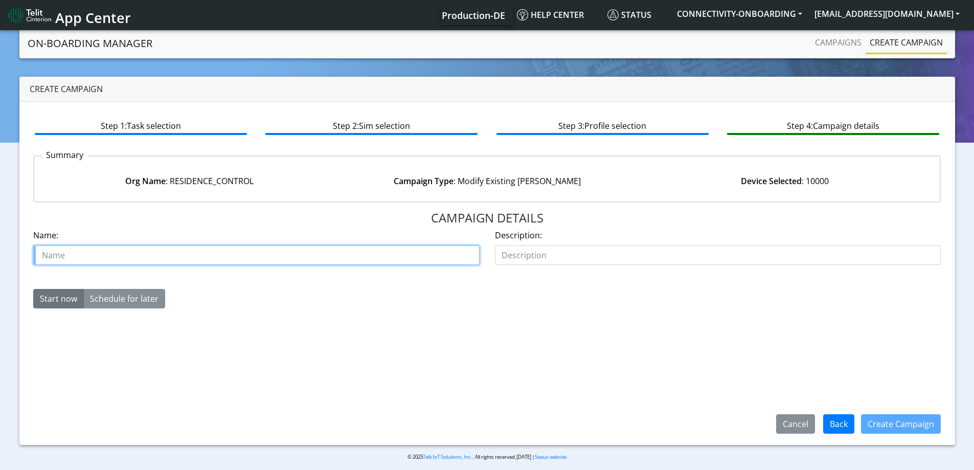
click at [245, 259] on input "text" at bounding box center [256, 254] width 446 height 19
type input "residence control fix 30K order 3"
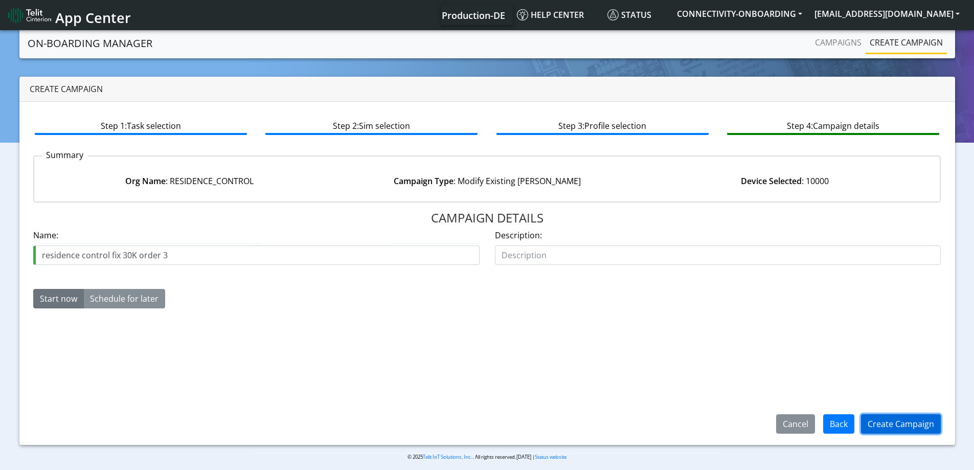
click at [895, 431] on button "Create Campaign" at bounding box center [901, 423] width 80 height 19
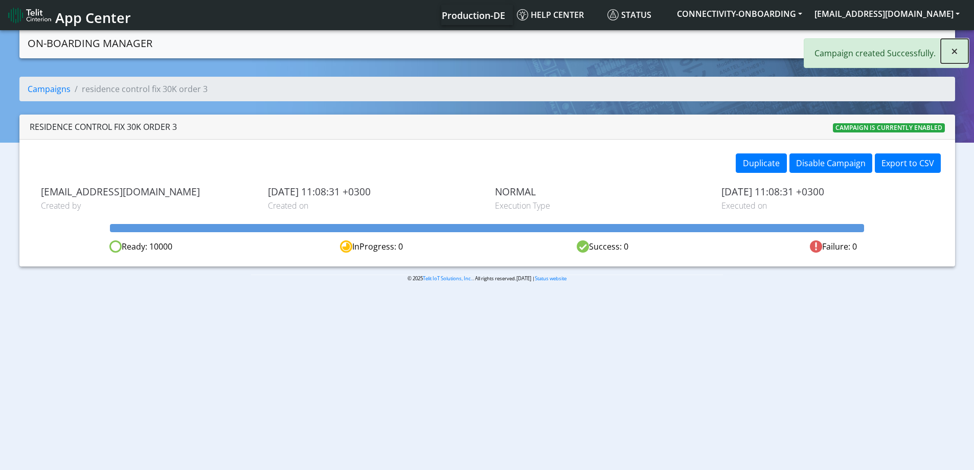
click at [951, 52] on button "×" at bounding box center [955, 51] width 28 height 25
click at [822, 46] on link "Campaigns" at bounding box center [838, 42] width 55 height 20
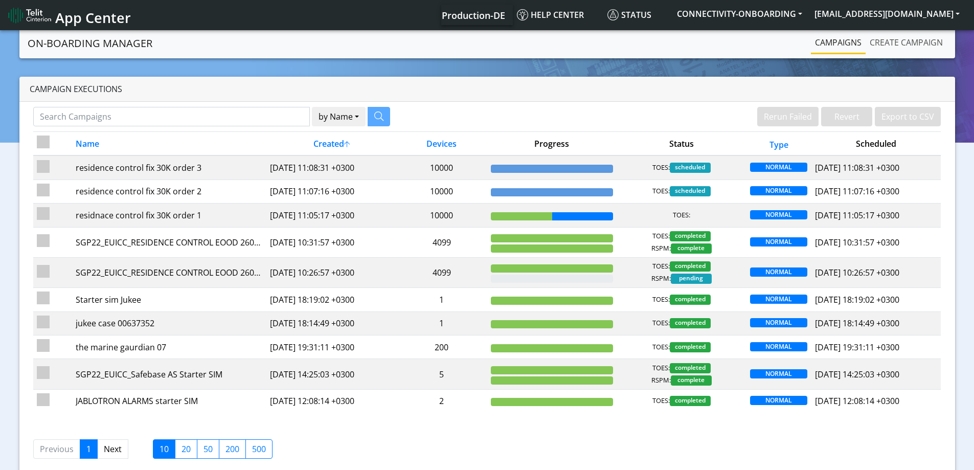
drag, startPoint x: 876, startPoint y: 39, endPoint x: 858, endPoint y: 42, distance: 18.7
click at [876, 40] on link "Create campaign" at bounding box center [906, 42] width 81 height 20
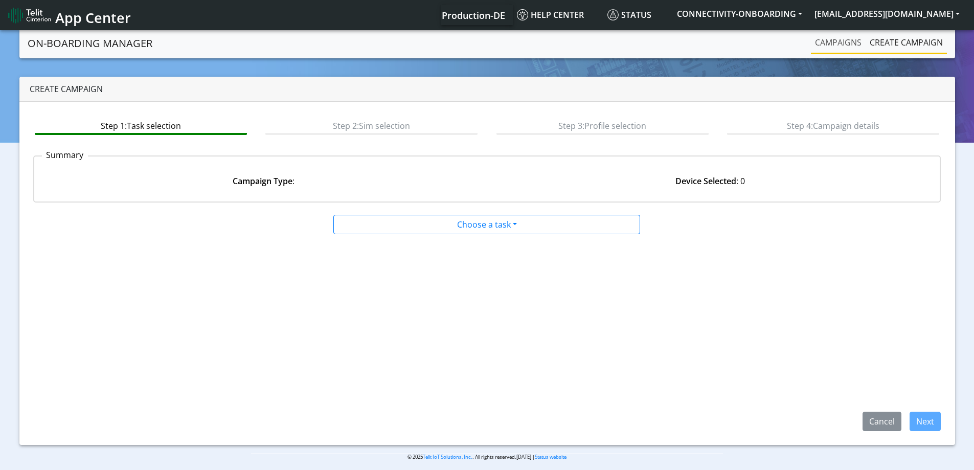
click at [846, 43] on link "Campaigns" at bounding box center [838, 42] width 55 height 20
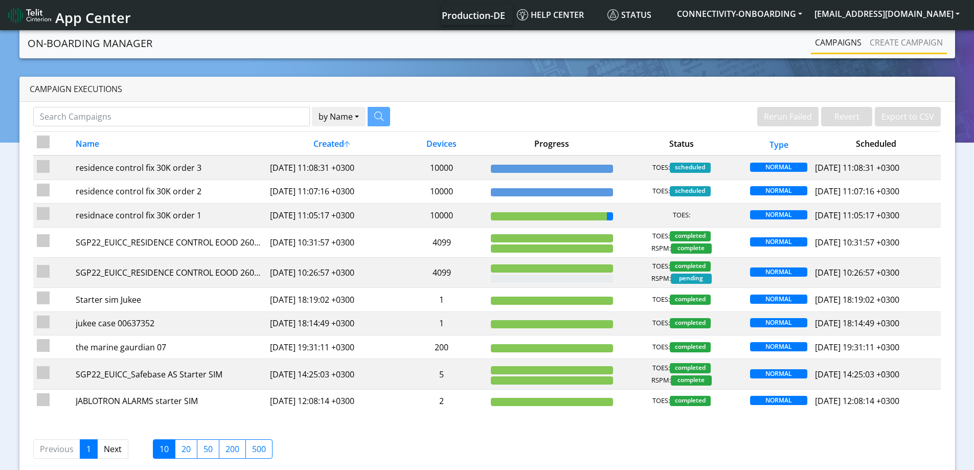
click at [912, 53] on li "Create campaign" at bounding box center [906, 43] width 81 height 22
click at [906, 42] on link "Create campaign" at bounding box center [906, 42] width 81 height 20
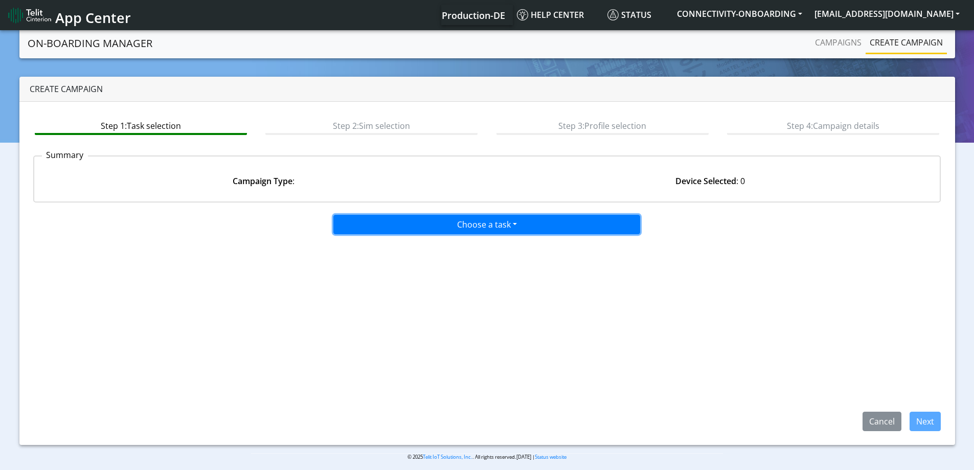
click at [471, 227] on button "Choose a task" at bounding box center [486, 224] width 307 height 19
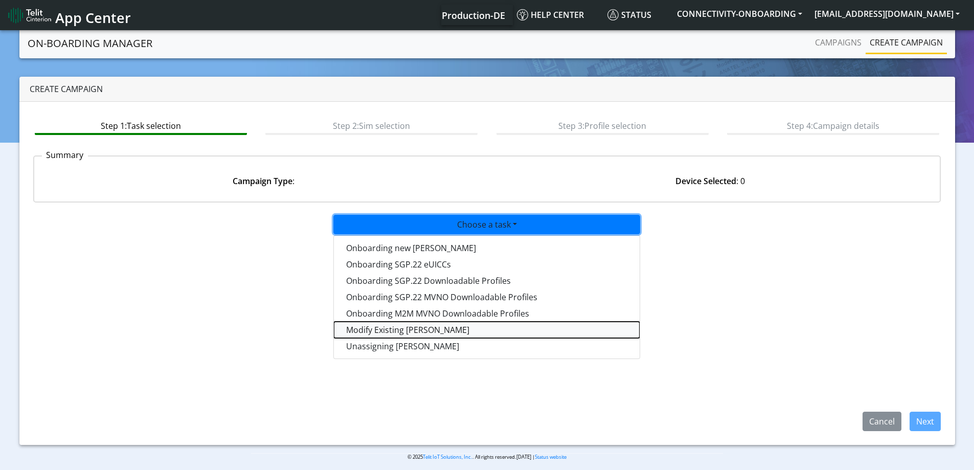
click at [389, 329] on taskiotp-dropdown "Modify Existing [PERSON_NAME]" at bounding box center [487, 330] width 306 height 16
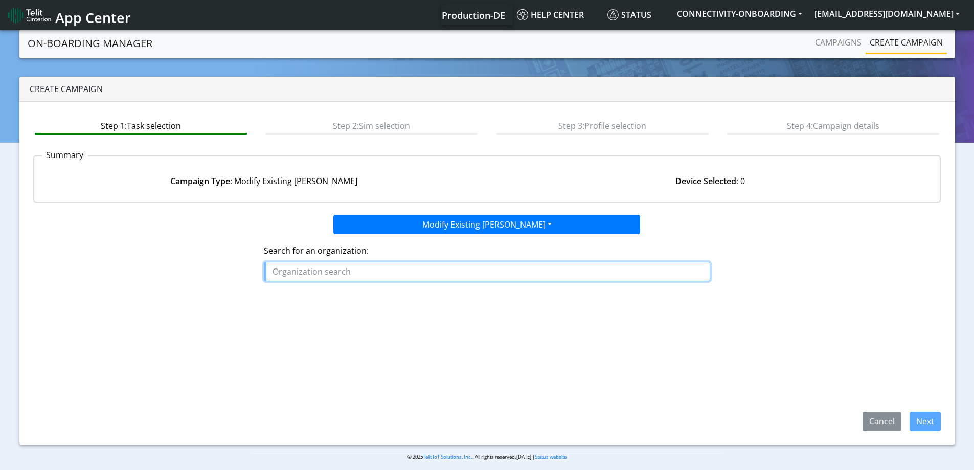
click at [379, 264] on input "text" at bounding box center [487, 271] width 446 height 19
click at [321, 289] on button "EXOD IGO" at bounding box center [304, 295] width 81 height 16
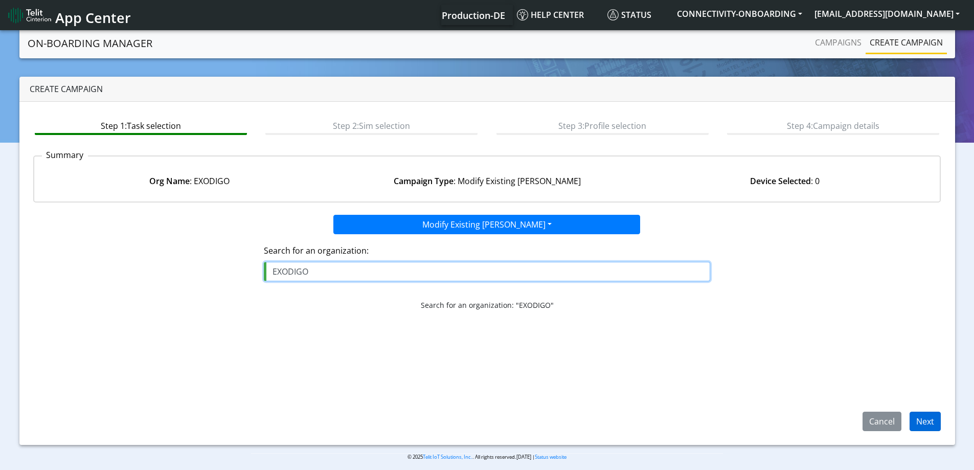
type input "EXODIGO"
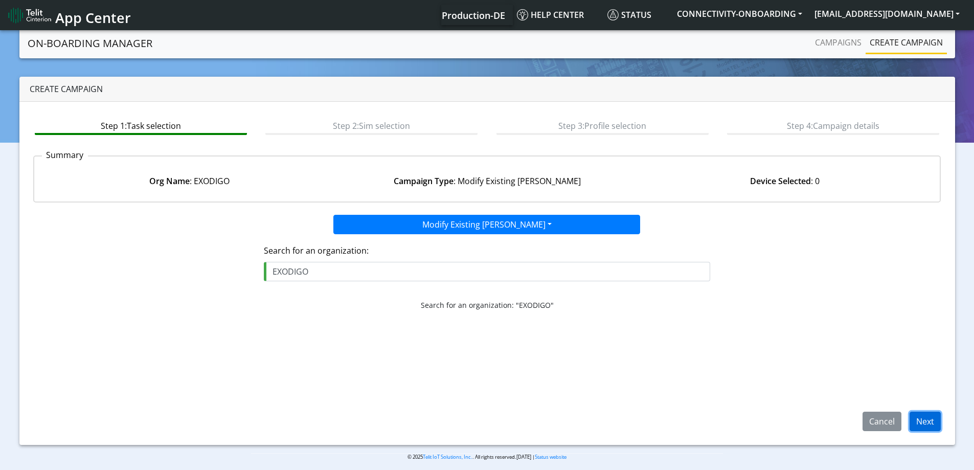
click at [918, 414] on button "Next" at bounding box center [925, 421] width 31 height 19
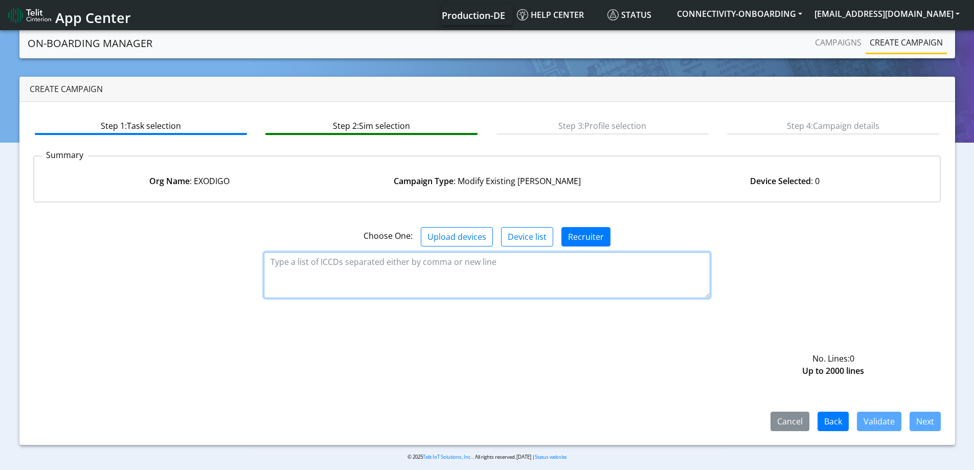
click at [513, 259] on textarea at bounding box center [487, 275] width 446 height 46
paste textarea "89358152000000840423 89358152000000840431 89358152000000840449 8935815200000084…"
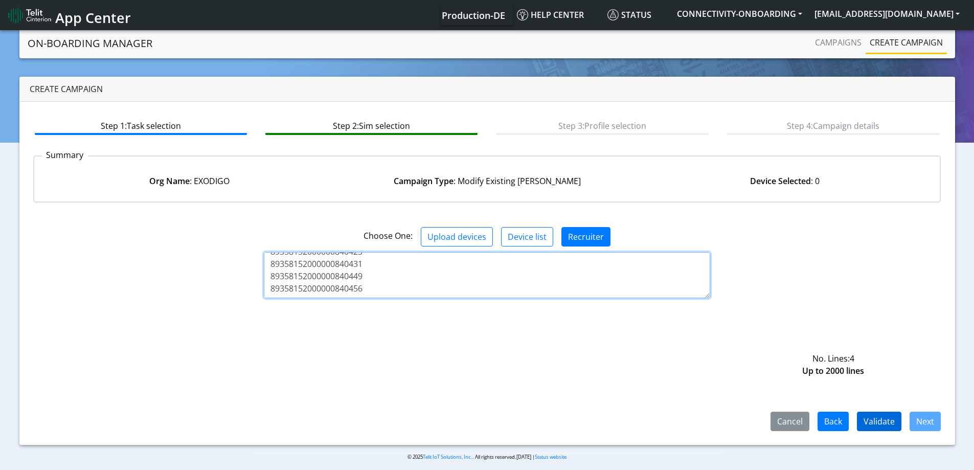
type textarea "89358152000000840423 89358152000000840431 89358152000000840449 8935815200000084…"
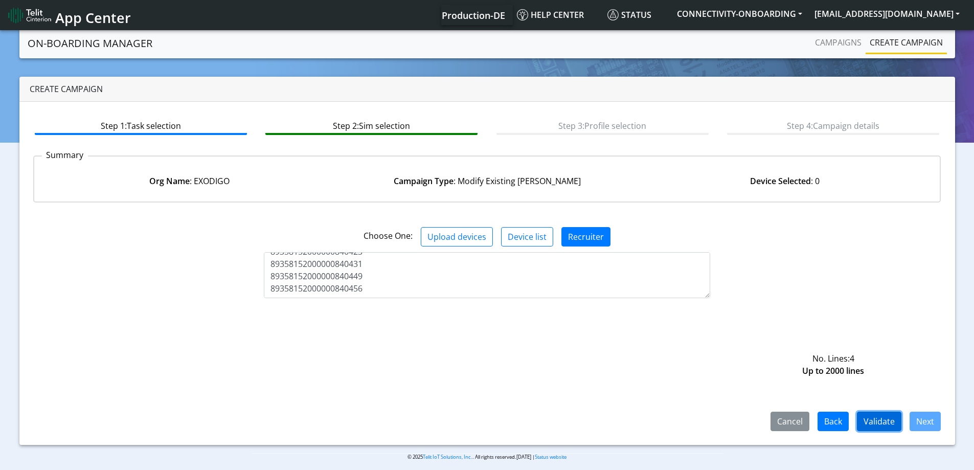
click at [884, 420] on button "Validate" at bounding box center [879, 421] width 44 height 19
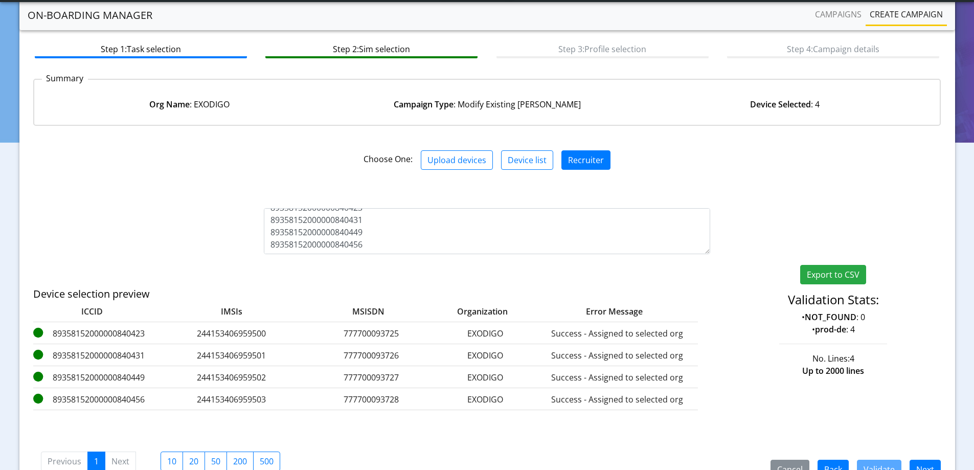
scroll to position [104, 0]
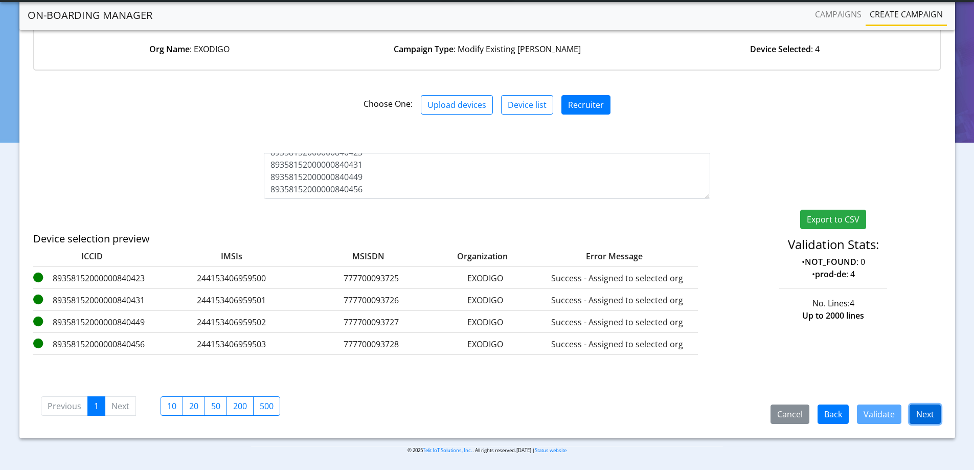
click at [925, 415] on button "Next" at bounding box center [925, 413] width 31 height 19
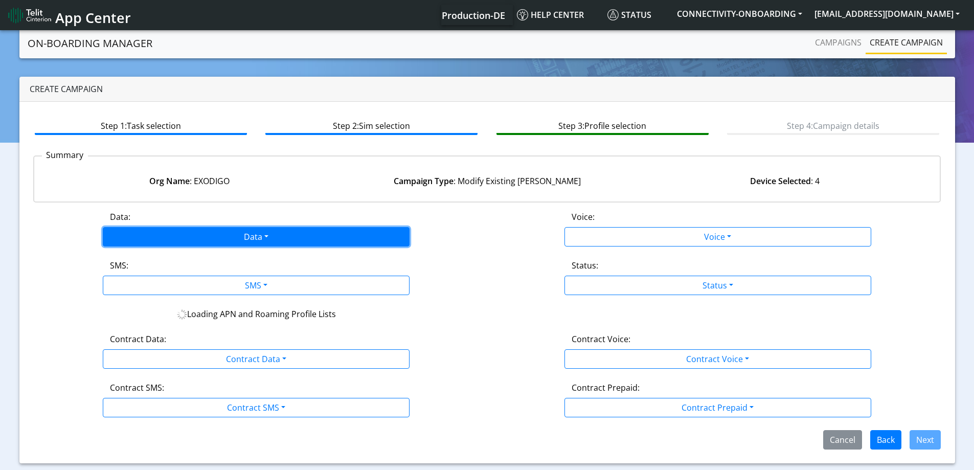
click at [202, 231] on button "Data" at bounding box center [256, 236] width 307 height 19
click at [145, 285] on div "Disabled Enabled" at bounding box center [256, 268] width 307 height 42
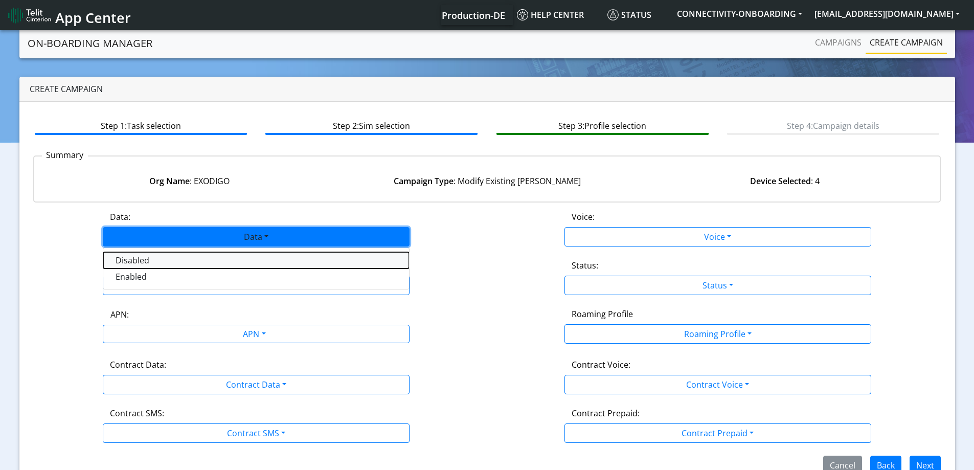
click at [144, 266] on button "Disabled" at bounding box center [256, 260] width 306 height 16
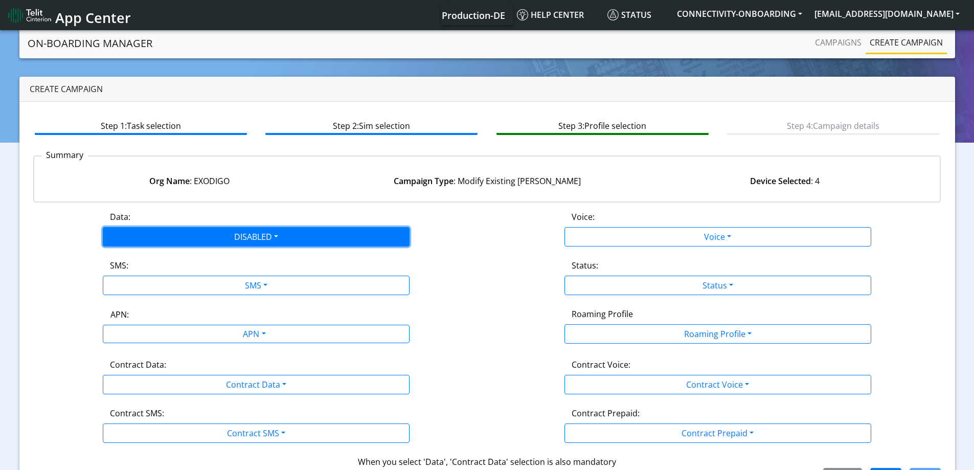
drag, startPoint x: 162, startPoint y: 238, endPoint x: 151, endPoint y: 264, distance: 28.4
click at [163, 238] on button "DISABLED" at bounding box center [256, 236] width 307 height 19
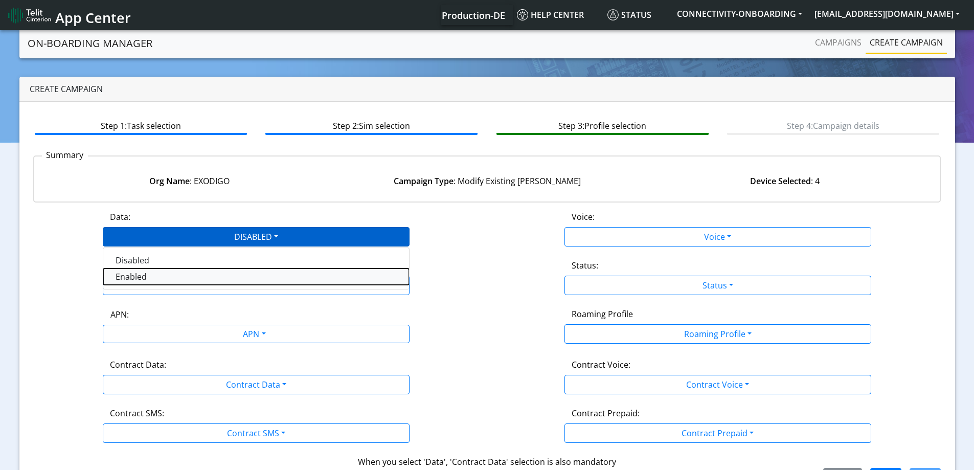
click at [133, 284] on button "Enabled" at bounding box center [256, 276] width 306 height 16
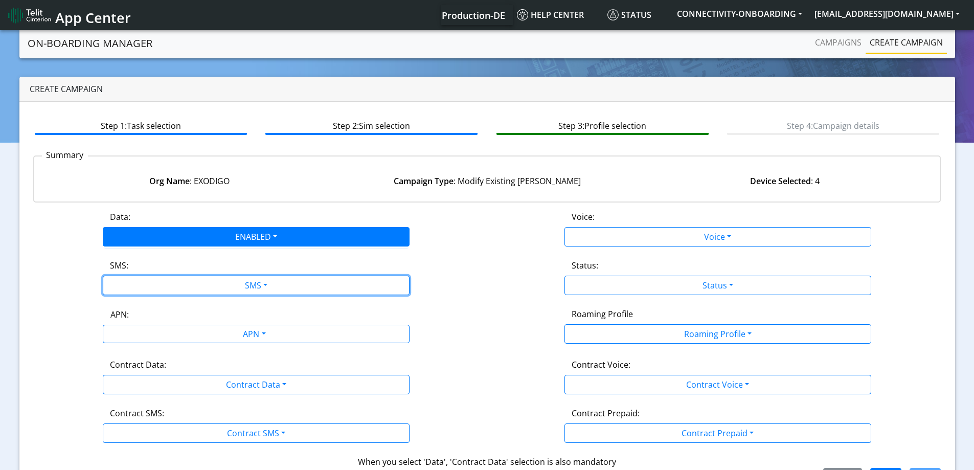
drag, startPoint x: 133, startPoint y: 283, endPoint x: 138, endPoint y: 308, distance: 25.4
click at [134, 283] on button "SMS" at bounding box center [256, 285] width 307 height 19
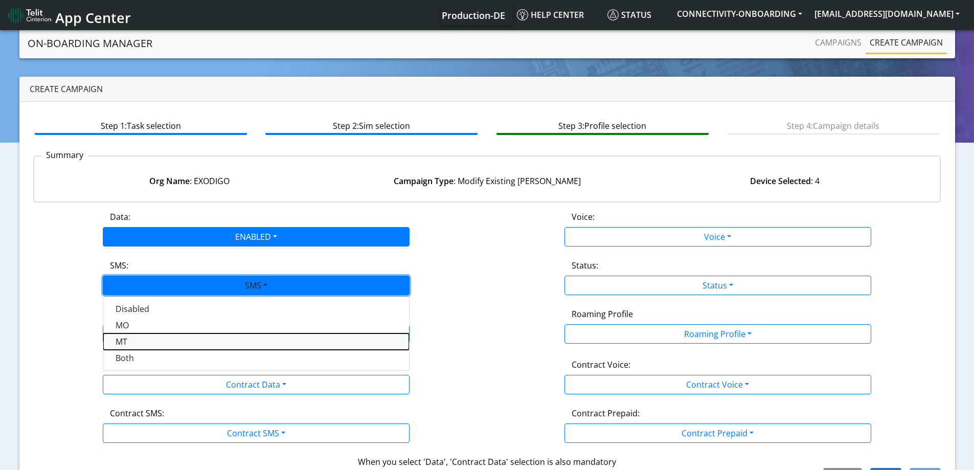
click at [130, 345] on button "MT" at bounding box center [256, 341] width 306 height 16
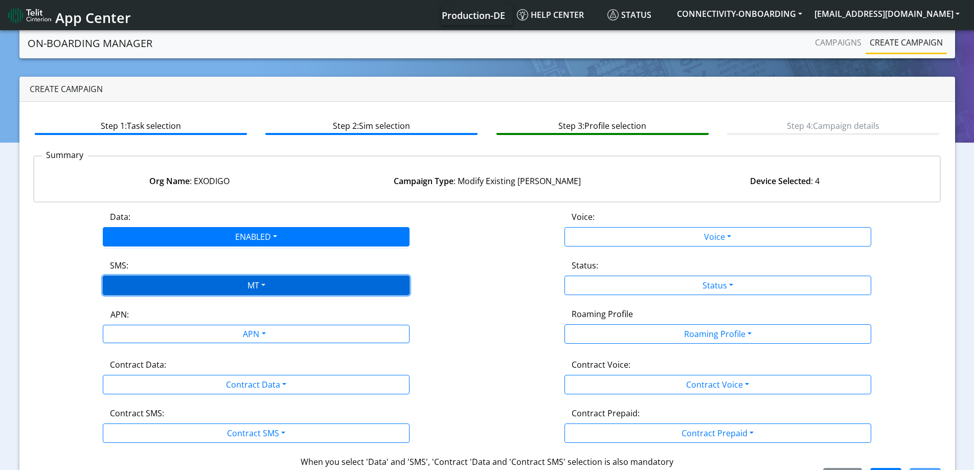
click at [148, 285] on button "MT" at bounding box center [256, 285] width 307 height 19
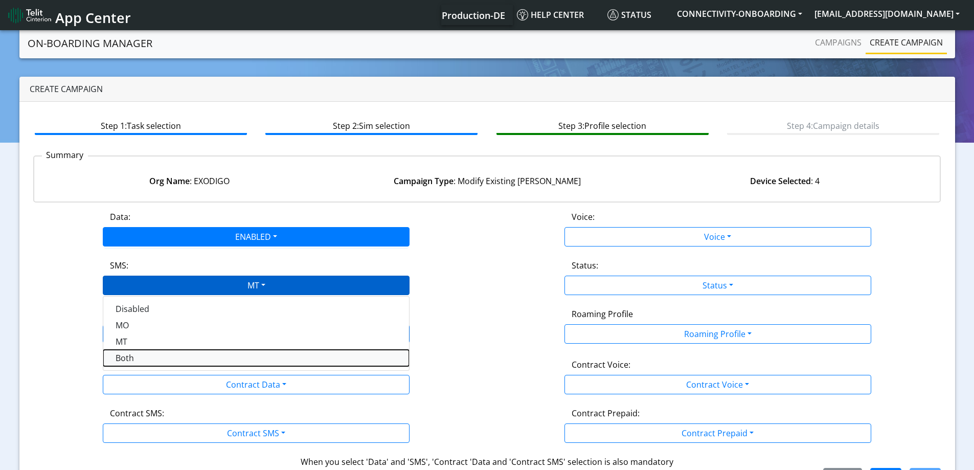
click at [133, 363] on button "Both" at bounding box center [256, 358] width 306 height 16
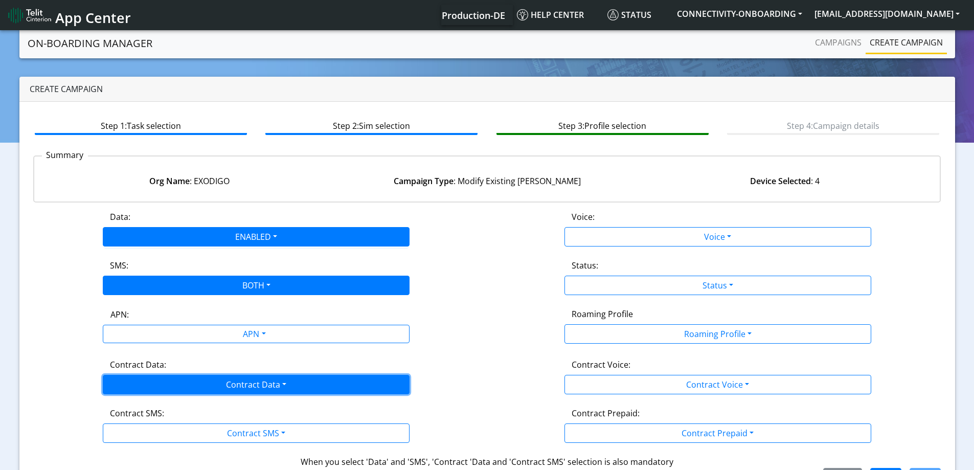
click at [140, 376] on button "Contract Data" at bounding box center [256, 384] width 307 height 19
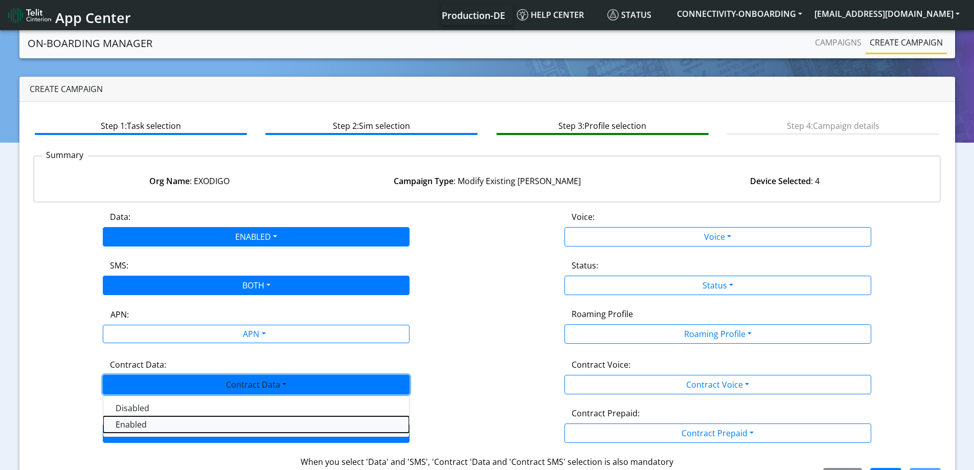
click at [138, 422] on Dataenabled-dropdown "Enabled" at bounding box center [256, 424] width 306 height 16
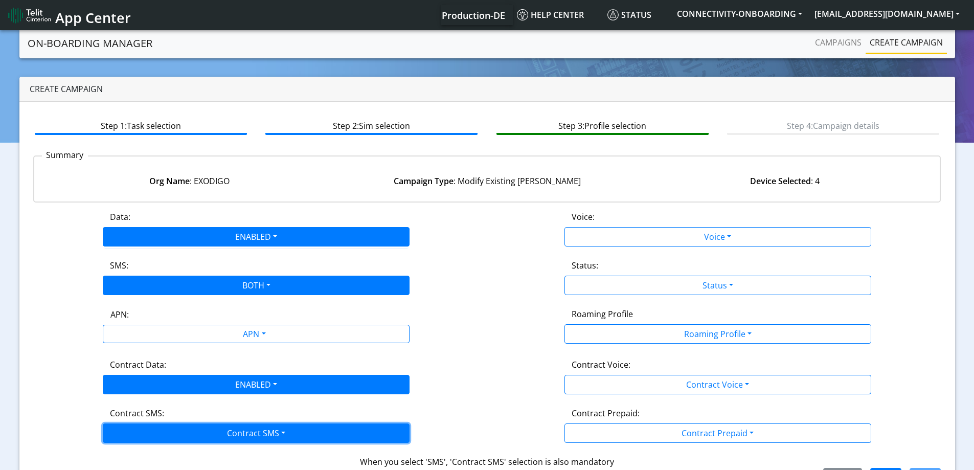
click at [136, 431] on button "Contract SMS" at bounding box center [256, 432] width 307 height 19
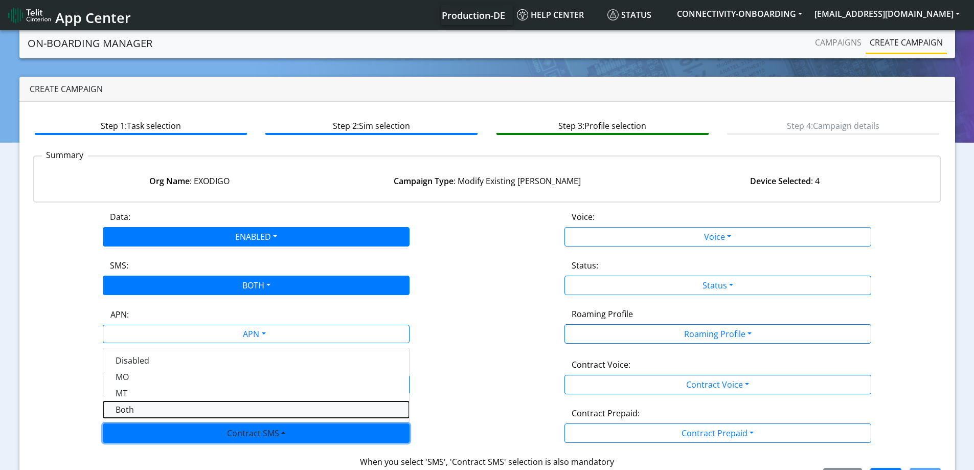
drag, startPoint x: 130, startPoint y: 414, endPoint x: 444, endPoint y: 328, distance: 324.9
click at [133, 413] on SMSboth-dropdown "Both" at bounding box center [256, 409] width 306 height 16
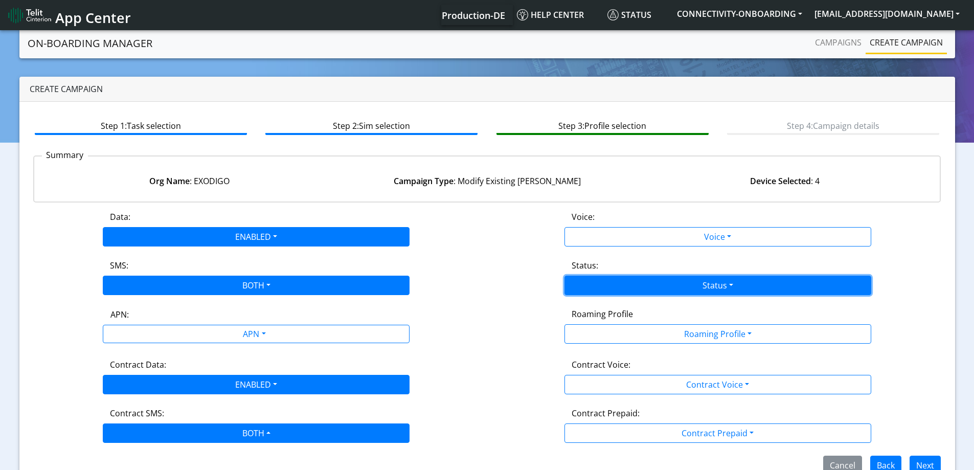
click at [701, 294] on button "Status" at bounding box center [718, 285] width 307 height 19
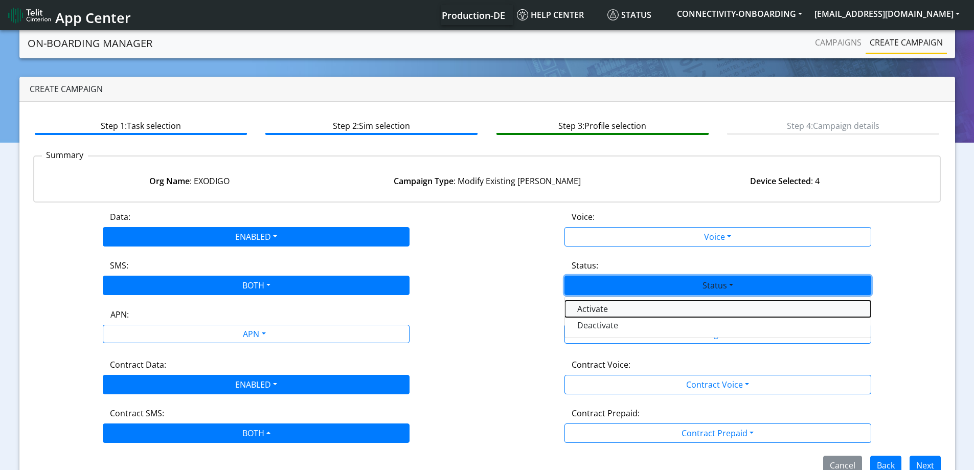
drag, startPoint x: 624, startPoint y: 306, endPoint x: 548, endPoint y: 317, distance: 77.5
click at [623, 306] on button "Activate" at bounding box center [718, 309] width 306 height 16
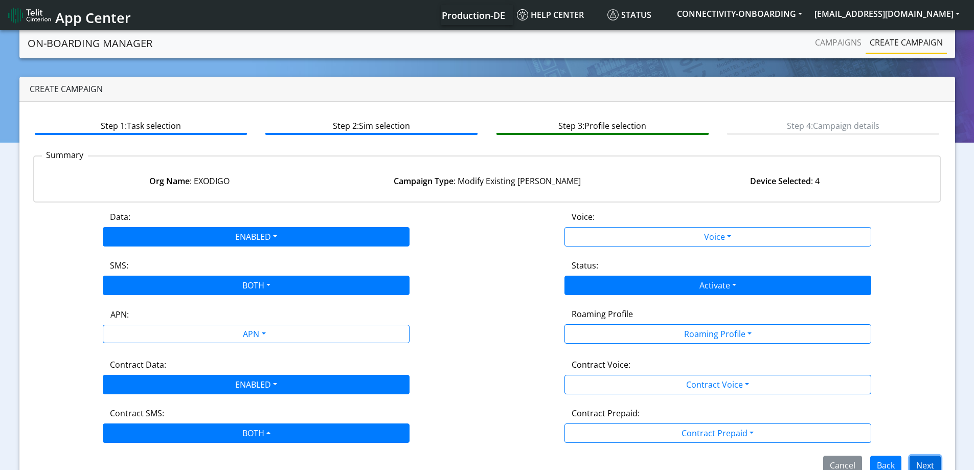
click at [926, 460] on button "Next" at bounding box center [925, 465] width 31 height 19
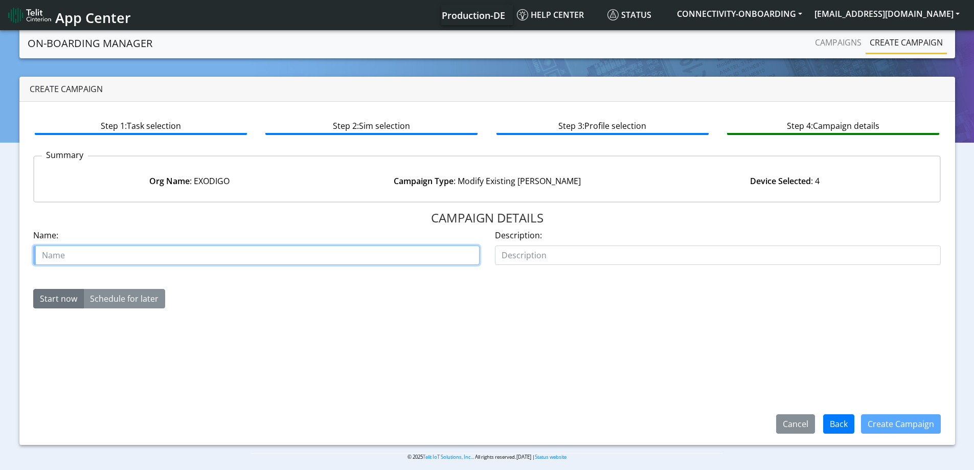
click at [322, 253] on input "text" at bounding box center [256, 254] width 446 height 19
type input "exodigo reactivate test [PERSON_NAME]"
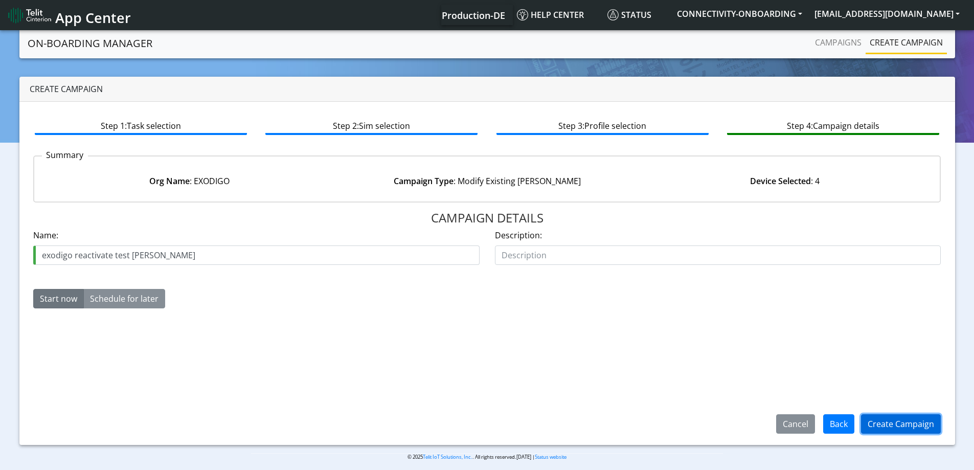
click at [888, 418] on button "Create Campaign" at bounding box center [901, 423] width 80 height 19
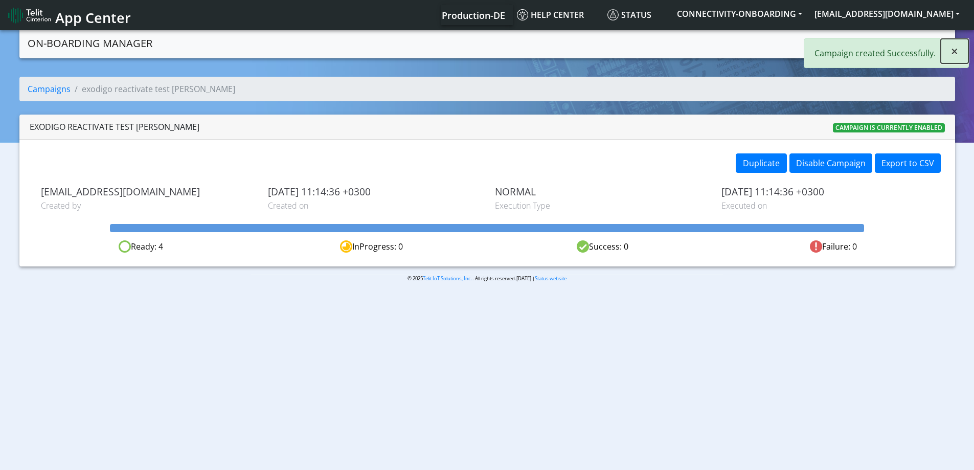
click at [950, 54] on button "×" at bounding box center [955, 51] width 28 height 25
click at [834, 46] on link "Campaigns" at bounding box center [838, 42] width 55 height 20
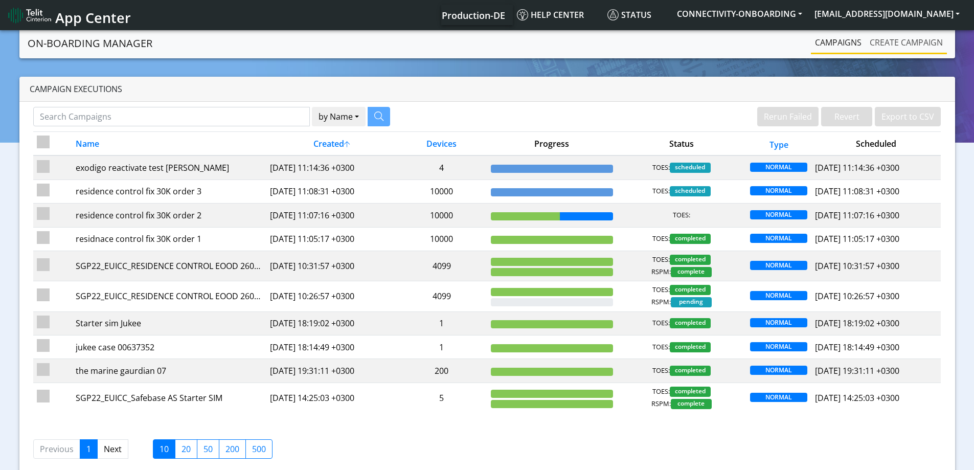
click at [891, 34] on link "Create campaign" at bounding box center [906, 42] width 81 height 20
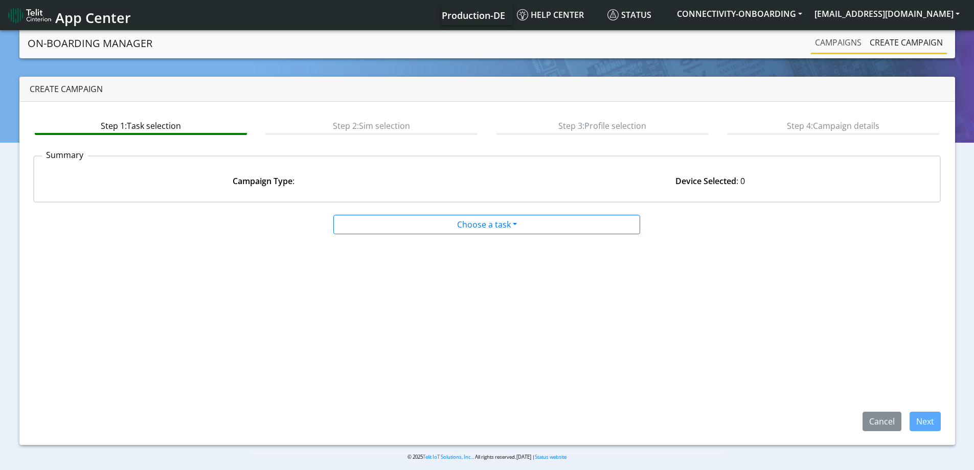
click at [845, 47] on link "Campaigns" at bounding box center [838, 42] width 55 height 20
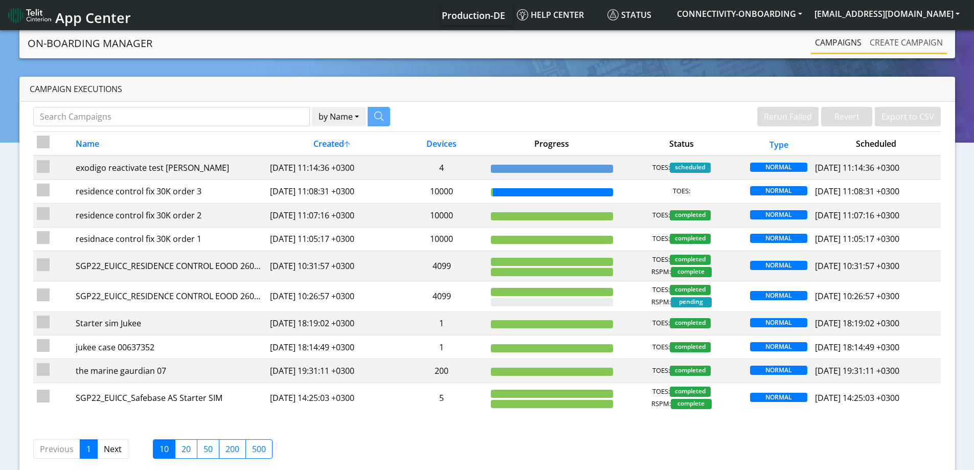
click at [923, 48] on link "Create campaign" at bounding box center [906, 42] width 81 height 20
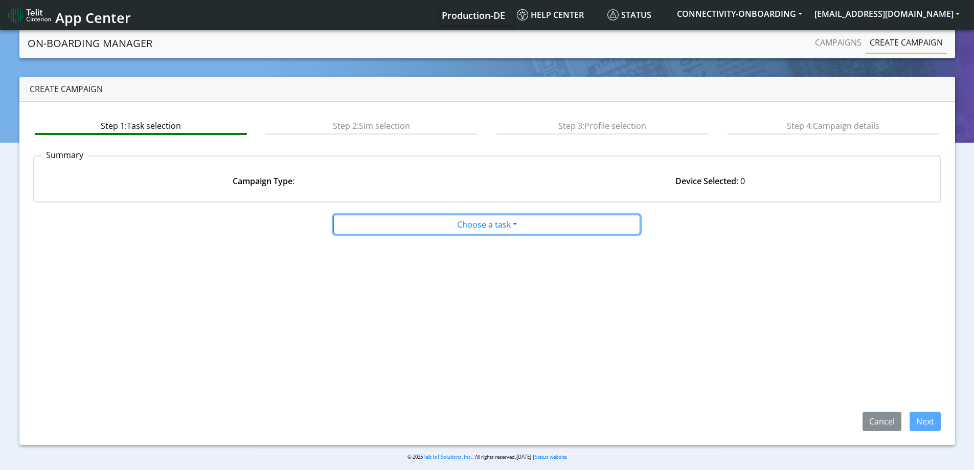
drag, startPoint x: 463, startPoint y: 217, endPoint x: 428, endPoint y: 246, distance: 45.4
click at [463, 218] on button "Choose a task" at bounding box center [486, 224] width 307 height 19
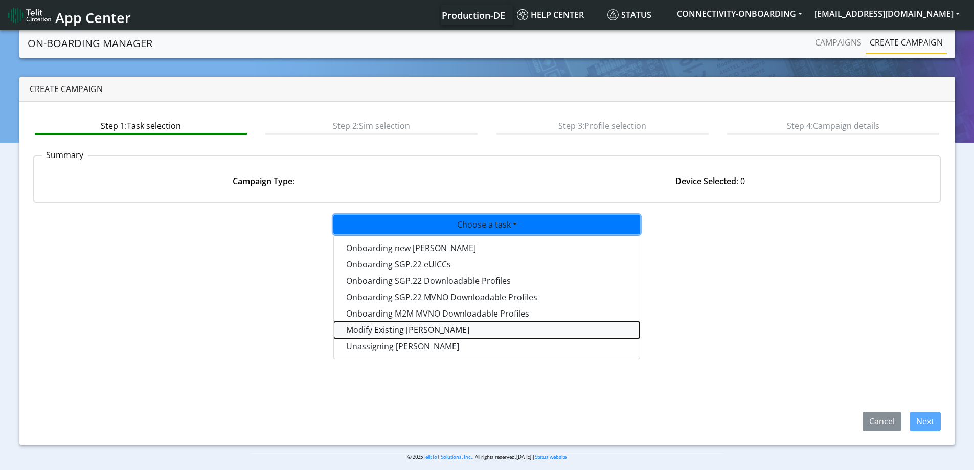
click at [383, 334] on taskiotp-dropdown "Modify Existing [PERSON_NAME]" at bounding box center [487, 330] width 306 height 16
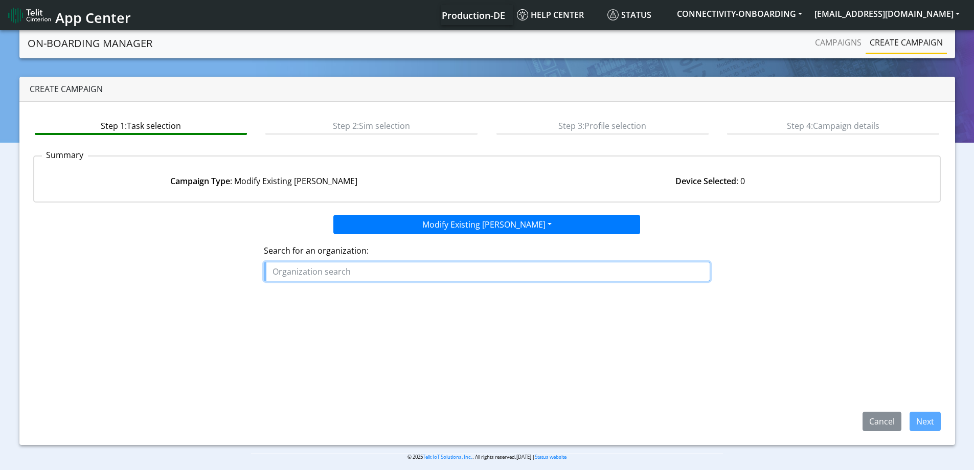
click at [391, 271] on input "text" at bounding box center [487, 271] width 446 height 19
drag, startPoint x: 356, startPoint y: 270, endPoint x: 202, endPoint y: 239, distance: 157.0
click at [201, 242] on div "Search for an organization: resdi" at bounding box center [488, 266] width 924 height 65
click at [309, 295] on ngb-highlight "RESID ENCE_CONTROL" at bounding box center [319, 294] width 84 height 11
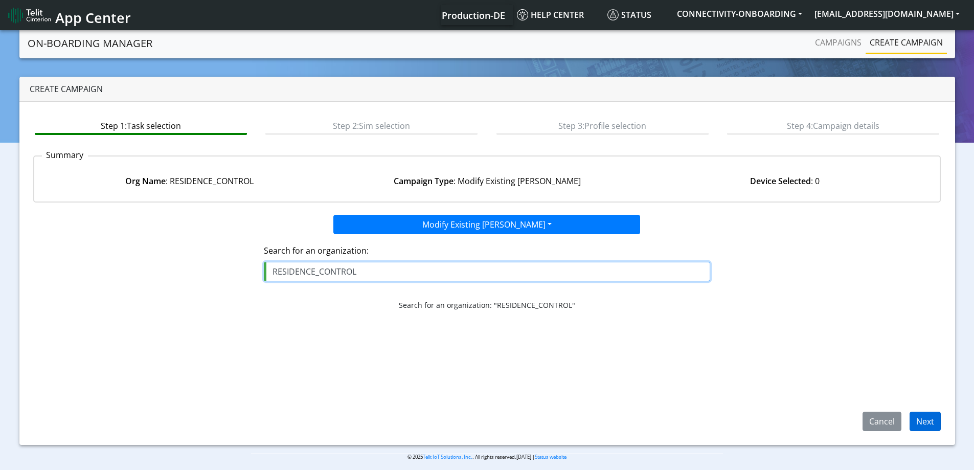
type input "RESIDENCE_CONTROL"
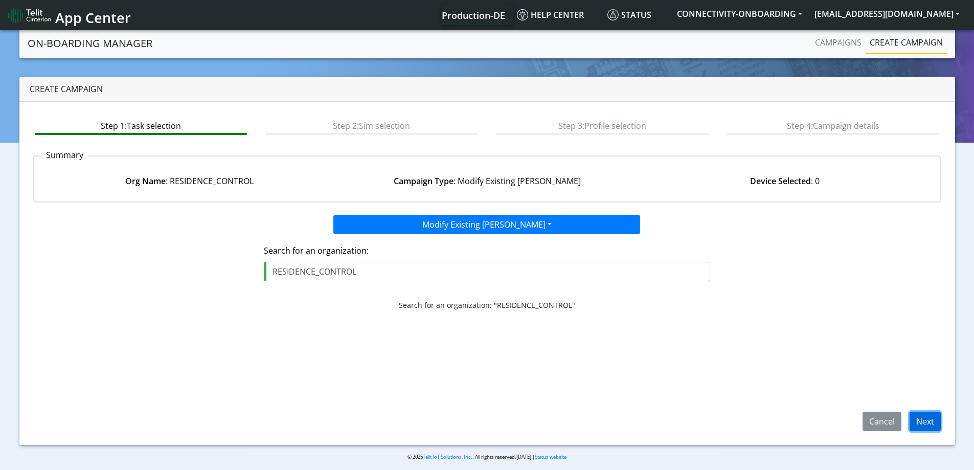
click at [930, 423] on button "Next" at bounding box center [925, 421] width 31 height 19
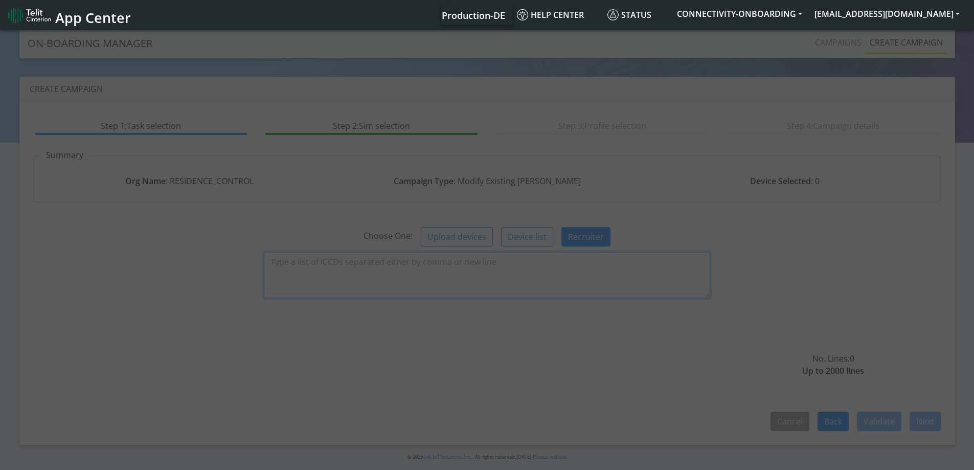
click at [518, 269] on textarea at bounding box center [487, 275] width 446 height 46
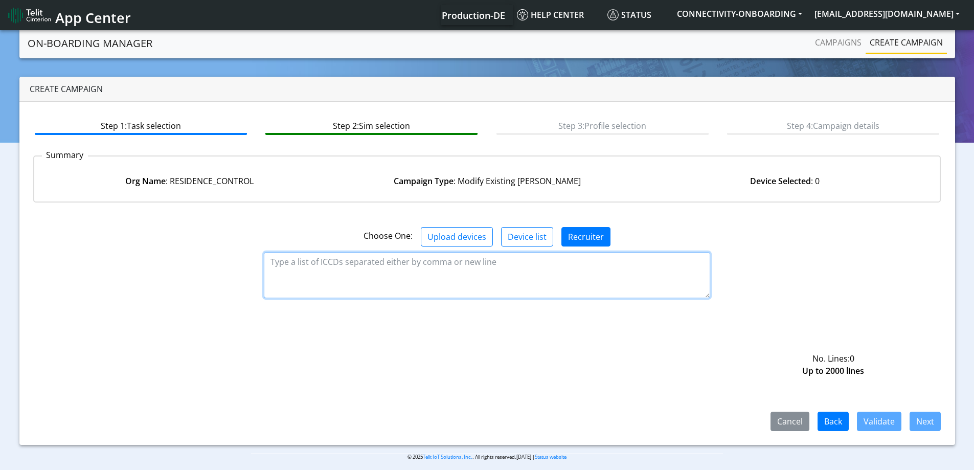
paste textarea "89358152000002896845 89358152000002896852 89358152000002896860 8935815200000289…"
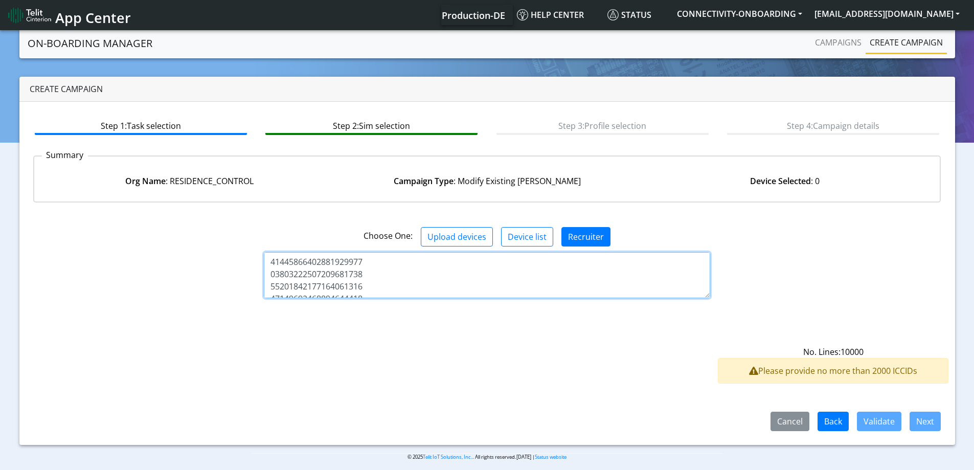
scroll to position [122695, 0]
type textarea "89358152000002896845 89358152000002896852 89358152000002896860 8935815200000289…"
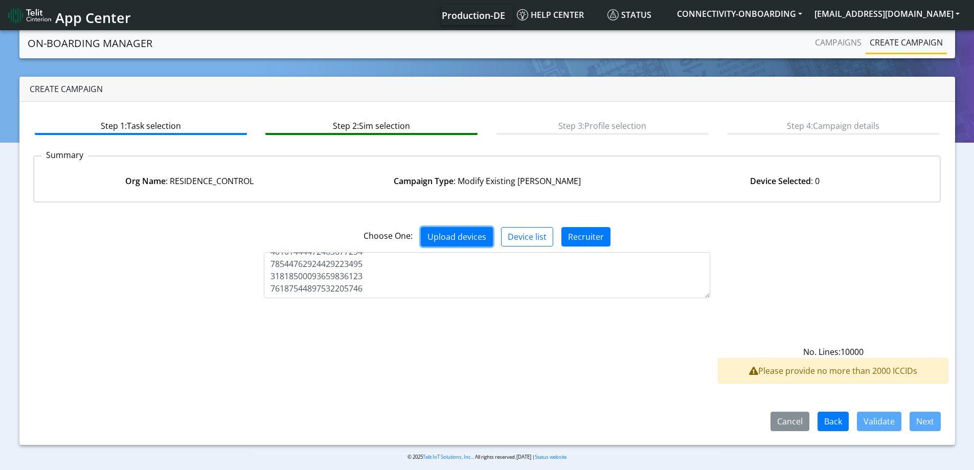
click at [460, 232] on button "Upload devices" at bounding box center [457, 236] width 72 height 19
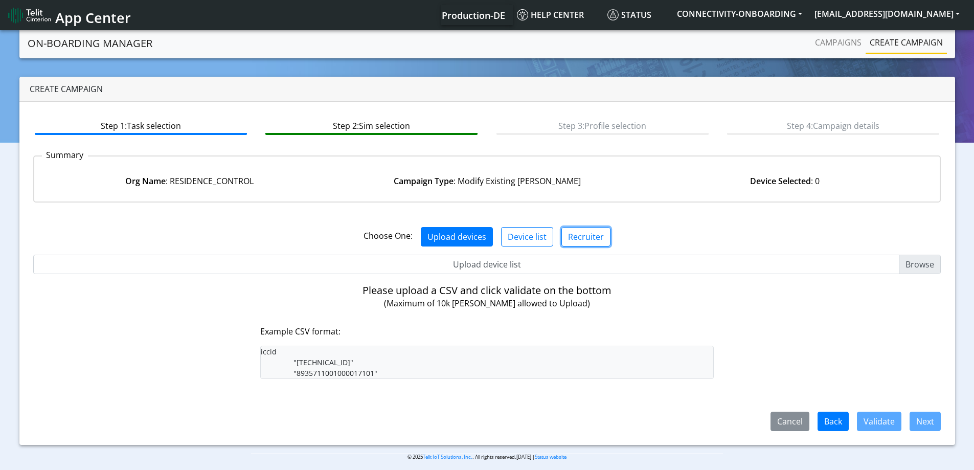
click at [568, 230] on button "Recruiter" at bounding box center [585, 236] width 49 height 19
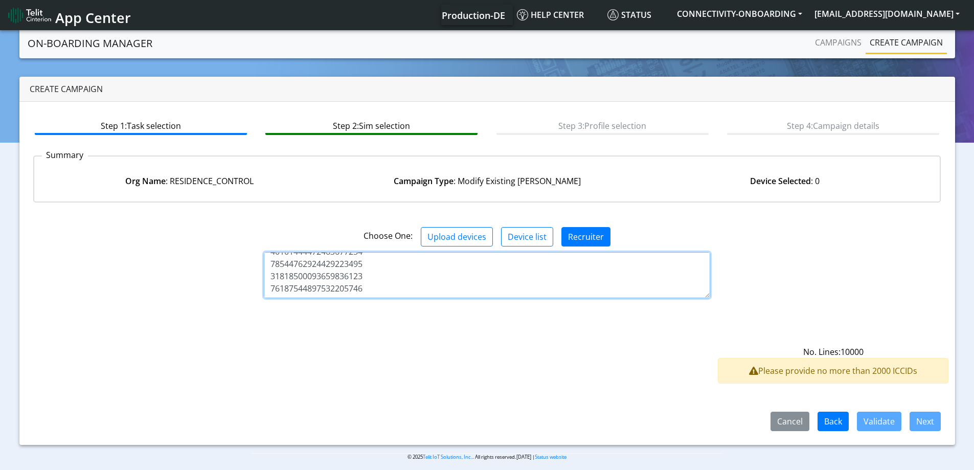
click at [469, 270] on textarea at bounding box center [487, 275] width 446 height 46
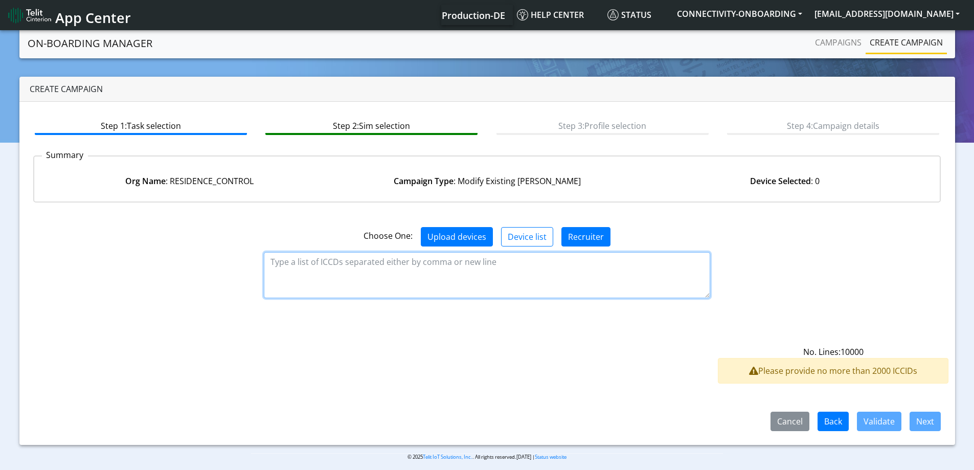
scroll to position [0, 0]
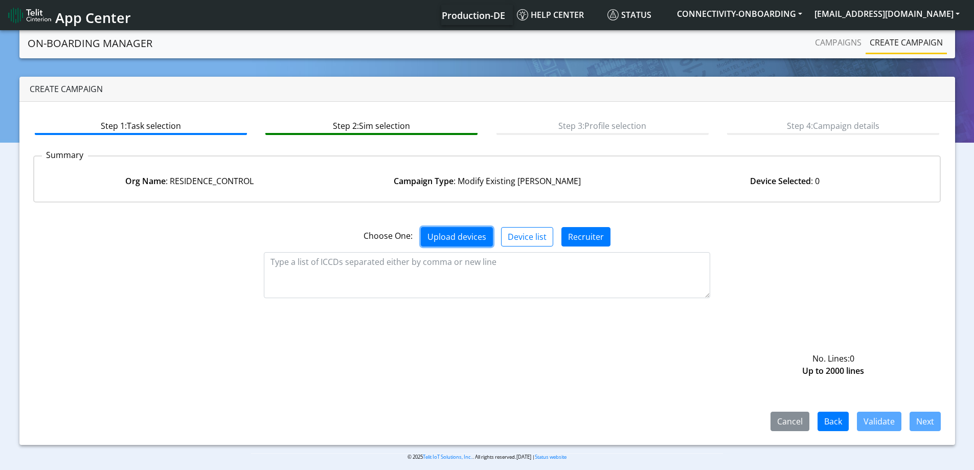
click at [461, 236] on button "Upload devices" at bounding box center [457, 236] width 72 height 19
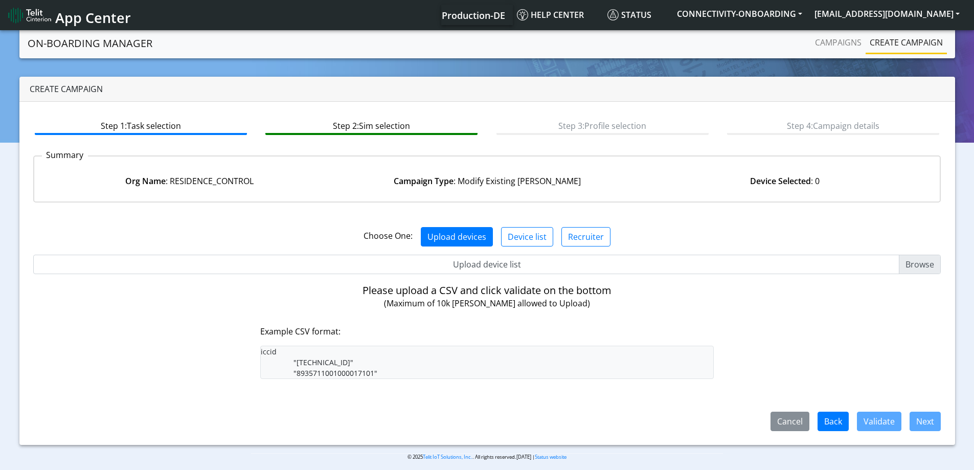
click at [427, 268] on input "Upload device list" at bounding box center [487, 264] width 908 height 19
type input "C:\fakepath\onboarding CSV.csv"
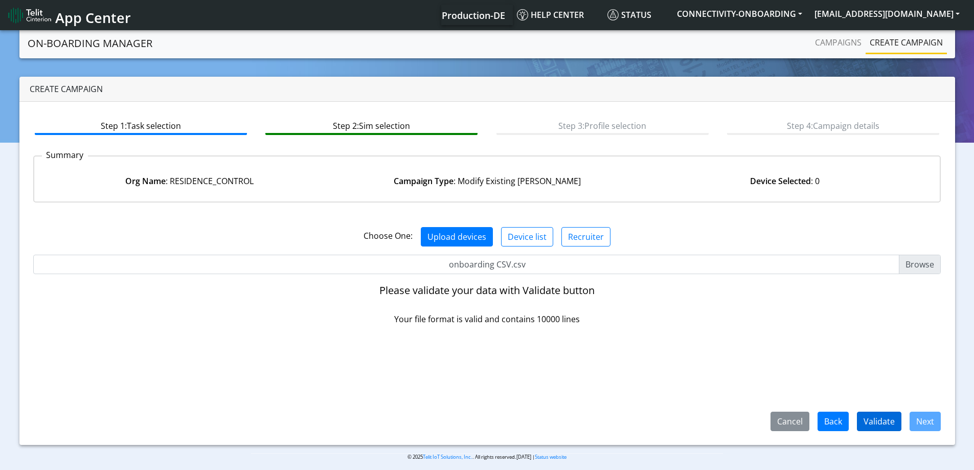
click at [901, 426] on div "Cancel Back Validate Next" at bounding box center [852, 421] width 194 height 19
click at [891, 422] on button "Validate" at bounding box center [879, 421] width 44 height 19
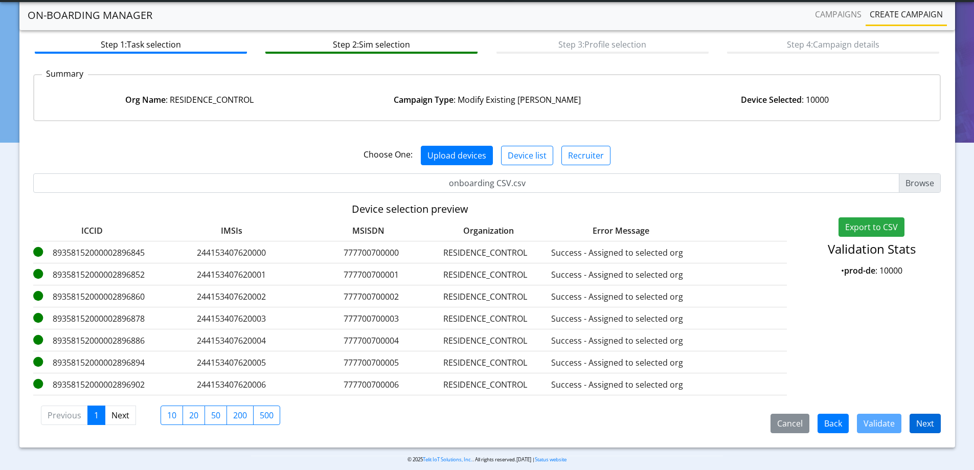
scroll to position [62, 0]
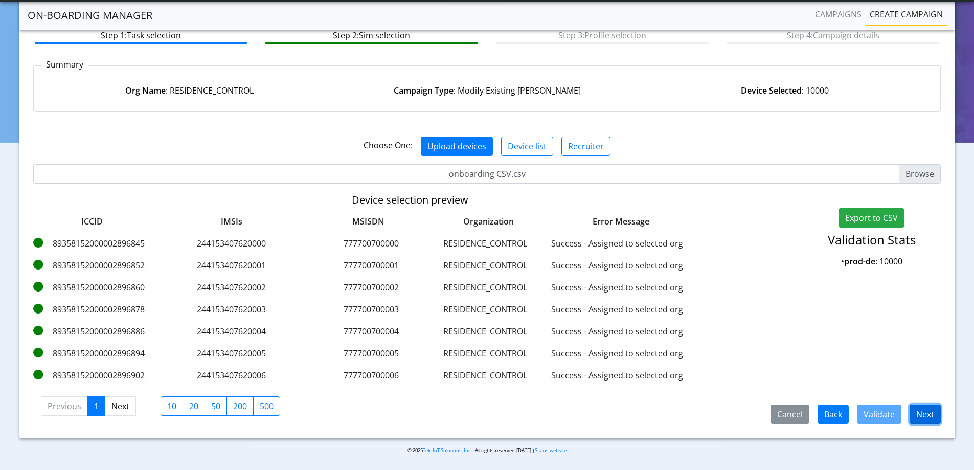
click at [929, 414] on button "Next" at bounding box center [925, 413] width 31 height 19
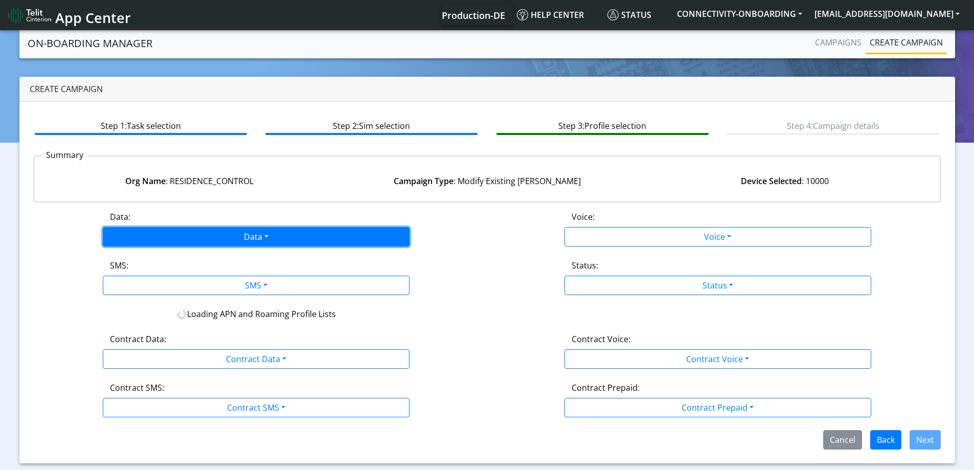
drag, startPoint x: 322, startPoint y: 239, endPoint x: 298, endPoint y: 243, distance: 25.0
click at [321, 239] on button "Data" at bounding box center [256, 236] width 307 height 19
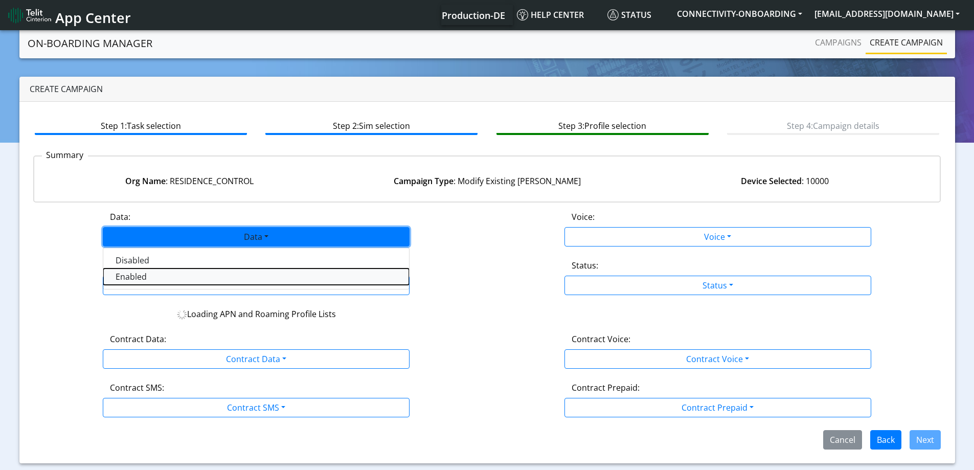
click at [156, 277] on button "Enabled" at bounding box center [256, 276] width 306 height 16
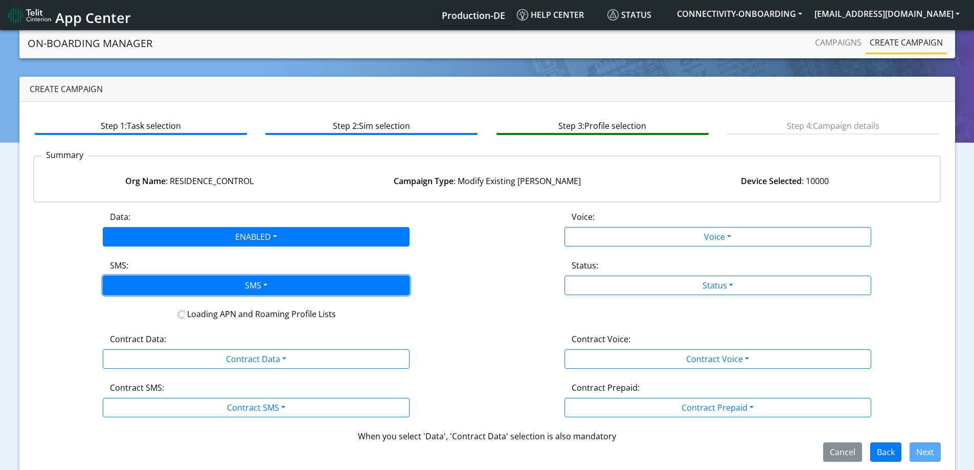
click at [154, 282] on button "SMS" at bounding box center [256, 285] width 307 height 19
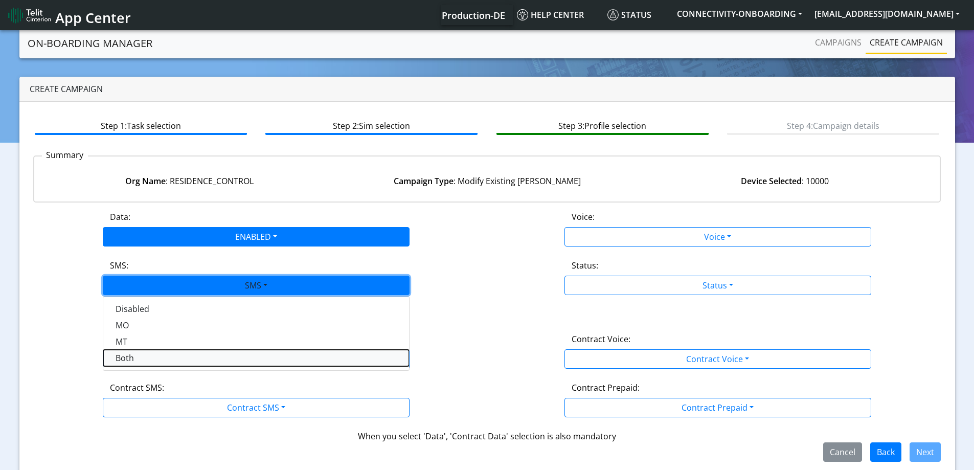
click at [139, 357] on button "Both" at bounding box center [256, 358] width 306 height 16
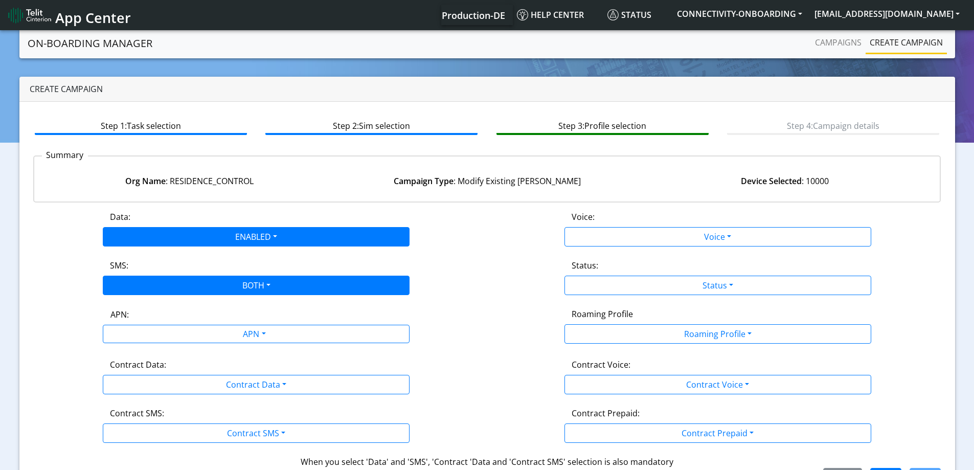
drag, startPoint x: 134, startPoint y: 366, endPoint x: 135, endPoint y: 372, distance: 6.2
click at [134, 368] on label "Contract Data:" at bounding box center [138, 364] width 56 height 12
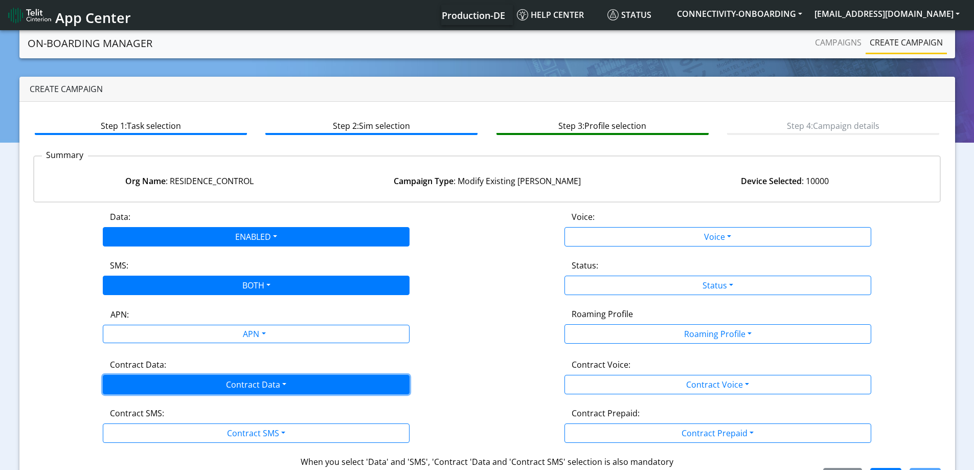
drag, startPoint x: 134, startPoint y: 376, endPoint x: 134, endPoint y: 391, distance: 14.8
click at [134, 377] on button "Contract Data" at bounding box center [256, 384] width 307 height 19
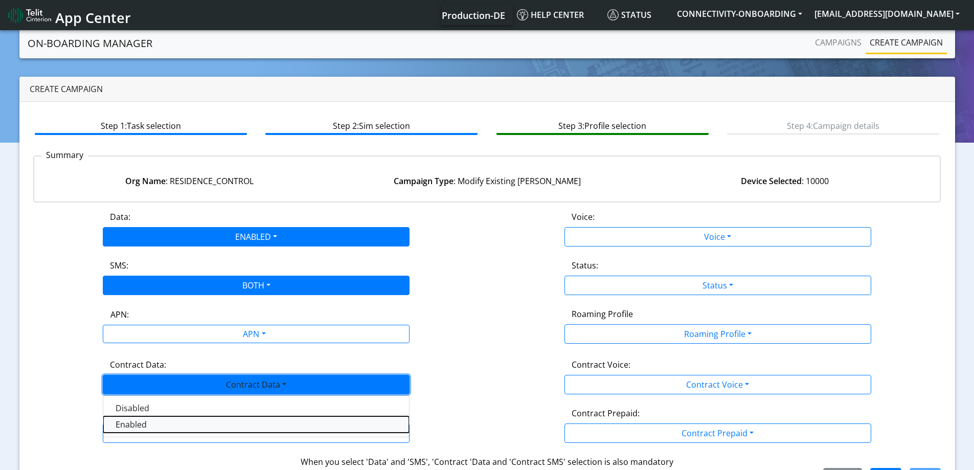
click at [131, 425] on Dataenabled-dropdown "Enabled" at bounding box center [256, 424] width 306 height 16
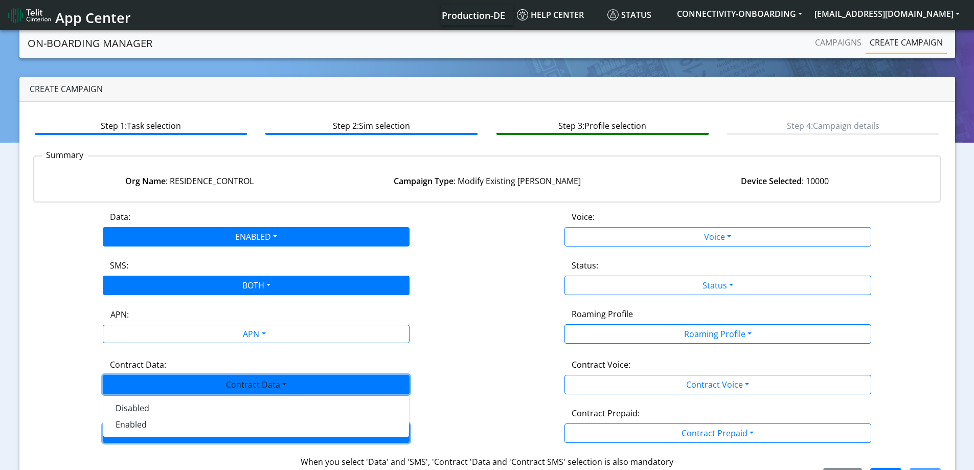
click at [132, 431] on button "Contract SMS" at bounding box center [256, 432] width 307 height 19
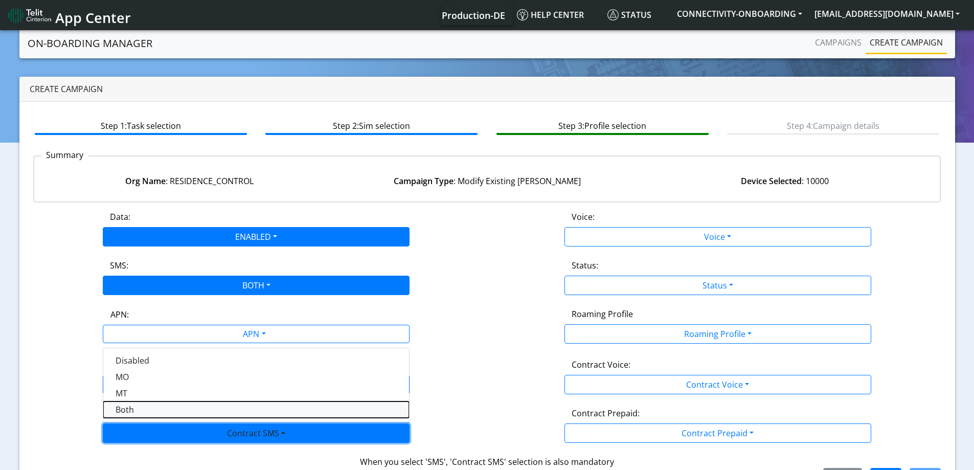
click at [129, 409] on SMSboth-dropdown "Both" at bounding box center [256, 409] width 306 height 16
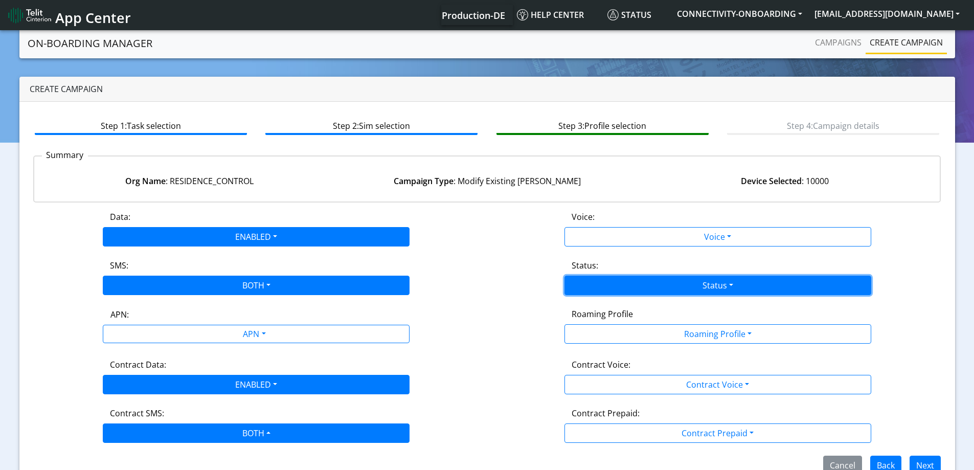
click at [693, 286] on button "Status" at bounding box center [718, 285] width 307 height 19
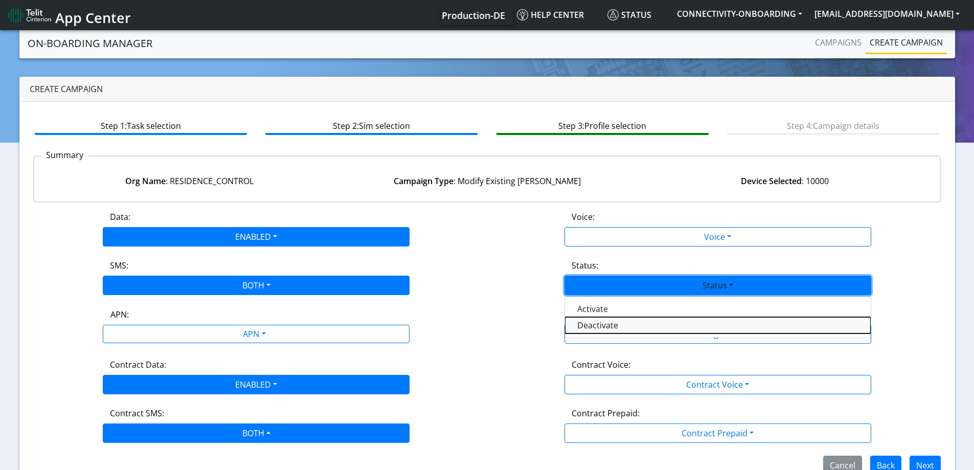
click at [597, 325] on button "Deactivate" at bounding box center [718, 325] width 306 height 16
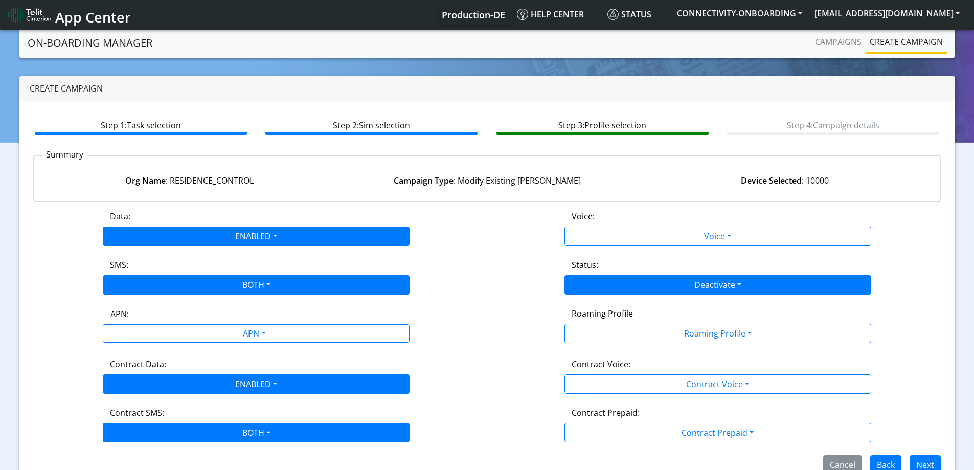
scroll to position [22, 0]
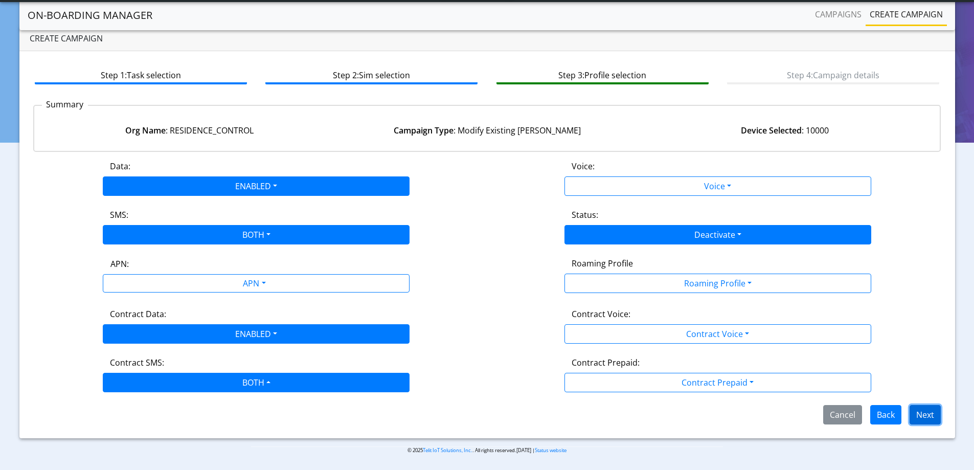
click at [925, 409] on button "Next" at bounding box center [925, 414] width 31 height 19
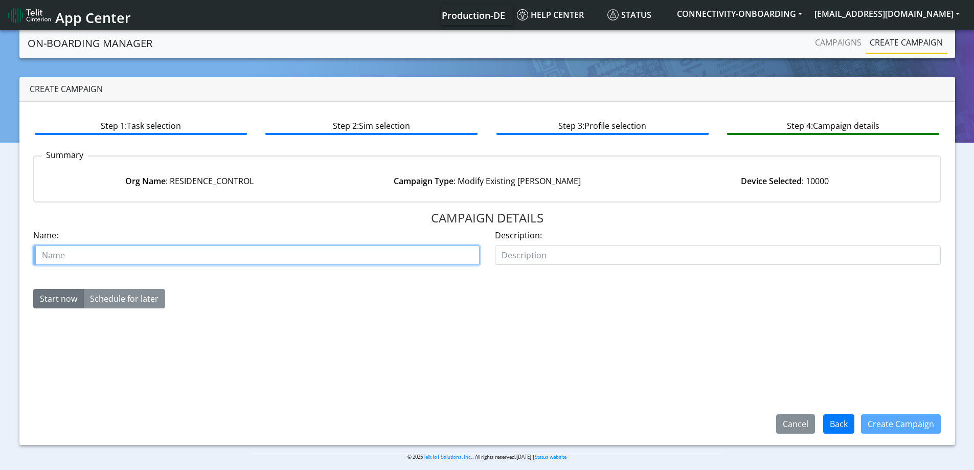
click at [282, 259] on input "text" at bounding box center [256, 254] width 446 height 19
type input "Resdiance 50K order fix 1"
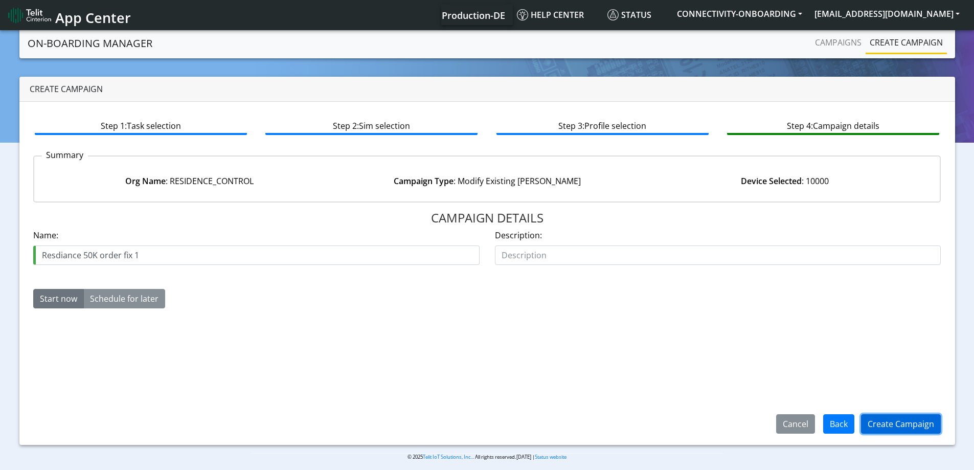
click at [879, 420] on button "Create Campaign" at bounding box center [901, 423] width 80 height 19
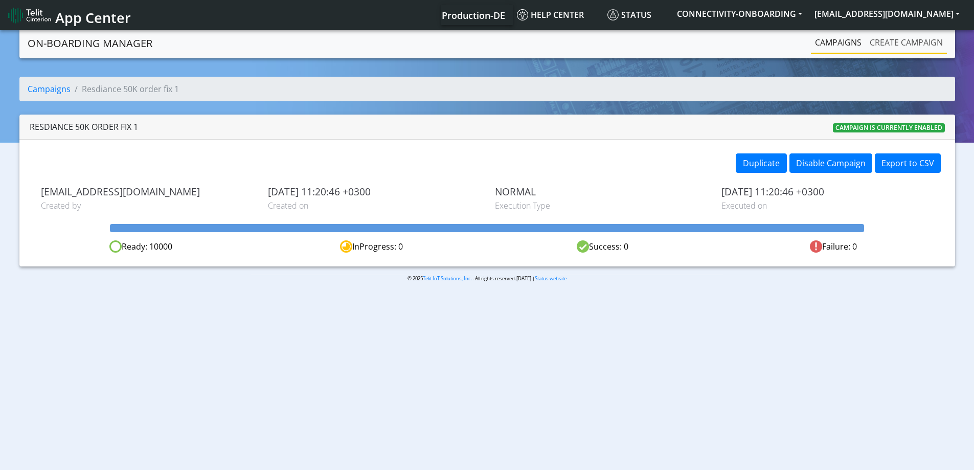
click at [901, 40] on link "Create campaign" at bounding box center [906, 42] width 81 height 20
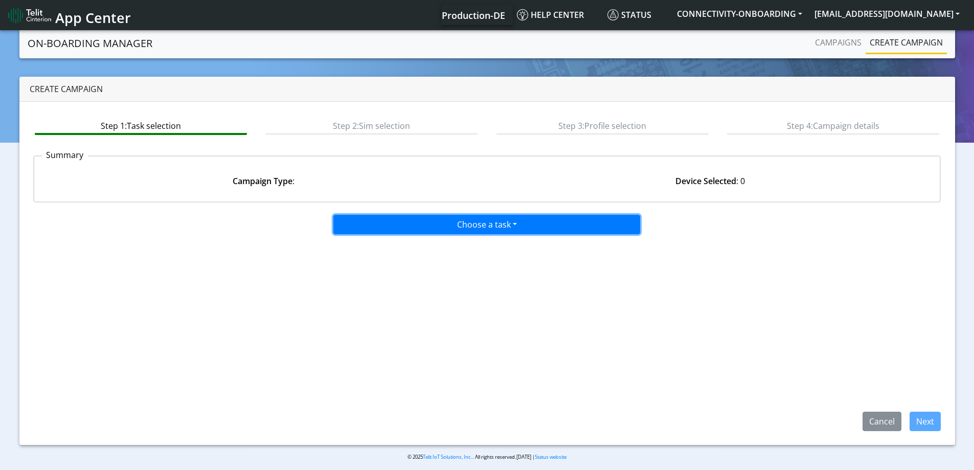
click at [506, 230] on button "Choose a task" at bounding box center [486, 224] width 307 height 19
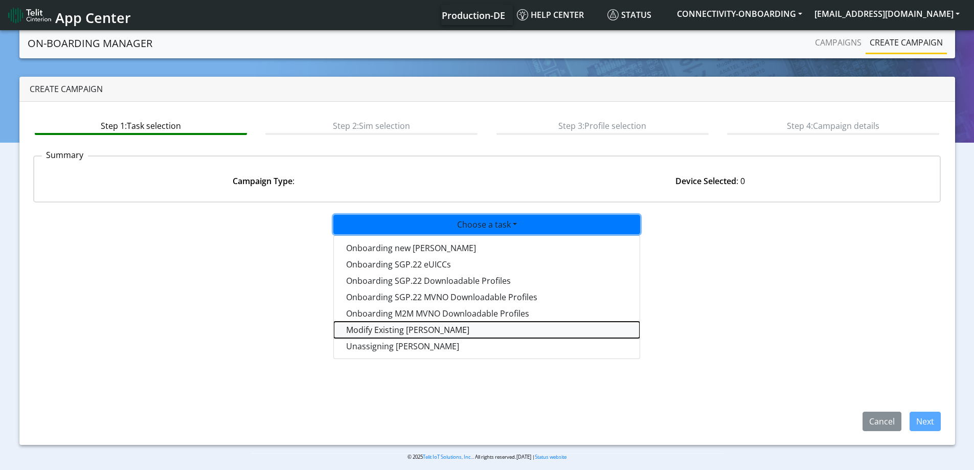
click at [392, 332] on taskiotp-dropdown "Modify Existing [PERSON_NAME]" at bounding box center [487, 330] width 306 height 16
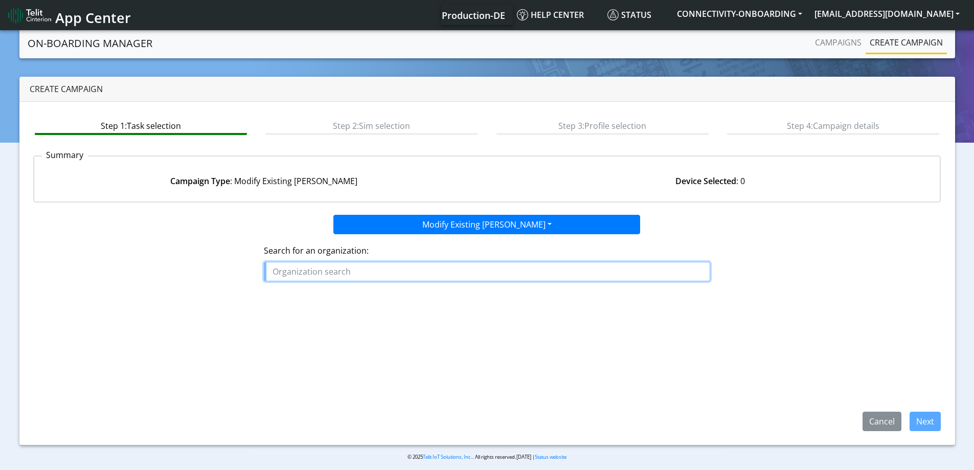
click at [394, 271] on input "text" at bounding box center [487, 271] width 446 height 19
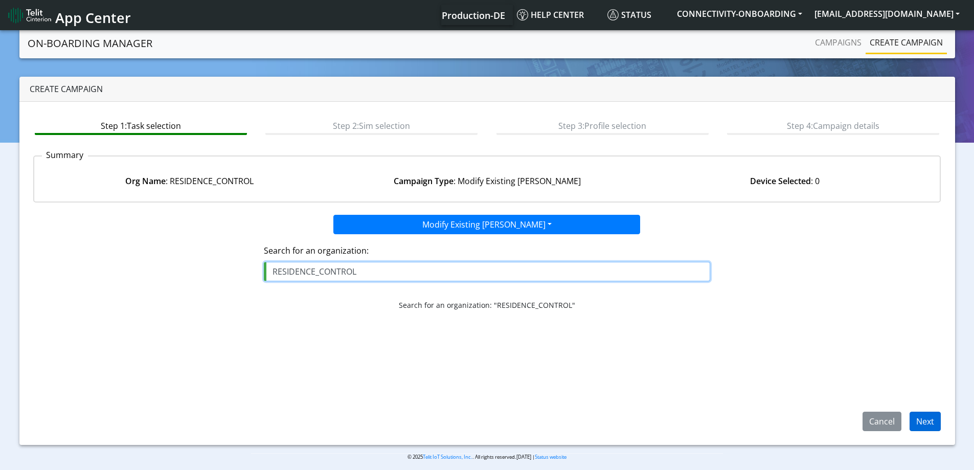
type input "RESIDENCE_CONTROL"
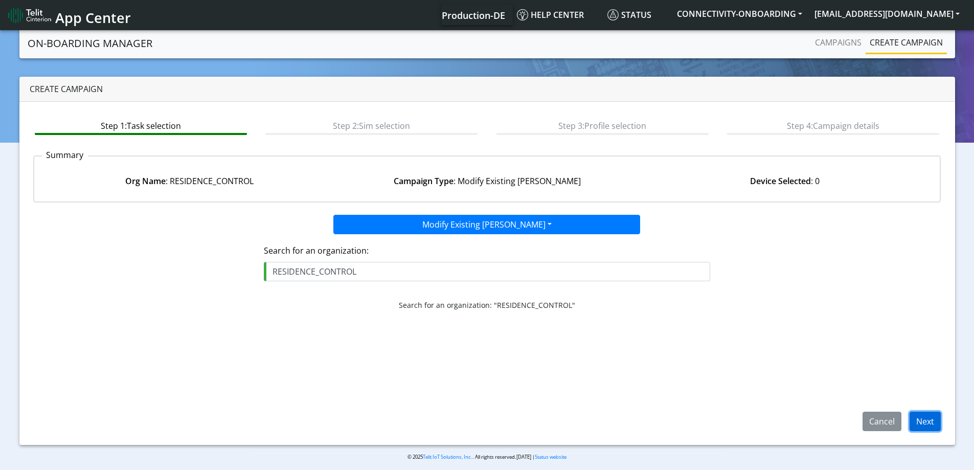
click at [921, 414] on button "Next" at bounding box center [925, 421] width 31 height 19
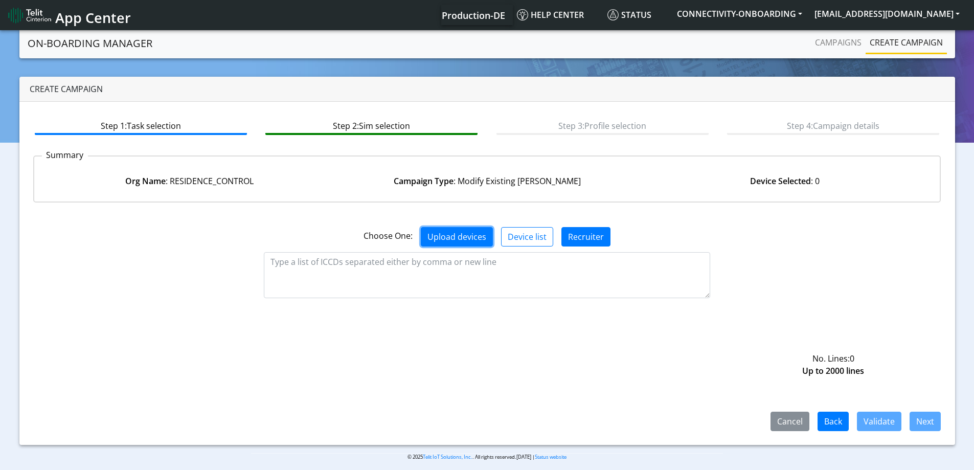
click at [449, 238] on button "Upload devices" at bounding box center [457, 236] width 72 height 19
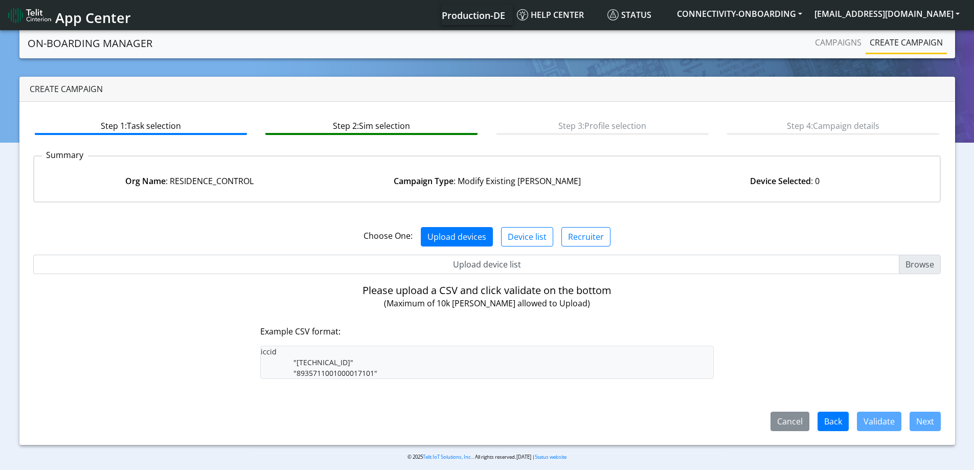
click at [471, 274] on input "Upload device list" at bounding box center [487, 264] width 908 height 19
type input "C:\fakepath\onboarding CSV.csv"
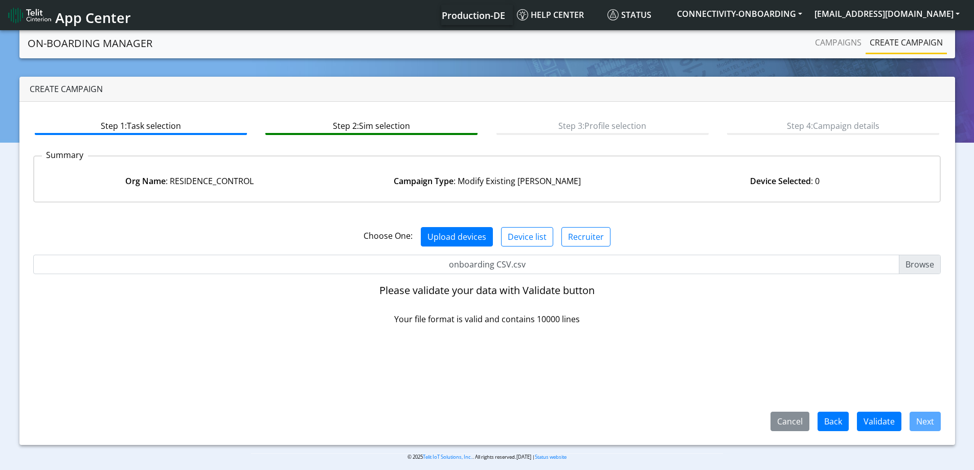
click at [885, 407] on div "Cancel Back Validate Next" at bounding box center [487, 381] width 908 height 97
click at [887, 420] on button "Validate" at bounding box center [879, 421] width 44 height 19
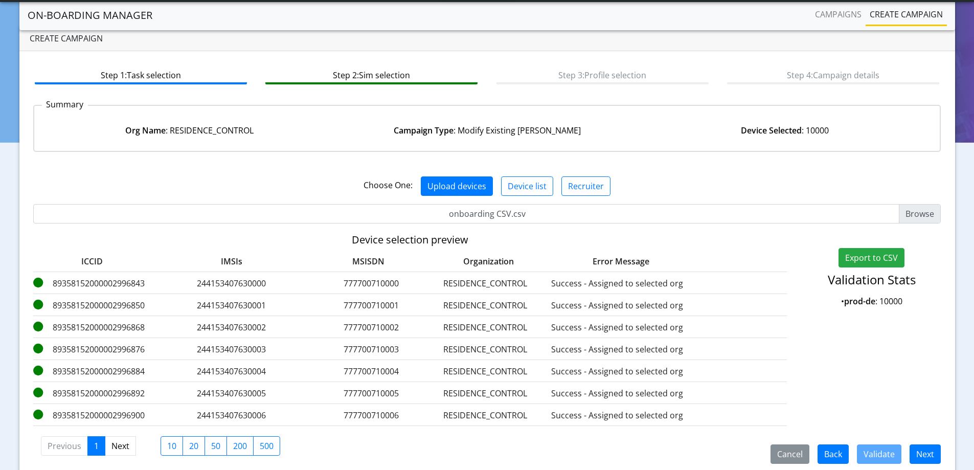
scroll to position [62, 0]
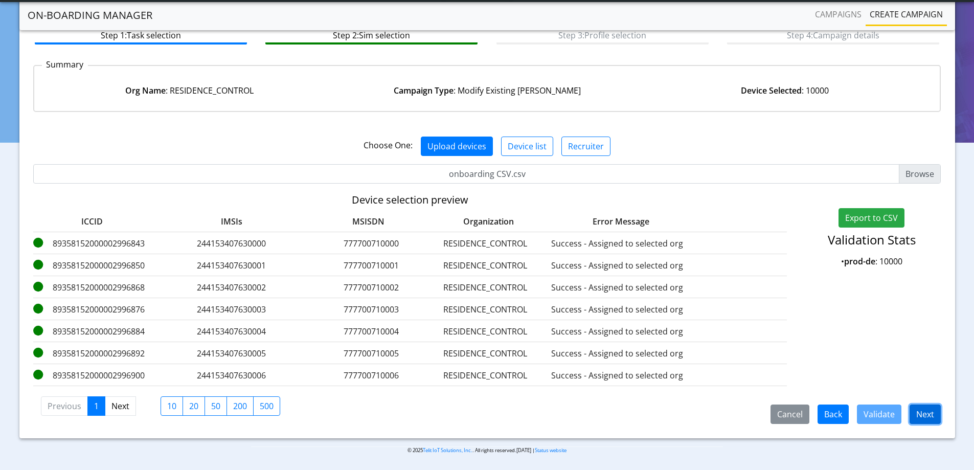
click at [937, 415] on button "Next" at bounding box center [925, 413] width 31 height 19
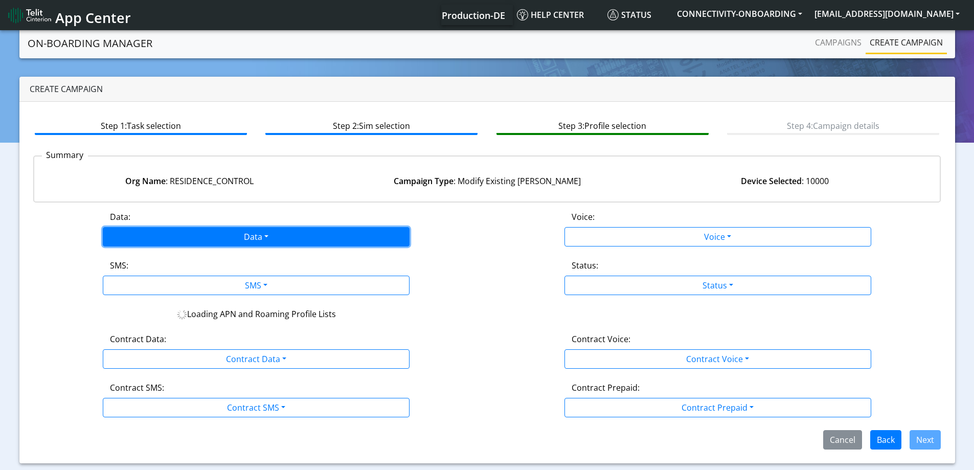
click at [256, 229] on button "Data" at bounding box center [256, 236] width 307 height 19
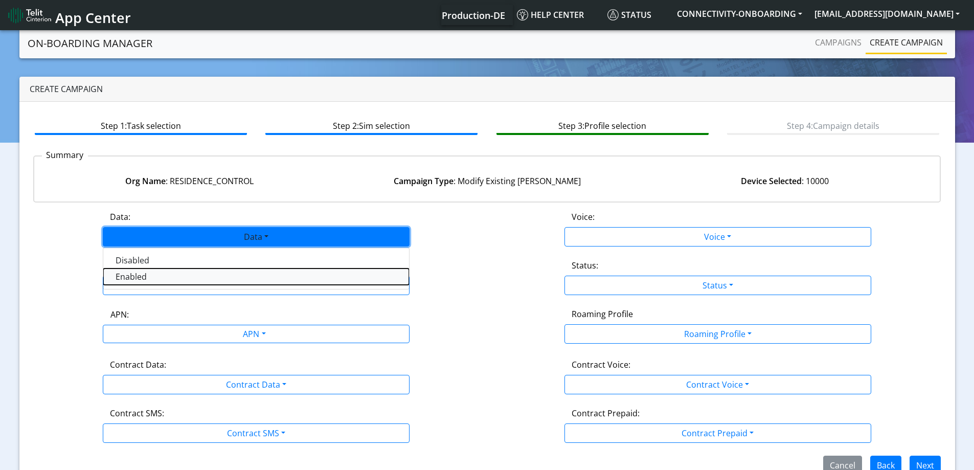
click at [157, 280] on button "Enabled" at bounding box center [256, 276] width 306 height 16
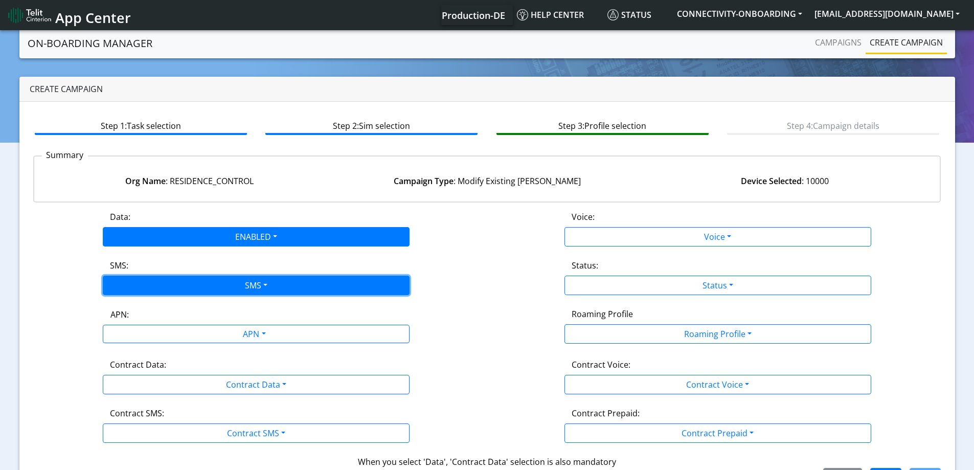
drag, startPoint x: 147, startPoint y: 288, endPoint x: 138, endPoint y: 313, distance: 26.2
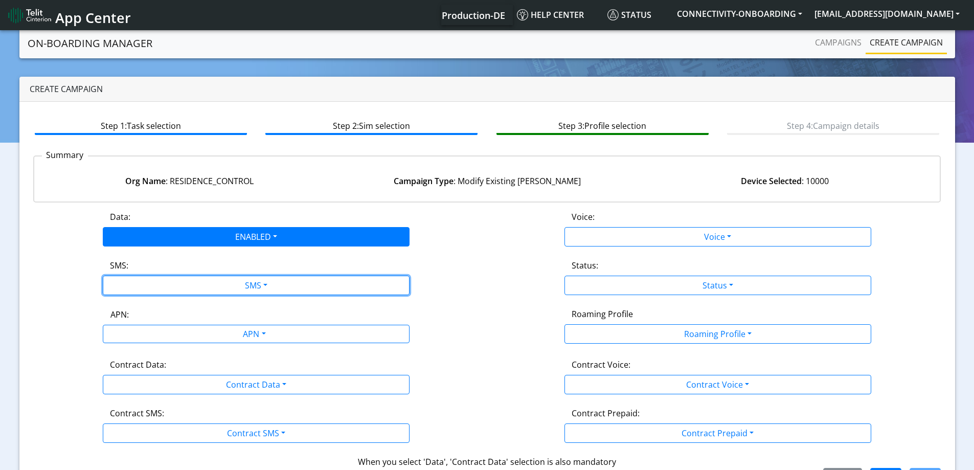
click at [147, 289] on button "SMS" at bounding box center [256, 285] width 307 height 19
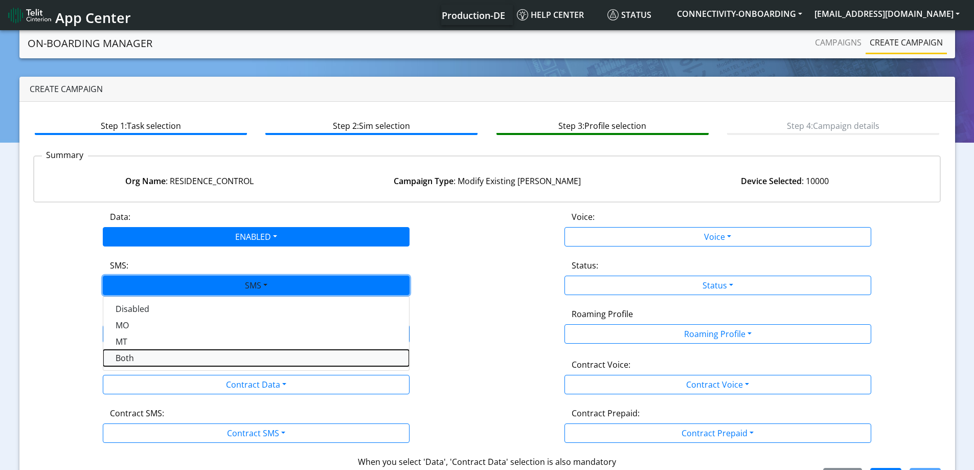
click at [125, 363] on button "Both" at bounding box center [256, 358] width 306 height 16
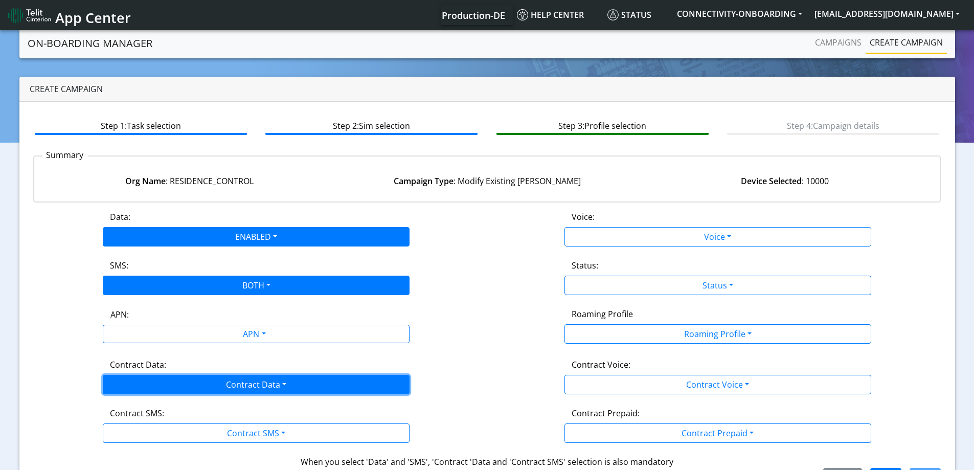
drag, startPoint x: 128, startPoint y: 378, endPoint x: 130, endPoint y: 385, distance: 7.4
click at [128, 380] on button "Contract Data" at bounding box center [256, 384] width 307 height 19
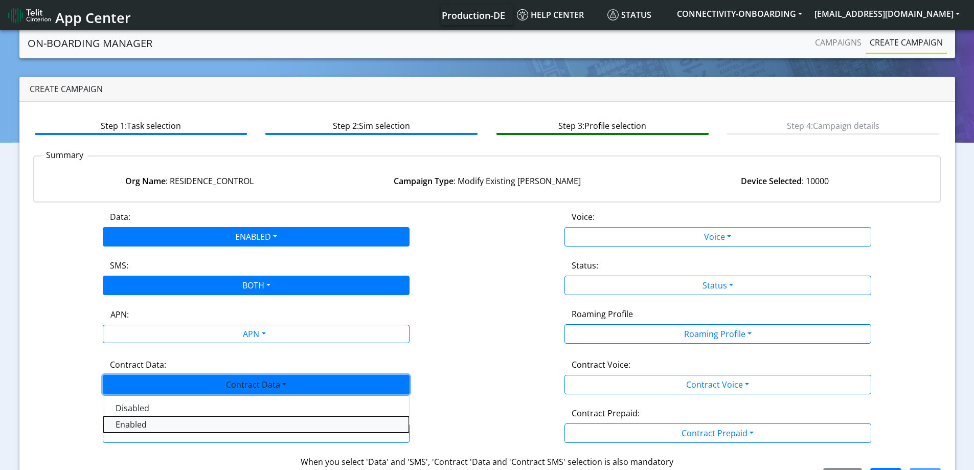
click at [128, 422] on Dataenabled-dropdown "Enabled" at bounding box center [256, 424] width 306 height 16
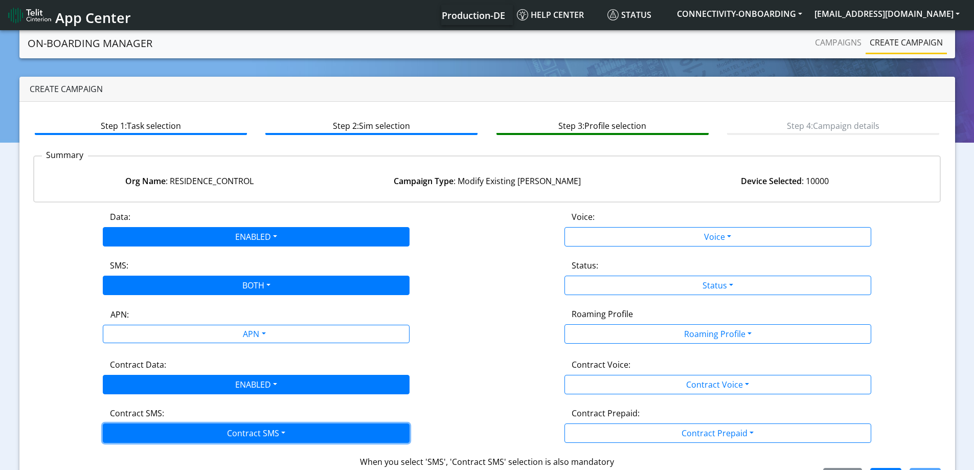
click at [128, 430] on button "Contract SMS" at bounding box center [256, 432] width 307 height 19
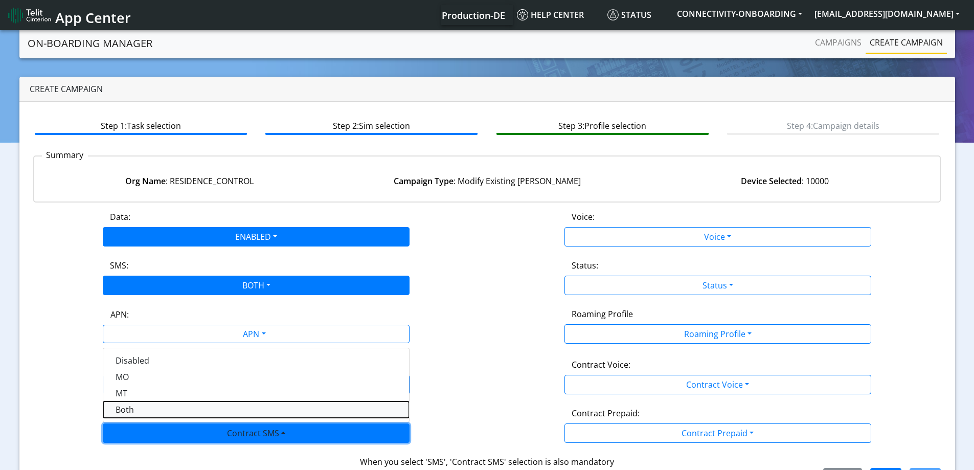
click at [130, 409] on SMSboth-dropdown "Both" at bounding box center [256, 409] width 306 height 16
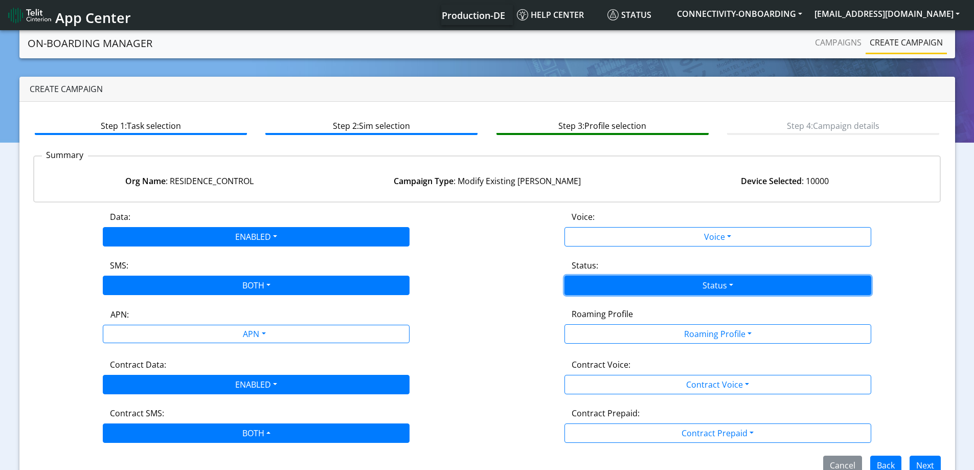
click at [694, 280] on button "Status" at bounding box center [718, 285] width 307 height 19
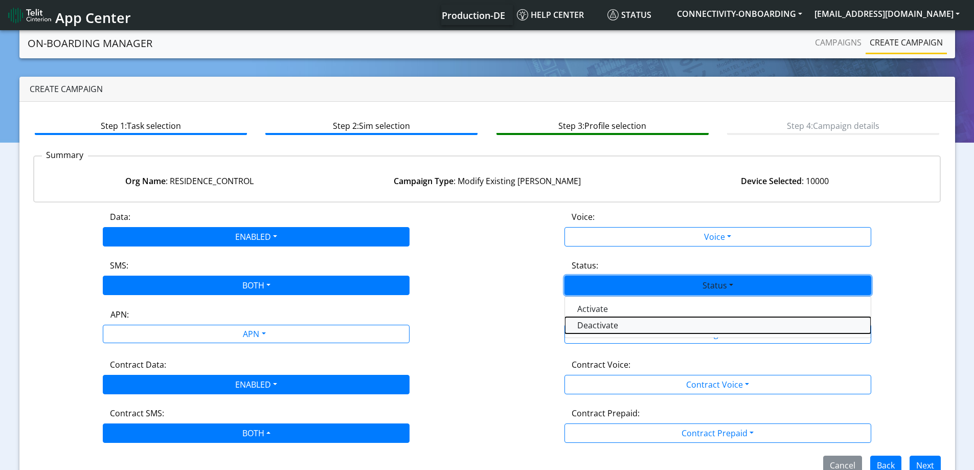
click at [593, 325] on button "Deactivate" at bounding box center [718, 325] width 306 height 16
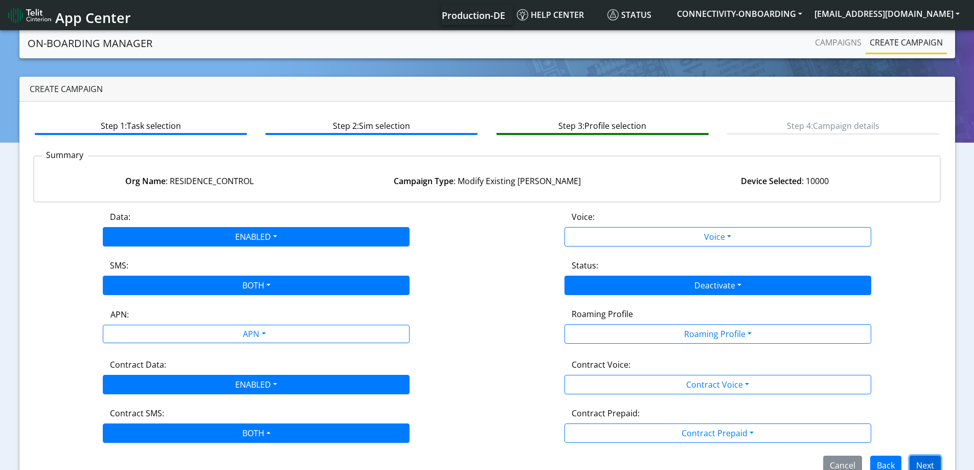
click at [921, 461] on button "Next" at bounding box center [925, 465] width 31 height 19
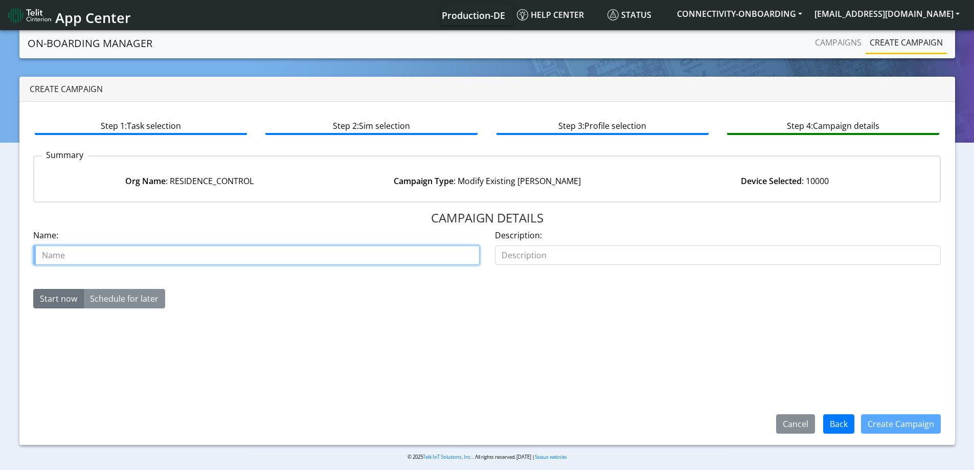
click at [257, 255] on input "text" at bounding box center [256, 254] width 446 height 19
type input "residnace 50K order fix 2"
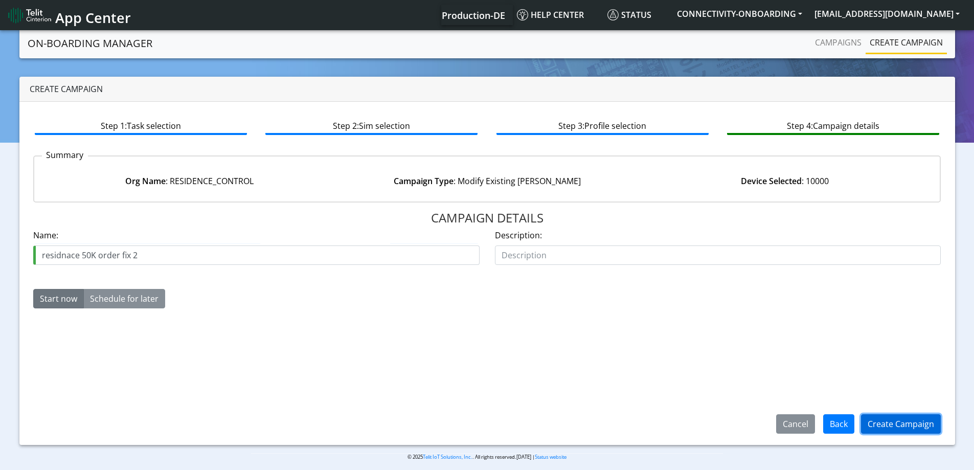
click at [904, 429] on button "Create Campaign" at bounding box center [901, 423] width 80 height 19
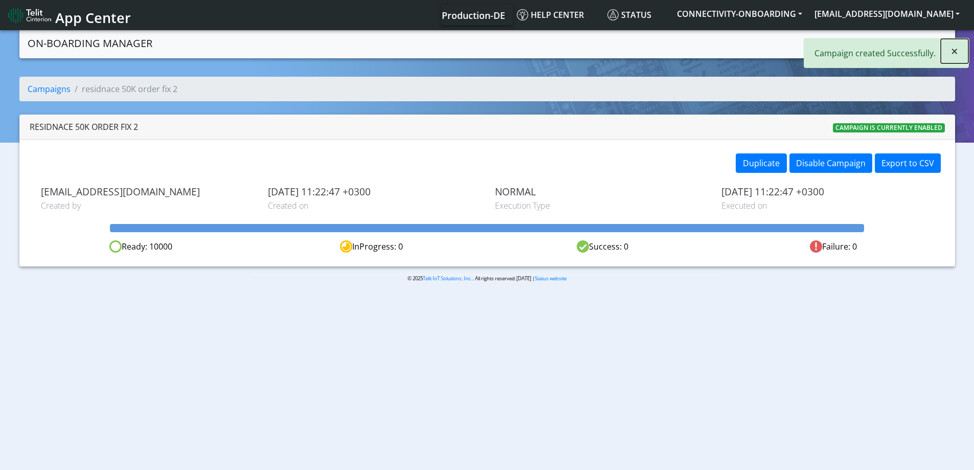
click at [957, 48] on button "×" at bounding box center [955, 51] width 28 height 25
click at [863, 46] on link "Campaigns" at bounding box center [838, 42] width 55 height 20
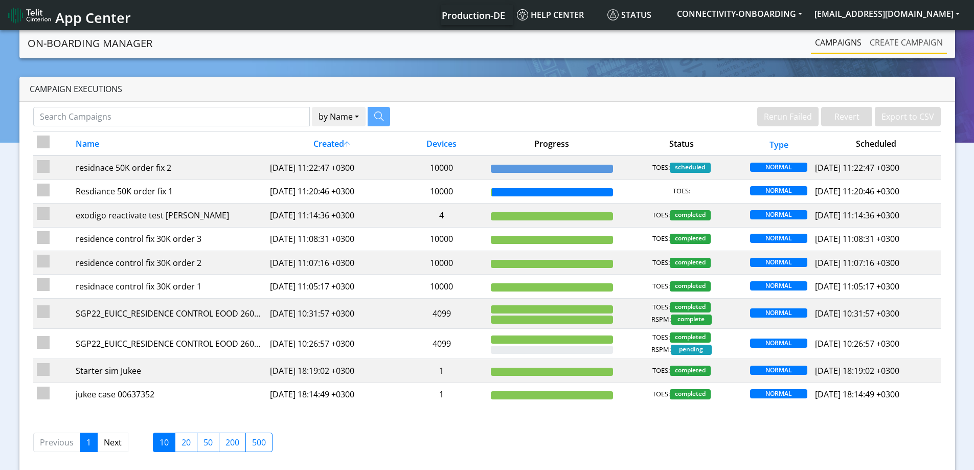
drag, startPoint x: 880, startPoint y: 37, endPoint x: 848, endPoint y: 49, distance: 33.8
click at [880, 37] on link "Create campaign" at bounding box center [906, 42] width 81 height 20
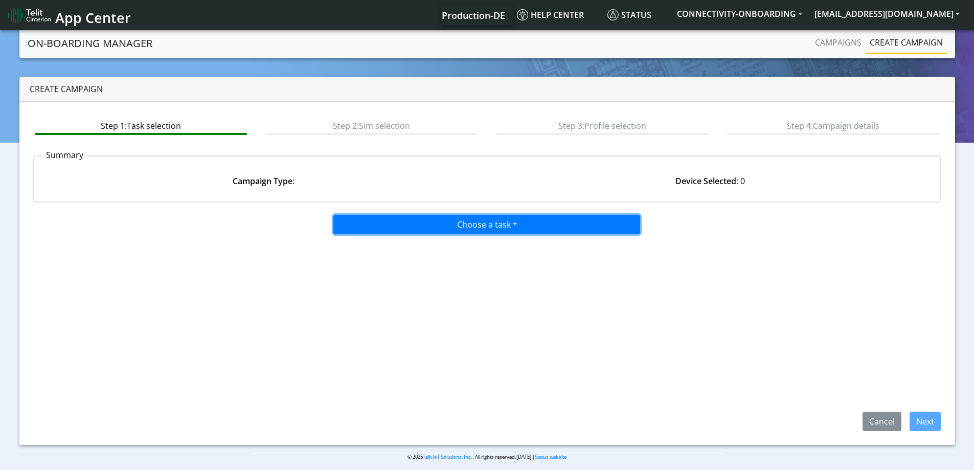
click at [419, 223] on button "Choose a task" at bounding box center [486, 224] width 307 height 19
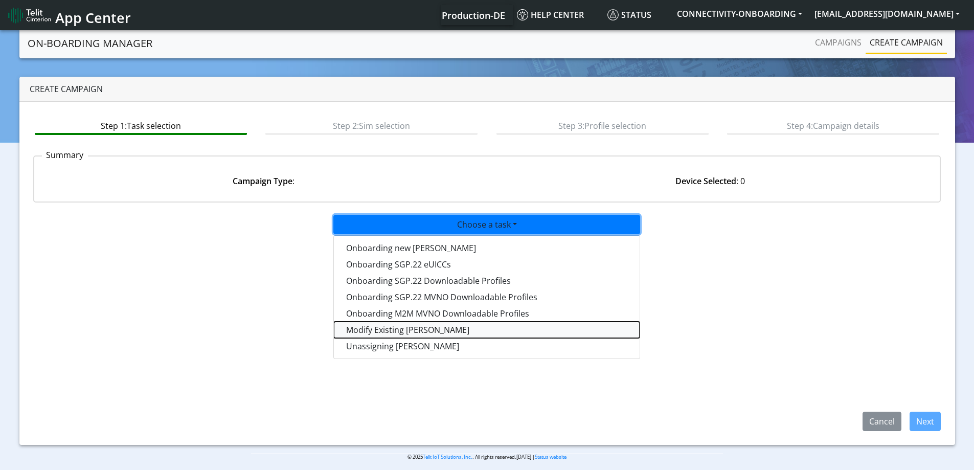
click at [377, 329] on taskiotp-dropdown "Modify Existing [PERSON_NAME]" at bounding box center [487, 330] width 306 height 16
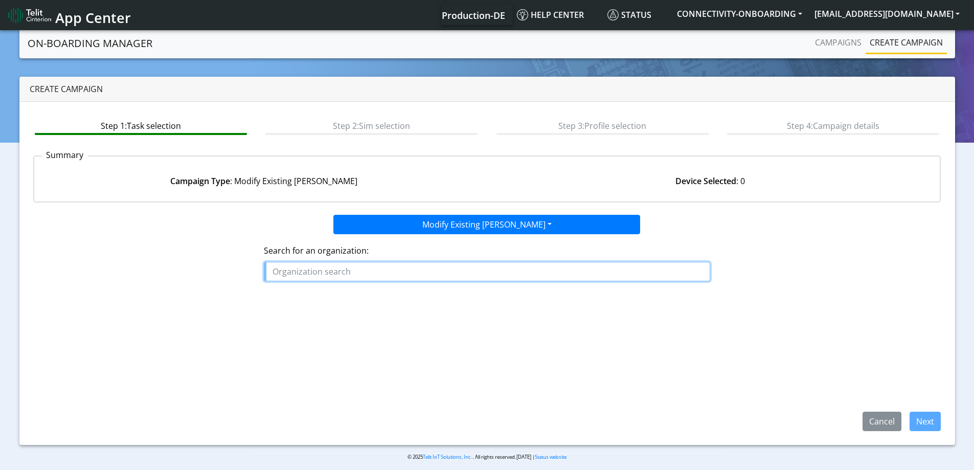
click at [394, 271] on input "text" at bounding box center [487, 271] width 446 height 19
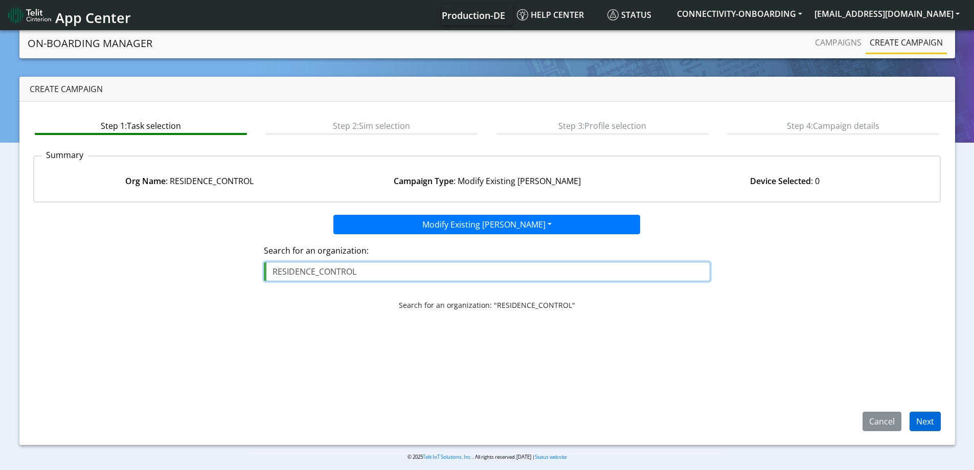
type input "RESIDENCE_CONTROL"
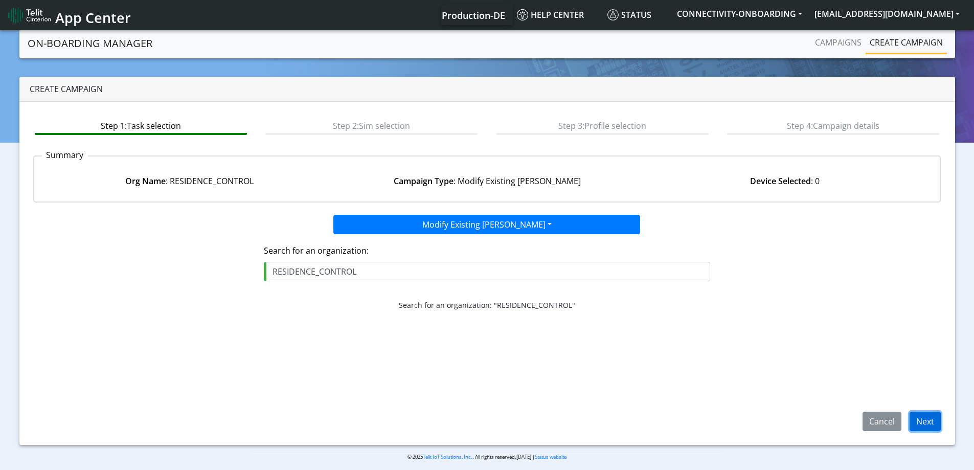
click at [923, 420] on button "Next" at bounding box center [925, 421] width 31 height 19
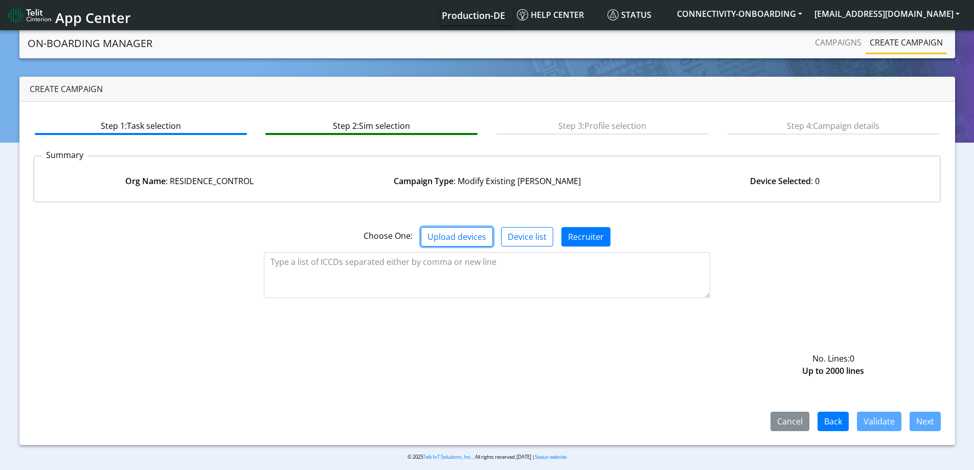
click at [465, 237] on button "Upload devices" at bounding box center [457, 236] width 72 height 19
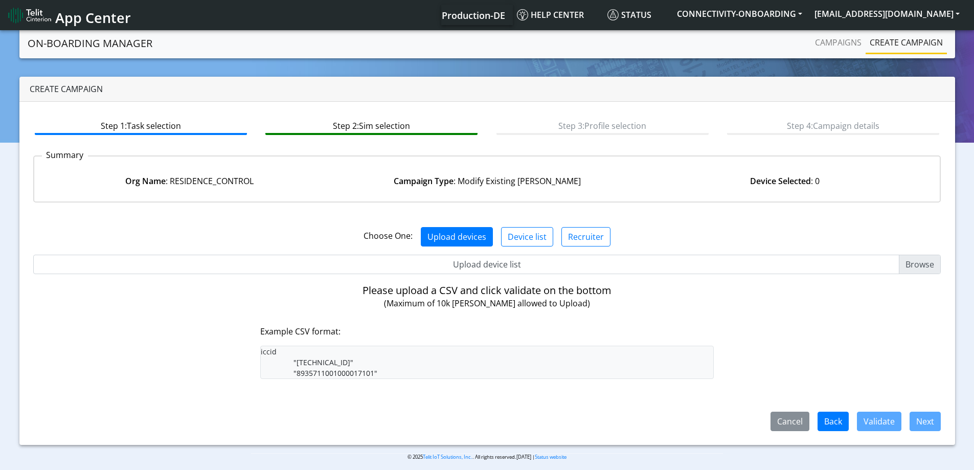
click at [488, 259] on input "Upload device list" at bounding box center [487, 264] width 908 height 19
type input "C:\fakepath\onboarding CSV.csv"
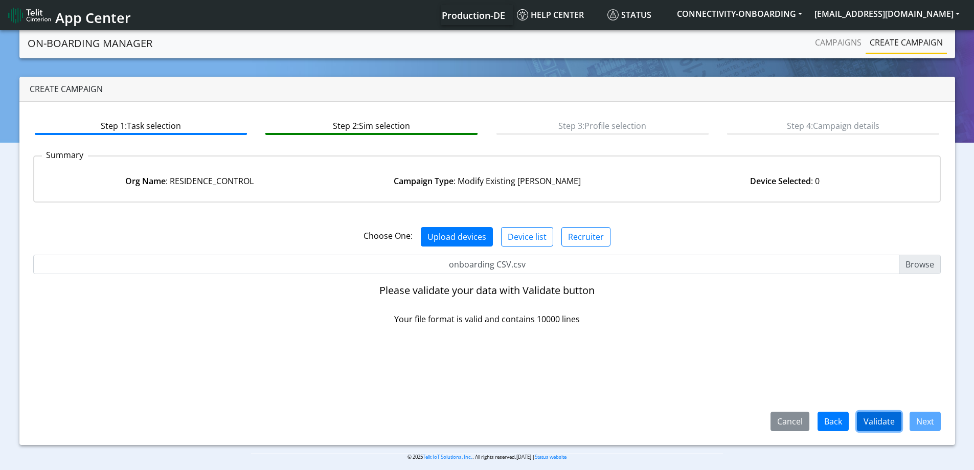
click at [887, 424] on button "Validate" at bounding box center [879, 421] width 44 height 19
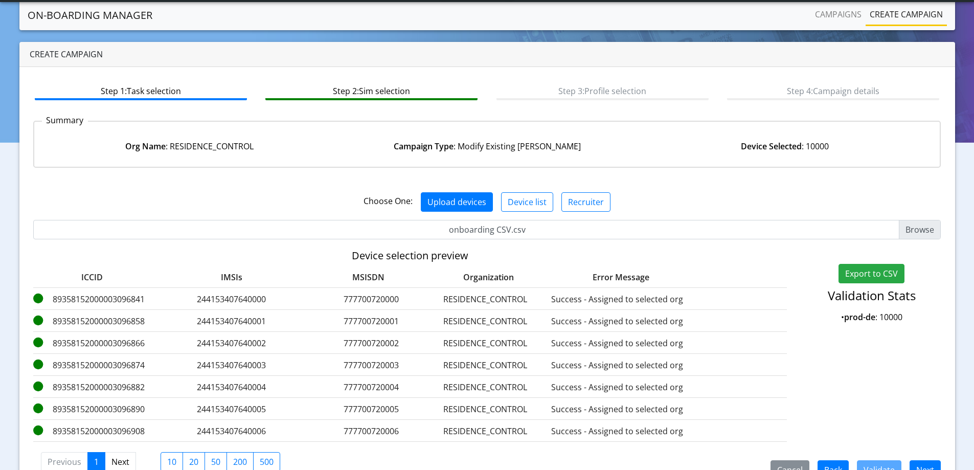
scroll to position [62, 0]
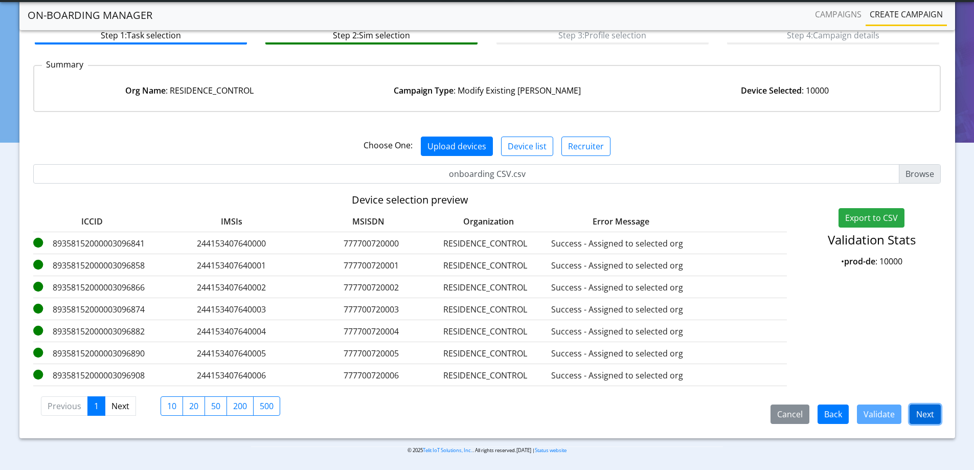
click at [919, 410] on button "Next" at bounding box center [925, 413] width 31 height 19
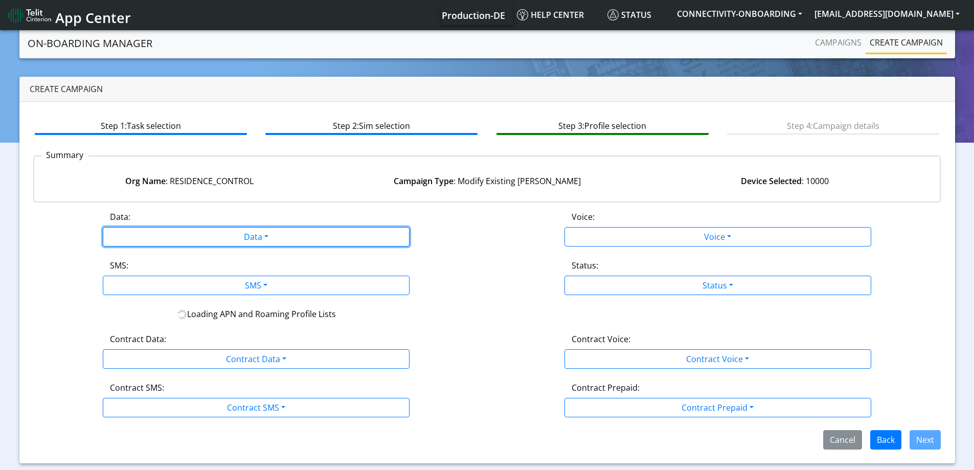
drag, startPoint x: 280, startPoint y: 239, endPoint x: 201, endPoint y: 262, distance: 82.0
click at [274, 240] on button "Data" at bounding box center [256, 236] width 307 height 19
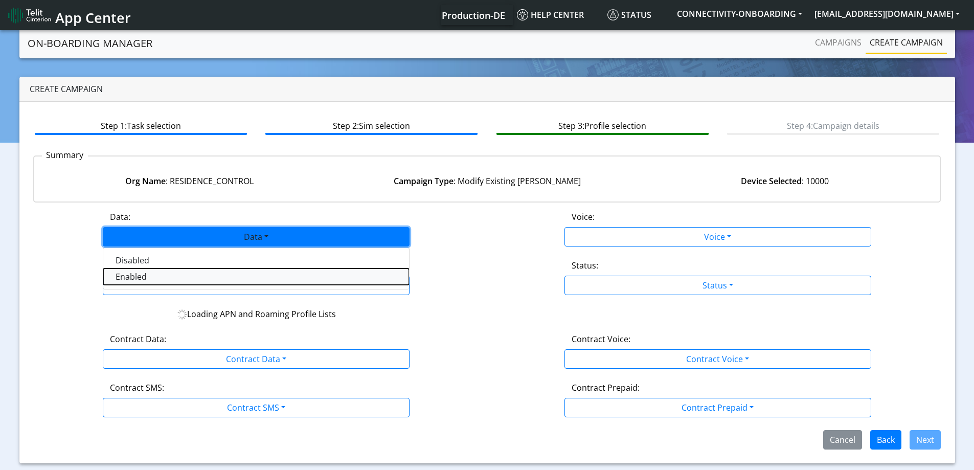
click at [170, 276] on button "Enabled" at bounding box center [256, 276] width 306 height 16
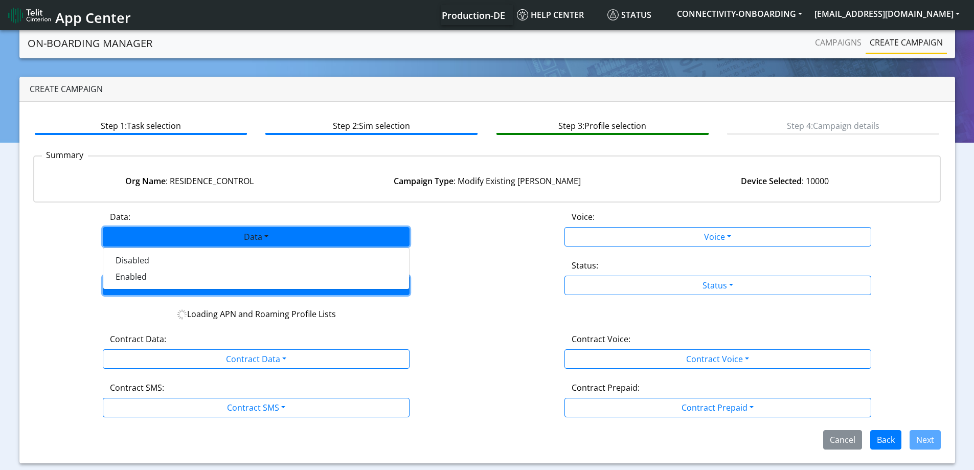
click at [165, 286] on button "SMS" at bounding box center [256, 285] width 307 height 19
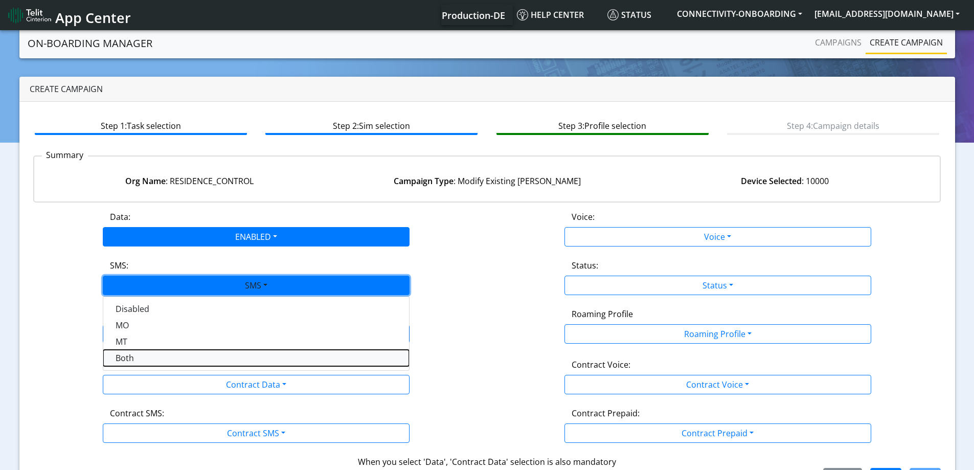
drag, startPoint x: 137, startPoint y: 356, endPoint x: 138, endPoint y: 368, distance: 11.8
click at [137, 356] on button "Both" at bounding box center [256, 358] width 306 height 16
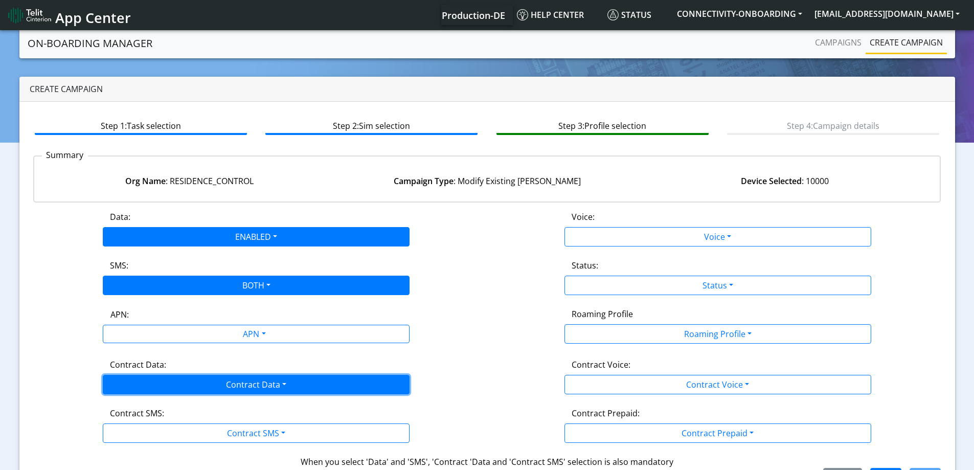
click at [150, 390] on button "Contract Data" at bounding box center [256, 384] width 307 height 19
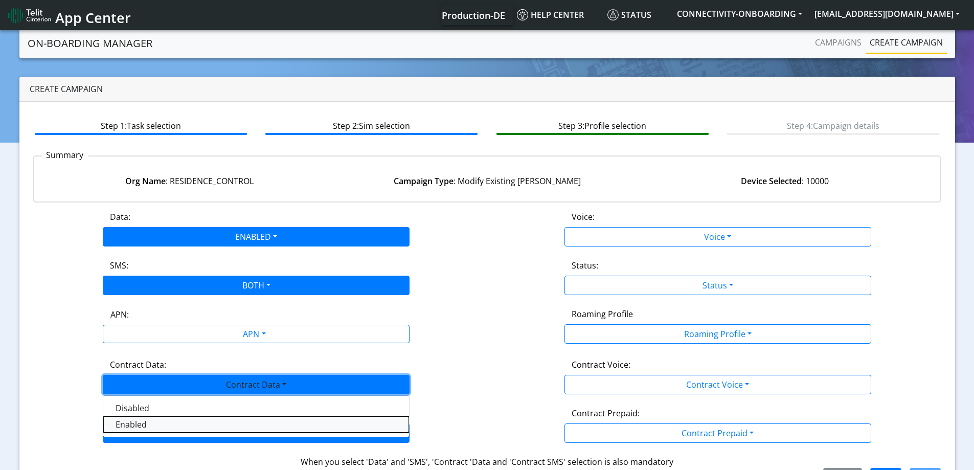
drag, startPoint x: 134, startPoint y: 423, endPoint x: 136, endPoint y: 437, distance: 14.5
click at [134, 425] on Dataenabled-dropdown "Enabled" at bounding box center [256, 424] width 306 height 16
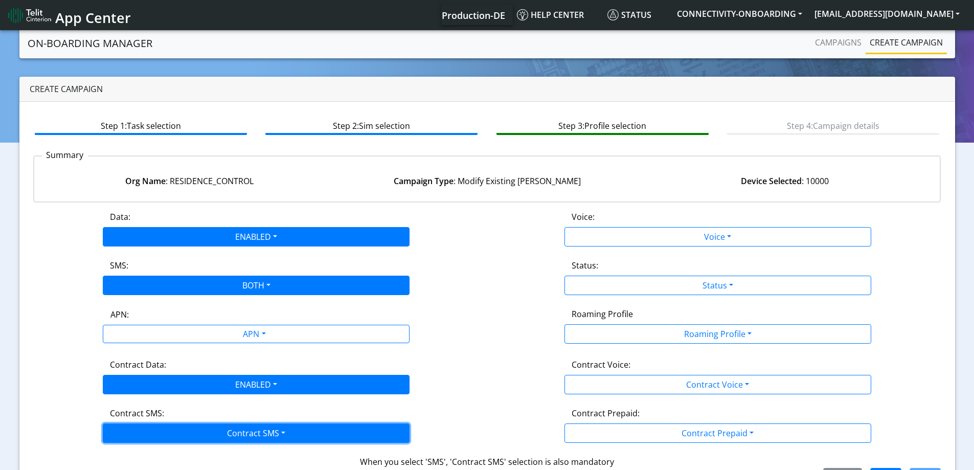
drag, startPoint x: 136, startPoint y: 437, endPoint x: 140, endPoint y: 441, distance: 5.4
click at [137, 439] on button "Contract SMS" at bounding box center [256, 432] width 307 height 19
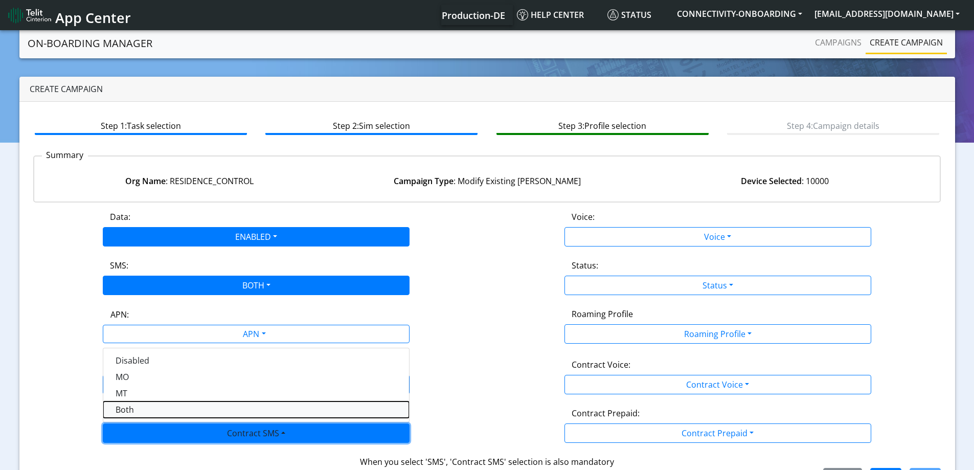
click at [138, 413] on SMSboth-dropdown "Both" at bounding box center [256, 409] width 306 height 16
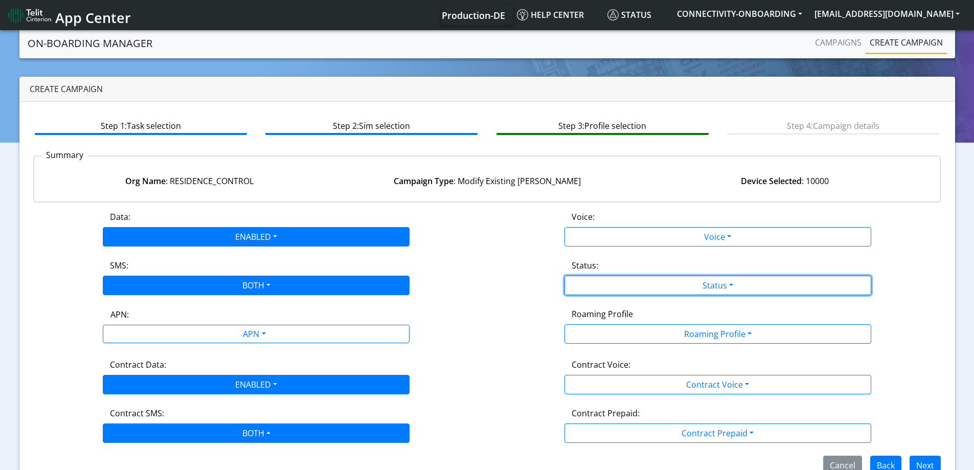
drag, startPoint x: 758, startPoint y: 281, endPoint x: 652, endPoint y: 299, distance: 107.4
click at [754, 281] on button "Status" at bounding box center [718, 285] width 307 height 19
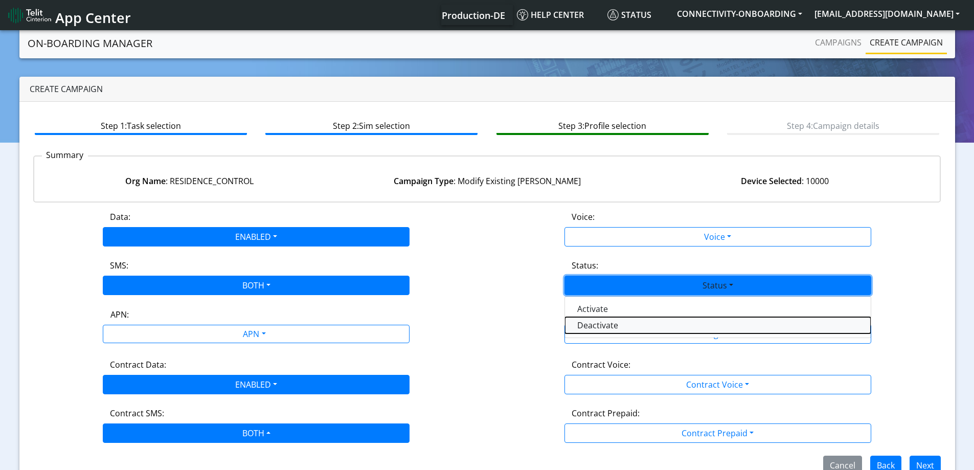
click at [598, 323] on button "Deactivate" at bounding box center [718, 325] width 306 height 16
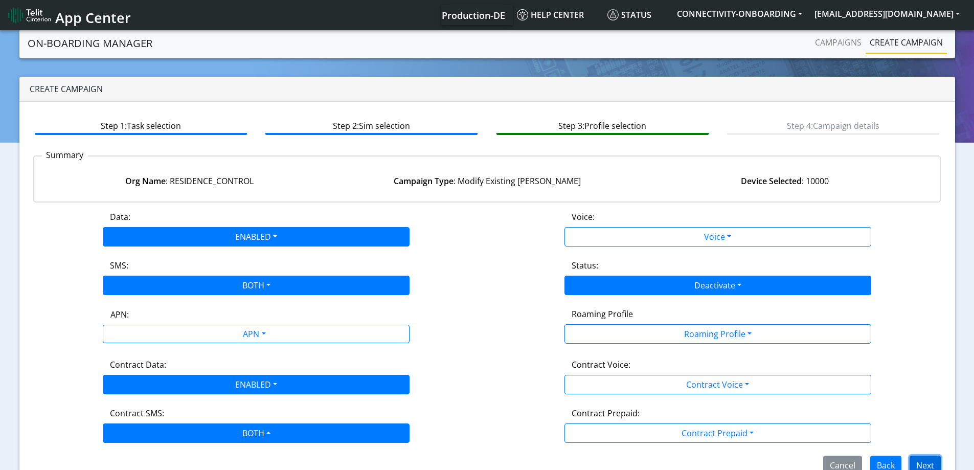
click at [926, 459] on button "Next" at bounding box center [925, 465] width 31 height 19
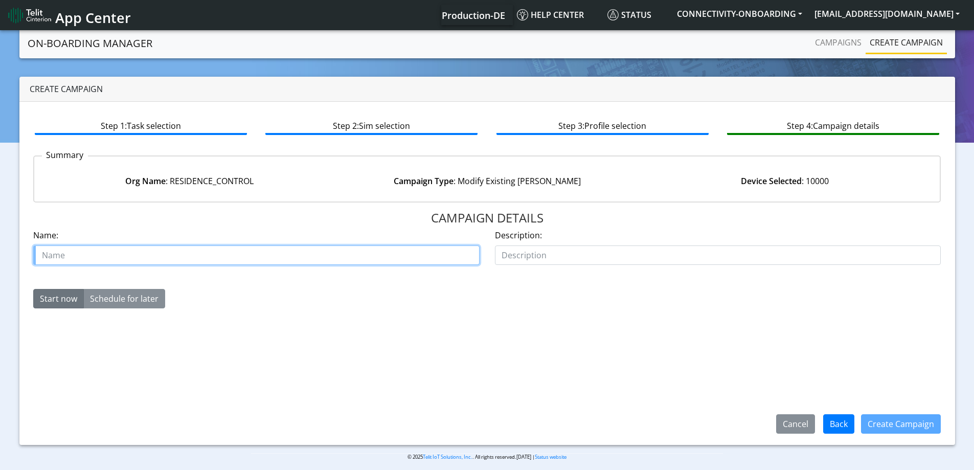
click at [293, 247] on input "text" at bounding box center [256, 254] width 446 height 19
type input "resdiance fix 50K order 3"
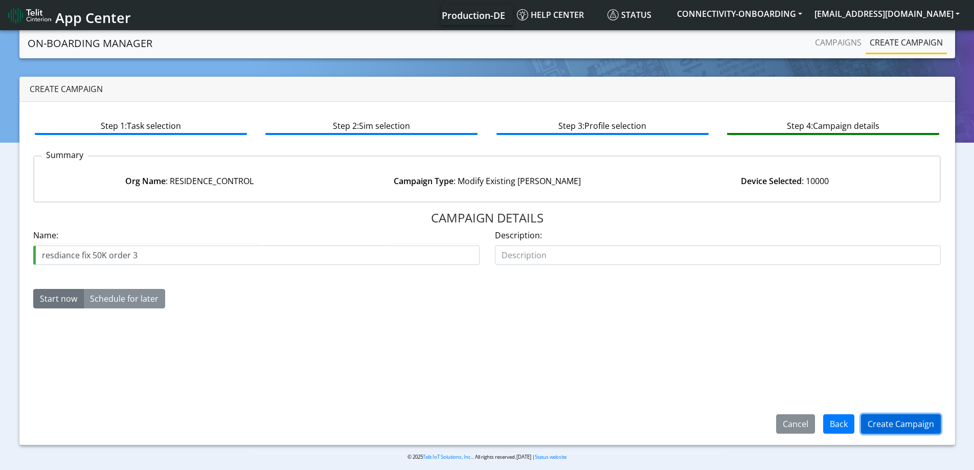
click at [897, 418] on button "Create Campaign" at bounding box center [901, 423] width 80 height 19
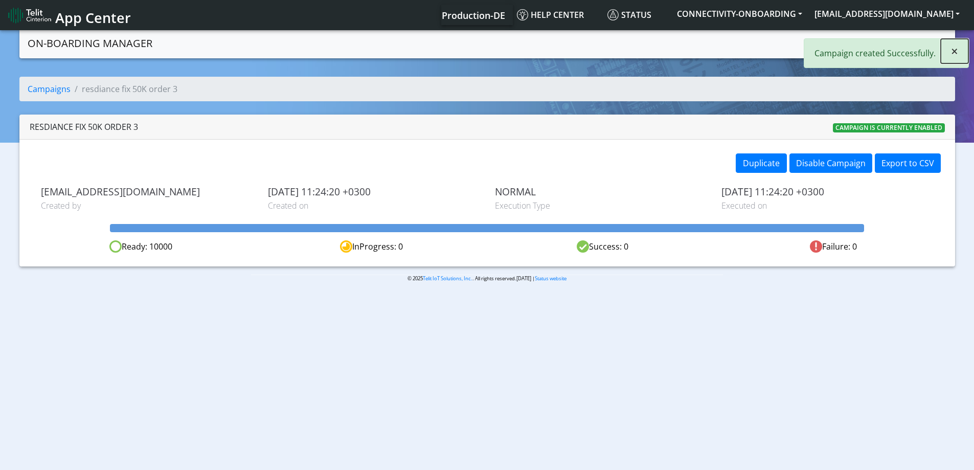
drag, startPoint x: 957, startPoint y: 52, endPoint x: 950, endPoint y: 55, distance: 7.3
click at [956, 52] on span "×" at bounding box center [954, 50] width 7 height 17
click at [836, 48] on link "Campaigns" at bounding box center [838, 42] width 55 height 20
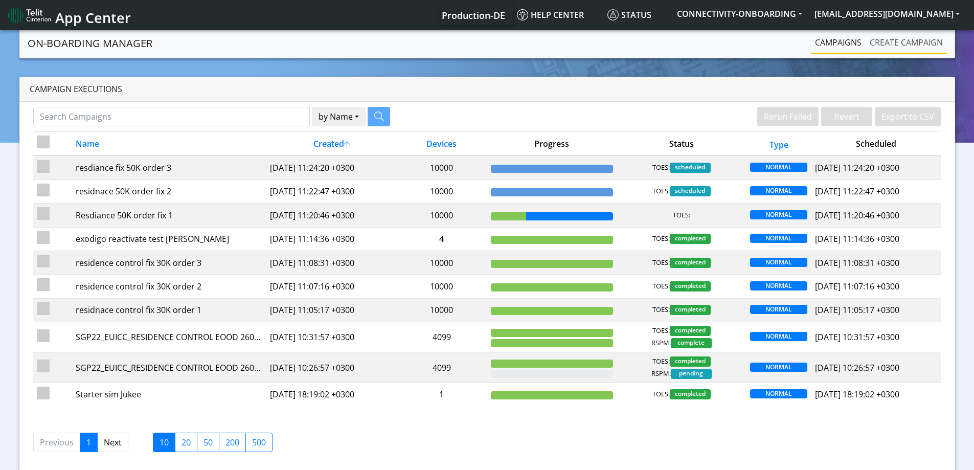
click at [886, 47] on link "Create campaign" at bounding box center [906, 42] width 81 height 20
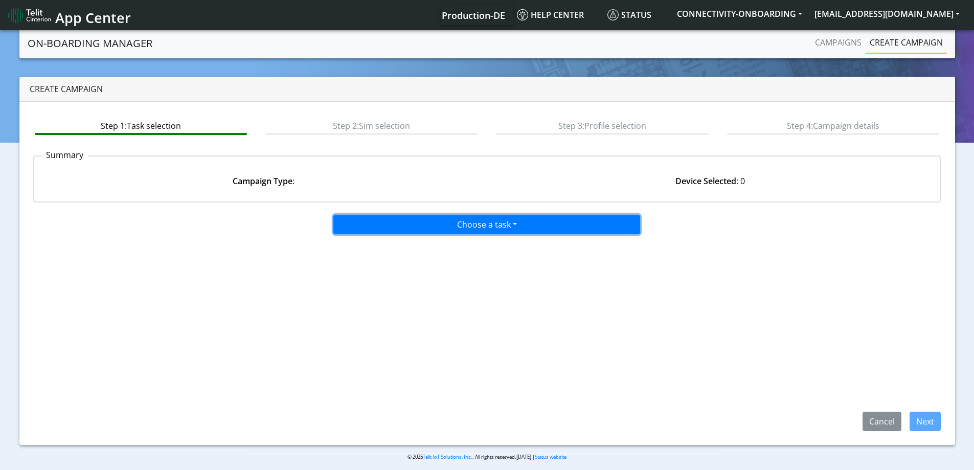
click at [437, 232] on button "Choose a task" at bounding box center [486, 224] width 307 height 19
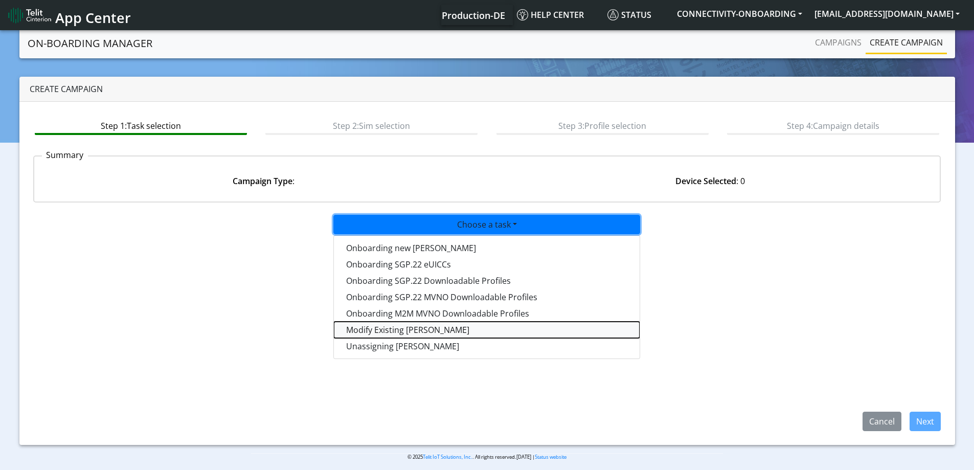
click at [390, 330] on taskiotp-dropdown "Modify Existing [PERSON_NAME]" at bounding box center [487, 330] width 306 height 16
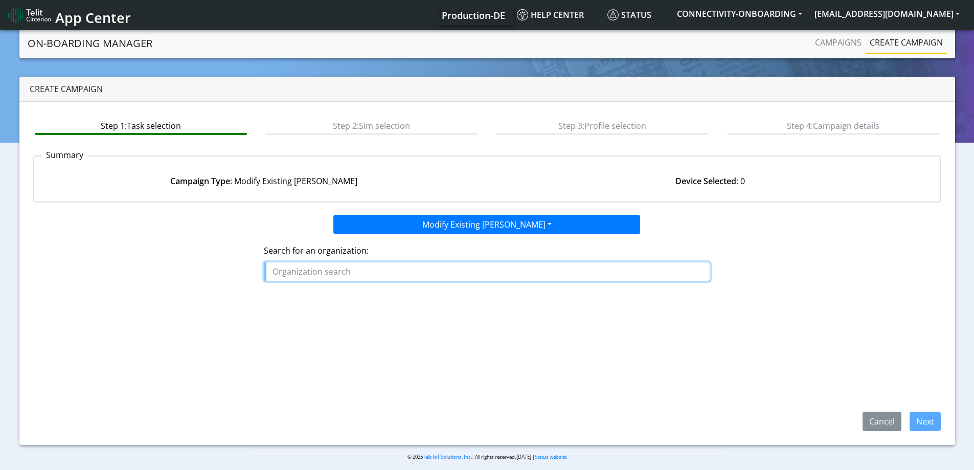
click at [407, 271] on input "text" at bounding box center [487, 271] width 446 height 19
drag, startPoint x: 312, startPoint y: 266, endPoint x: 217, endPoint y: 262, distance: 95.2
click at [217, 262] on div "Search for an organization: resdi" at bounding box center [488, 266] width 924 height 65
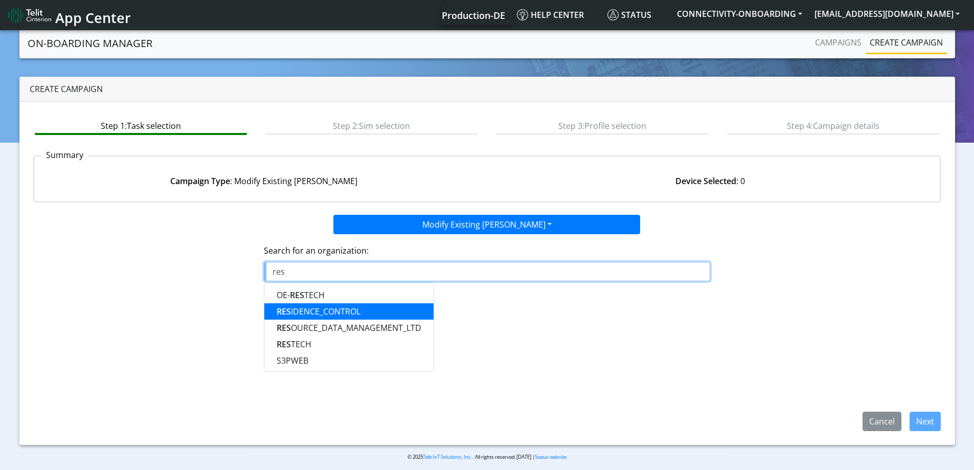
click at [316, 308] on ngb-highlight "RES IDENCE_CONTROL" at bounding box center [319, 311] width 84 height 11
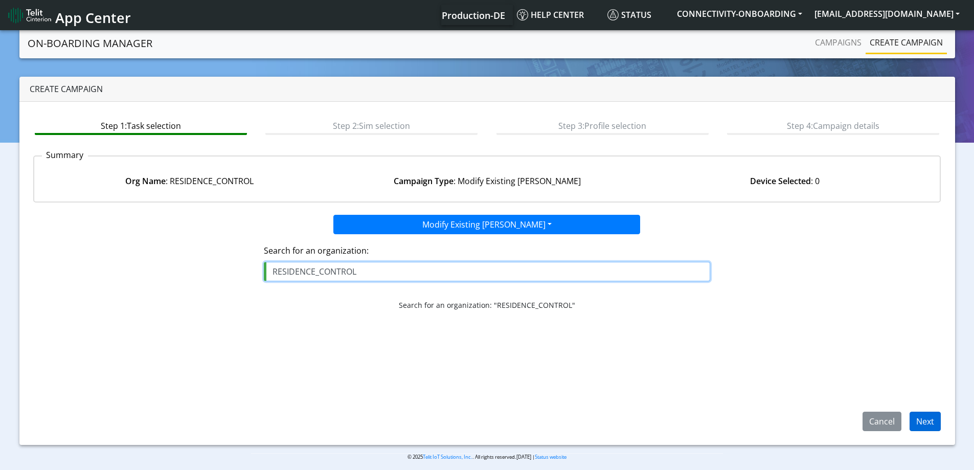
type input "RESIDENCE_CONTROL"
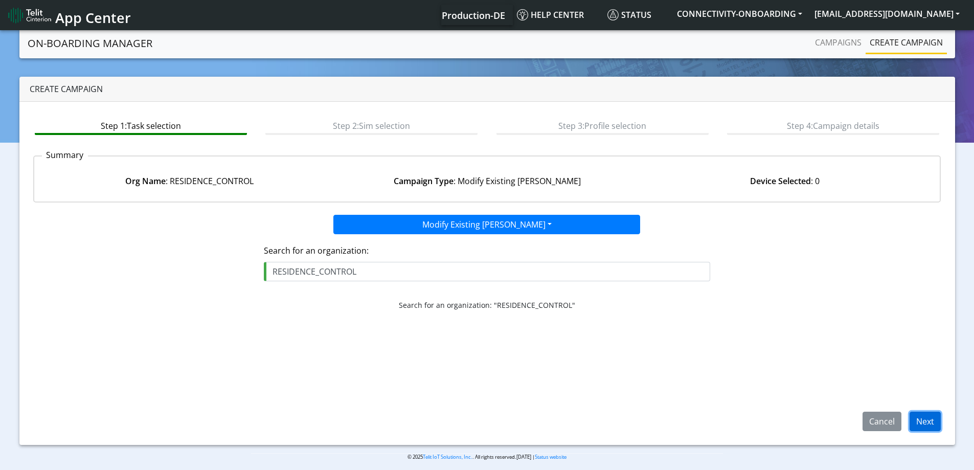
click at [927, 418] on button "Next" at bounding box center [925, 421] width 31 height 19
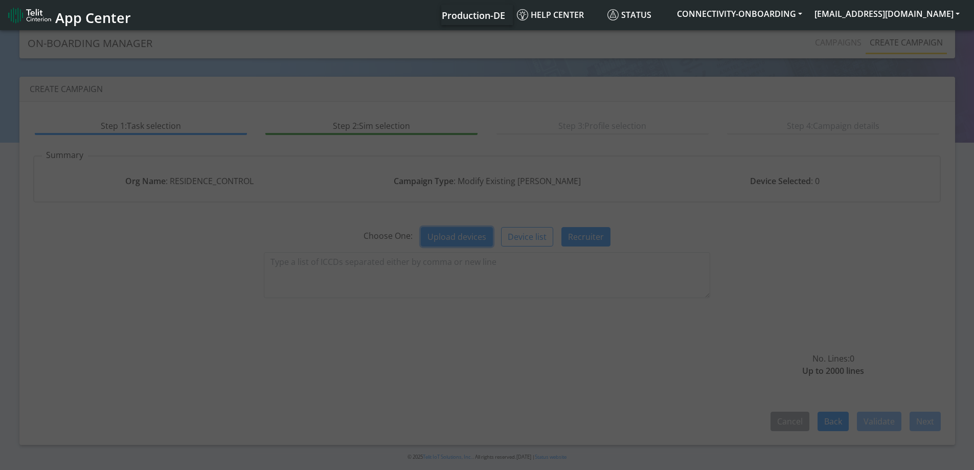
click at [459, 239] on button "Upload devices" at bounding box center [457, 236] width 72 height 19
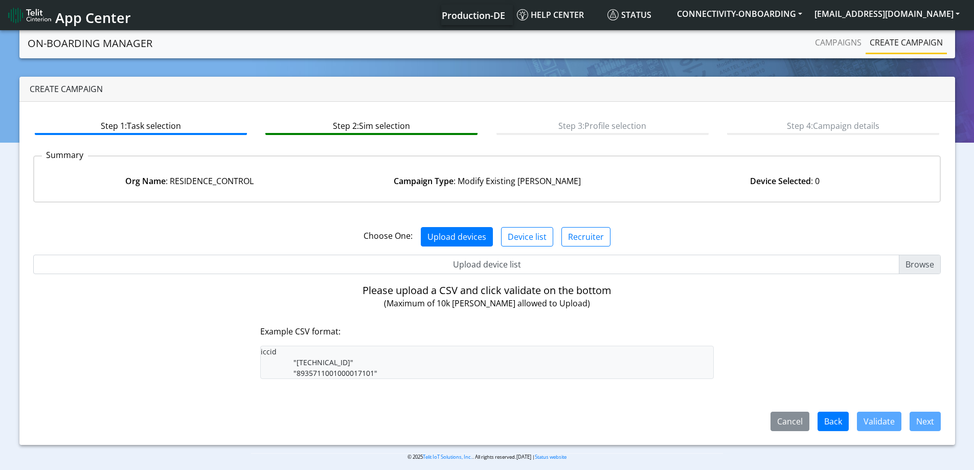
click at [482, 260] on input "Upload device list" at bounding box center [487, 264] width 908 height 19
type input "C:\fakepath\onboarding CSV.csv"
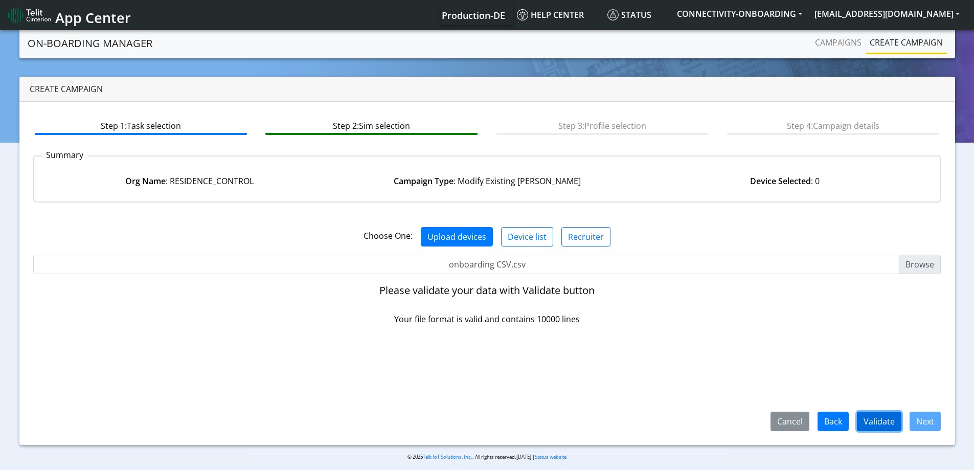
click at [889, 421] on button "Validate" at bounding box center [879, 421] width 44 height 19
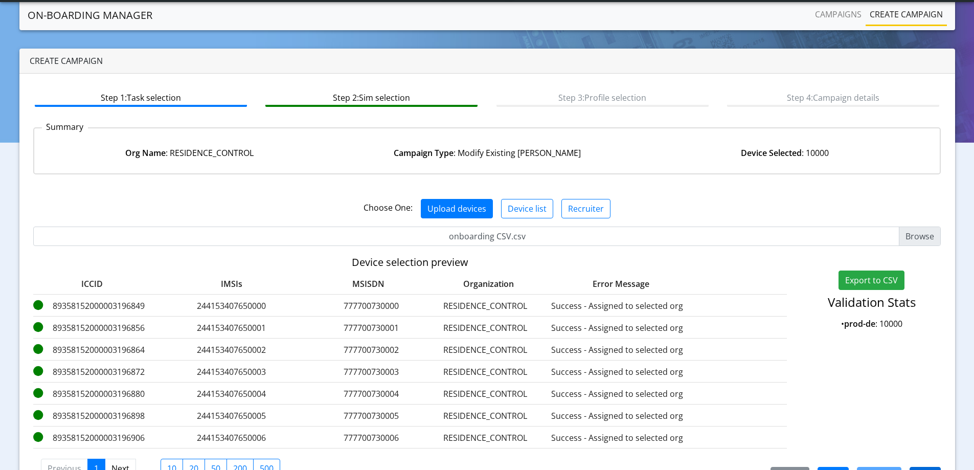
scroll to position [62, 0]
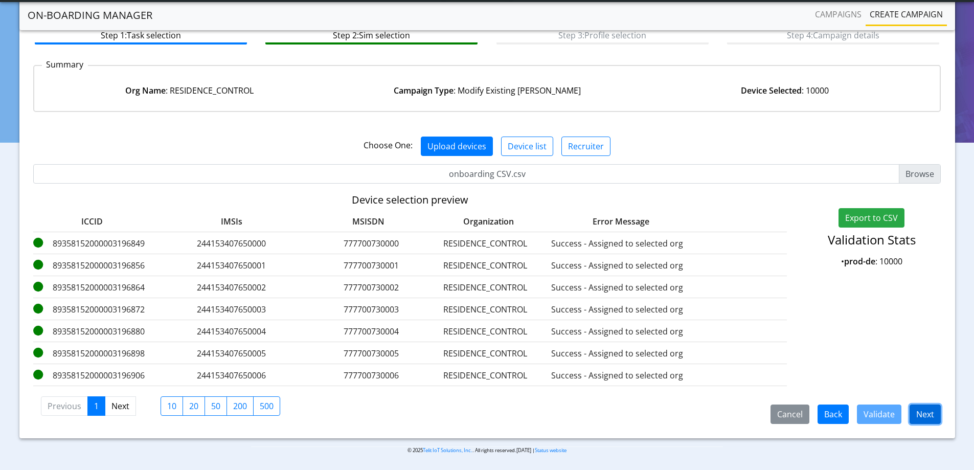
click at [921, 411] on button "Next" at bounding box center [925, 413] width 31 height 19
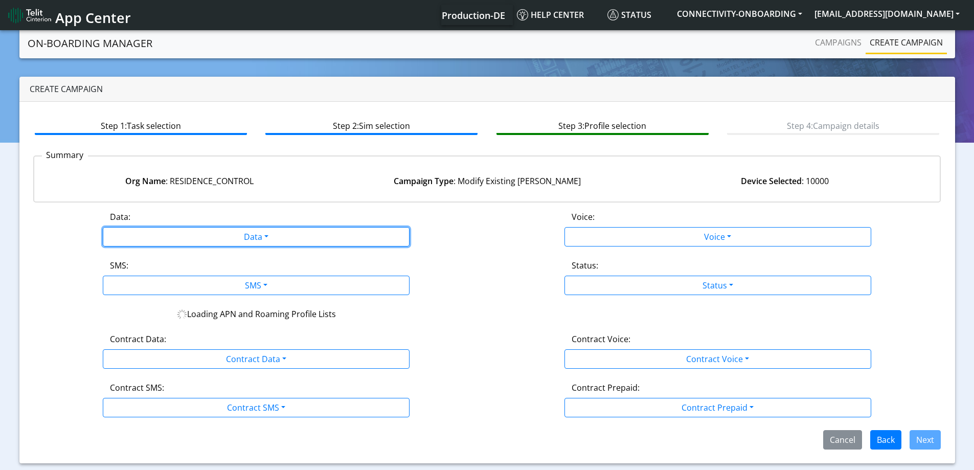
drag, startPoint x: 285, startPoint y: 230, endPoint x: 214, endPoint y: 263, distance: 78.3
click at [282, 231] on button "Data" at bounding box center [256, 236] width 307 height 19
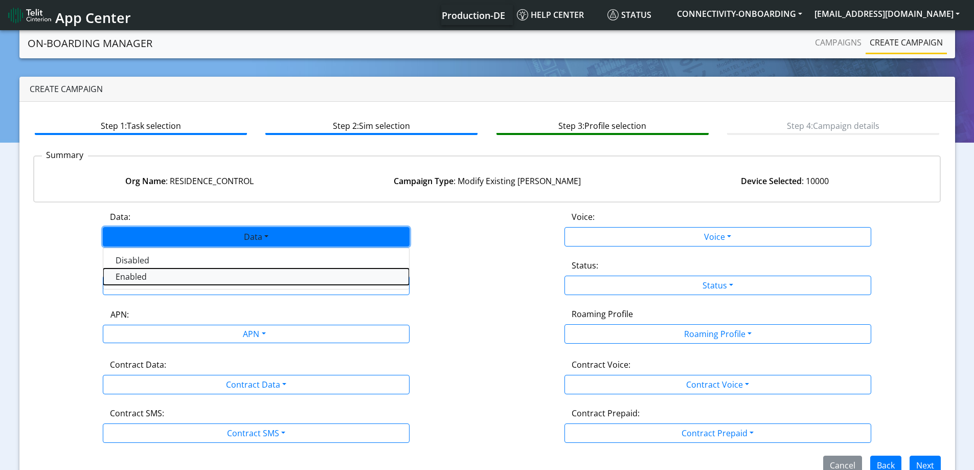
click at [155, 281] on button "Enabled" at bounding box center [256, 276] width 306 height 16
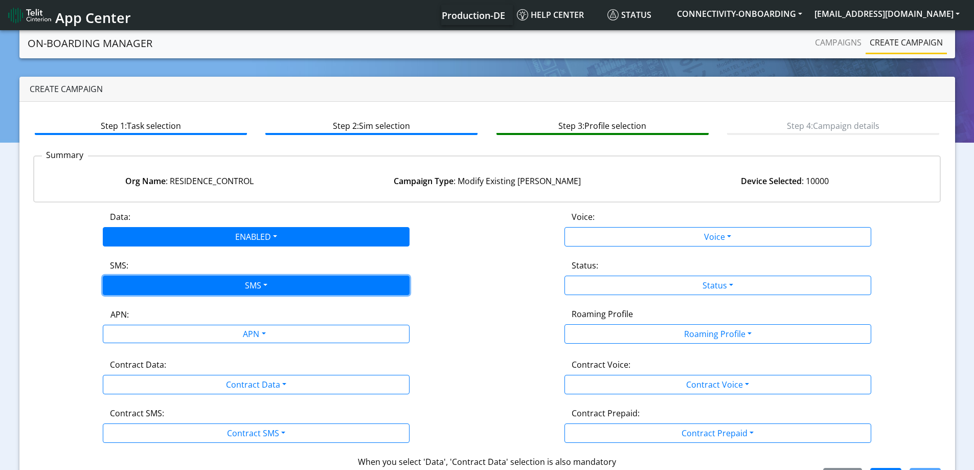
click at [149, 286] on button "SMS" at bounding box center [256, 285] width 307 height 19
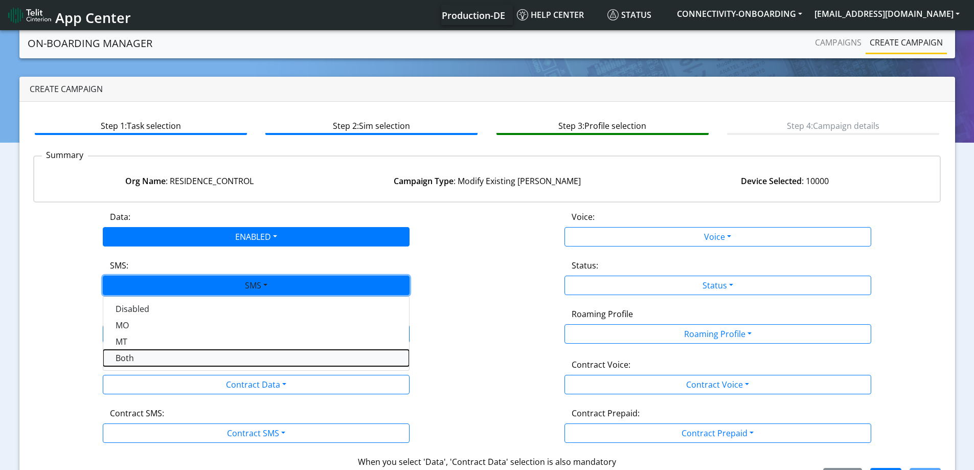
click at [129, 361] on button "Both" at bounding box center [256, 358] width 306 height 16
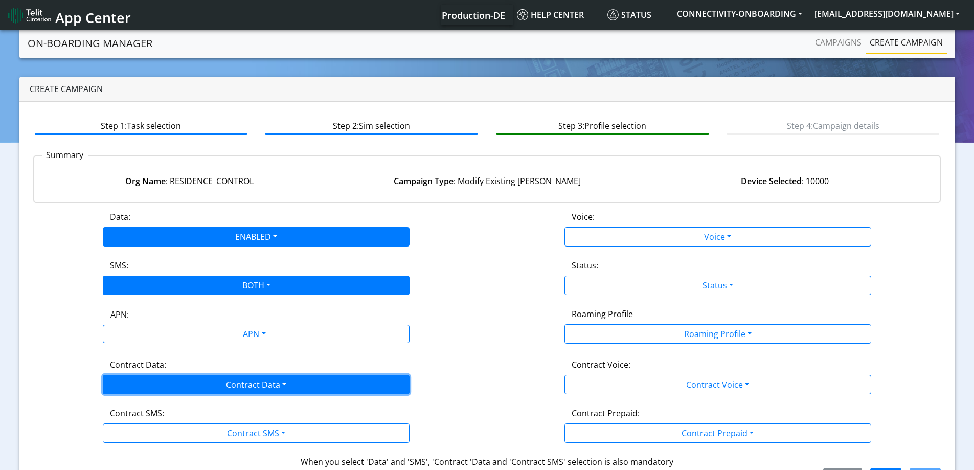
click at [172, 390] on button "Contract Data" at bounding box center [256, 384] width 307 height 19
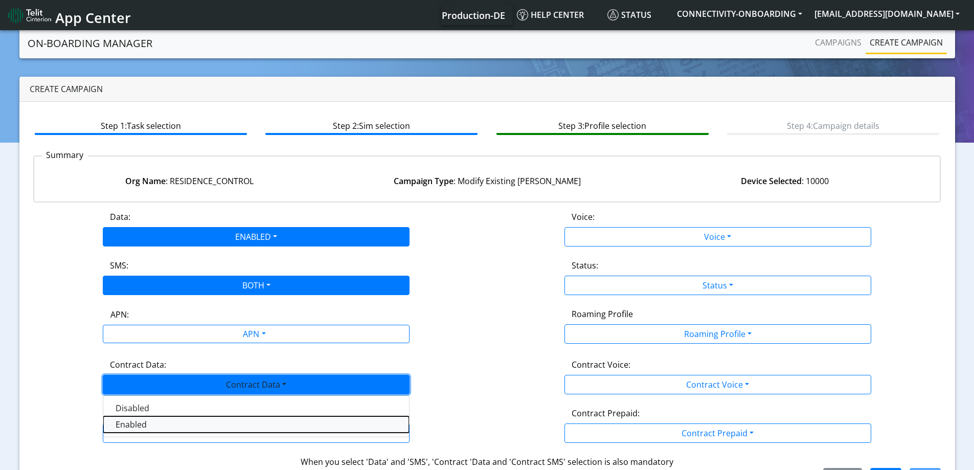
click at [142, 419] on Dataenabled-dropdown "Enabled" at bounding box center [256, 424] width 306 height 16
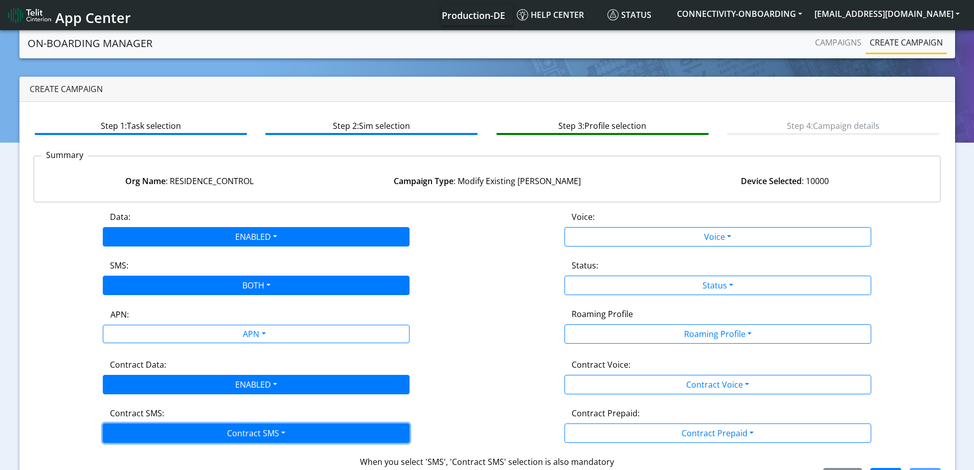
click at [142, 426] on button "Contract SMS" at bounding box center [256, 432] width 307 height 19
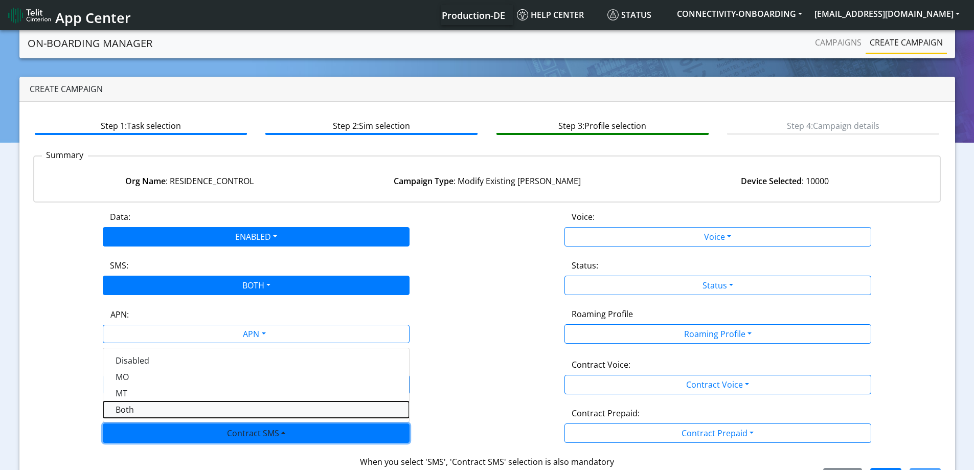
click at [143, 410] on SMSboth-dropdown "Both" at bounding box center [256, 409] width 306 height 16
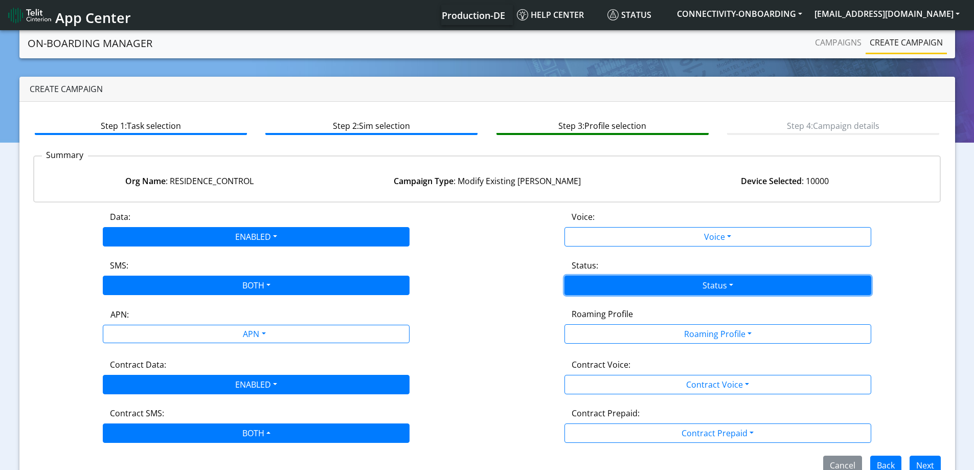
click at [695, 278] on button "Status" at bounding box center [718, 285] width 307 height 19
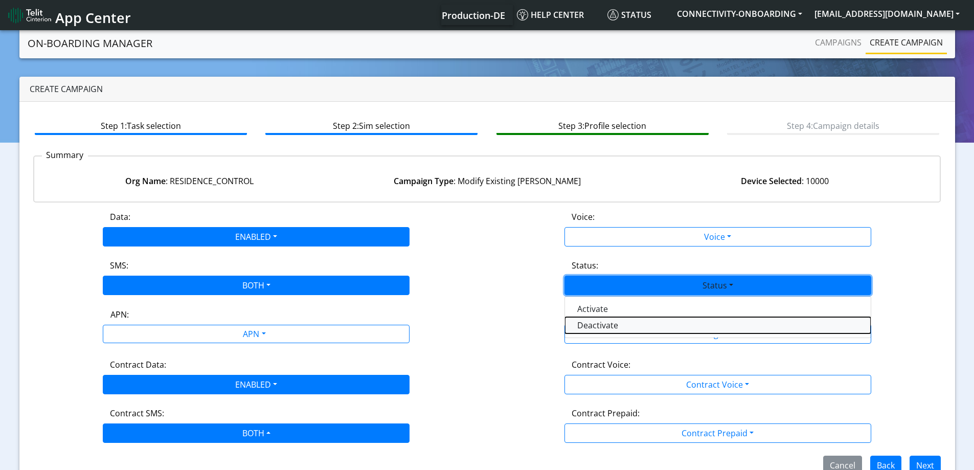
click at [587, 327] on button "Deactivate" at bounding box center [718, 325] width 306 height 16
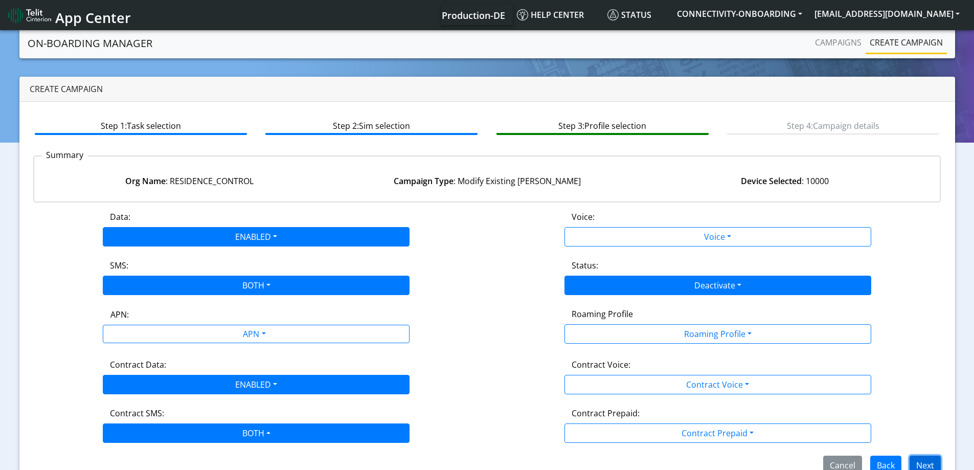
click at [920, 457] on button "Next" at bounding box center [925, 465] width 31 height 19
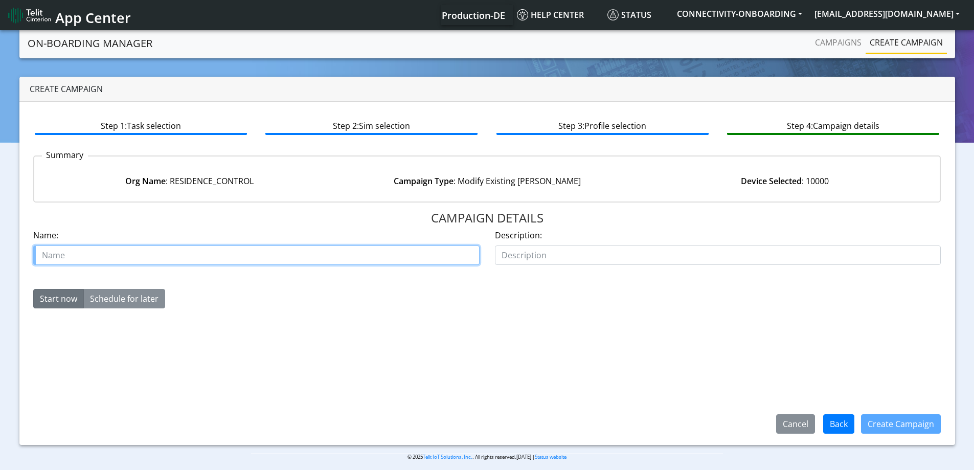
click at [278, 256] on input "text" at bounding box center [256, 254] width 446 height 19
type input "residance 50K order fix 4"
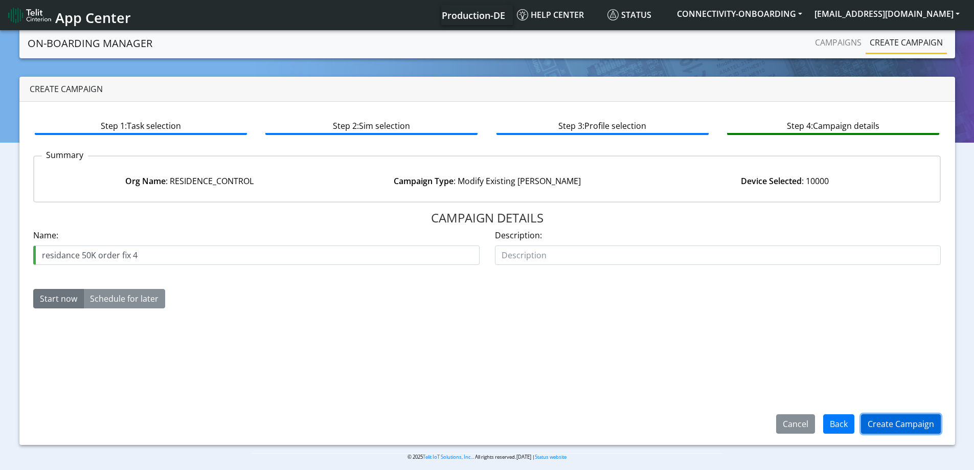
click at [906, 425] on button "Create Campaign" at bounding box center [901, 423] width 80 height 19
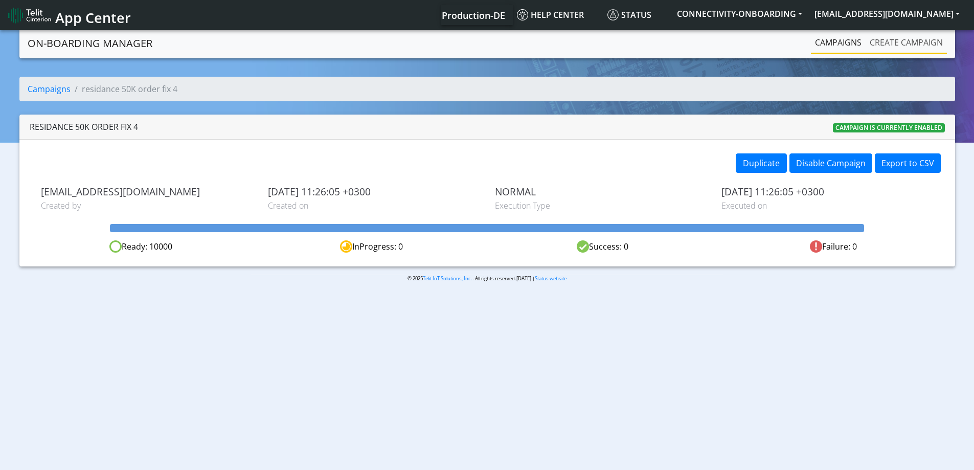
click at [892, 37] on link "Create campaign" at bounding box center [906, 42] width 81 height 20
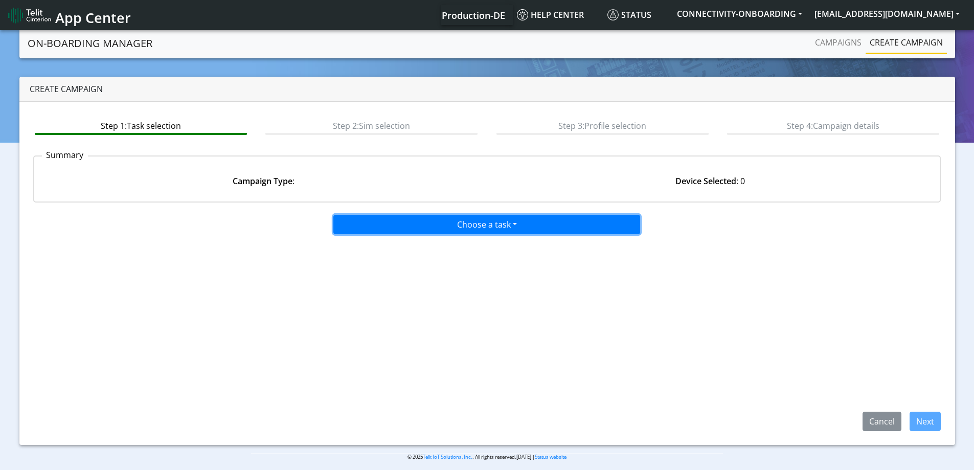
click at [487, 226] on button "Choose a task" at bounding box center [486, 224] width 307 height 19
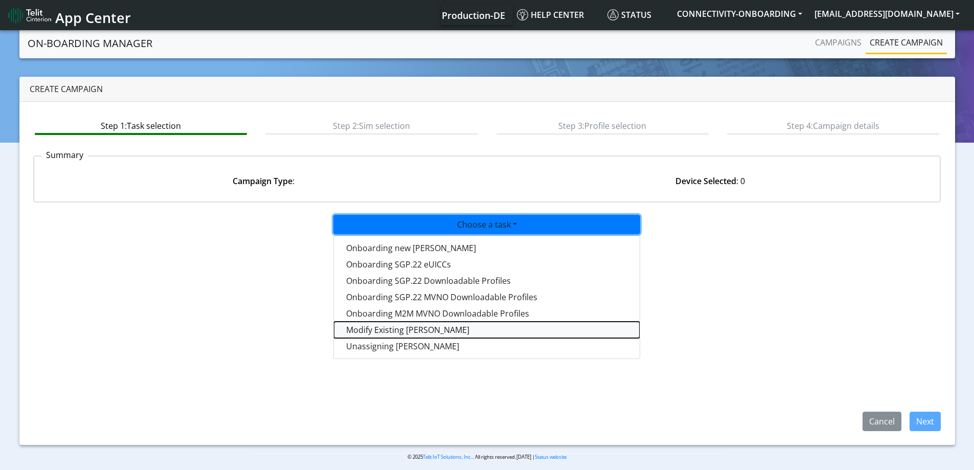
click at [392, 331] on taskiotp-dropdown "Modify Existing [PERSON_NAME]" at bounding box center [487, 330] width 306 height 16
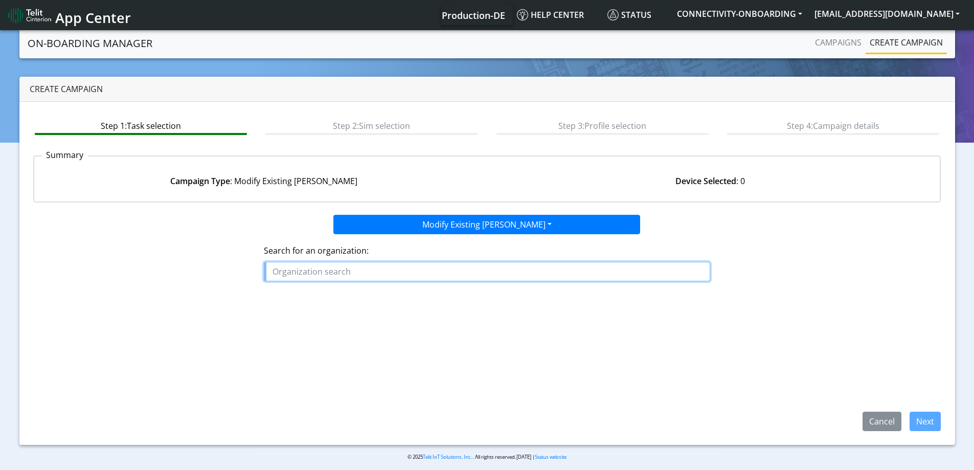
click at [384, 279] on input "text" at bounding box center [487, 271] width 446 height 19
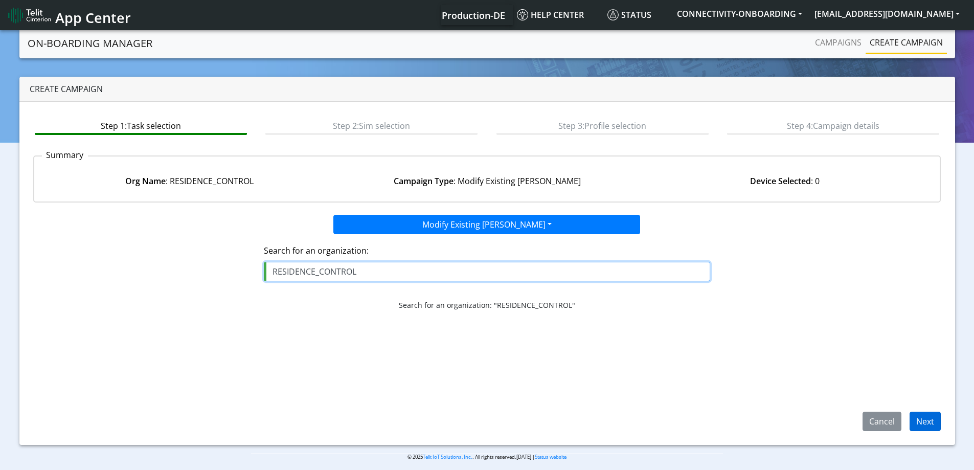
type input "RESIDENCE_CONTROL"
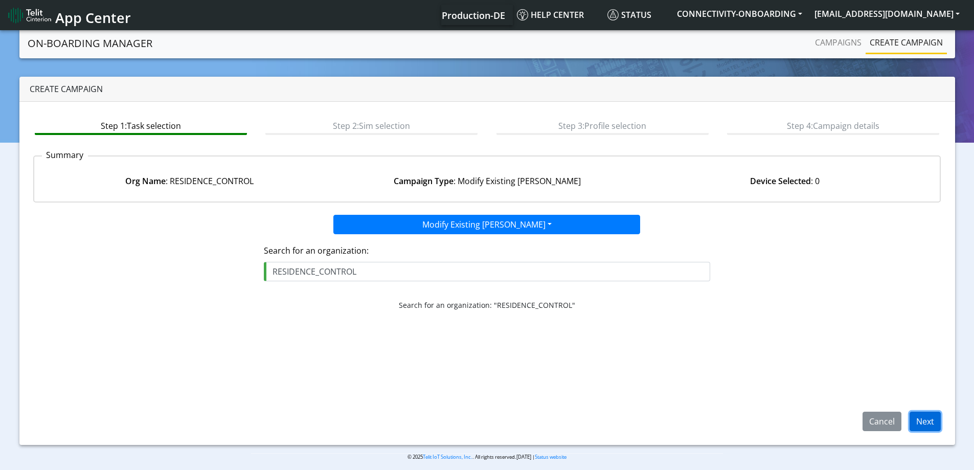
click at [913, 419] on button "Next" at bounding box center [925, 421] width 31 height 19
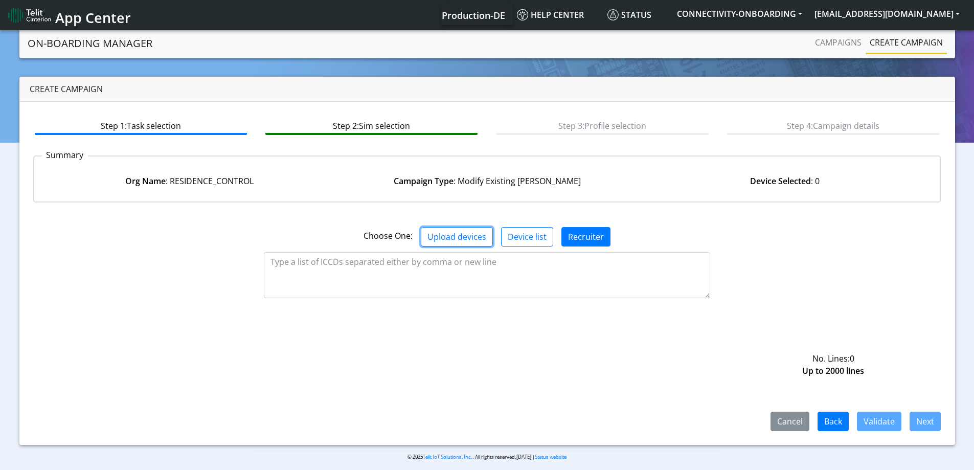
click at [461, 237] on button "Upload devices" at bounding box center [457, 236] width 72 height 19
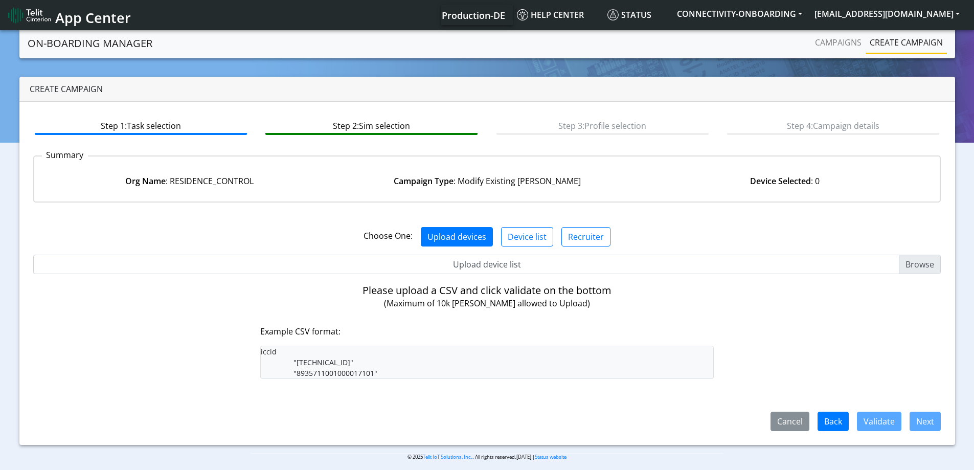
click at [507, 257] on input "Upload device list" at bounding box center [487, 264] width 908 height 19
type input "C:\fakepath\onboarding CSV.csv"
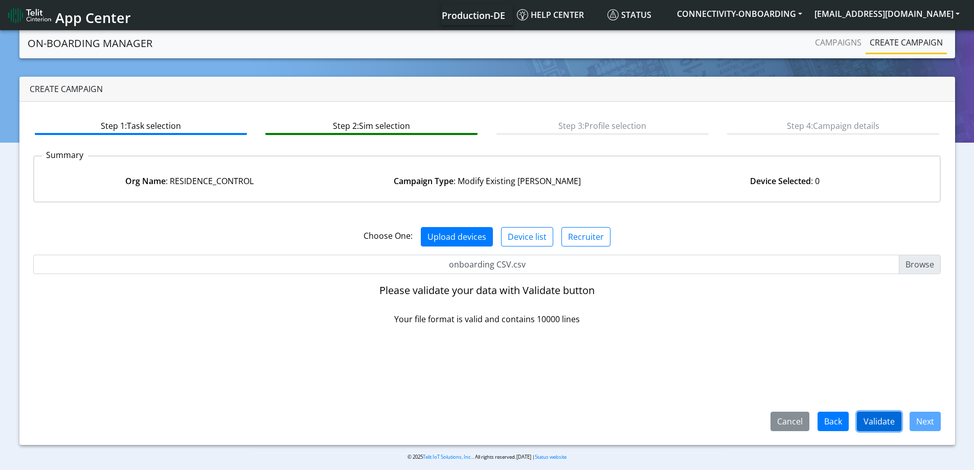
click at [888, 425] on button "Validate" at bounding box center [879, 421] width 44 height 19
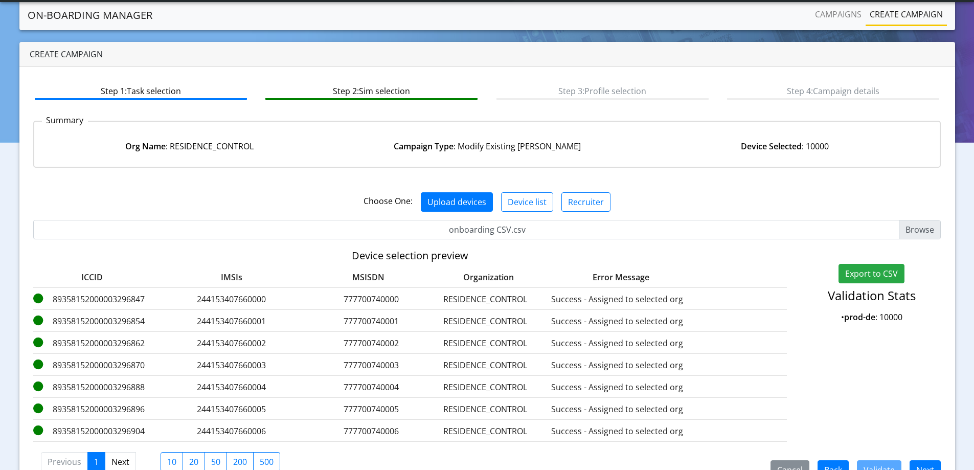
scroll to position [62, 0]
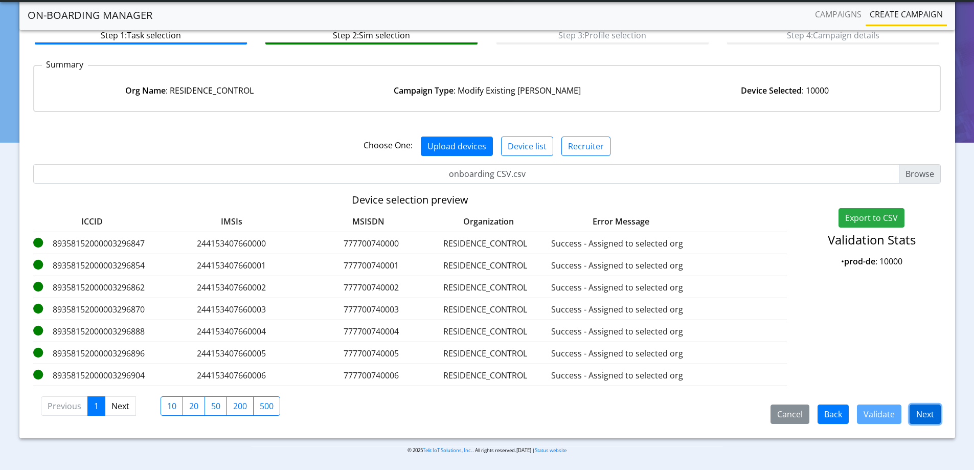
click at [934, 415] on button "Next" at bounding box center [925, 413] width 31 height 19
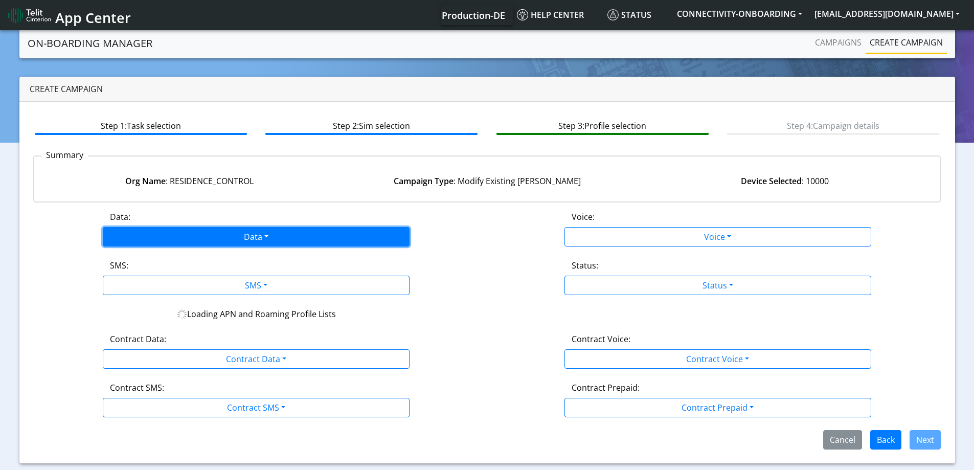
click at [300, 239] on button "Data" at bounding box center [256, 236] width 307 height 19
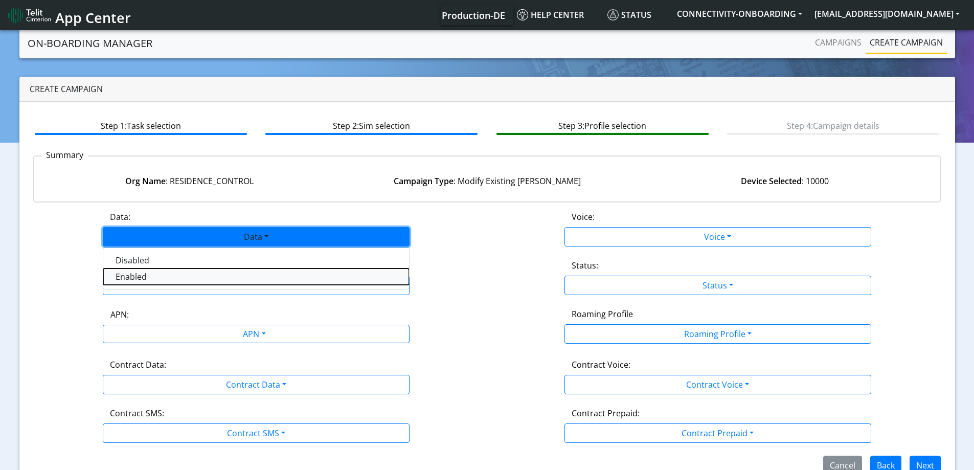
click at [160, 281] on button "Enabled" at bounding box center [256, 276] width 306 height 16
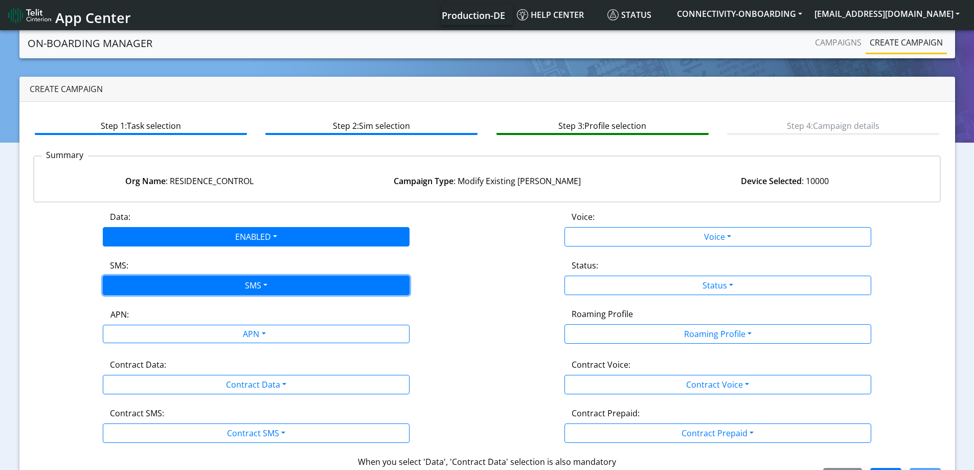
click at [148, 286] on button "SMS" at bounding box center [256, 285] width 307 height 19
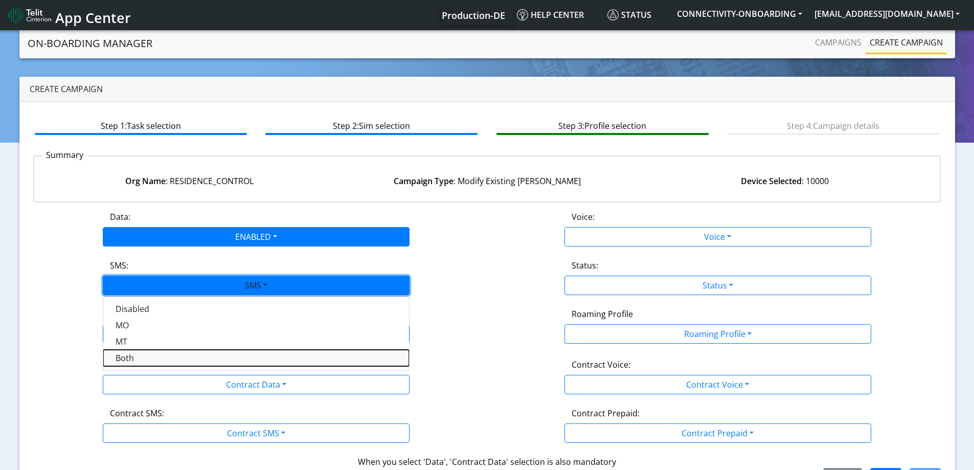
click at [139, 360] on button "Both" at bounding box center [256, 358] width 306 height 16
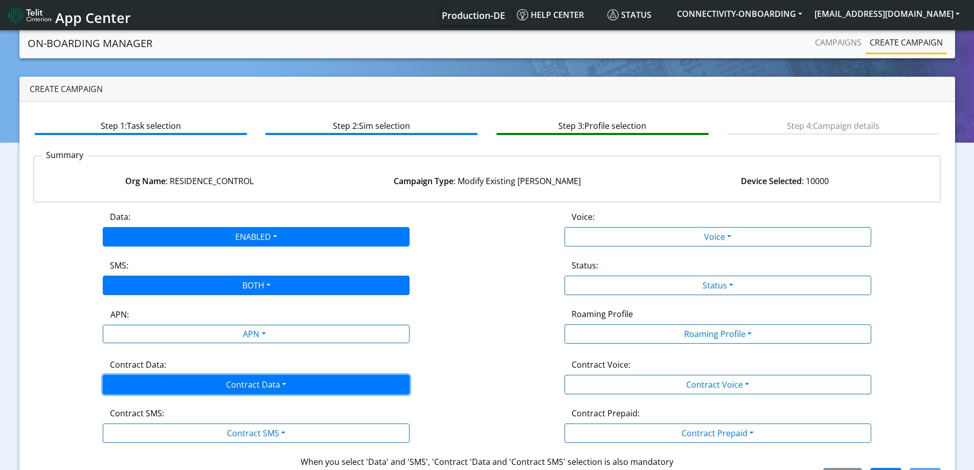
click at [126, 386] on button "Contract Data" at bounding box center [256, 384] width 307 height 19
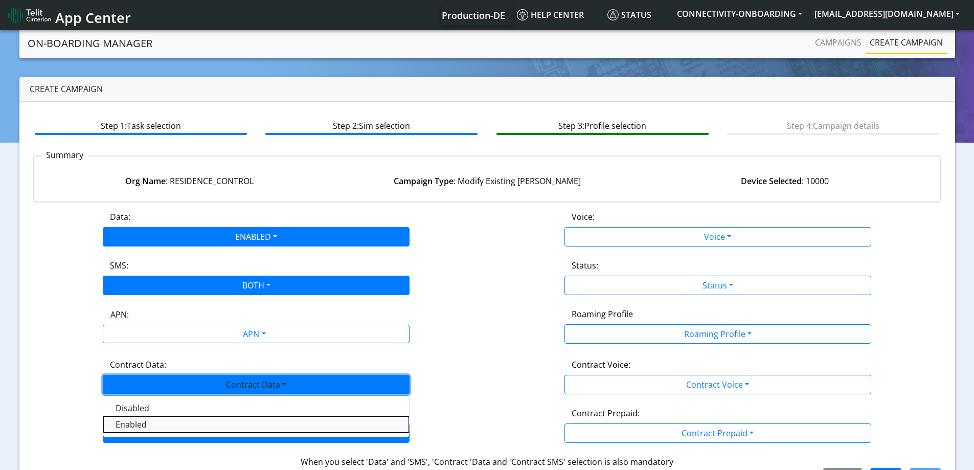
drag, startPoint x: 121, startPoint y: 421, endPoint x: 123, endPoint y: 429, distance: 7.8
click at [121, 422] on Dataenabled-dropdown "Enabled" at bounding box center [256, 424] width 306 height 16
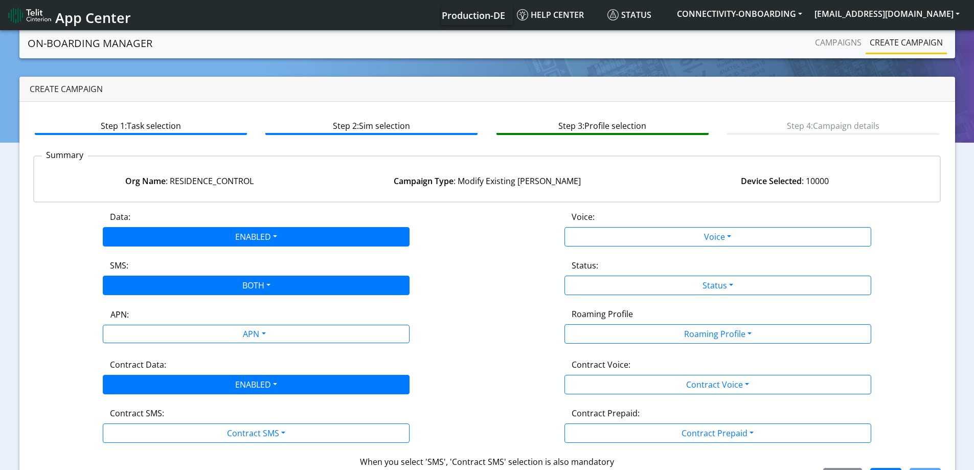
click at [125, 446] on div "Data: ENABLED Disabled Enabled Voice: Voice Disabled Enabled SMS: BOTH Disabled…" at bounding box center [487, 349] width 908 height 277
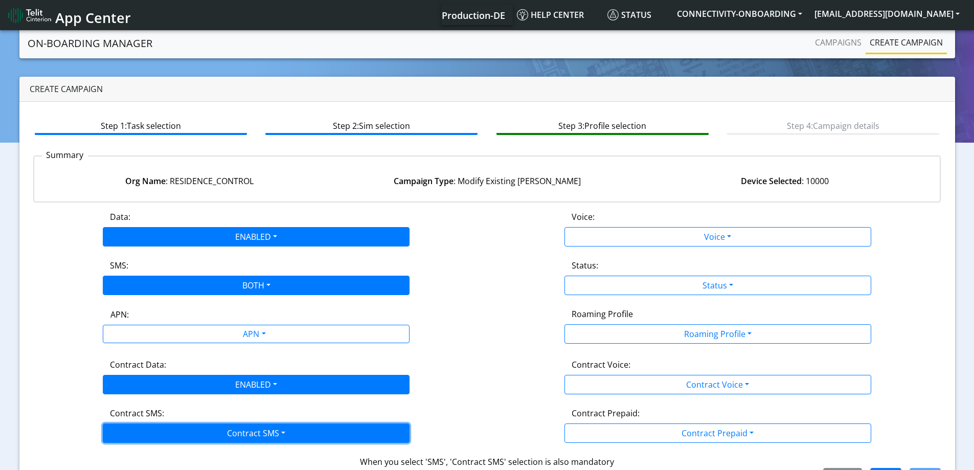
click at [129, 435] on button "Contract SMS" at bounding box center [256, 432] width 307 height 19
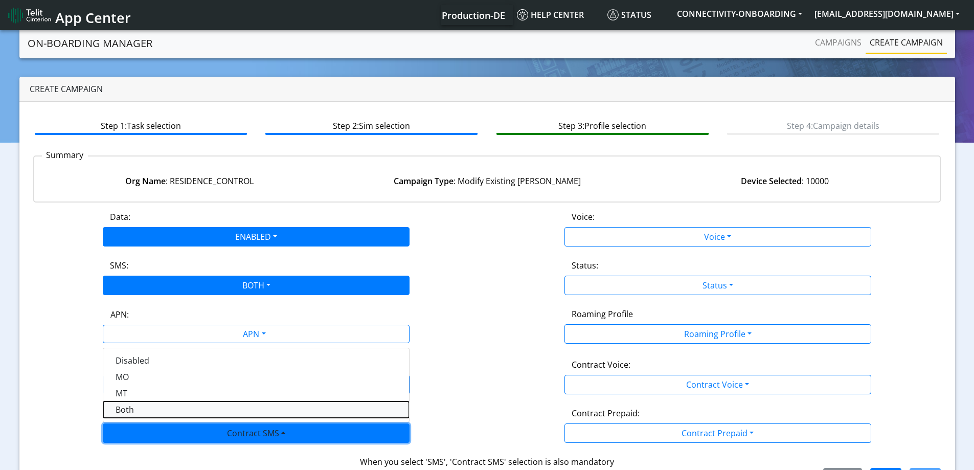
drag, startPoint x: 130, startPoint y: 409, endPoint x: 138, endPoint y: 409, distance: 7.7
click at [131, 409] on SMSboth-dropdown "Both" at bounding box center [256, 409] width 306 height 16
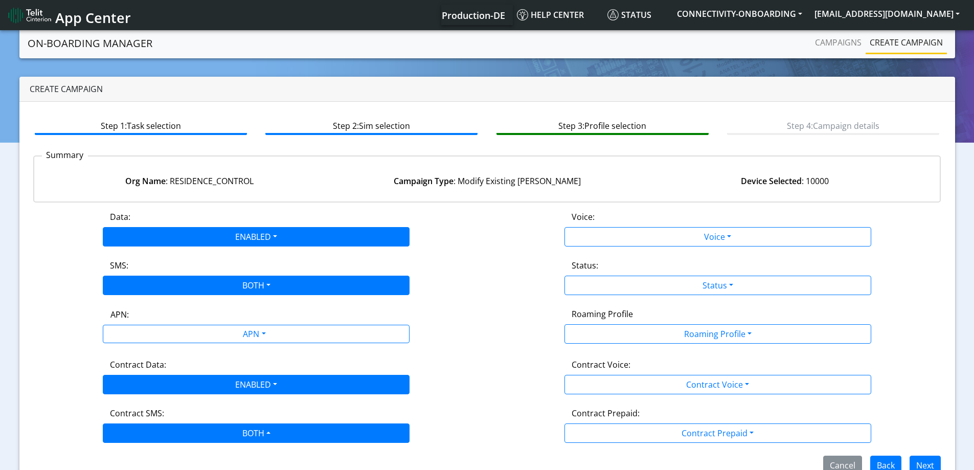
click at [670, 271] on div "Status:" at bounding box center [718, 267] width 308 height 16
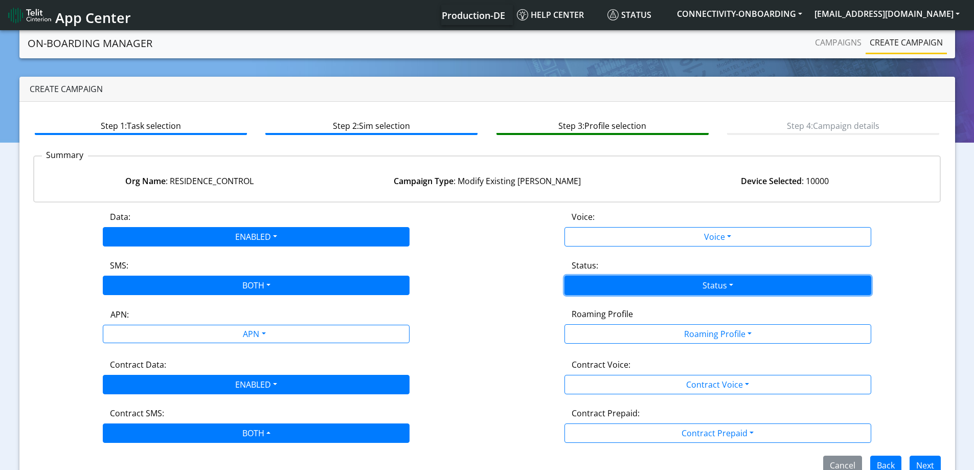
click at [671, 276] on button "Status" at bounding box center [718, 285] width 307 height 19
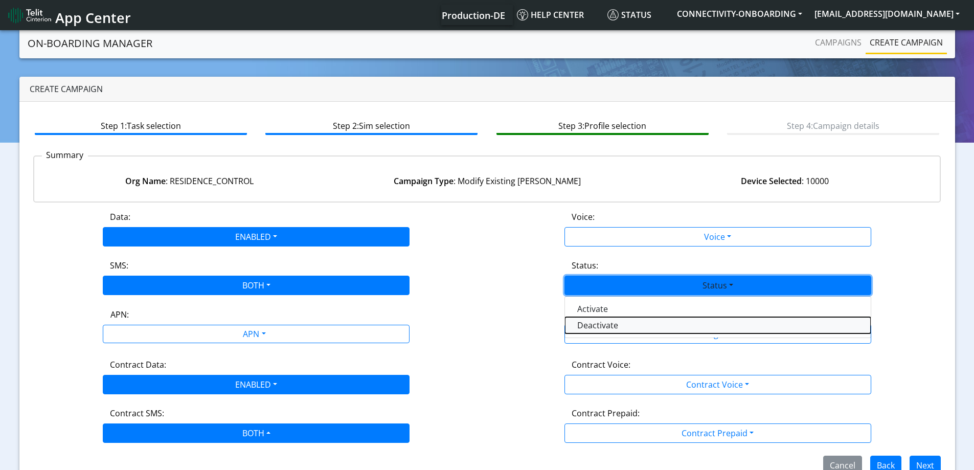
click at [590, 323] on button "Deactivate" at bounding box center [718, 325] width 306 height 16
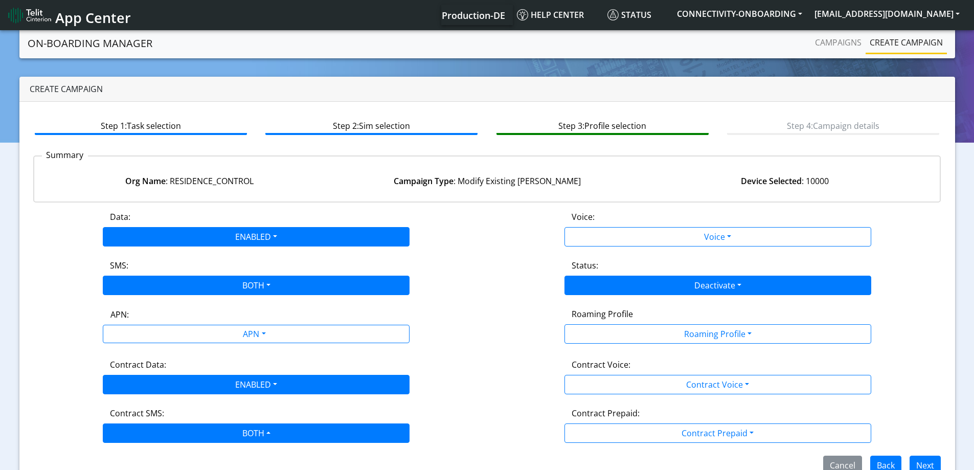
click at [482, 287] on div "SMS: BOTH Disabled MO MT Both" at bounding box center [257, 277] width 462 height 36
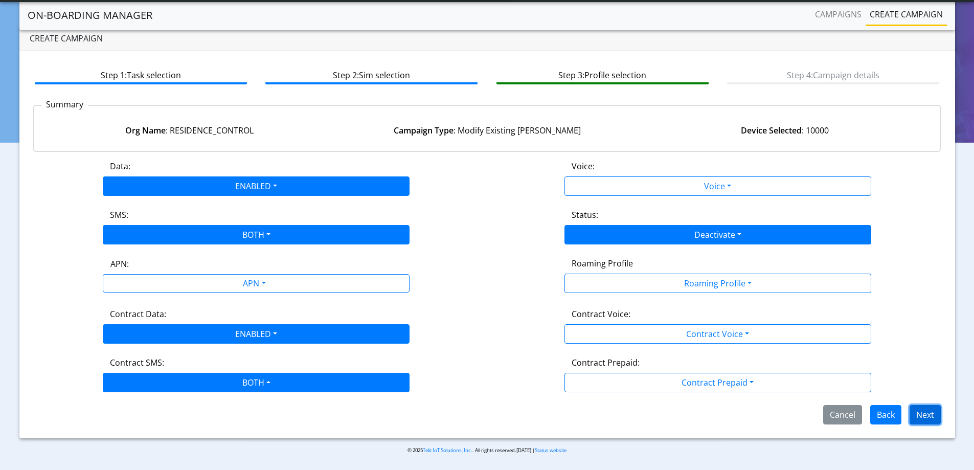
click at [932, 408] on button "Next" at bounding box center [925, 414] width 31 height 19
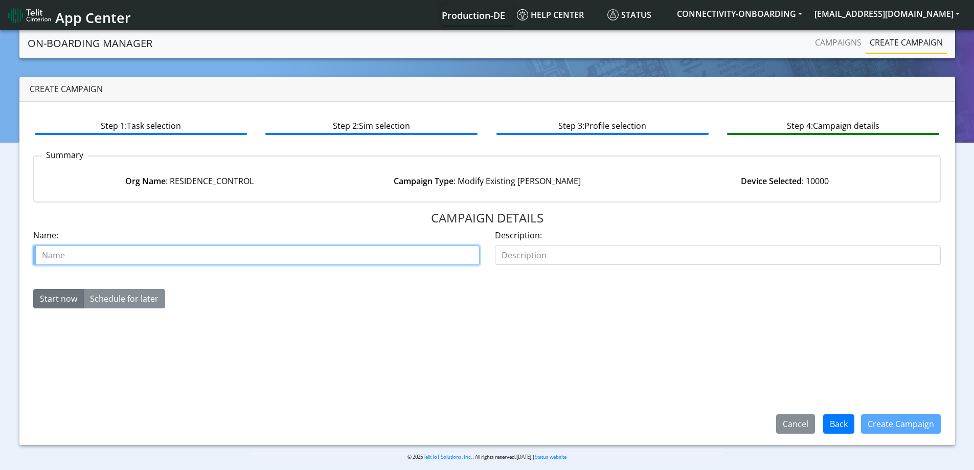
click at [351, 260] on input "text" at bounding box center [256, 254] width 446 height 19
type input "fix residance 50K 5"
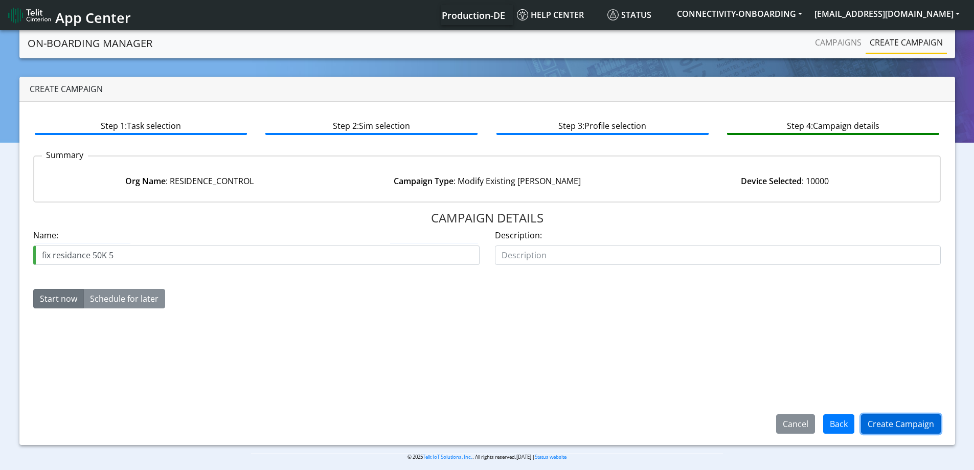
click at [906, 426] on button "Create Campaign" at bounding box center [901, 423] width 80 height 19
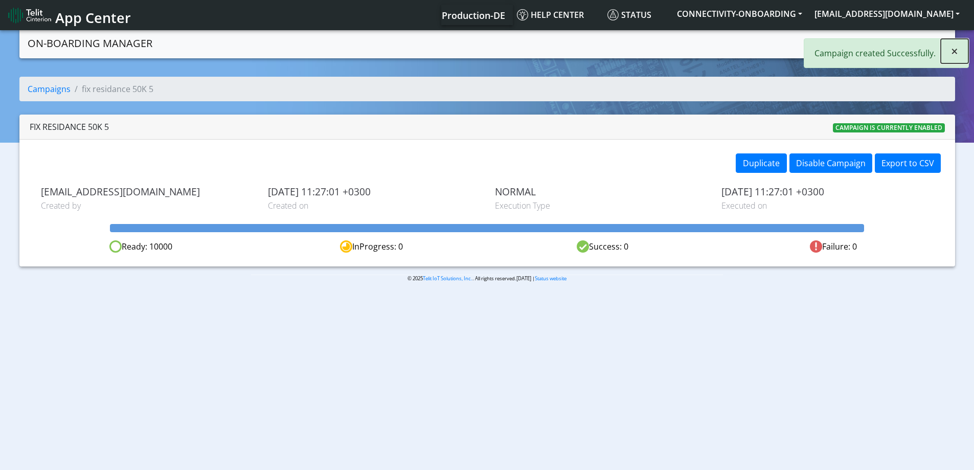
drag, startPoint x: 957, startPoint y: 53, endPoint x: 838, endPoint y: 46, distance: 119.4
click at [957, 54] on span "×" at bounding box center [954, 50] width 7 height 17
click at [815, 39] on link "Campaigns" at bounding box center [838, 42] width 55 height 20
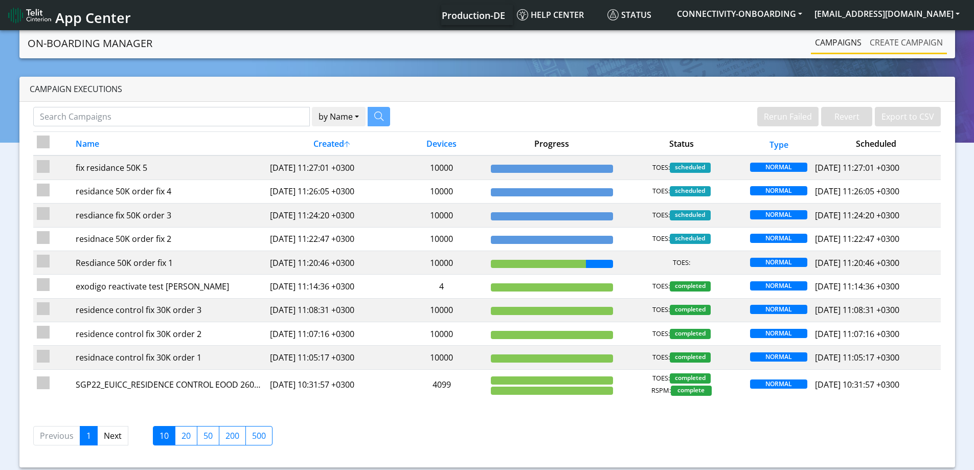
click at [901, 33] on link "Create campaign" at bounding box center [906, 42] width 81 height 20
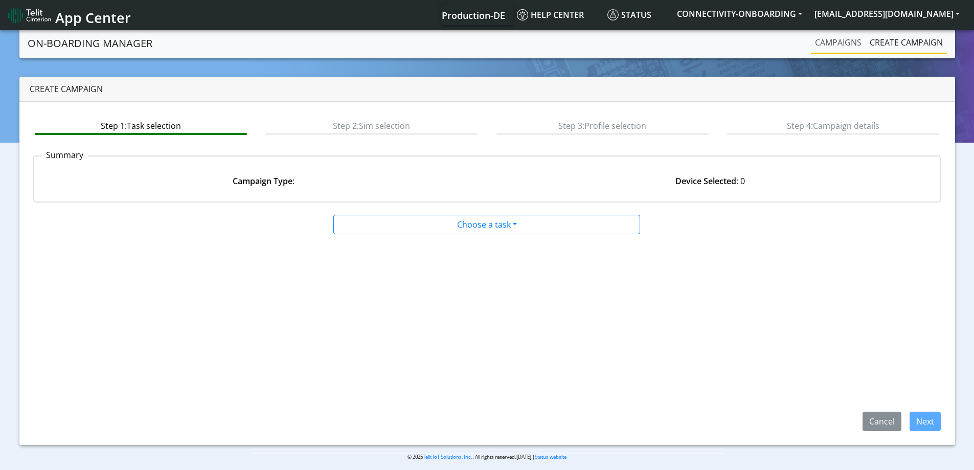
click at [847, 47] on link "Campaigns" at bounding box center [838, 42] width 55 height 20
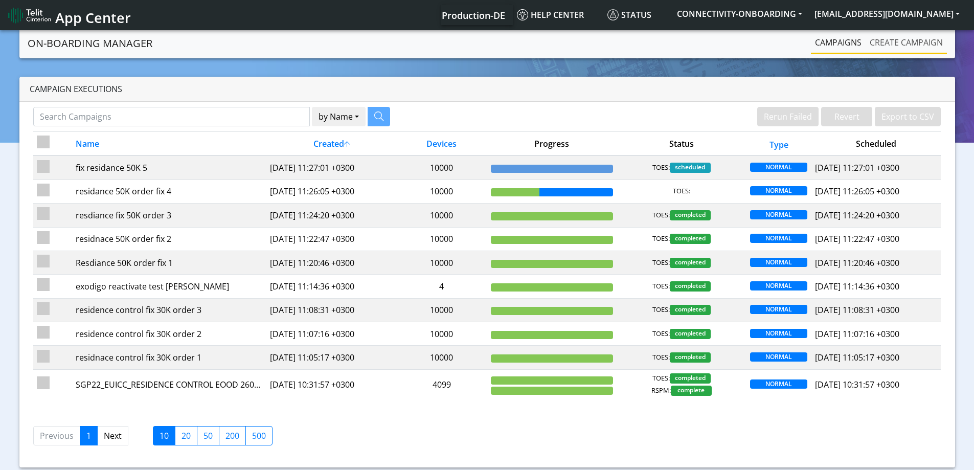
click at [877, 47] on link "Create campaign" at bounding box center [906, 42] width 81 height 20
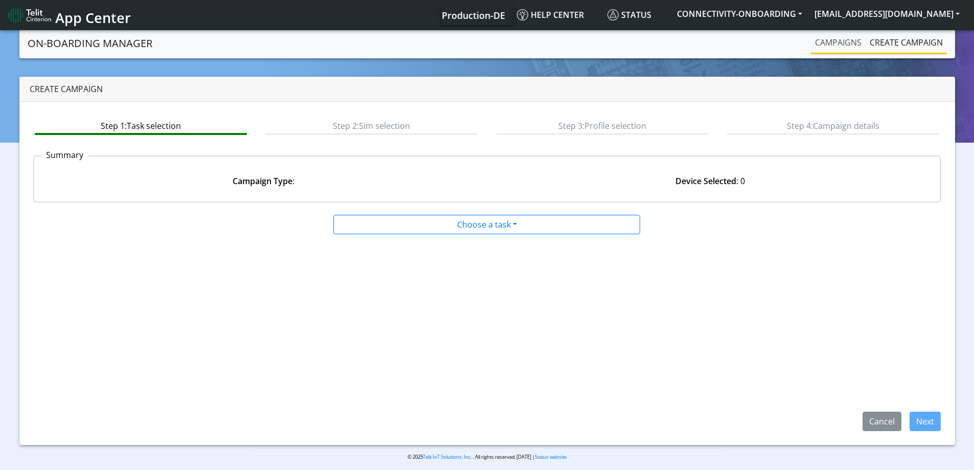
click at [841, 42] on link "Campaigns" at bounding box center [838, 42] width 55 height 20
